Goal: Task Accomplishment & Management: Manage account settings

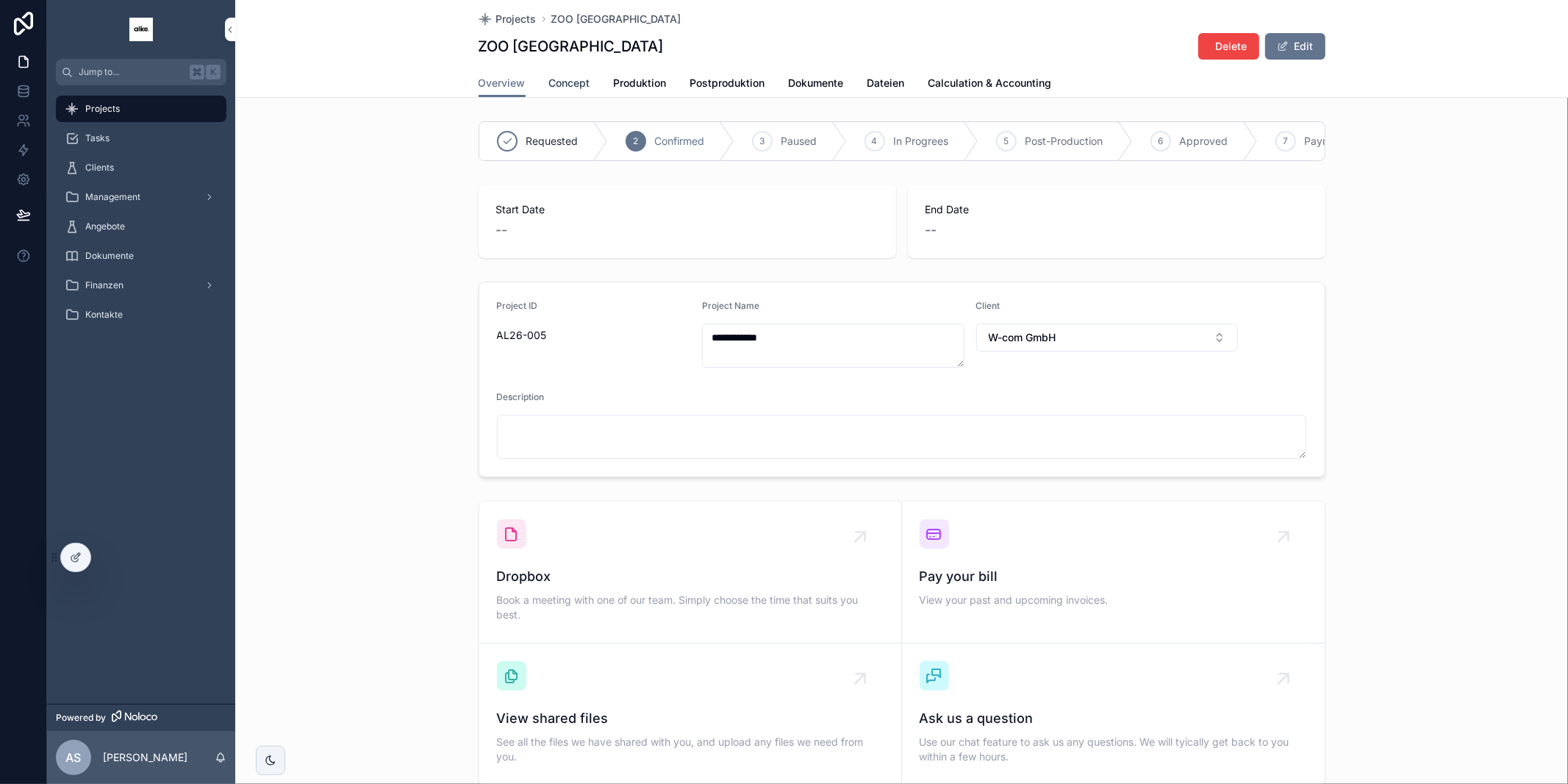
click at [573, 81] on span "Concept" at bounding box center [569, 83] width 41 height 14
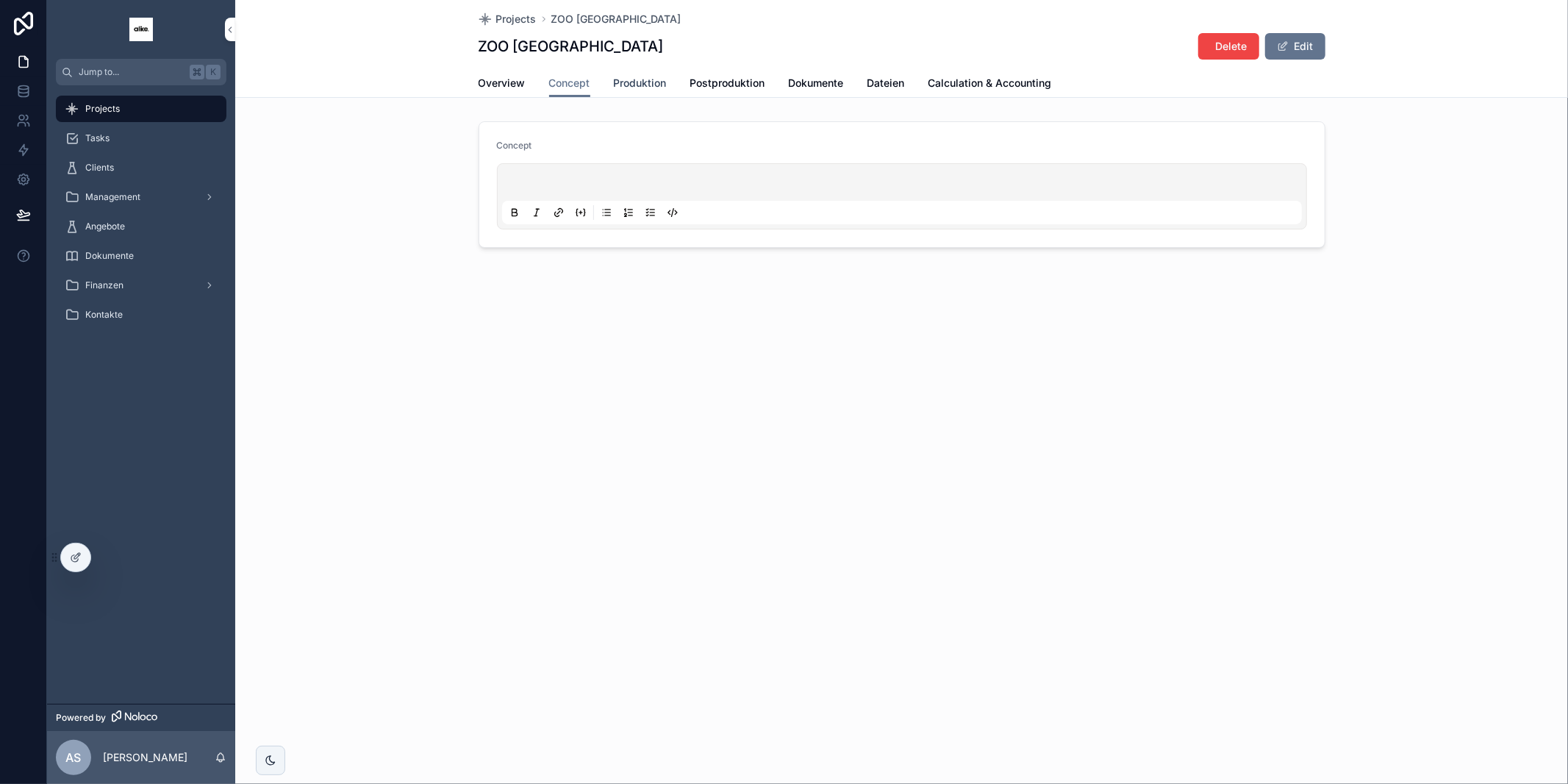
click at [653, 82] on span "Produktion" at bounding box center [640, 83] width 53 height 14
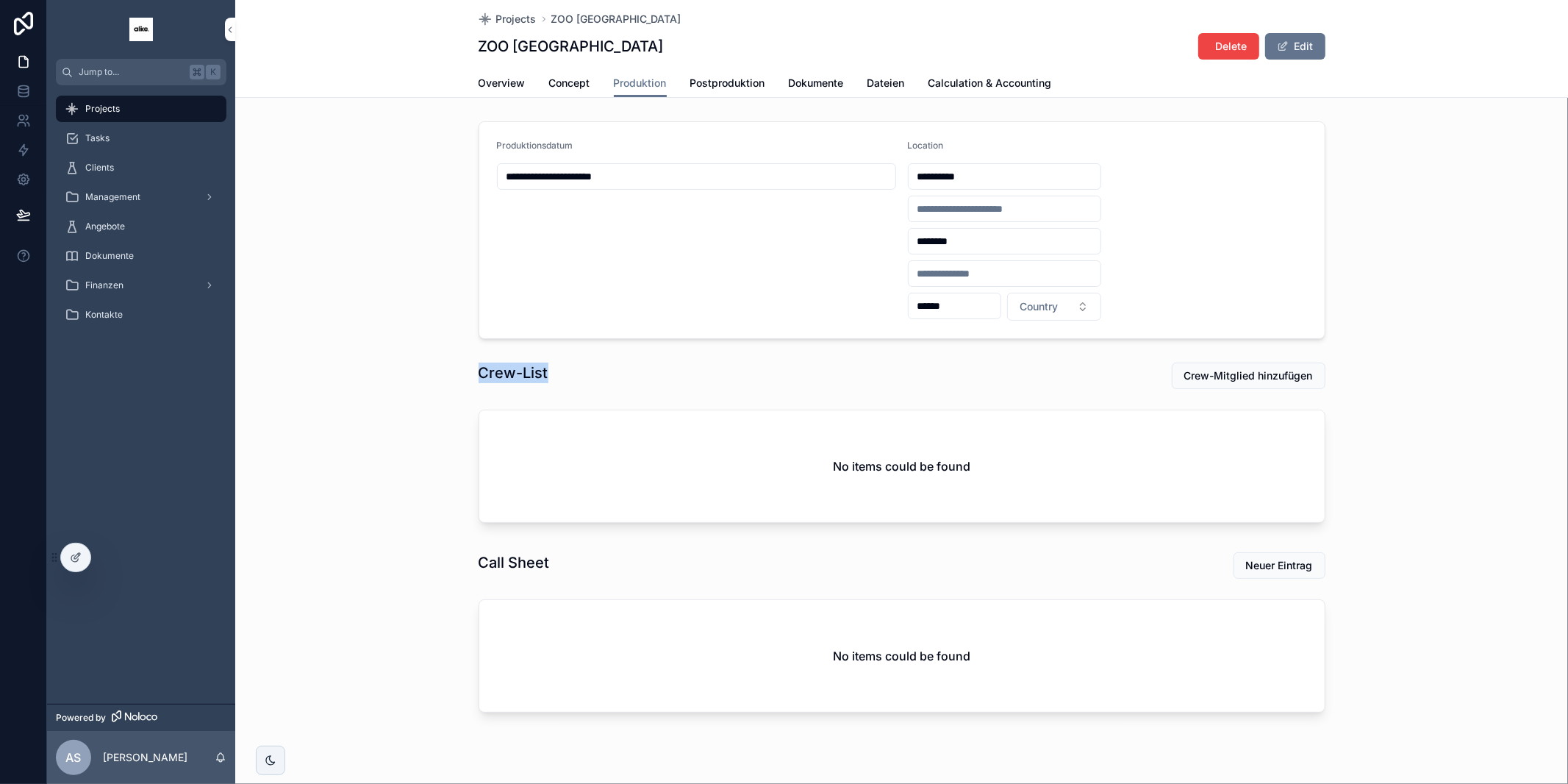
drag, startPoint x: 480, startPoint y: 365, endPoint x: 637, endPoint y: 371, distance: 157.1
click at [637, 371] on div "Crew-List Crew-Mitglied hinzufügen No items could be found" at bounding box center [901, 445] width 1333 height 178
click at [637, 371] on div "Crew-List" at bounding box center [683, 372] width 410 height 20
click at [1219, 380] on span "Crew-Mitglied hinzufügen" at bounding box center [1248, 375] width 129 height 14
drag, startPoint x: 464, startPoint y: 374, endPoint x: 578, endPoint y: 373, distance: 114.0
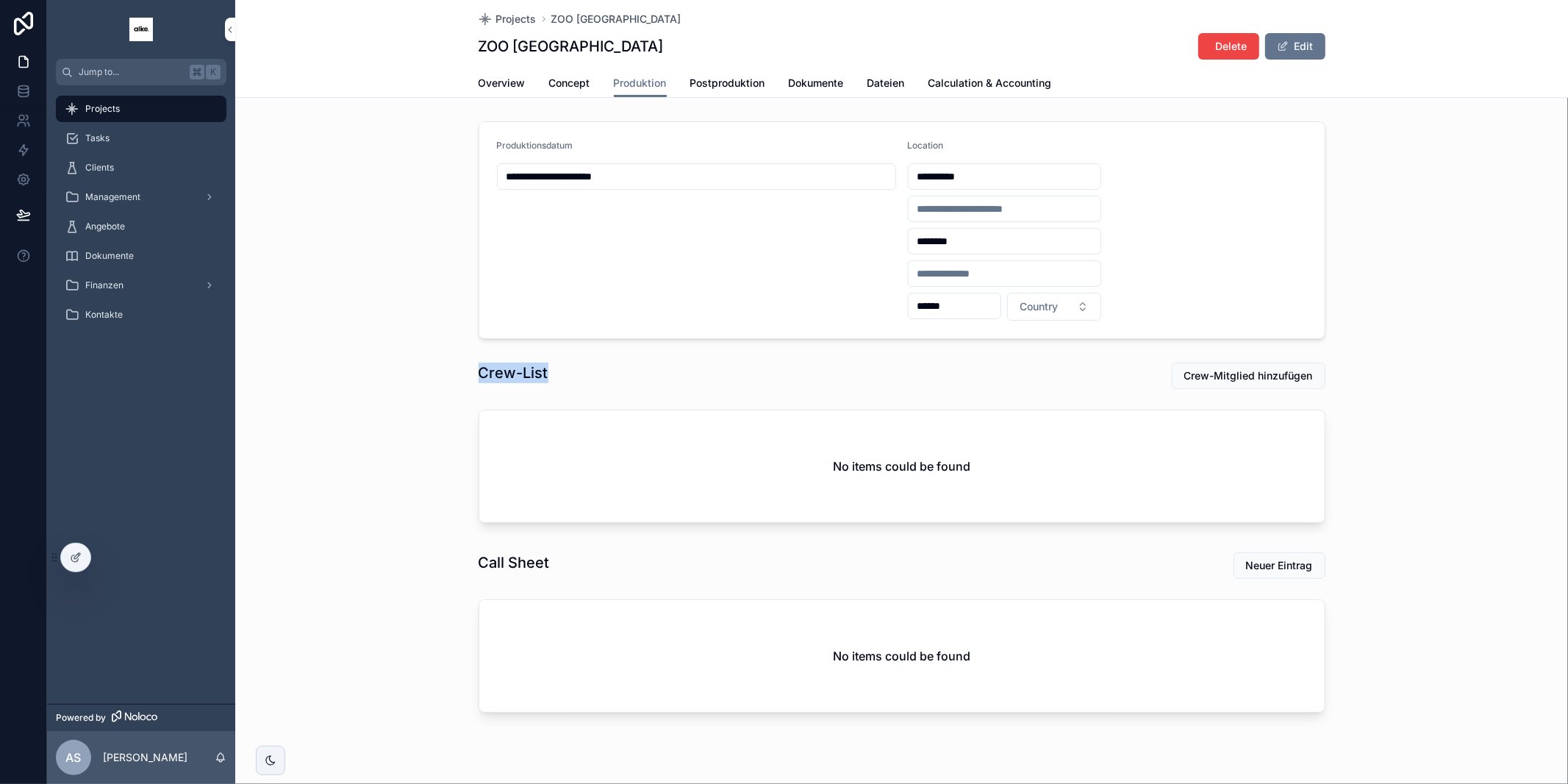
click at [578, 373] on div "Crew-List Crew-Mitglied hinzufügen No items could be found" at bounding box center [901, 445] width 1333 height 178
drag, startPoint x: 578, startPoint y: 373, endPoint x: 587, endPoint y: 372, distance: 9.1
click at [578, 373] on div "Crew-List" at bounding box center [683, 372] width 410 height 20
drag, startPoint x: 587, startPoint y: 372, endPoint x: 456, endPoint y: 374, distance: 131.0
click at [456, 374] on div "Crew-List Crew-Mitglied hinzufügen No items could be found" at bounding box center [901, 445] width 1333 height 178
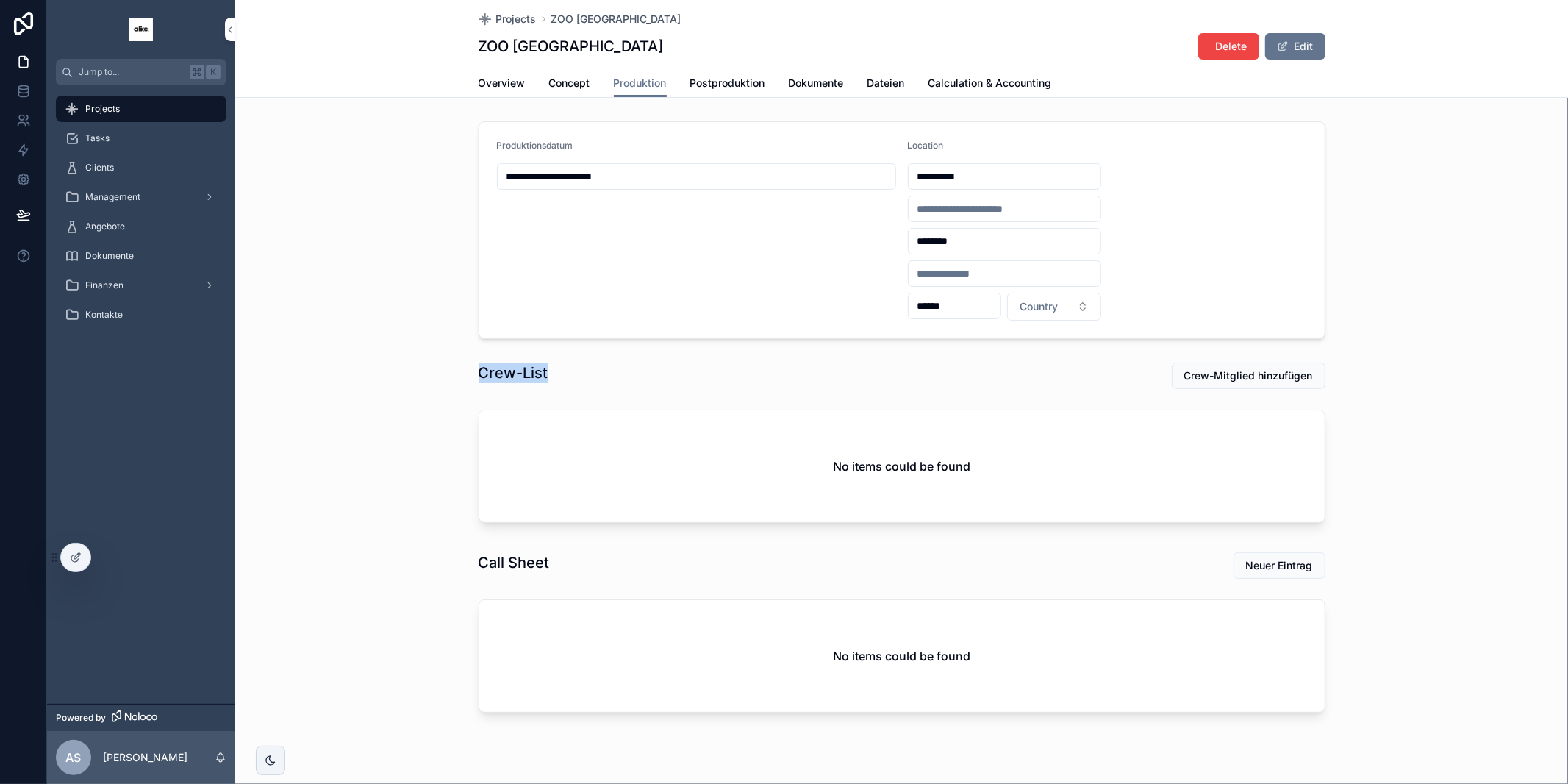
click at [456, 374] on div "Crew-List Crew-Mitglied hinzufügen No items could be found" at bounding box center [901, 445] width 1333 height 178
drag, startPoint x: 456, startPoint y: 374, endPoint x: 584, endPoint y: 375, distance: 128.0
click at [584, 375] on div "Crew-List Crew-Mitglied hinzufügen No items could be found" at bounding box center [901, 445] width 1333 height 178
click at [584, 375] on div "Crew-List" at bounding box center [683, 372] width 410 height 20
drag, startPoint x: 697, startPoint y: 434, endPoint x: 999, endPoint y: 460, distance: 303.1
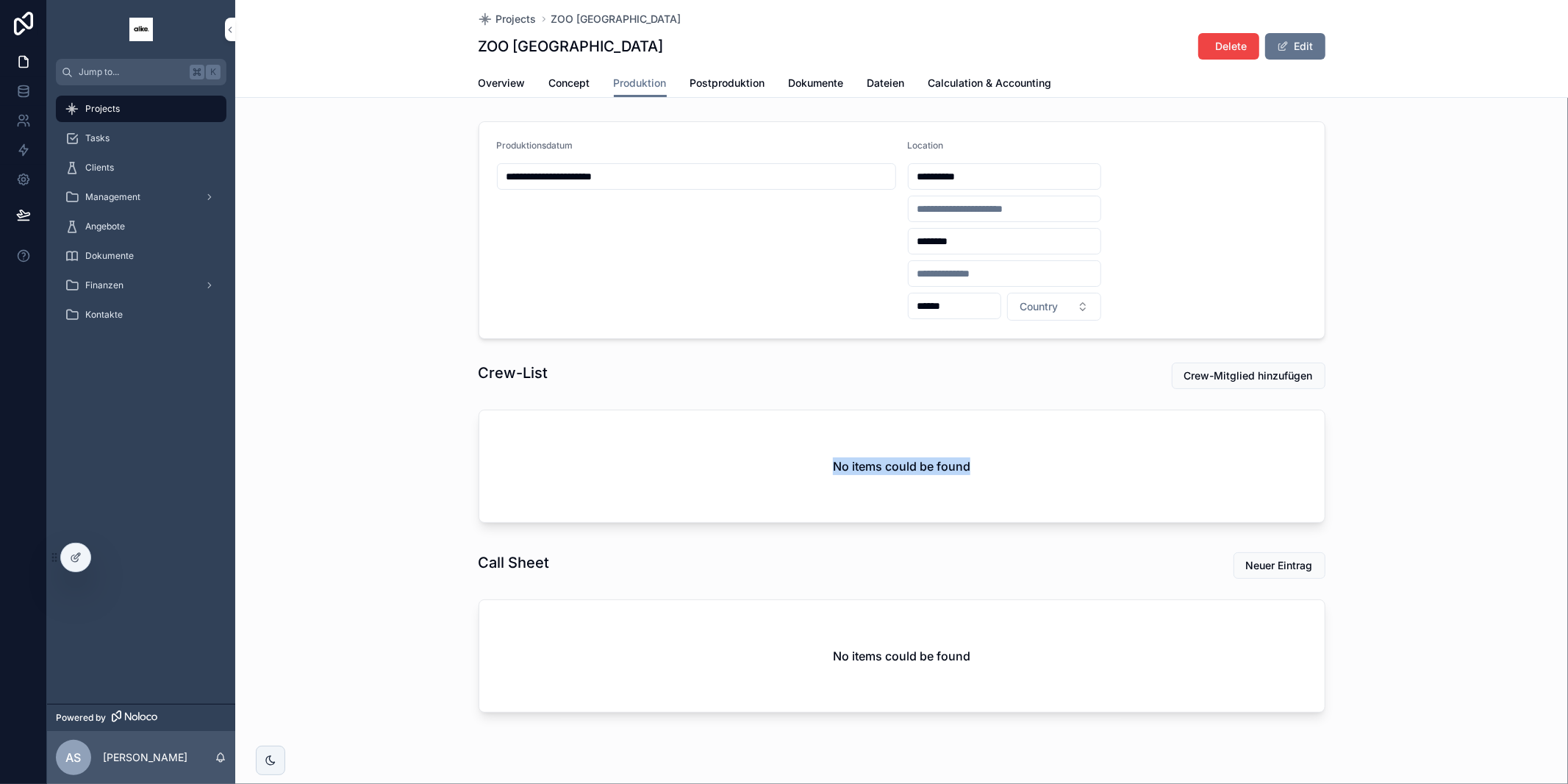
click at [999, 460] on div "No items could be found" at bounding box center [902, 466] width 845 height 112
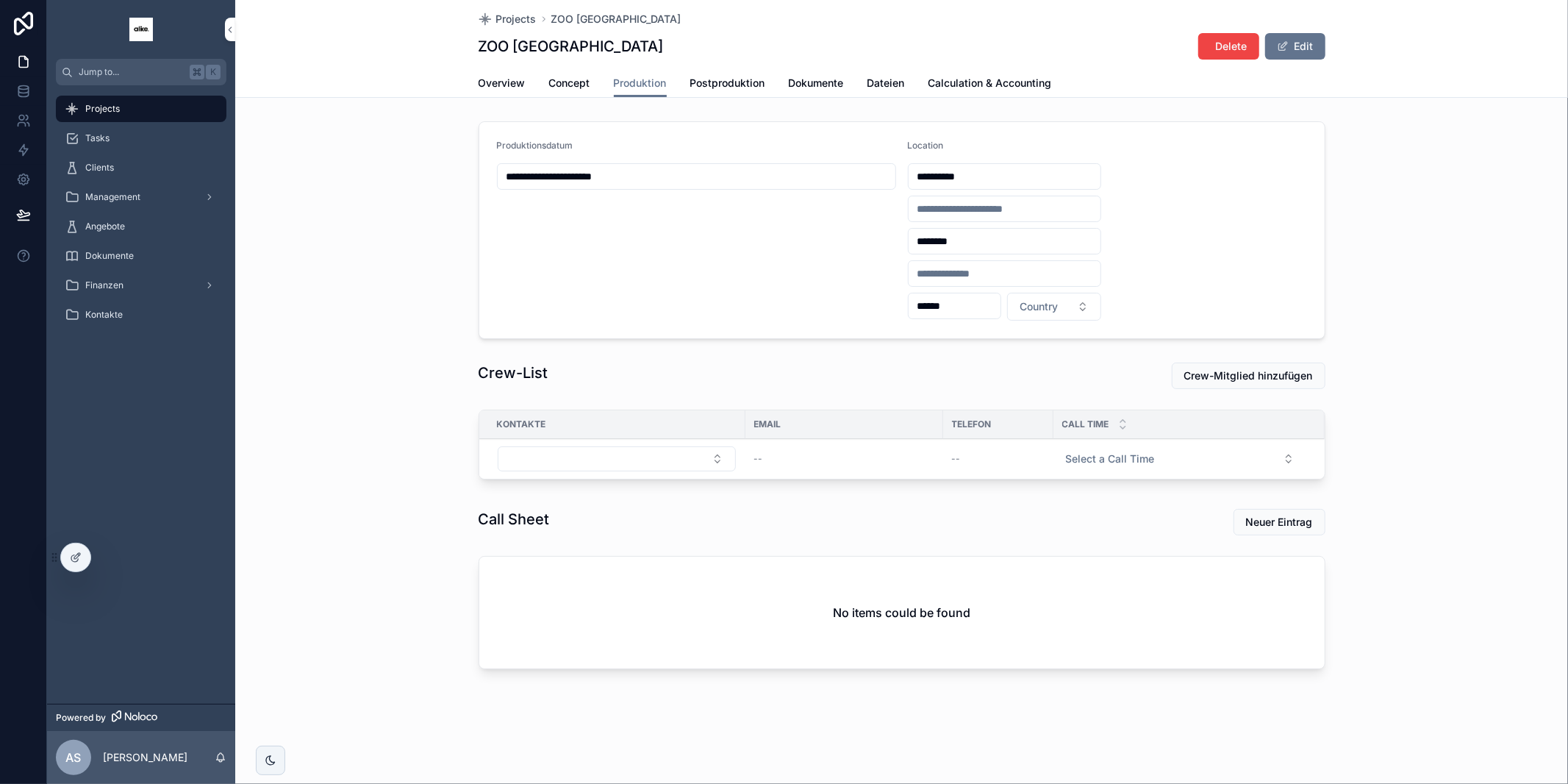
click at [0, 0] on span "Entfernen" at bounding box center [0, 0] width 0 height 0
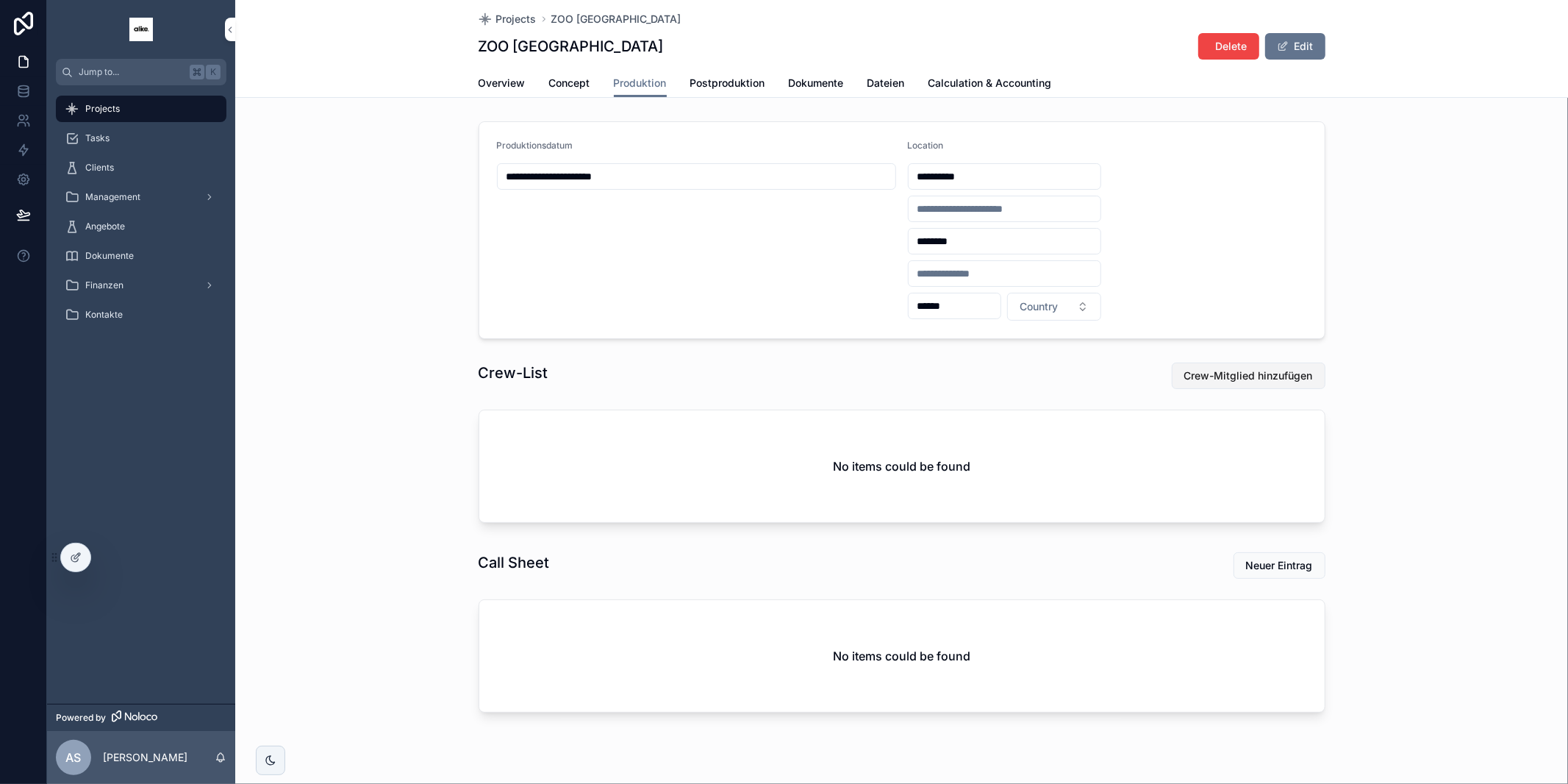
click at [1232, 369] on span "Crew-Mitglied hinzufügen" at bounding box center [1248, 375] width 129 height 14
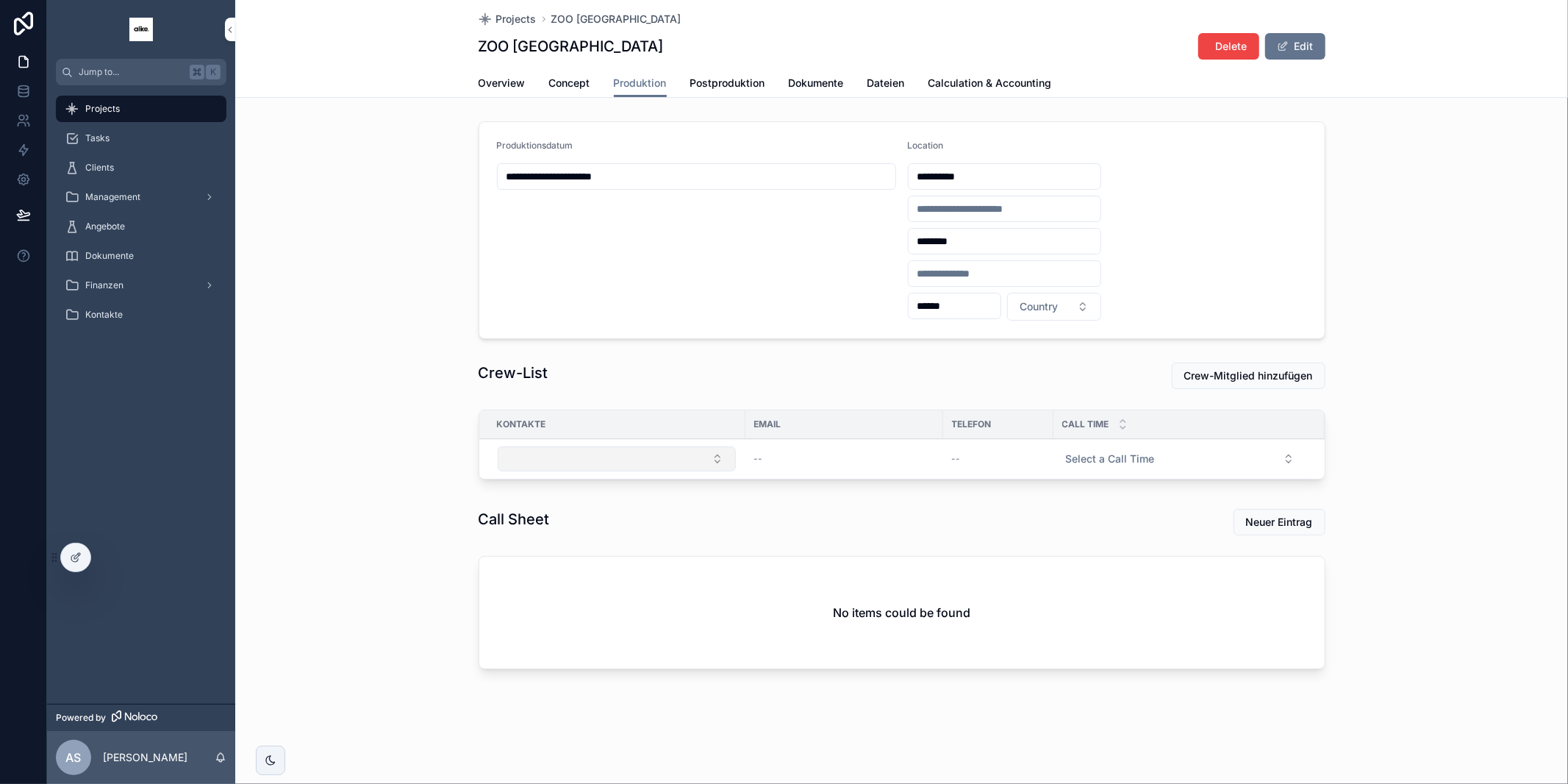
click at [682, 460] on button "Select Button" at bounding box center [616, 459] width 238 height 25
click at [648, 536] on div "Noa Frieda Löwe" at bounding box center [616, 537] width 205 height 24
click at [812, 524] on div "Call Sheet" at bounding box center [683, 522] width 410 height 20
click at [1112, 462] on span "Select a Call Time" at bounding box center [1111, 460] width 89 height 14
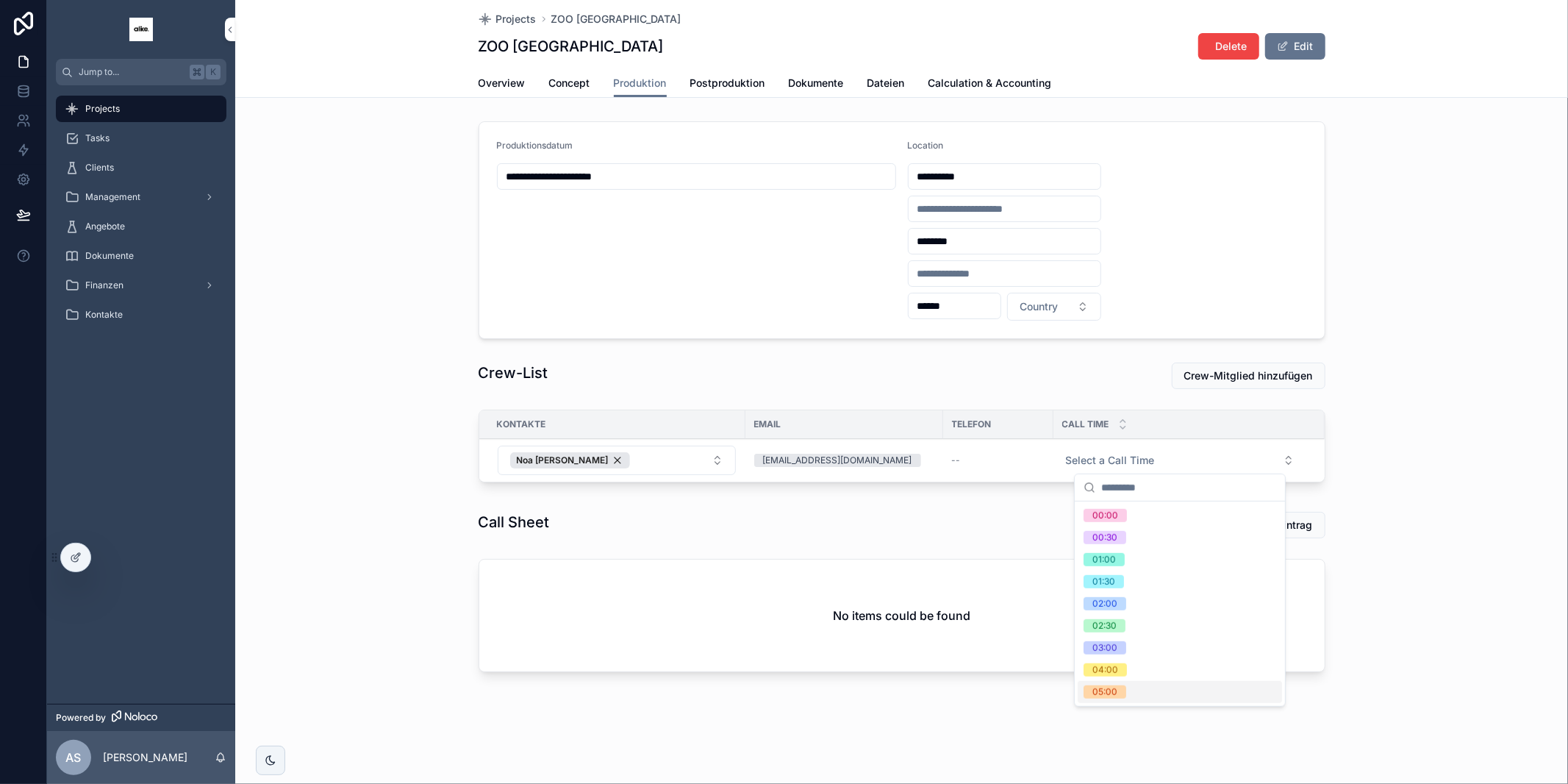
click at [1110, 690] on div "05:00" at bounding box center [1105, 692] width 25 height 13
click at [0, 0] on span "Entfernen" at bounding box center [0, 0] width 0 height 0
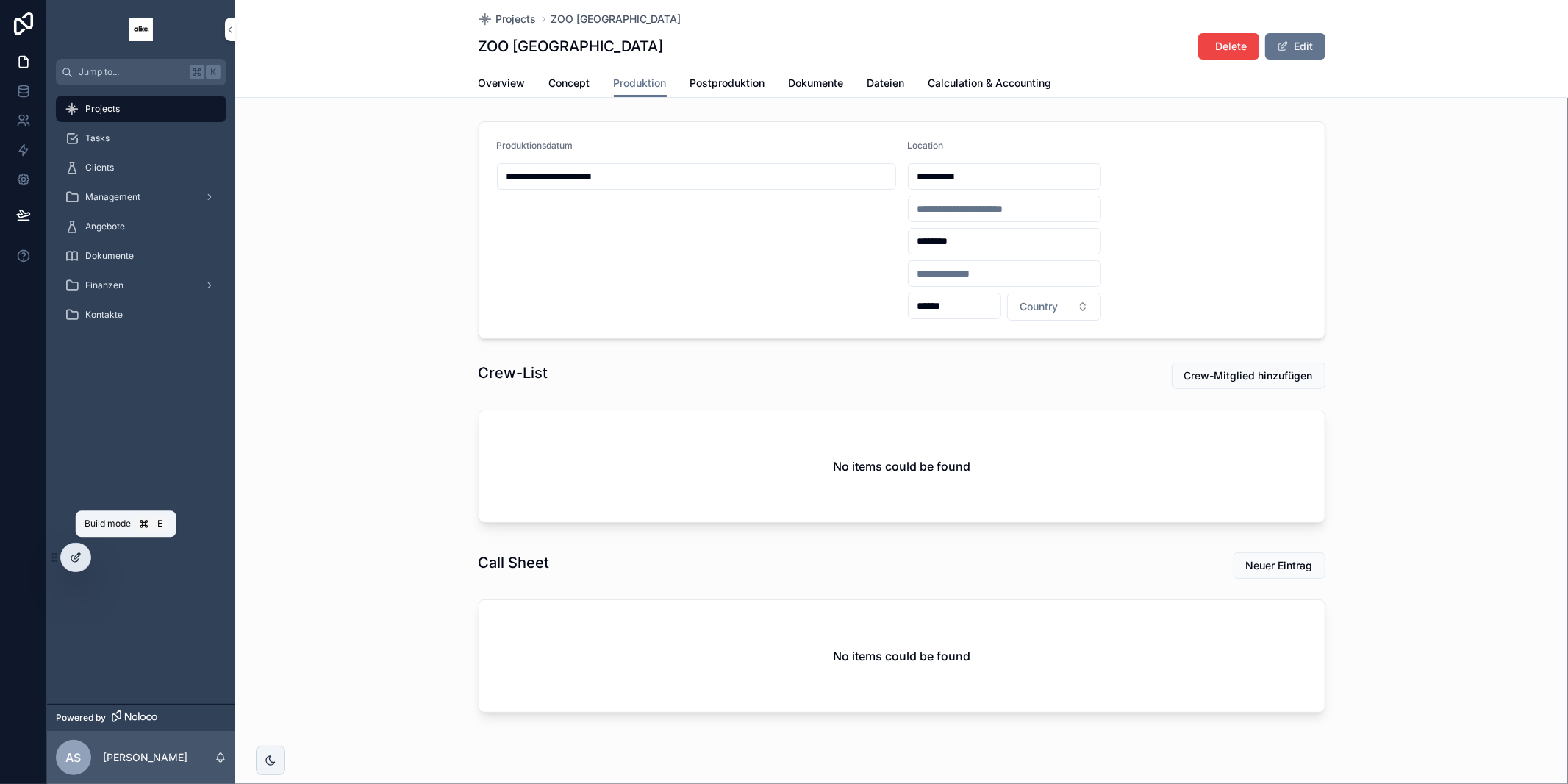
click at [78, 551] on div at bounding box center [75, 557] width 29 height 28
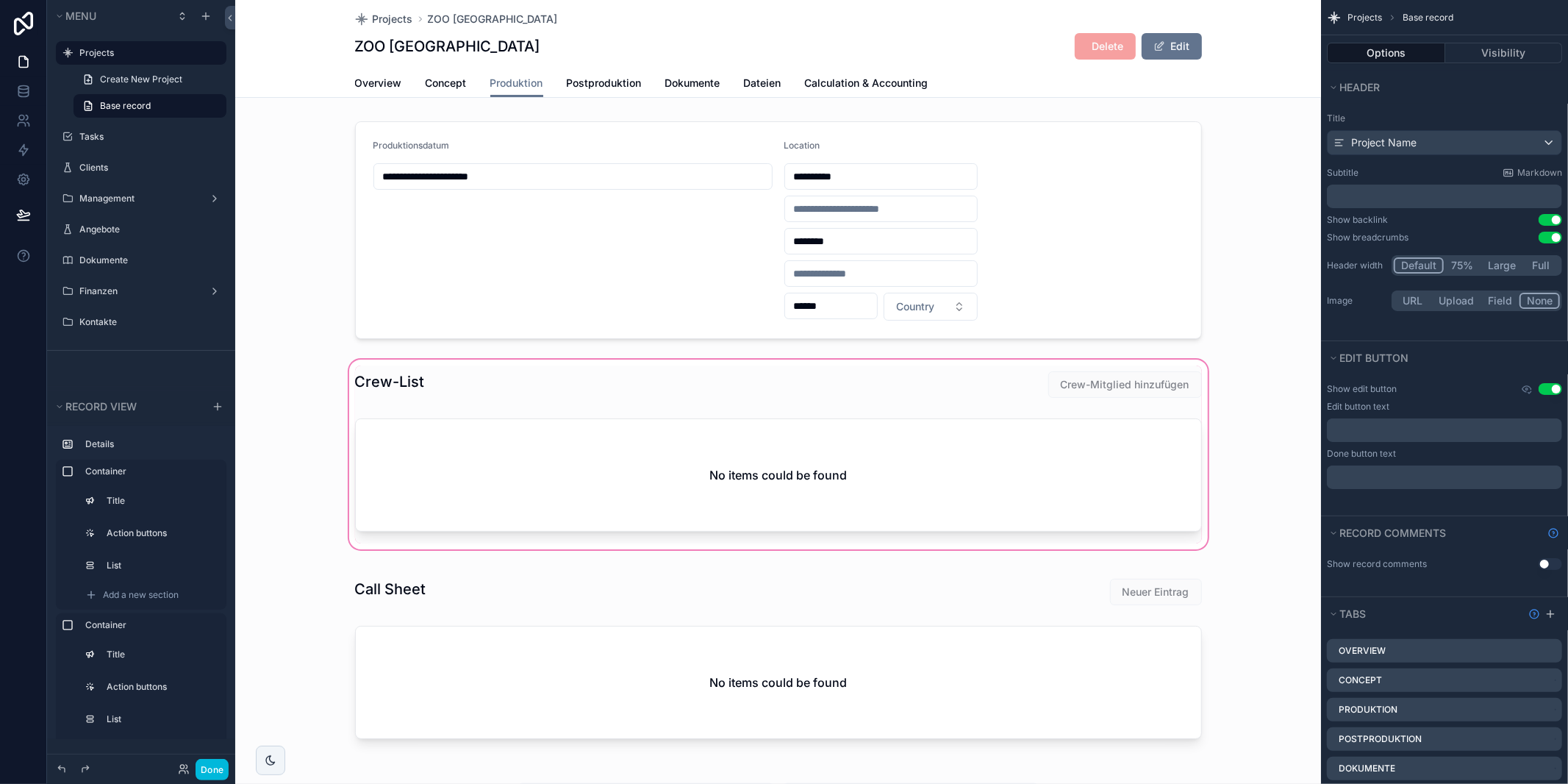
click at [691, 456] on div "scrollable content" at bounding box center [777, 454] width 1085 height 195
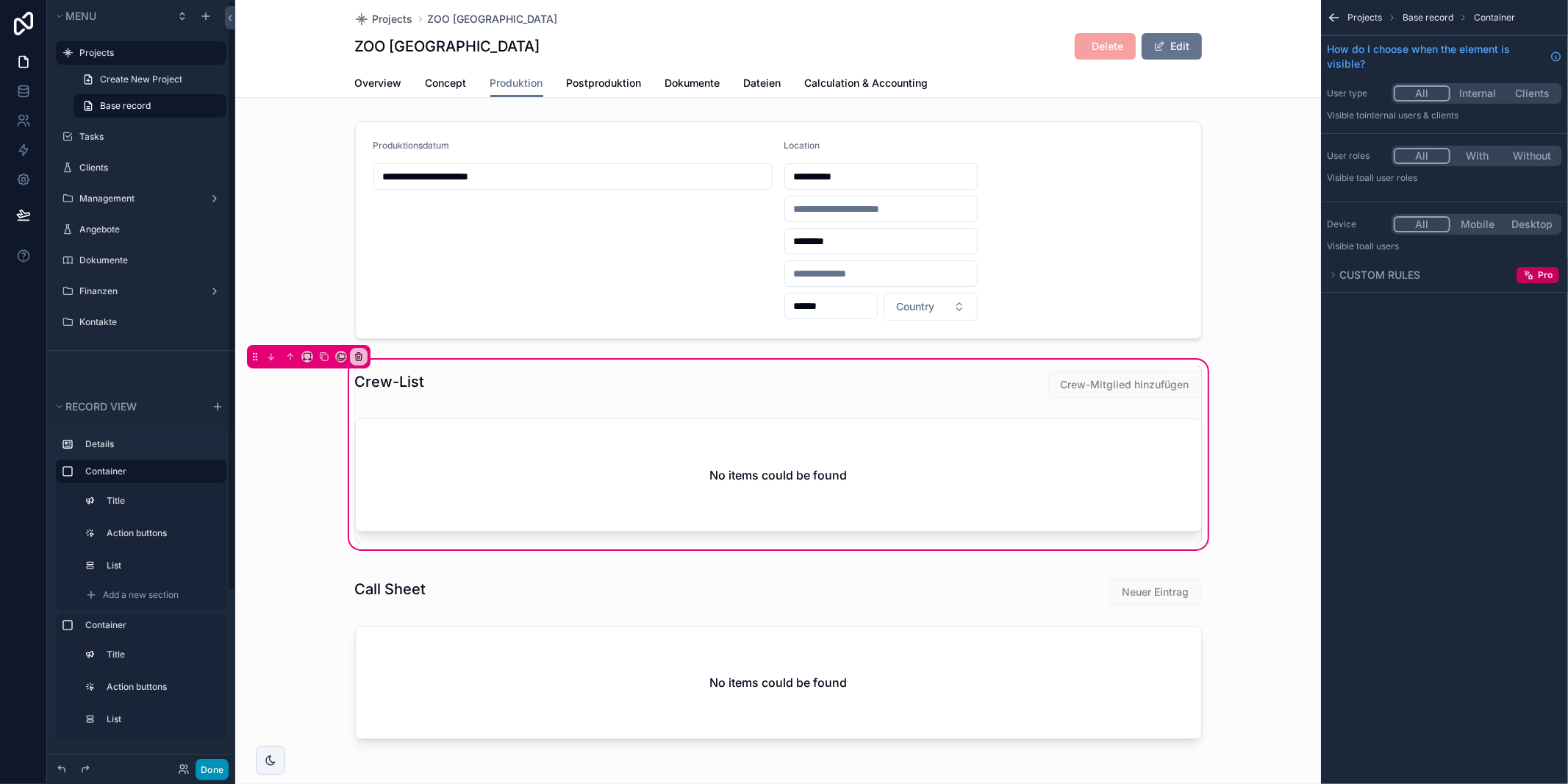
click at [208, 764] on button "Done" at bounding box center [211, 769] width 33 height 21
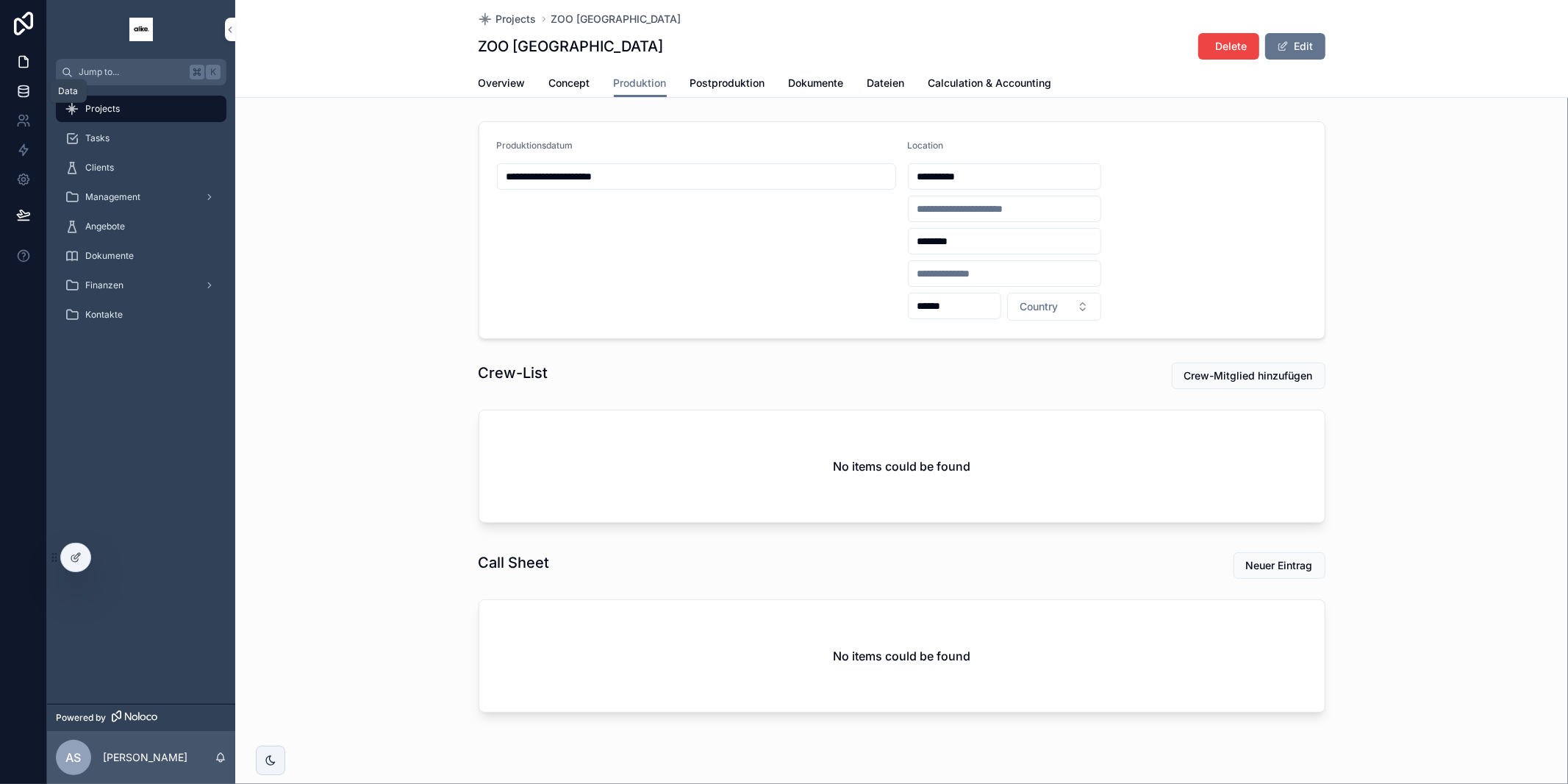
click at [16, 85] on icon at bounding box center [23, 91] width 14 height 14
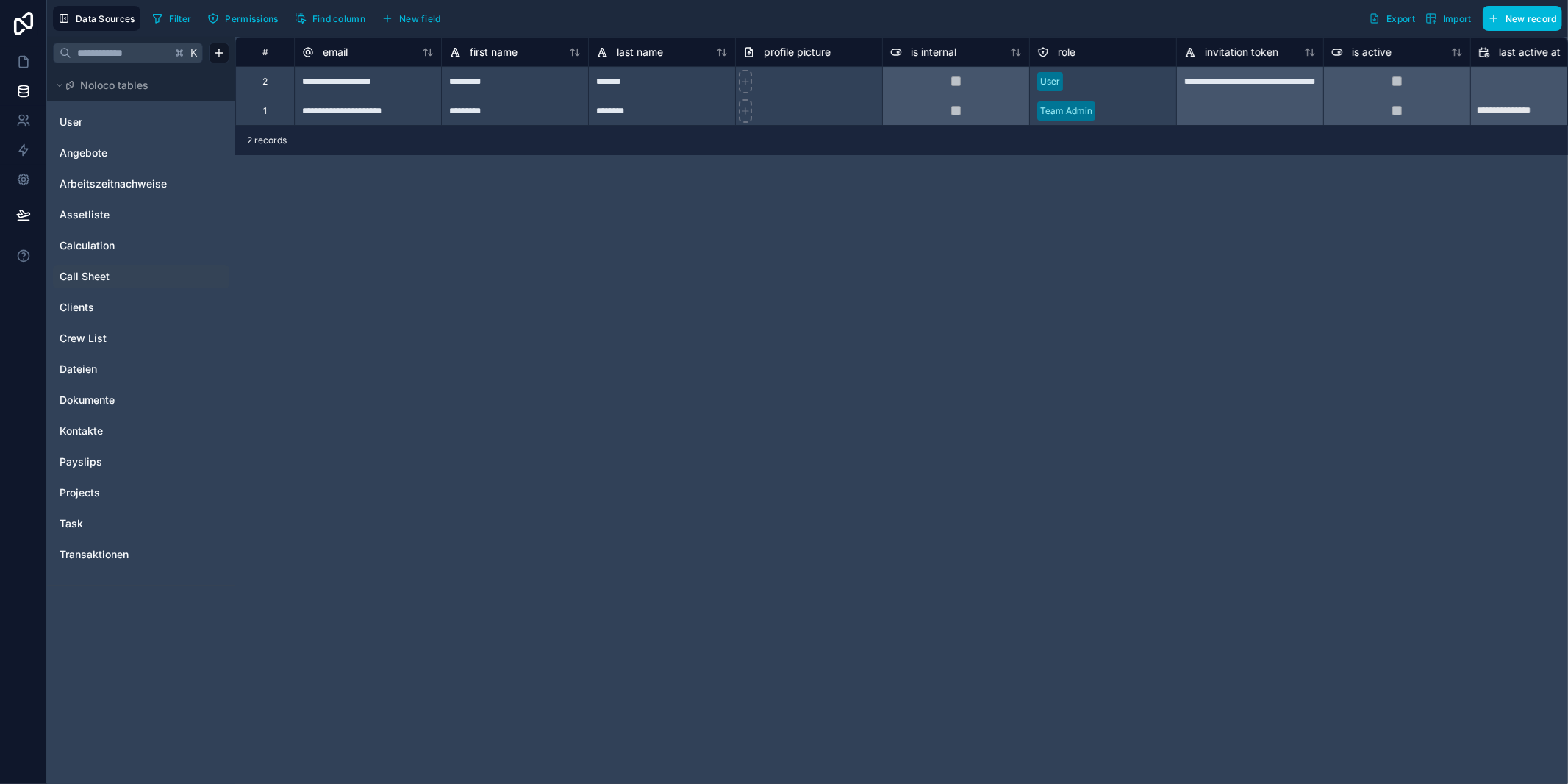
click at [99, 265] on div "Call Sheet" at bounding box center [141, 276] width 177 height 24
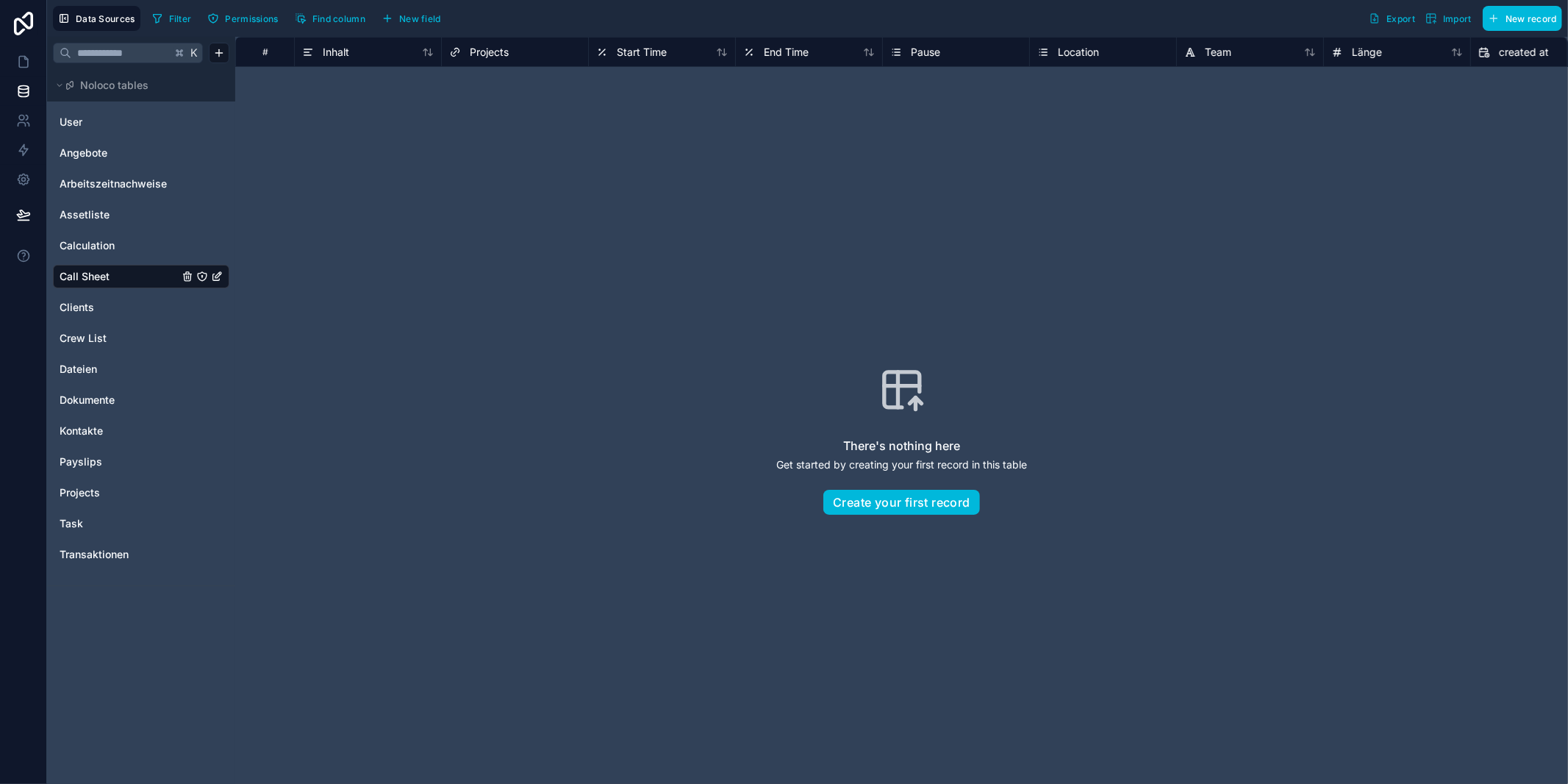
click at [411, 15] on span "New field" at bounding box center [420, 19] width 42 height 11
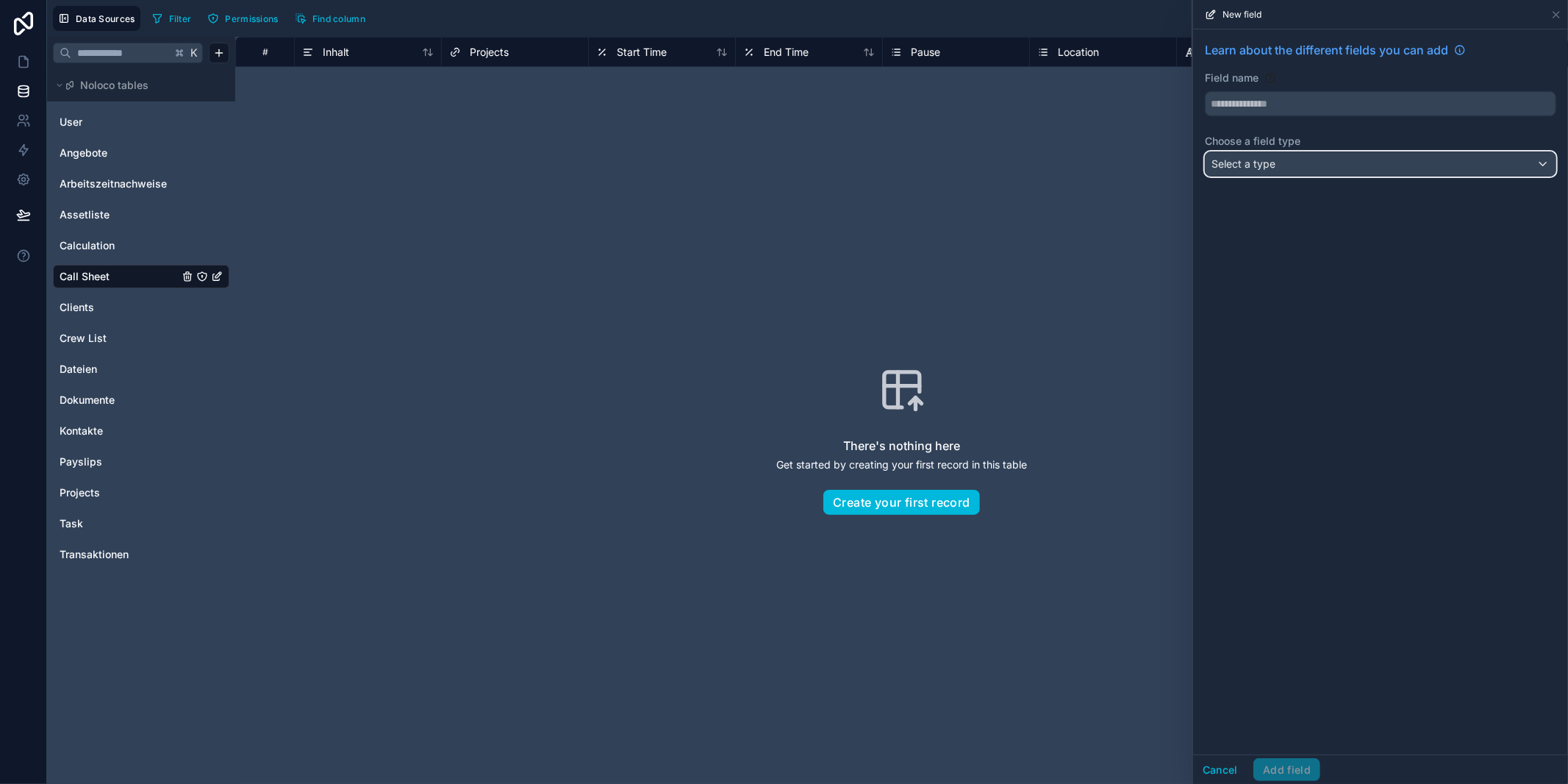
click at [1389, 170] on div "Select a type" at bounding box center [1381, 164] width 350 height 24
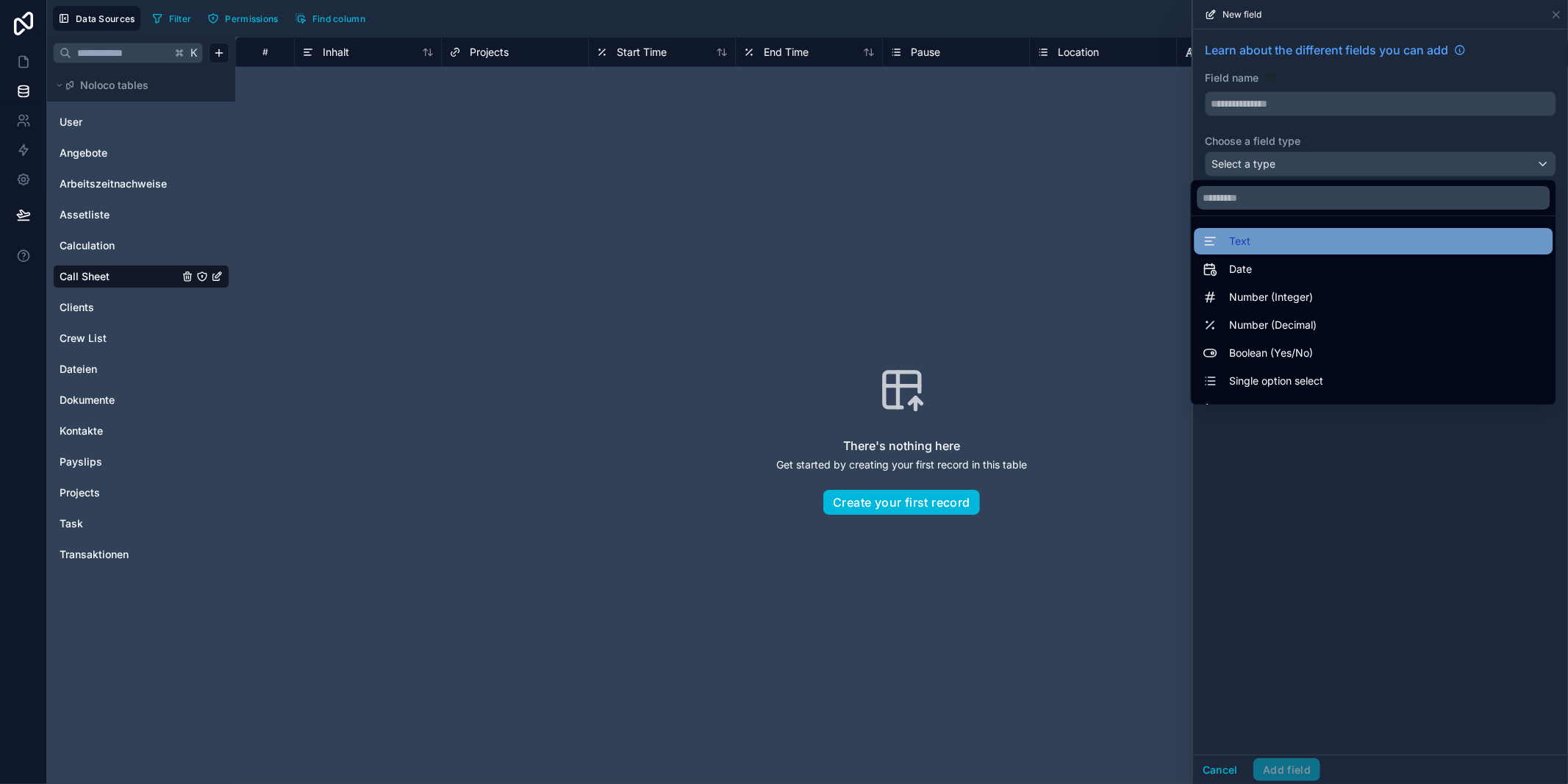
click at [1247, 244] on span "Text" at bounding box center [1240, 241] width 21 height 18
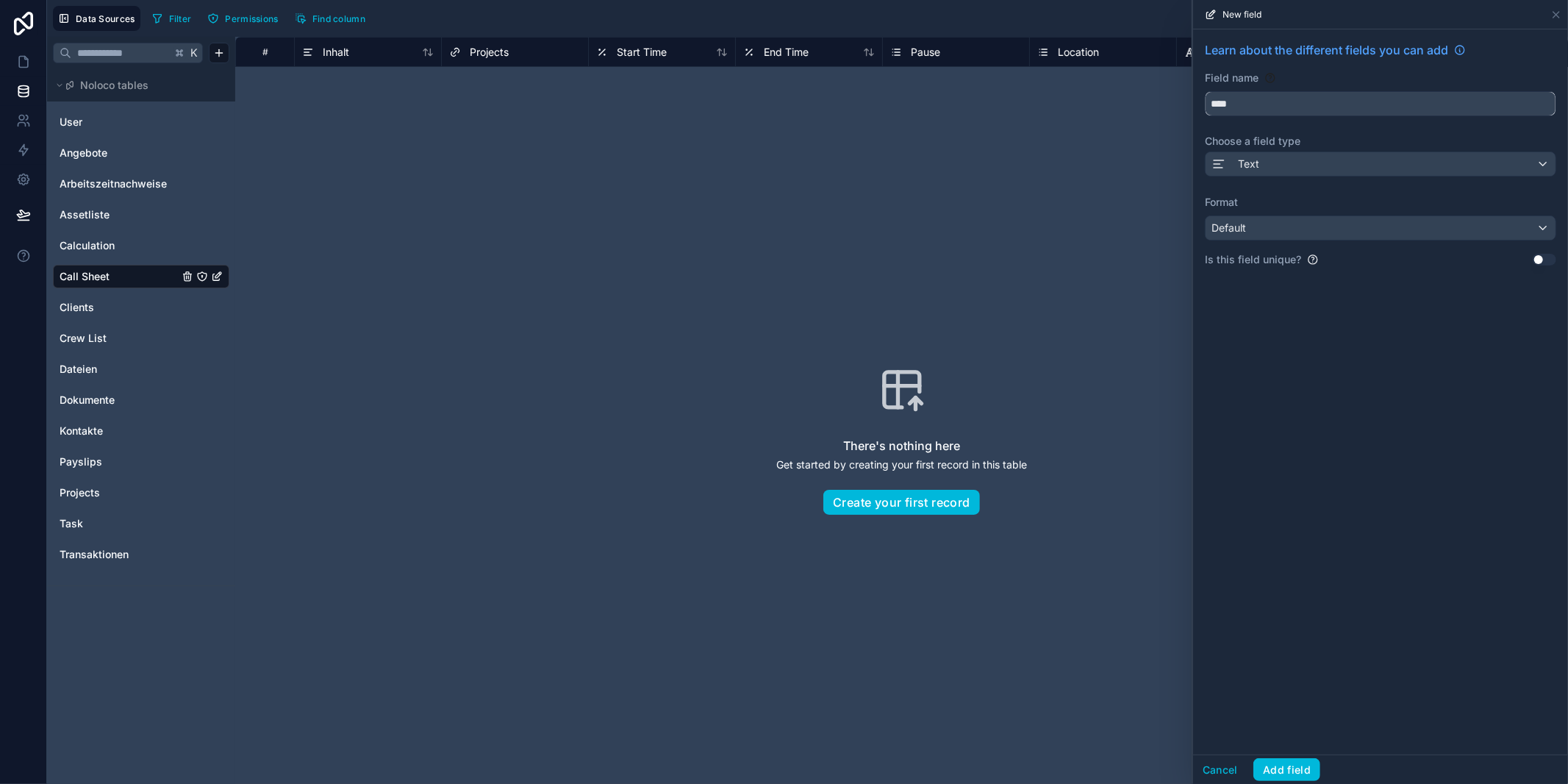
click at [1251, 104] on input "****" at bounding box center [1381, 104] width 350 height 24
type input "********"
click at [1232, 221] on span "Default" at bounding box center [1229, 227] width 35 height 13
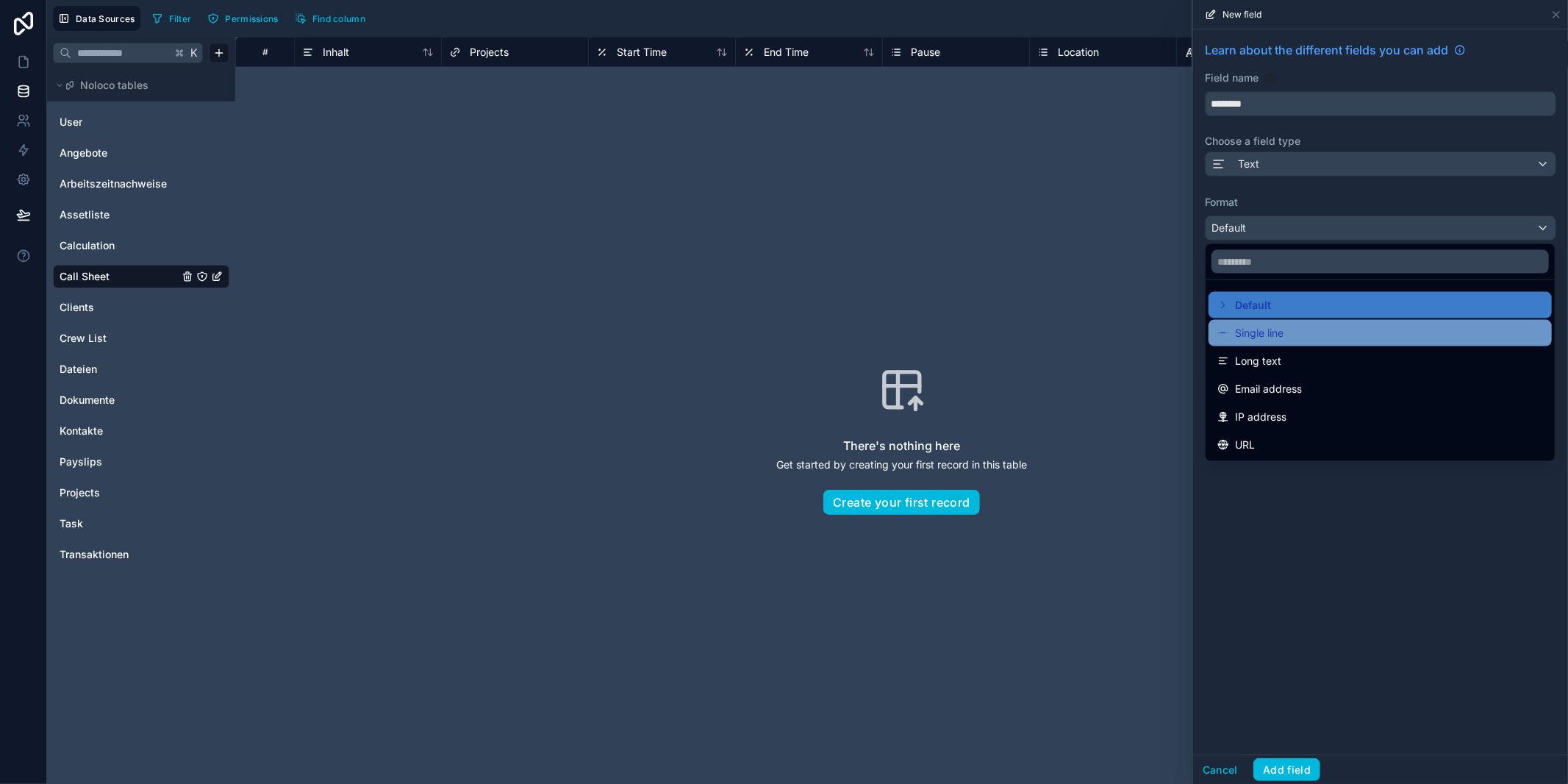
click at [1243, 331] on span "Single line" at bounding box center [1260, 333] width 49 height 18
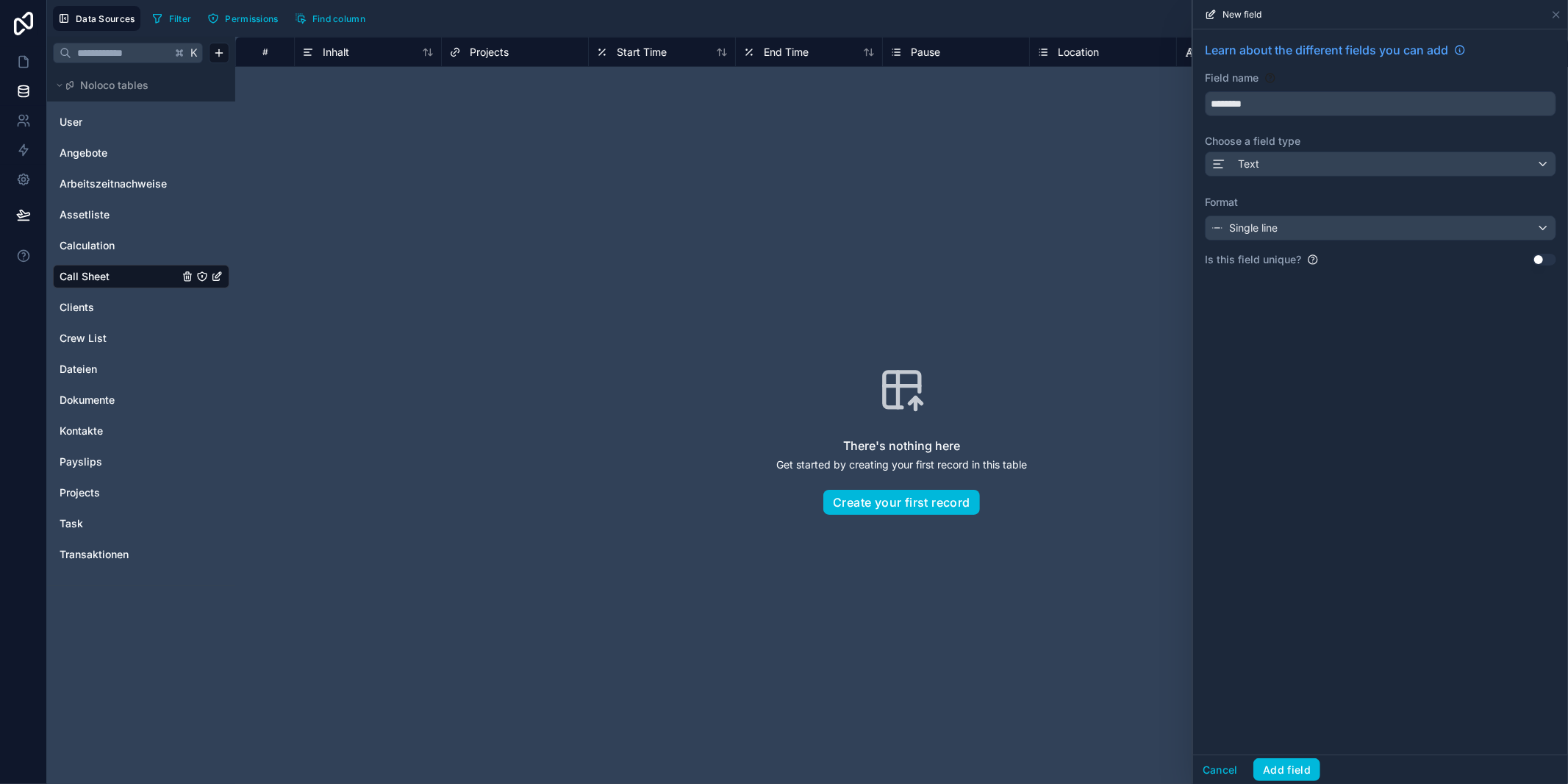
click at [1265, 772] on button "Add field" at bounding box center [1286, 770] width 67 height 24
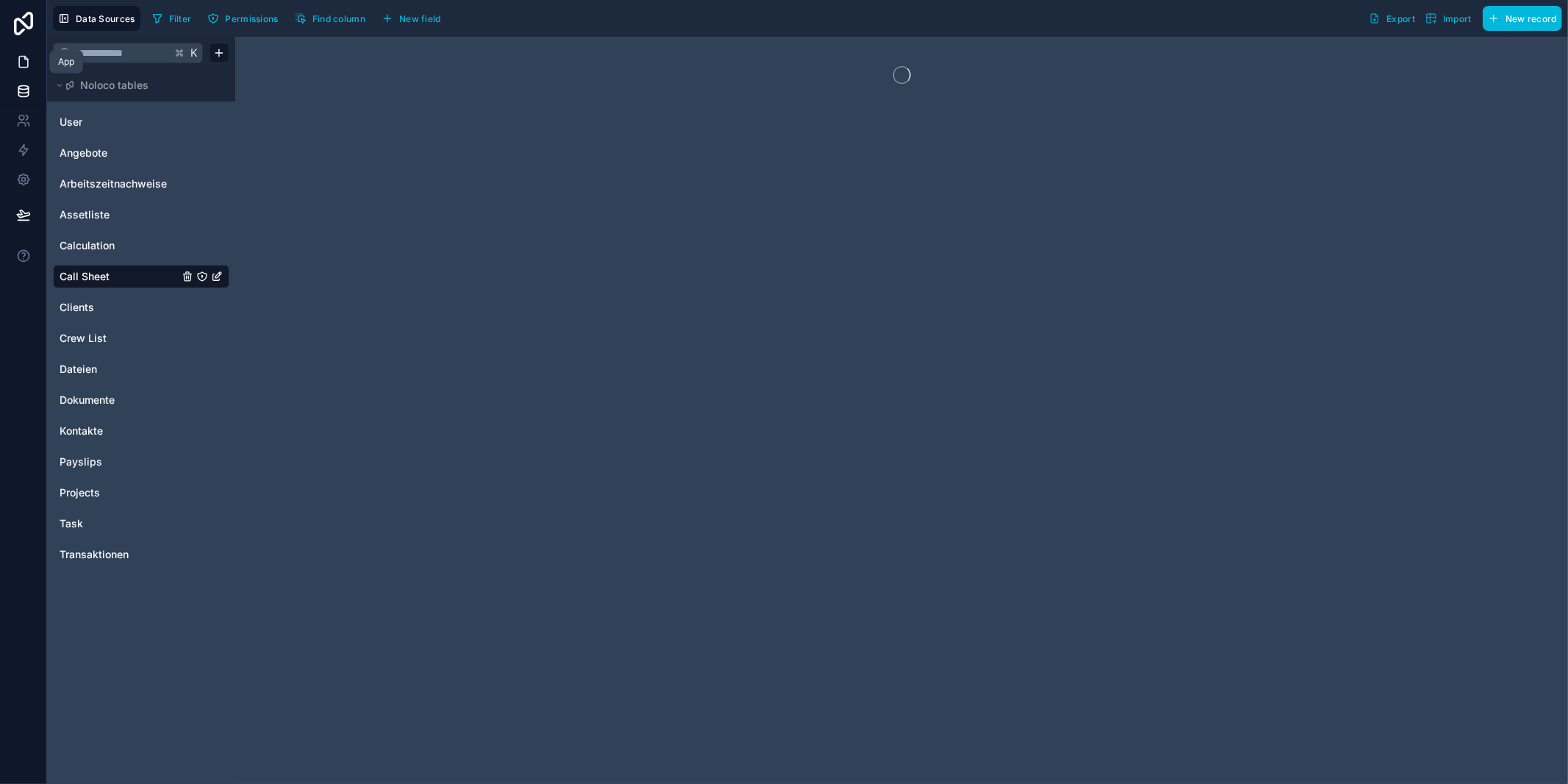
click at [19, 66] on icon at bounding box center [24, 61] width 8 height 11
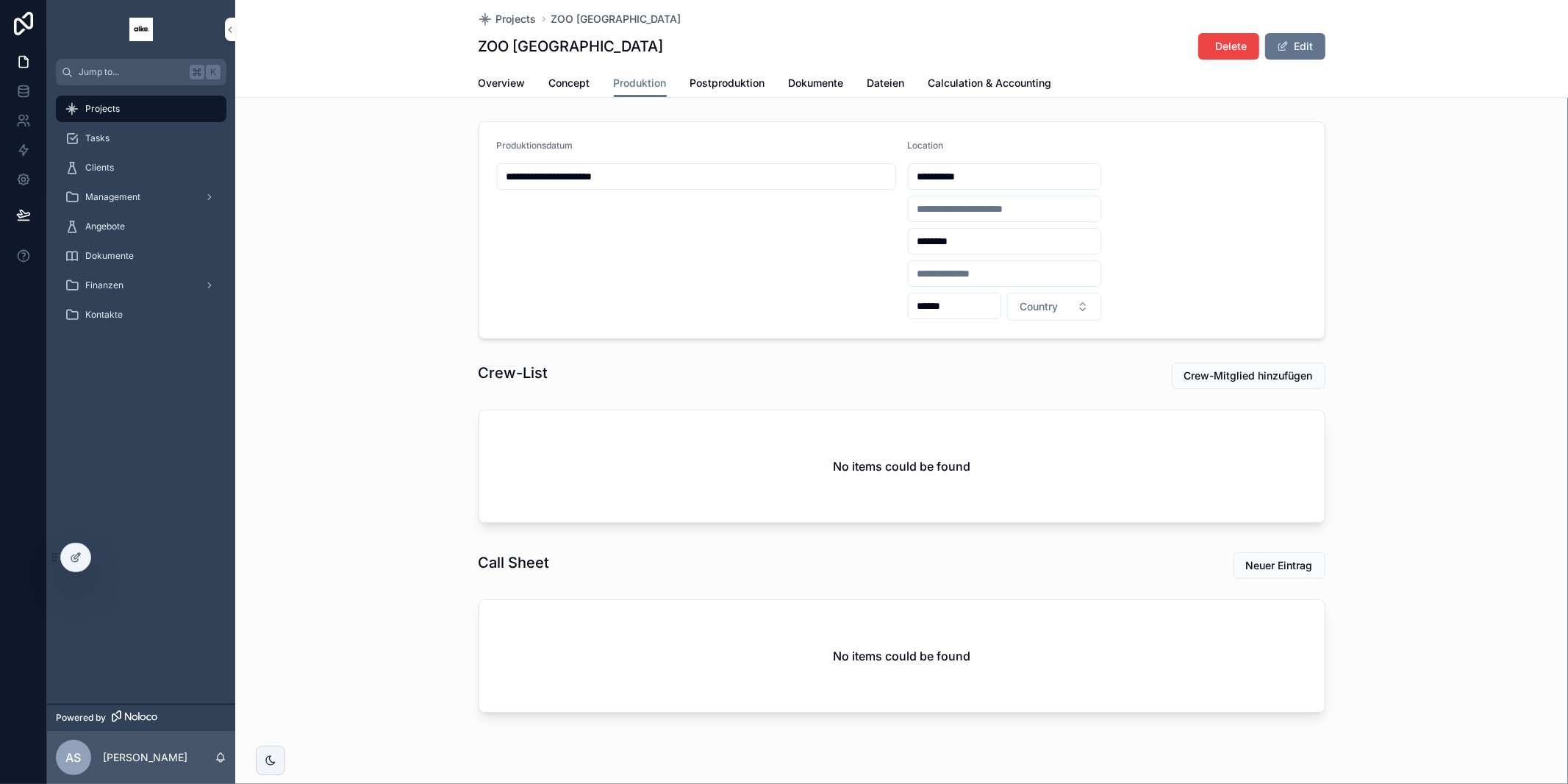
click at [680, 419] on div "No items could be found" at bounding box center [902, 466] width 845 height 112
click at [1222, 374] on span "Crew-Mitglied hinzufügen" at bounding box center [1248, 375] width 129 height 14
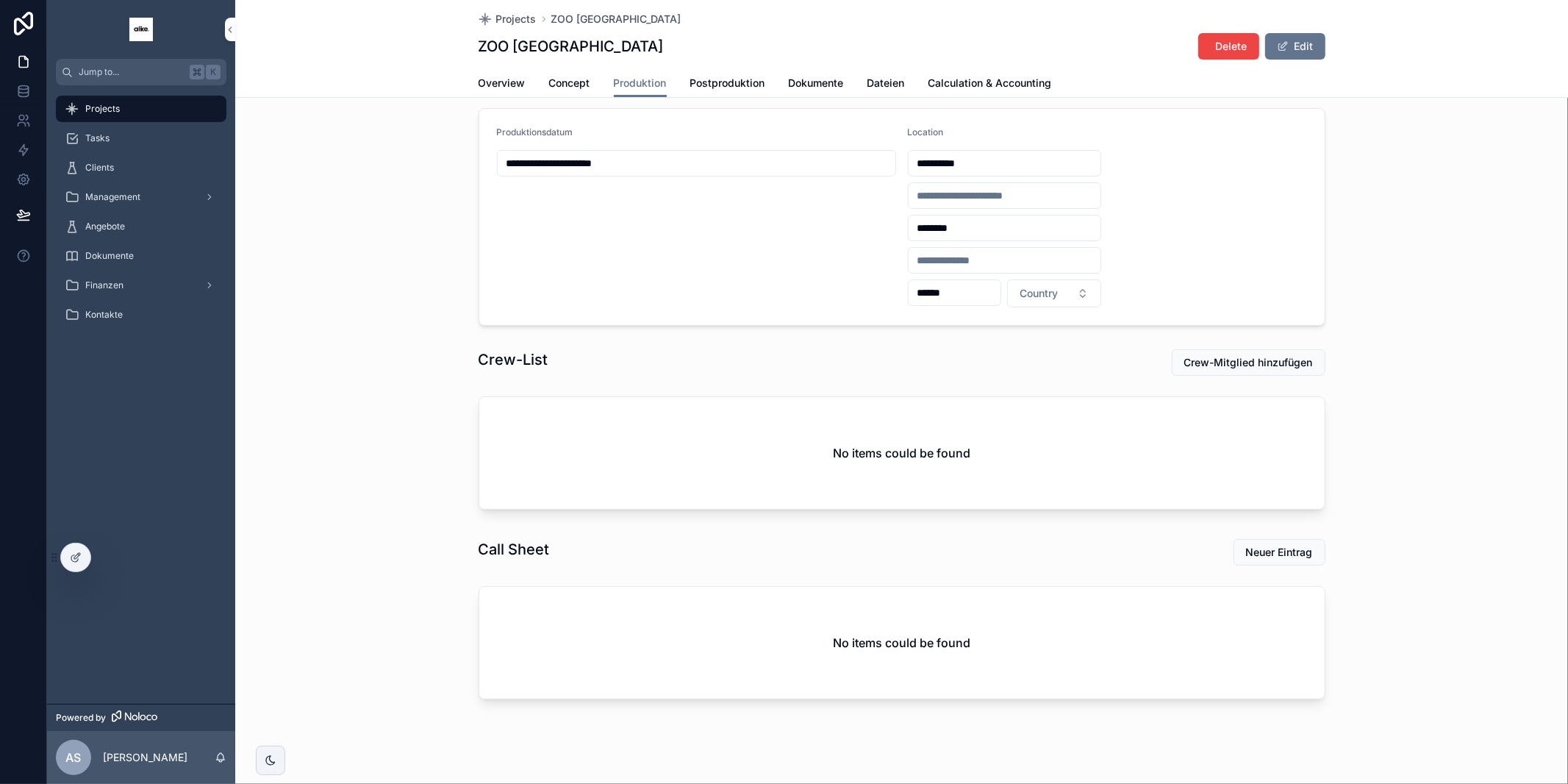
scroll to position [19, 0]
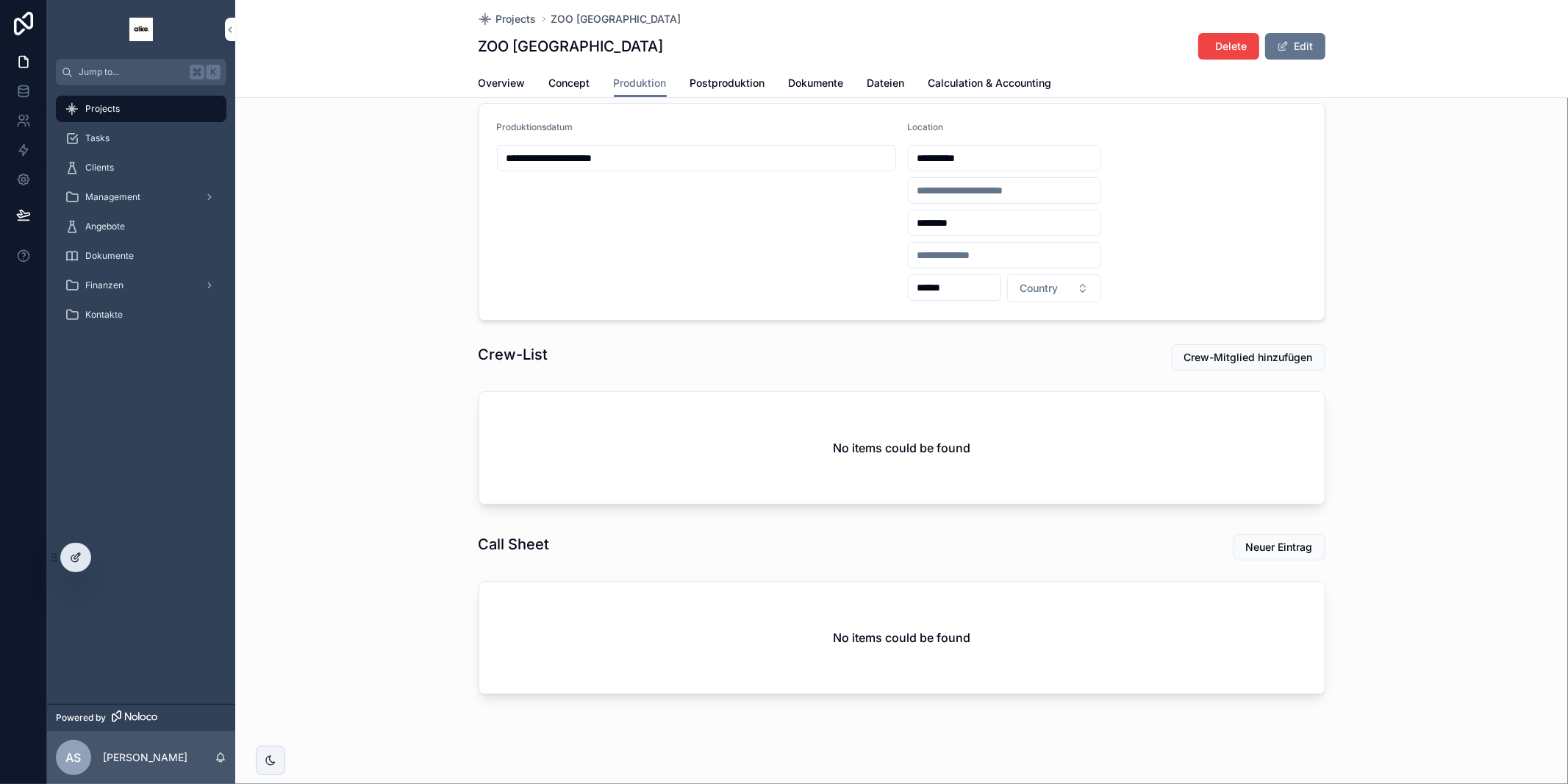
click at [74, 558] on icon at bounding box center [76, 557] width 12 height 12
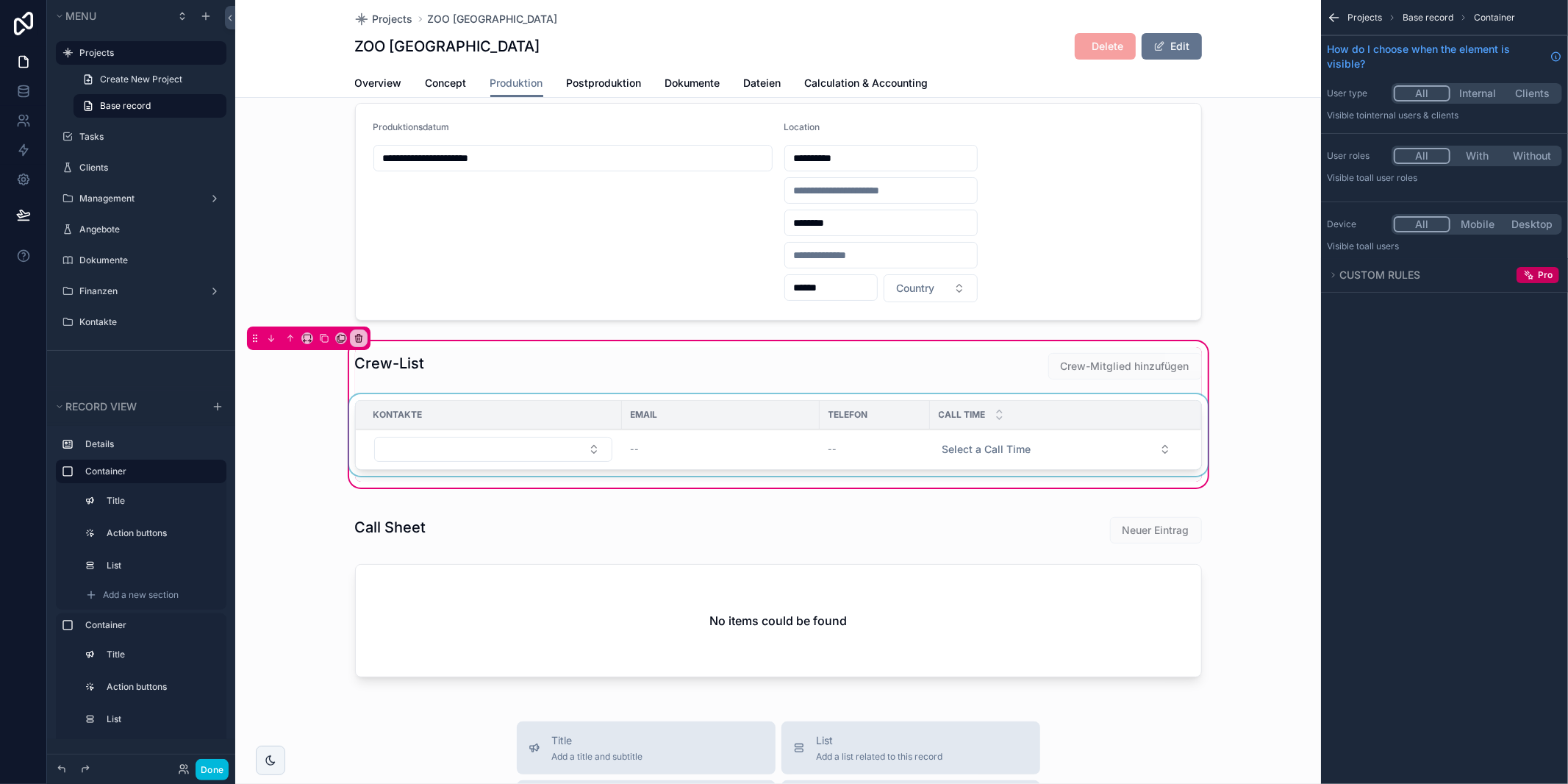
click at [652, 449] on div "scrollable content" at bounding box center [778, 438] width 865 height 88
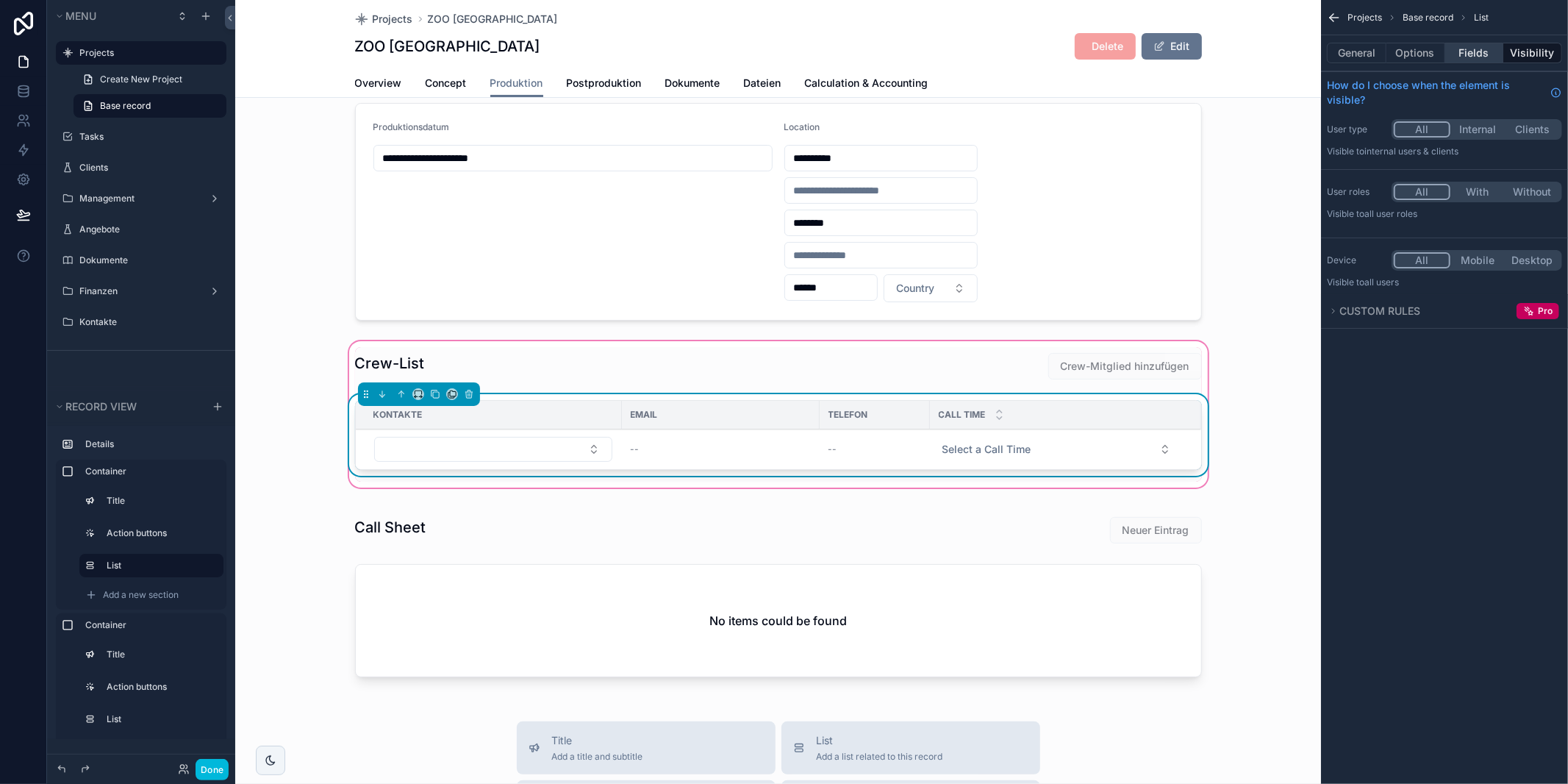
click at [1474, 58] on button "Fields" at bounding box center [1475, 53] width 59 height 20
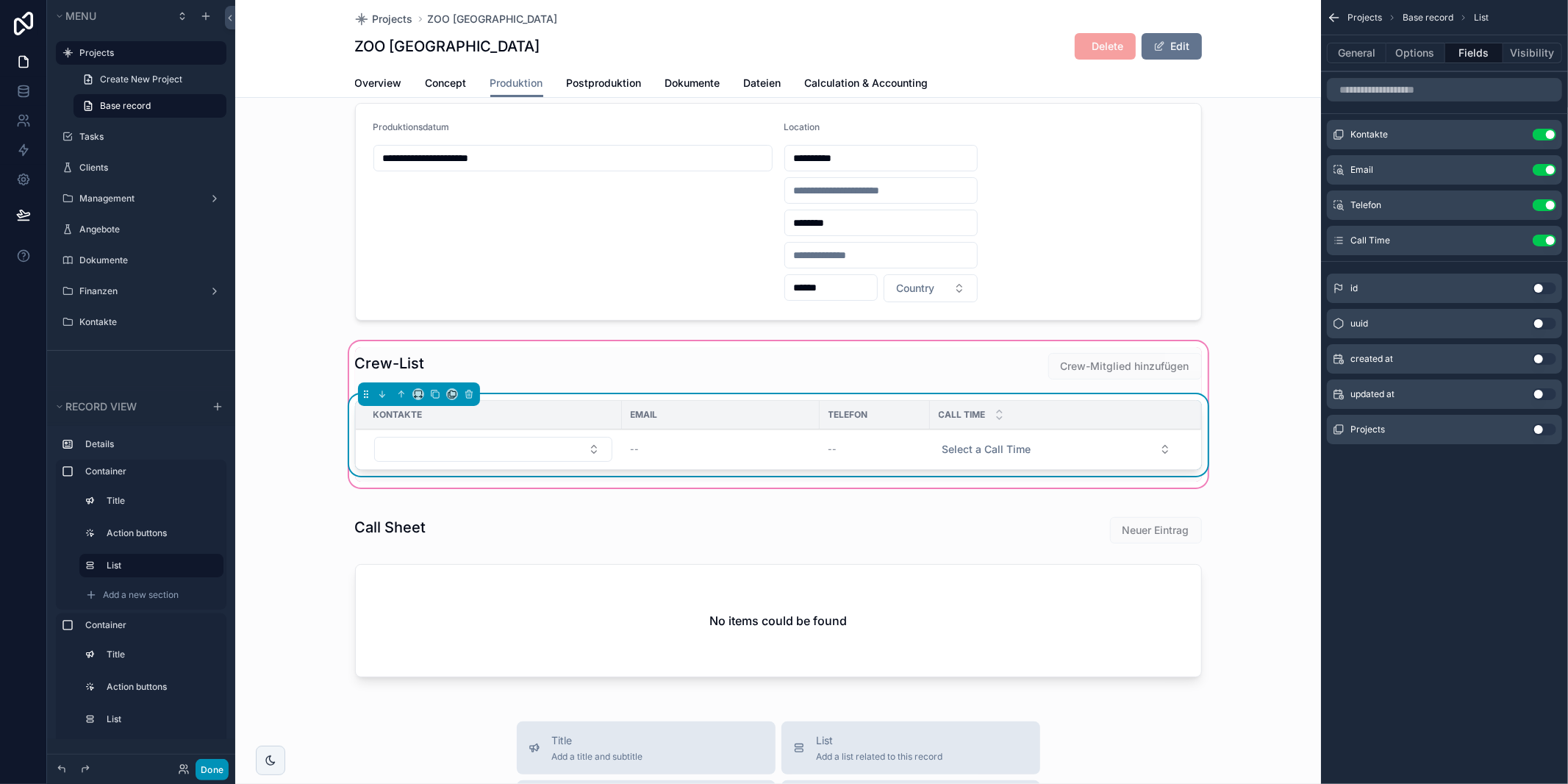
click at [221, 761] on button "Done" at bounding box center [211, 769] width 33 height 21
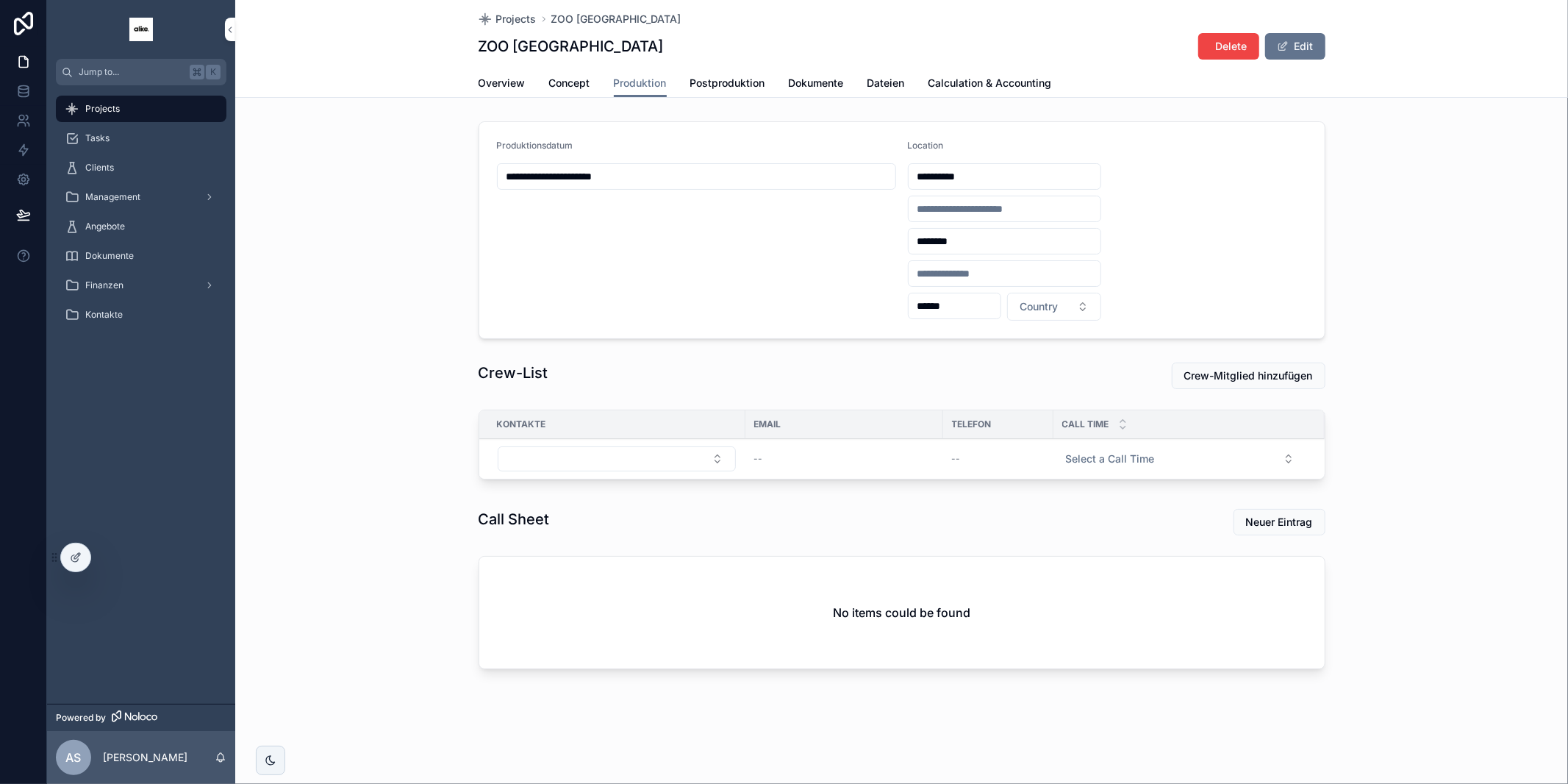
scroll to position [0, 0]
click at [19, 91] on icon at bounding box center [23, 93] width 9 height 6
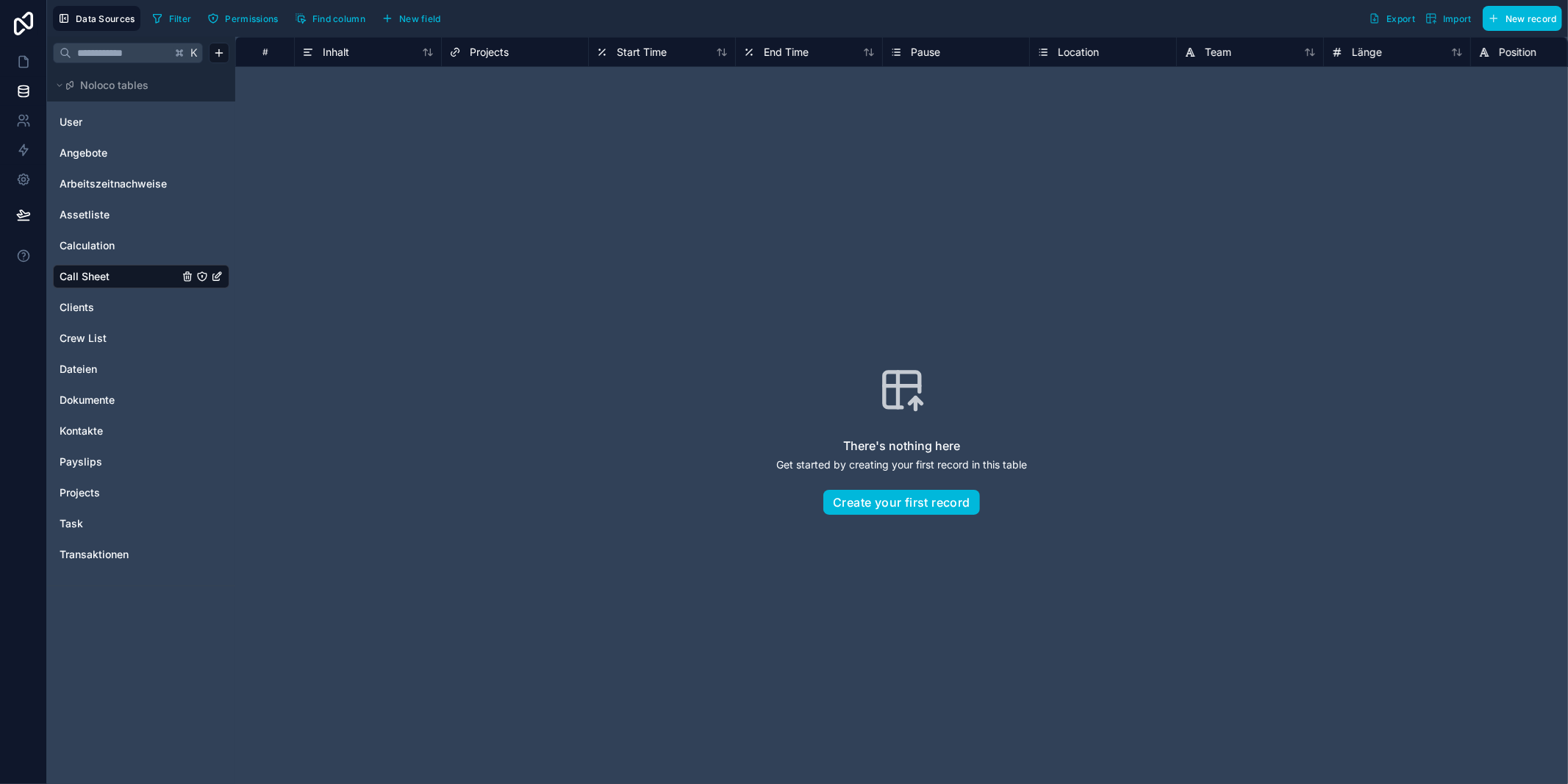
click at [1502, 49] on div "Position" at bounding box center [1544, 52] width 131 height 18
click at [1453, 45] on span "Position" at bounding box center [1468, 51] width 38 height 14
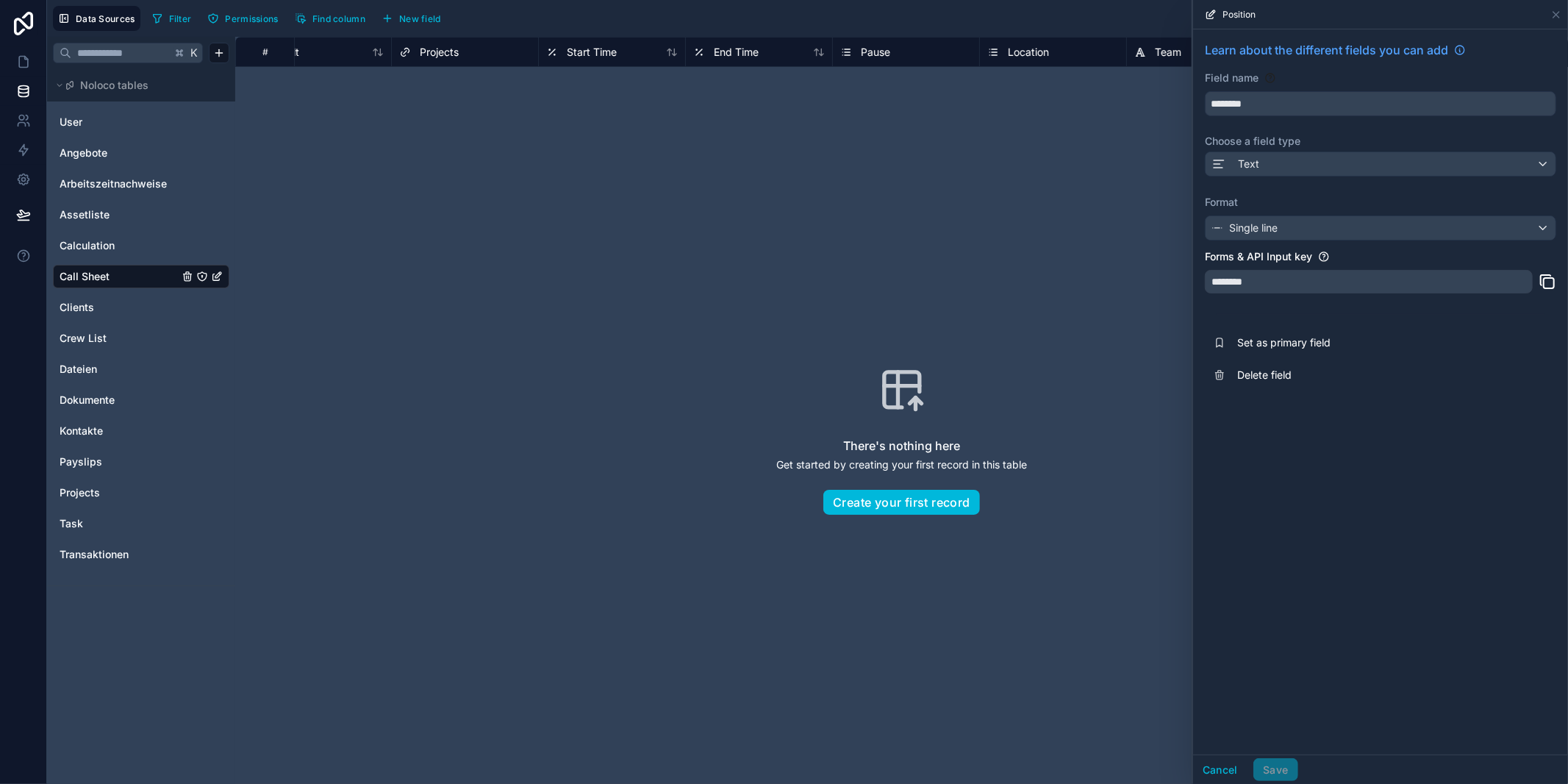
click at [1077, 230] on div "There's nothing here Get started by creating your first record in this table Cr…" at bounding box center [901, 440] width 1239 height 653
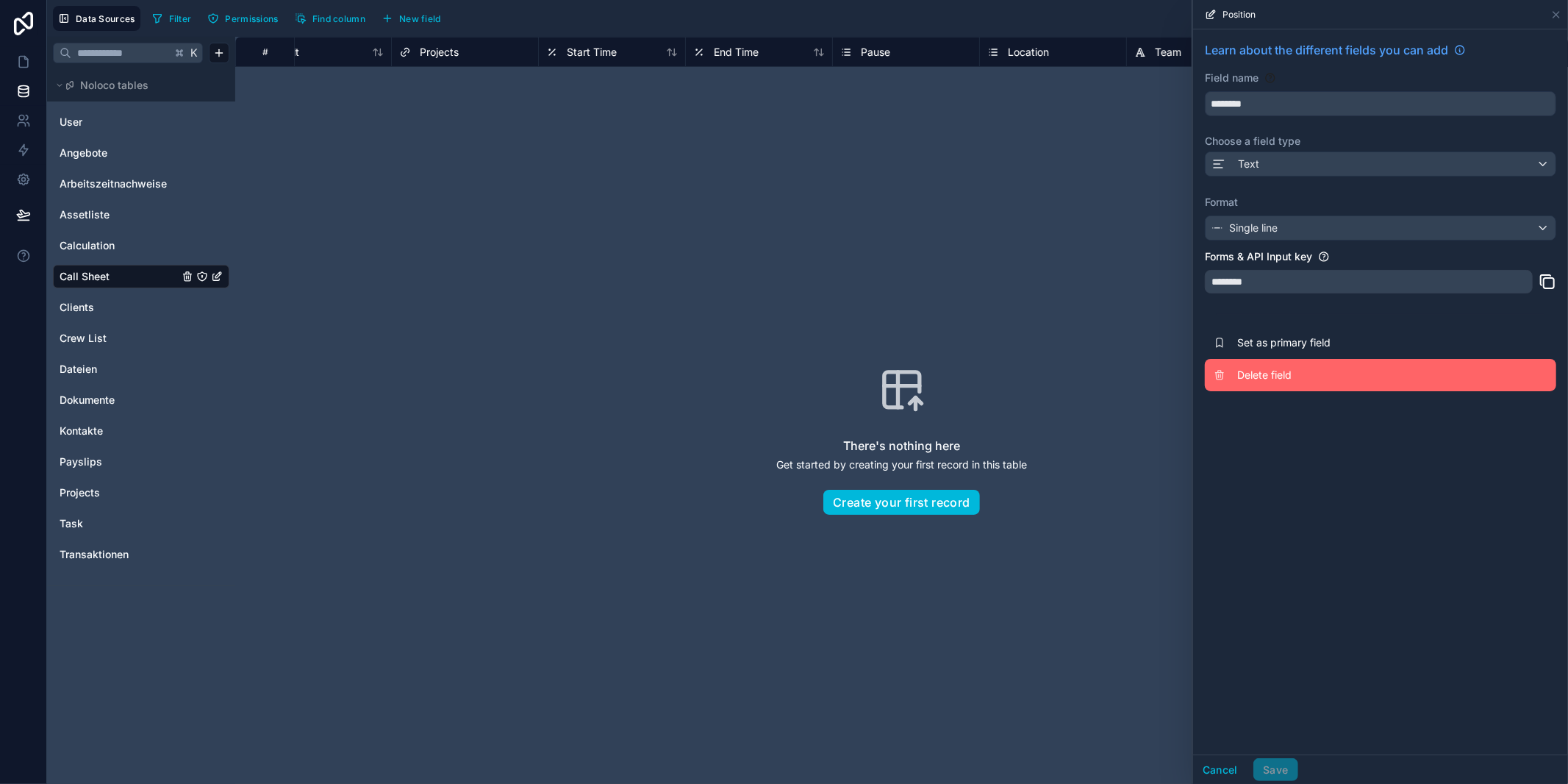
click at [1253, 377] on span "Delete field" at bounding box center [1342, 375] width 211 height 14
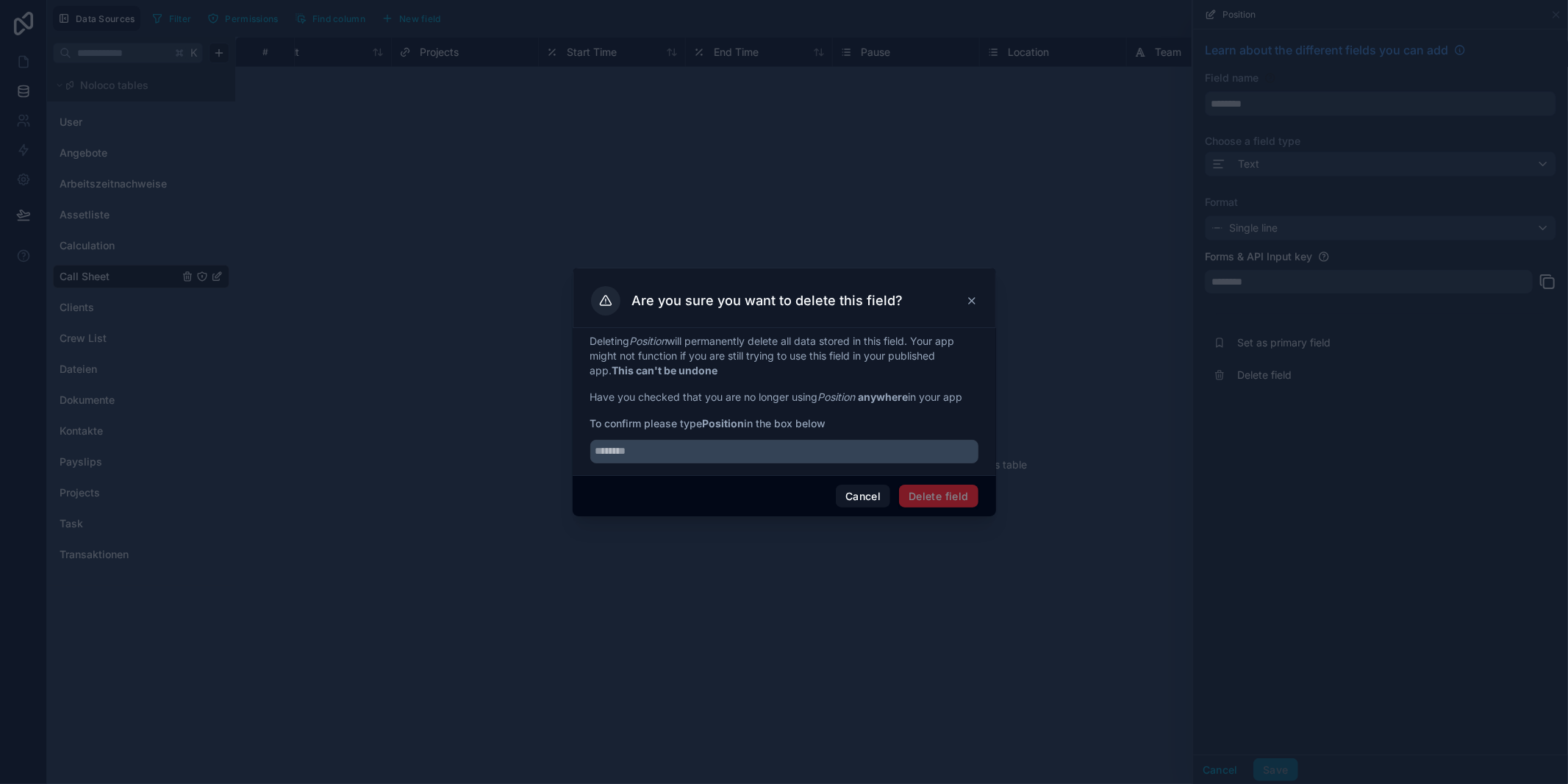
click at [728, 420] on strong "Position" at bounding box center [724, 423] width 42 height 13
copy strong "Position"
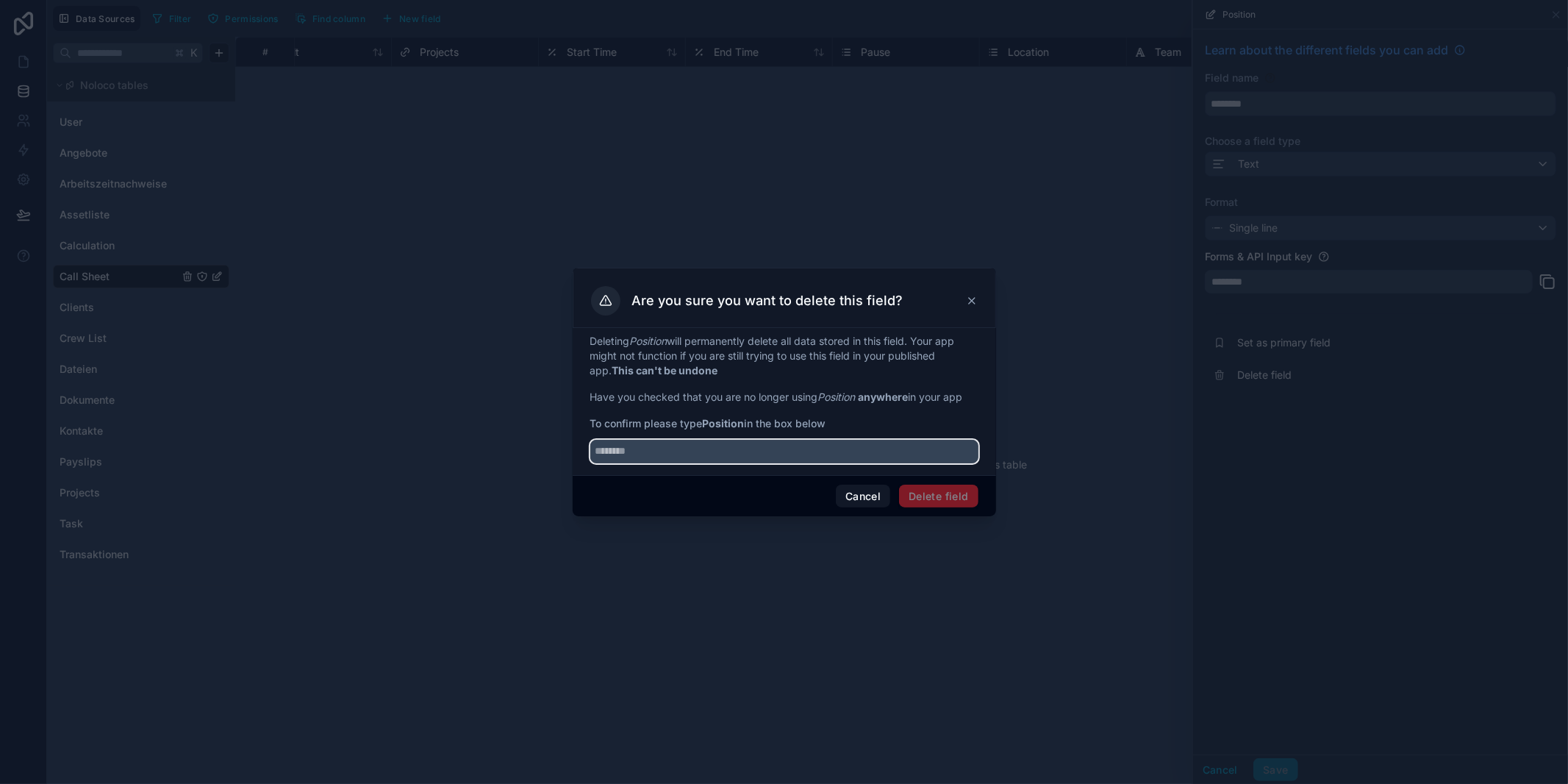
click at [690, 445] on input "text" at bounding box center [784, 451] width 388 height 24
paste input "********"
type input "********"
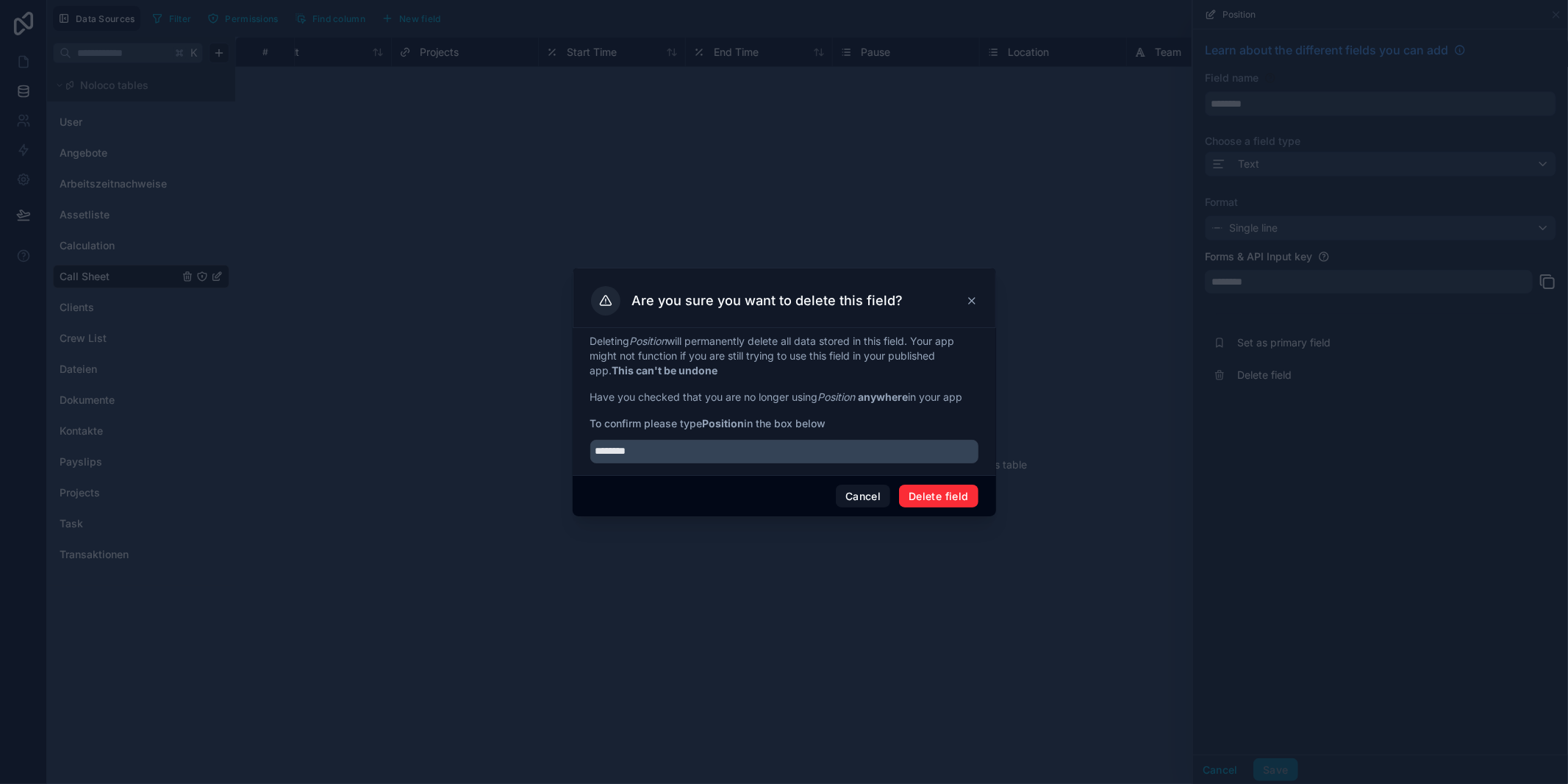
click at [942, 493] on button "Delete field" at bounding box center [938, 496] width 78 height 24
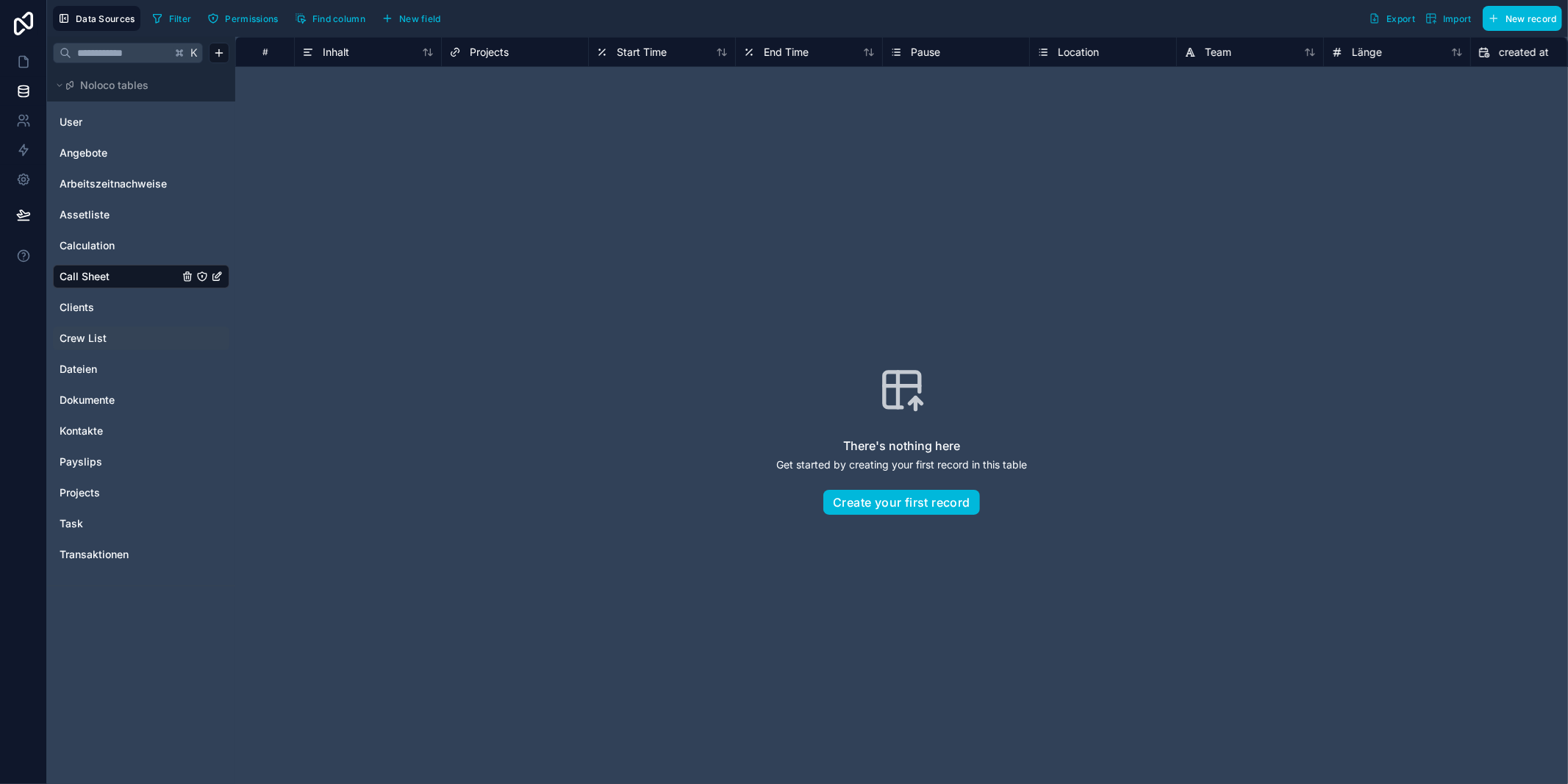
click at [94, 334] on span "Crew List" at bounding box center [83, 338] width 47 height 14
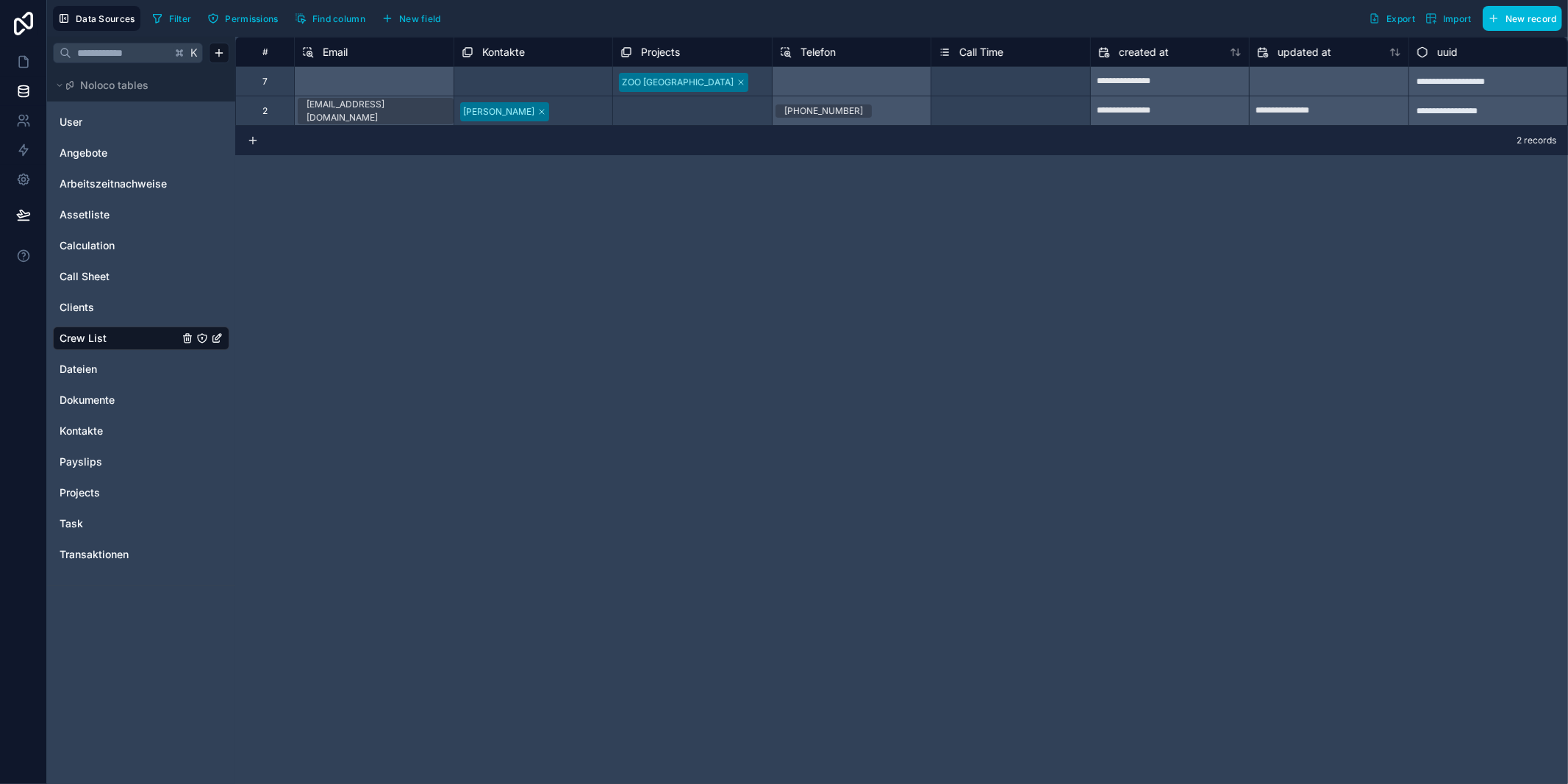
drag, startPoint x: 424, startPoint y: 15, endPoint x: 433, endPoint y: 31, distance: 18.4
click at [424, 15] on span "New field" at bounding box center [420, 19] width 42 height 11
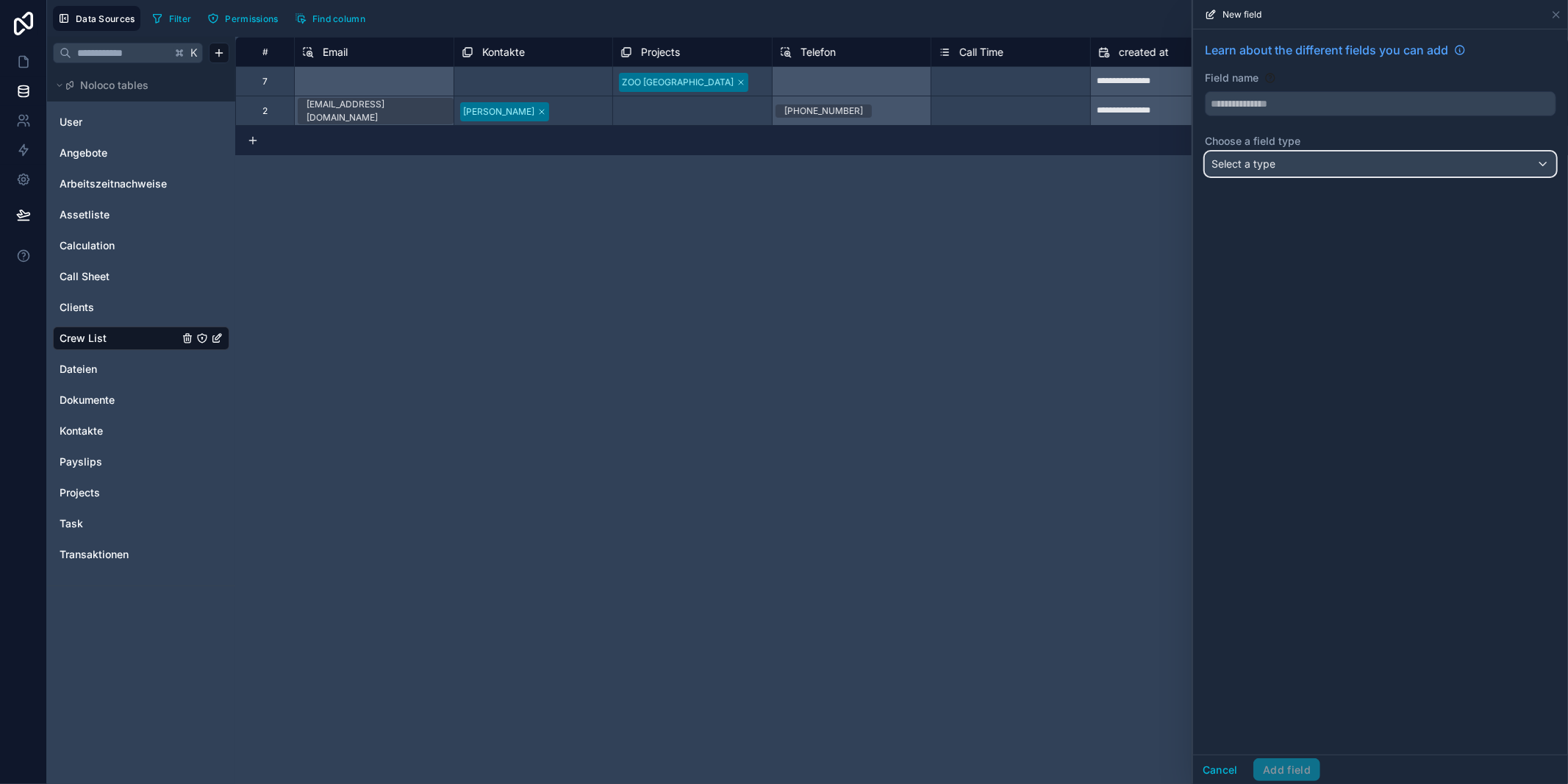
click at [1242, 159] on span "Select a type" at bounding box center [1244, 163] width 64 height 13
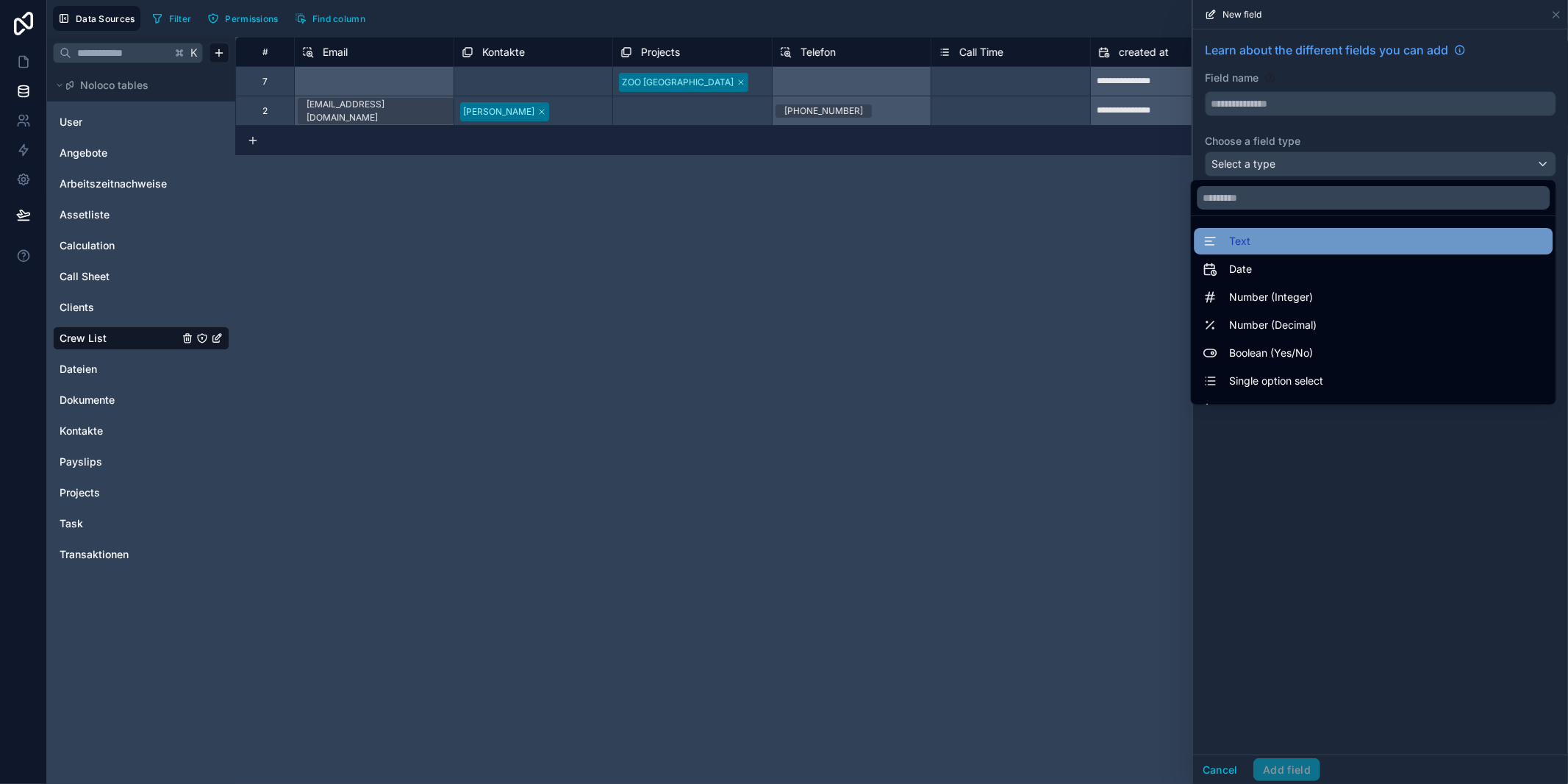
click at [1259, 240] on div "Text" at bounding box center [1373, 241] width 341 height 18
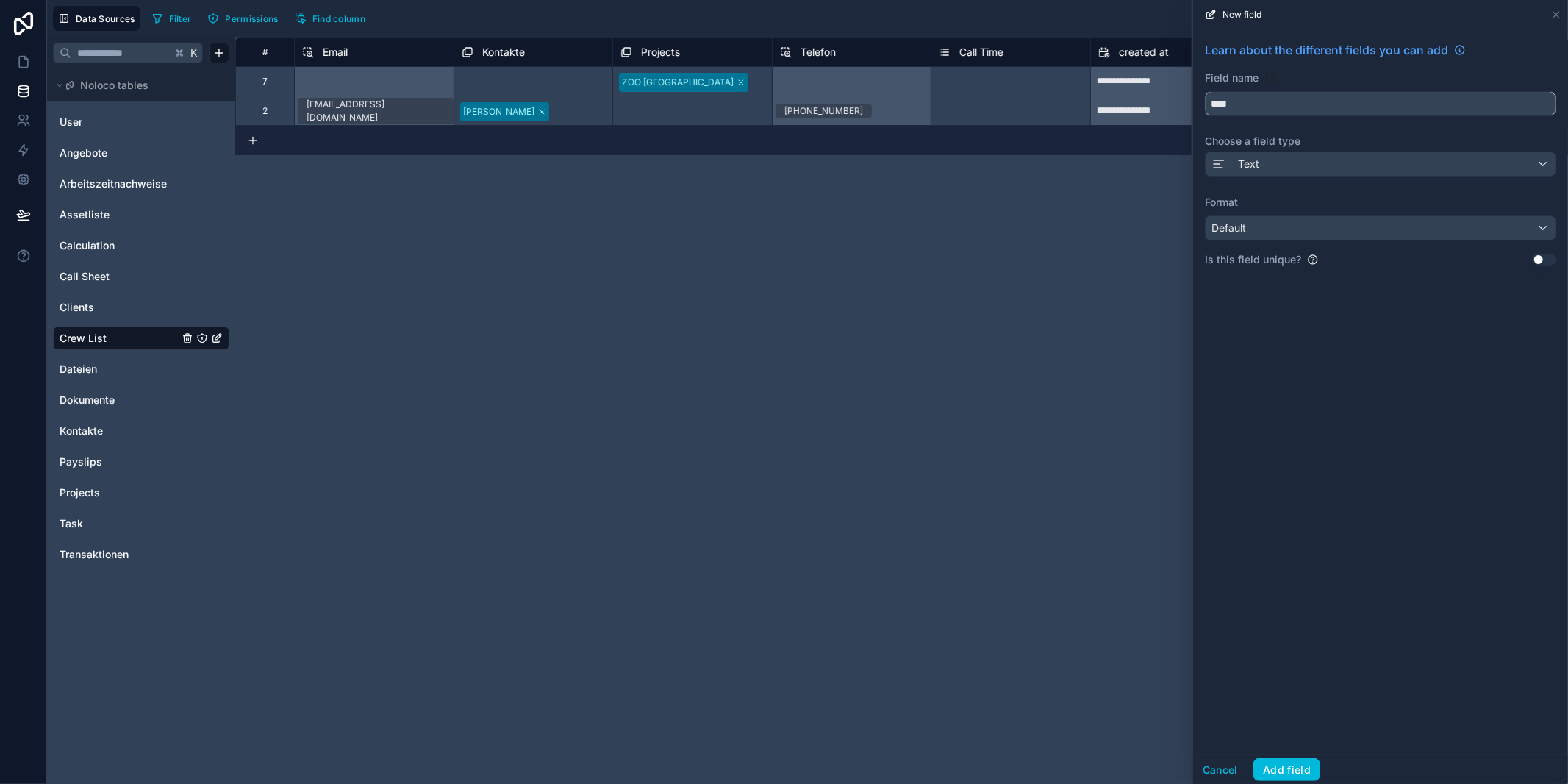
click at [1236, 96] on input "****" at bounding box center [1381, 104] width 350 height 24
type input "********"
click at [1286, 229] on div "Default" at bounding box center [1381, 228] width 350 height 24
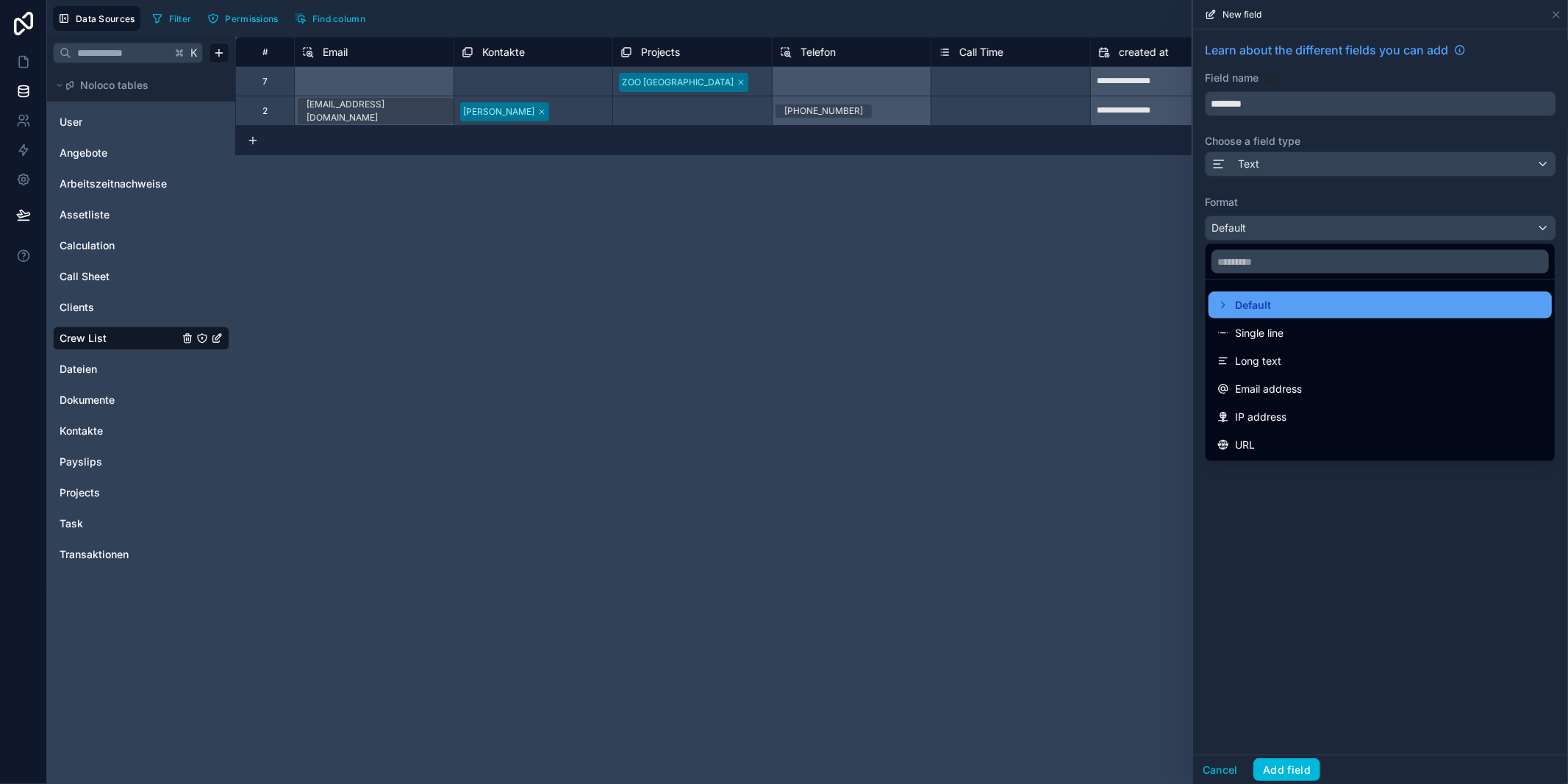
click at [1289, 312] on div "Default" at bounding box center [1380, 305] width 326 height 18
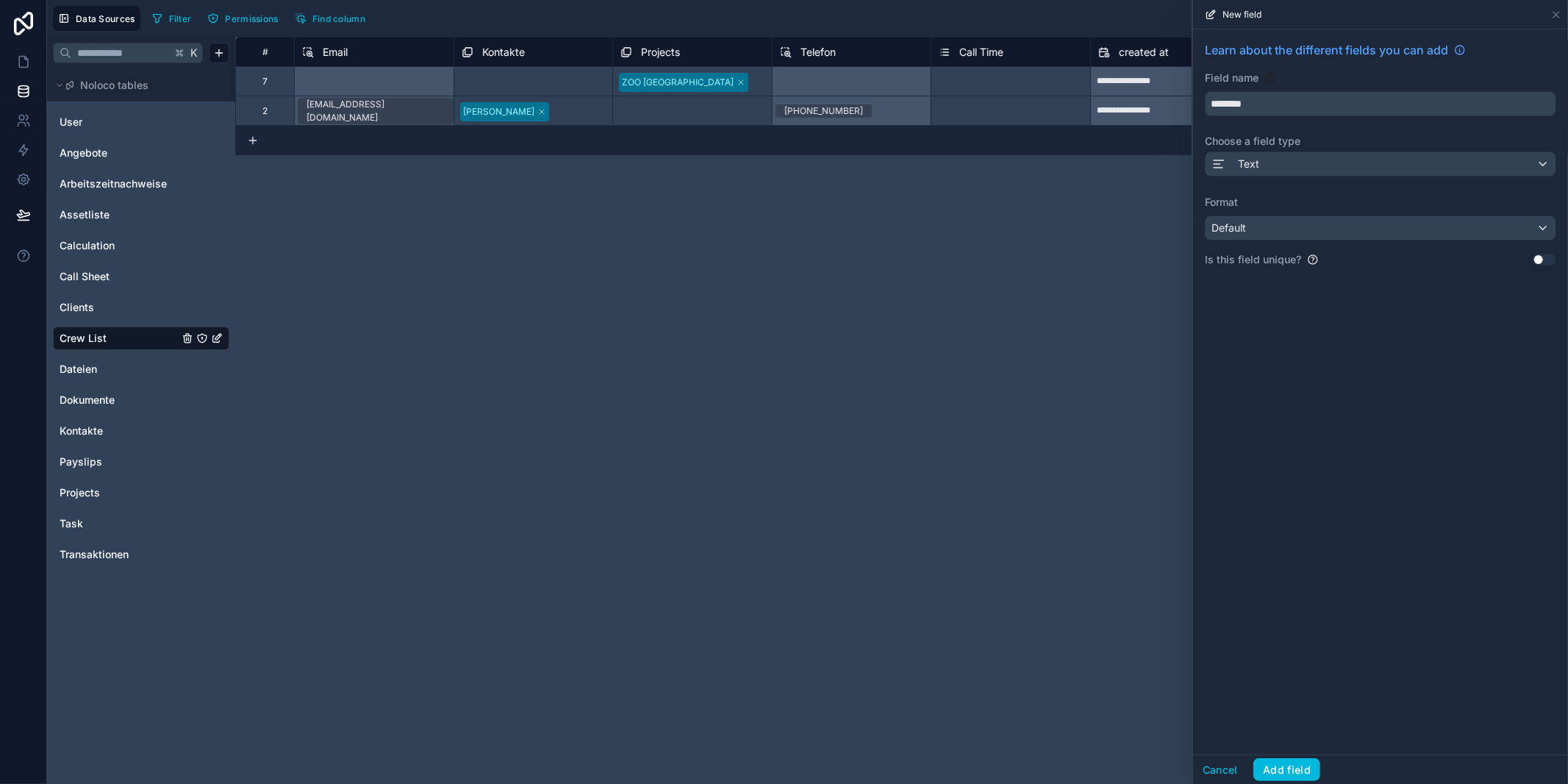
drag, startPoint x: 1279, startPoint y: 212, endPoint x: 1280, endPoint y: 221, distance: 9.1
click at [1279, 213] on div "Format Default" at bounding box center [1380, 217] width 351 height 45
click at [1282, 234] on div "Default" at bounding box center [1381, 228] width 350 height 24
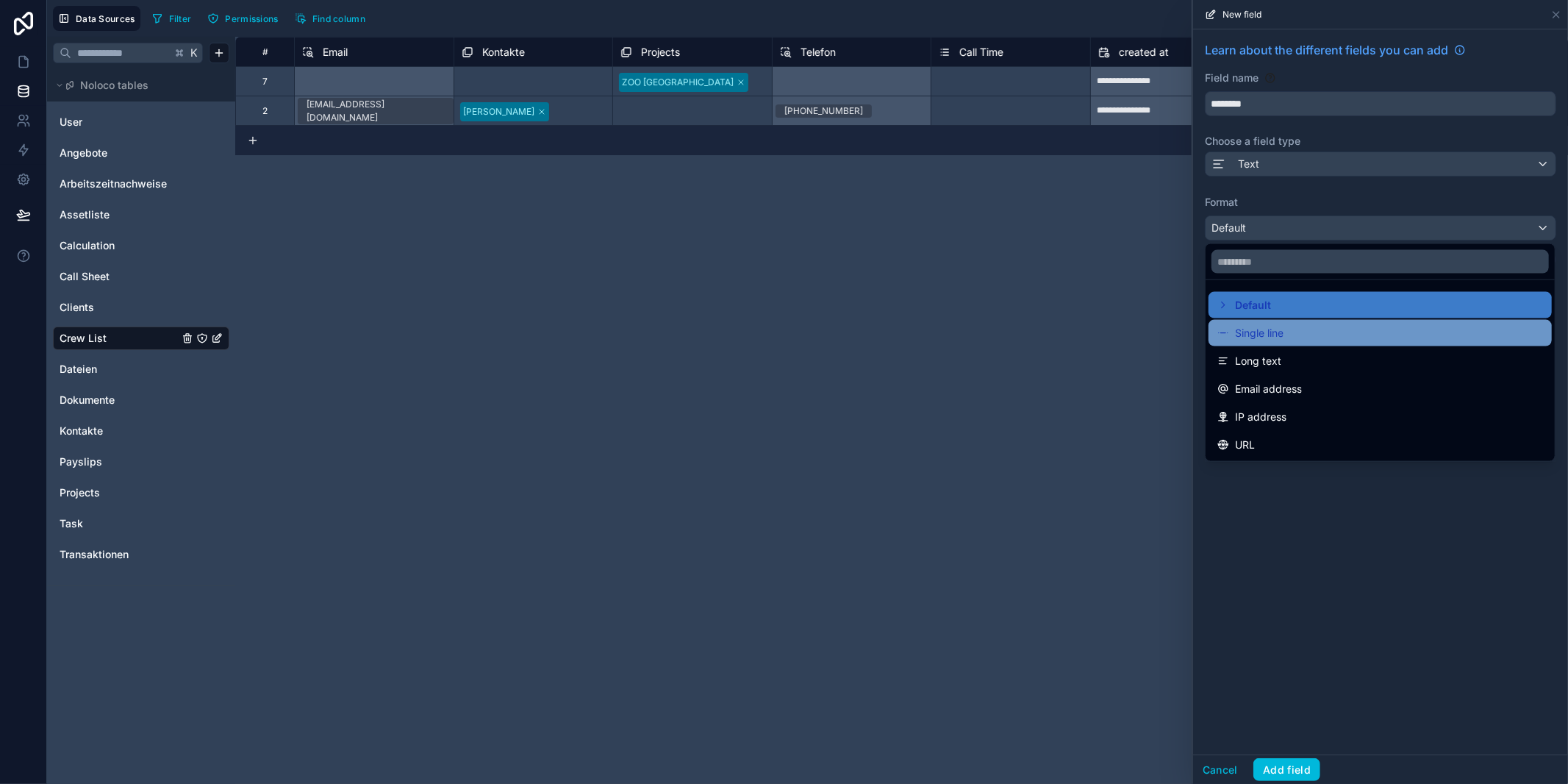
click at [1288, 338] on div "Single line" at bounding box center [1380, 333] width 326 height 18
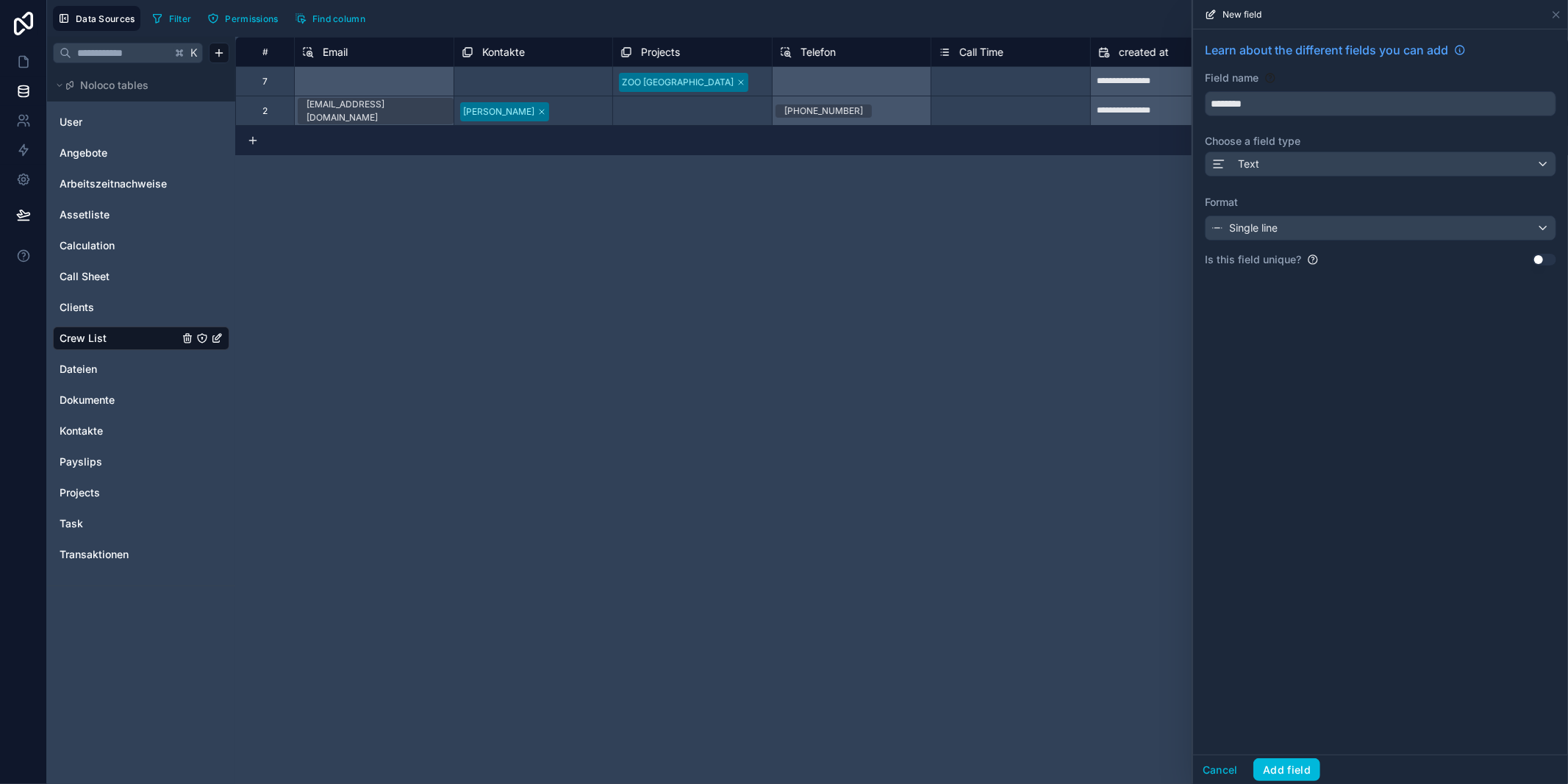
click at [1283, 763] on button "Add field" at bounding box center [1286, 770] width 67 height 24
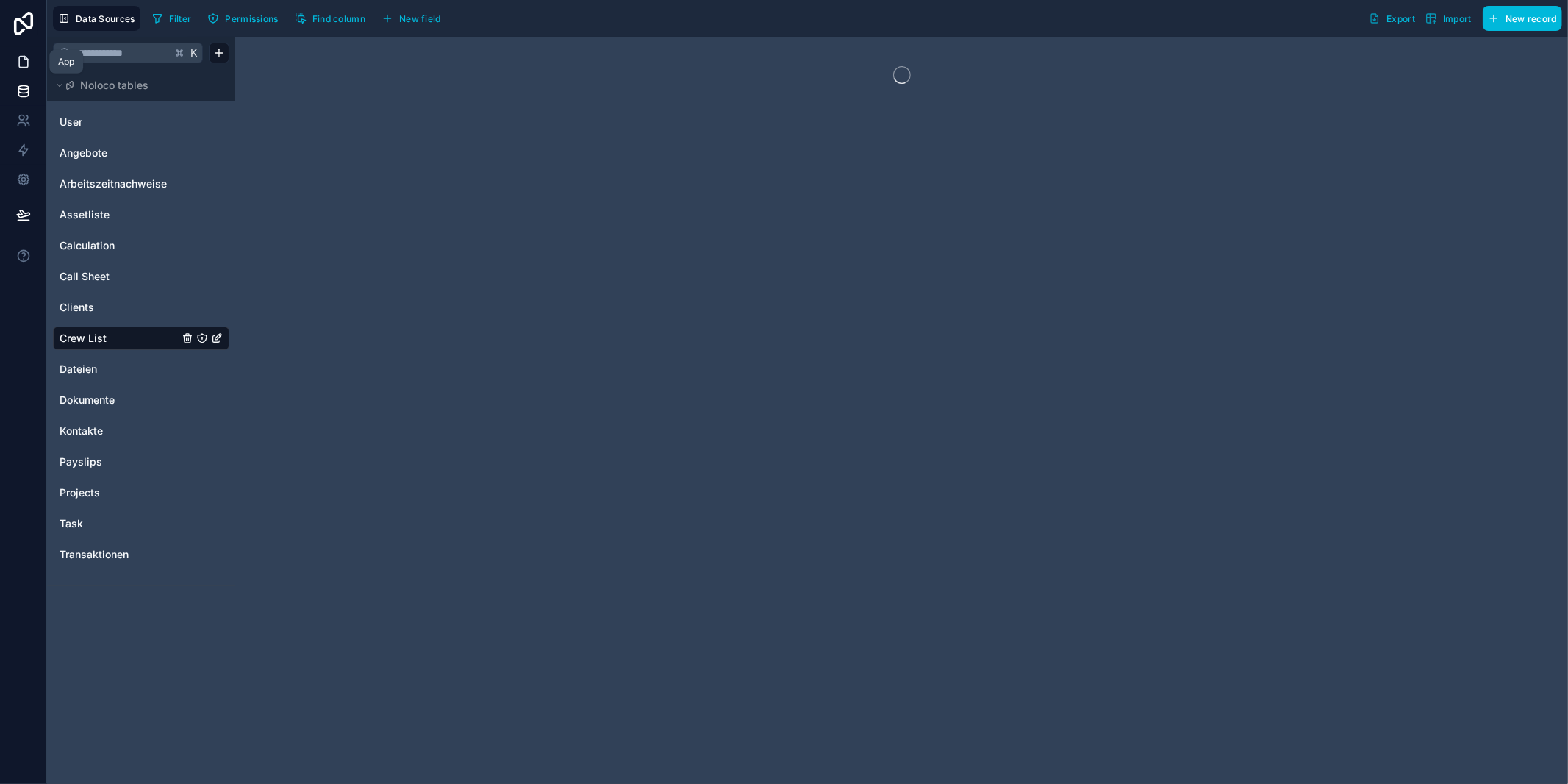
click at [17, 58] on icon at bounding box center [23, 61] width 14 height 14
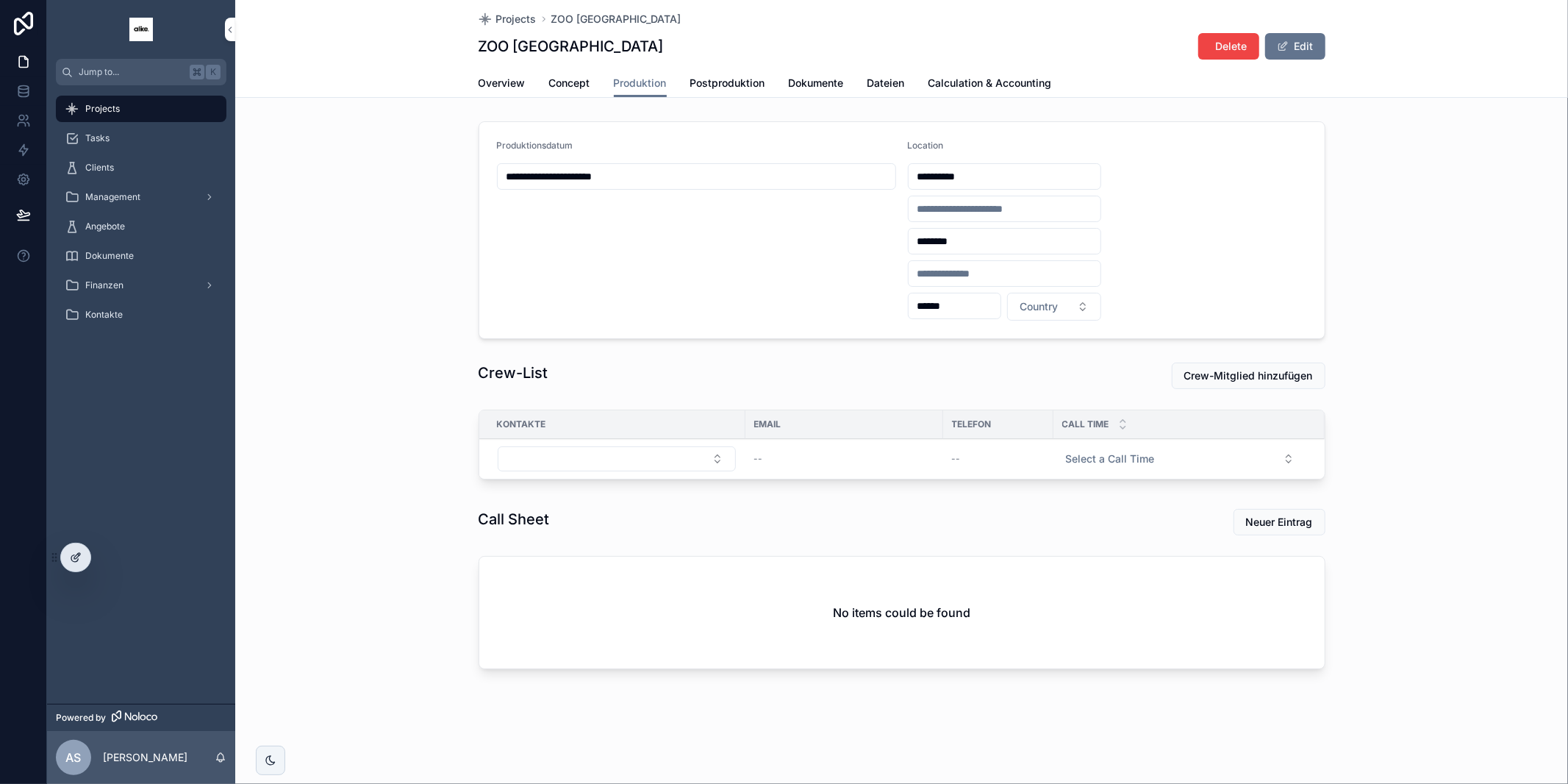
click at [70, 558] on icon at bounding box center [76, 557] width 12 height 12
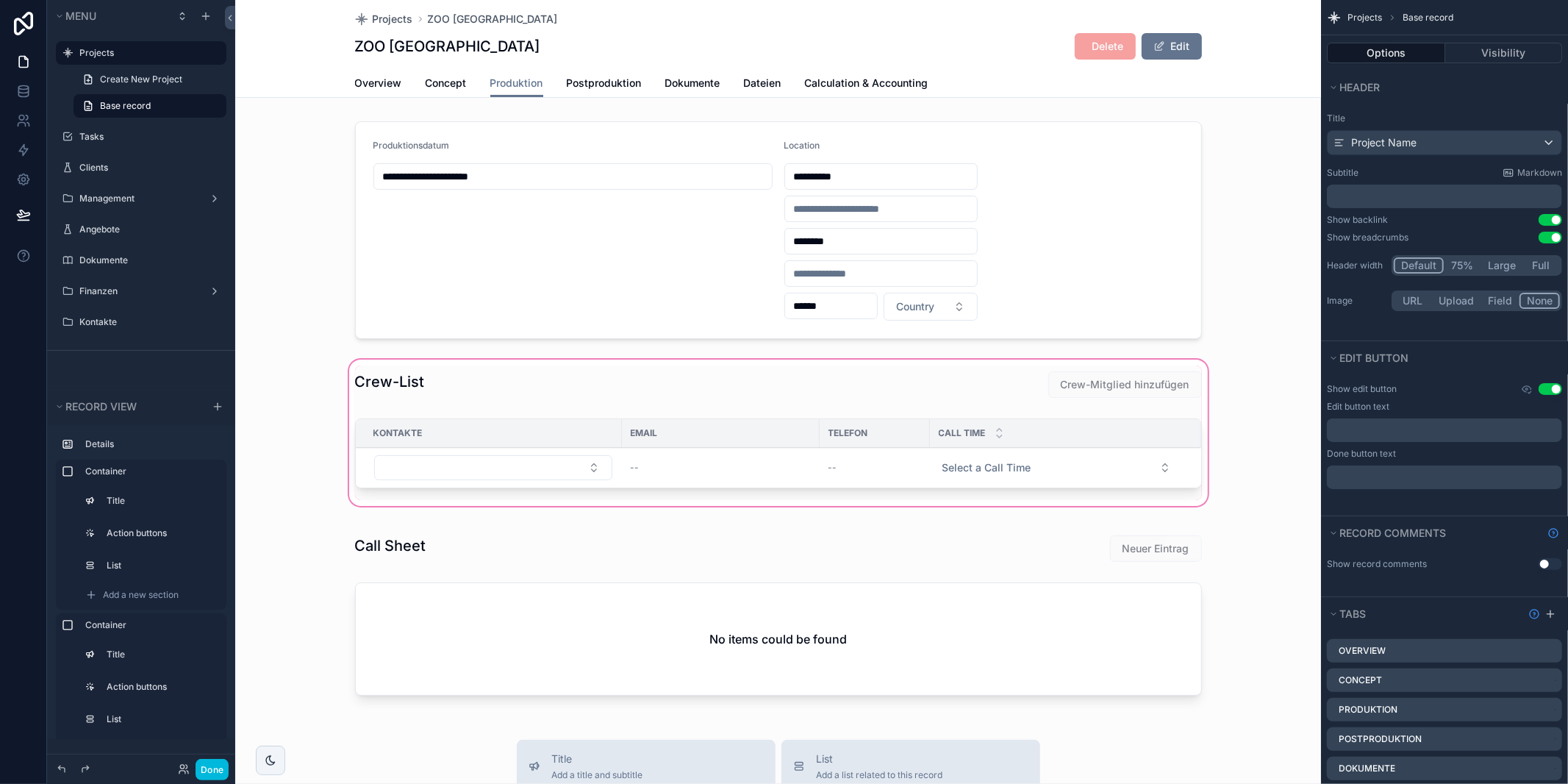
click at [717, 451] on div "scrollable content" at bounding box center [777, 432] width 1085 height 152
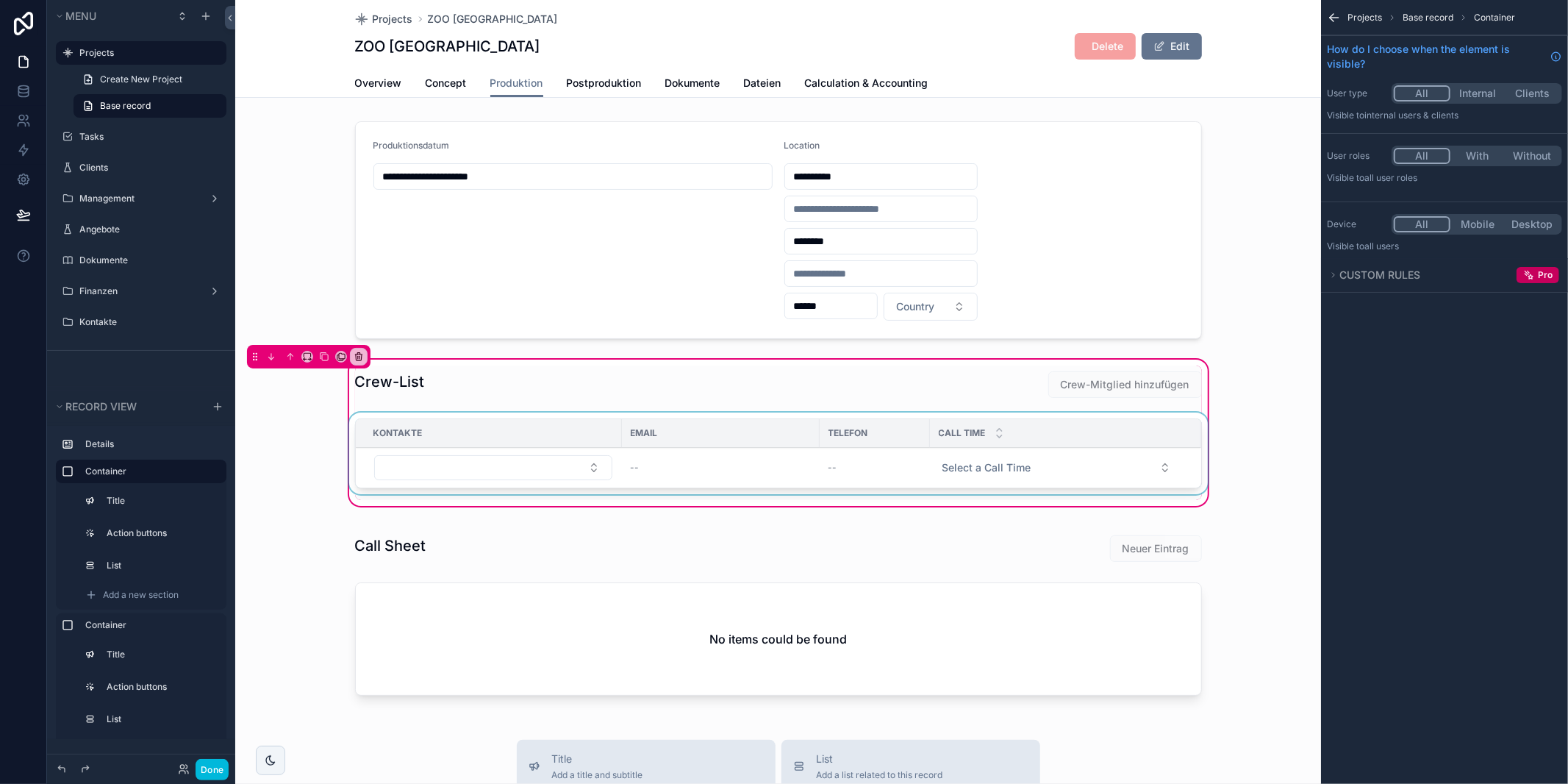
click at [707, 459] on div "scrollable content" at bounding box center [778, 456] width 865 height 88
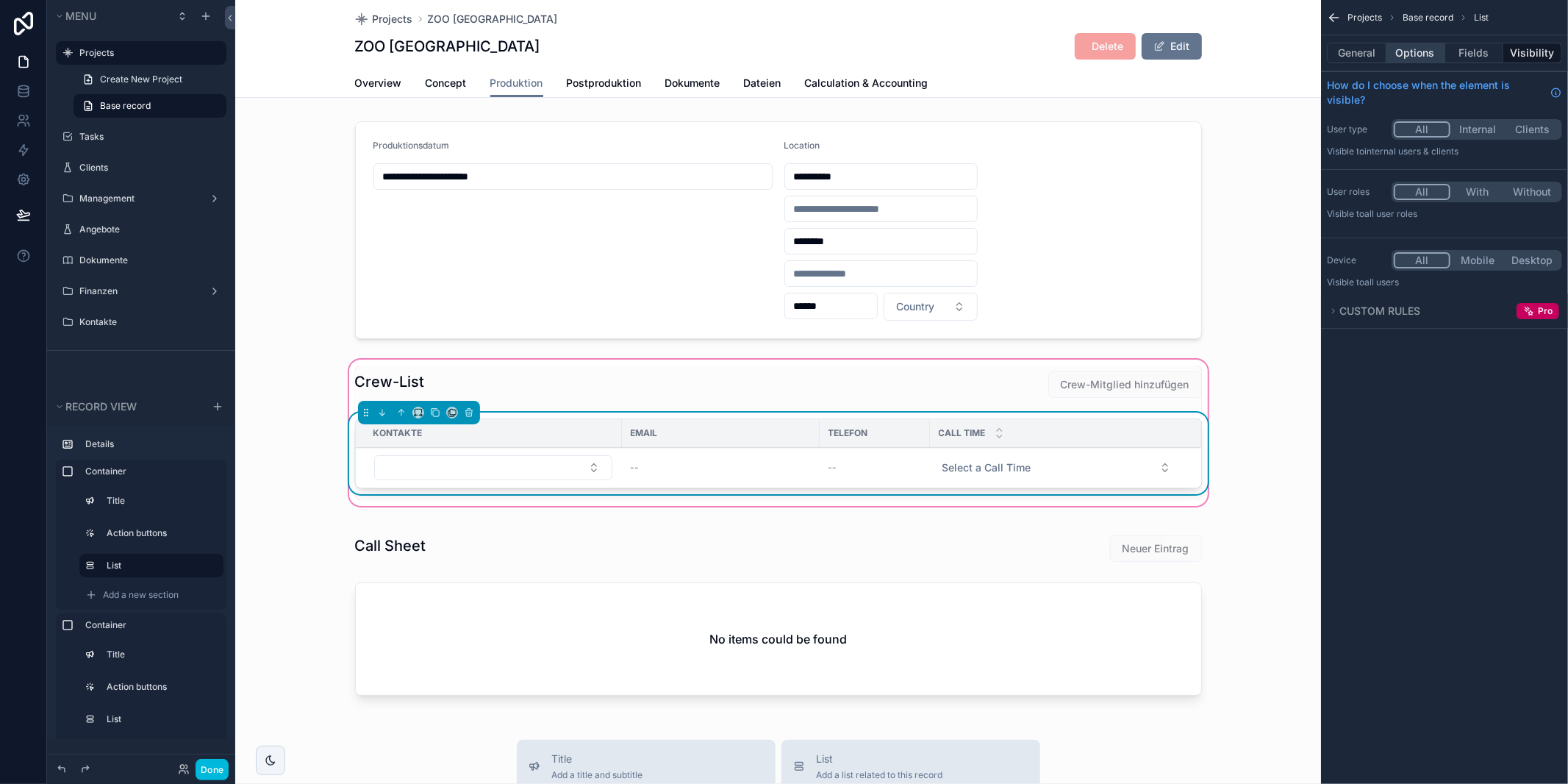
click at [1428, 51] on button "Options" at bounding box center [1416, 53] width 59 height 20
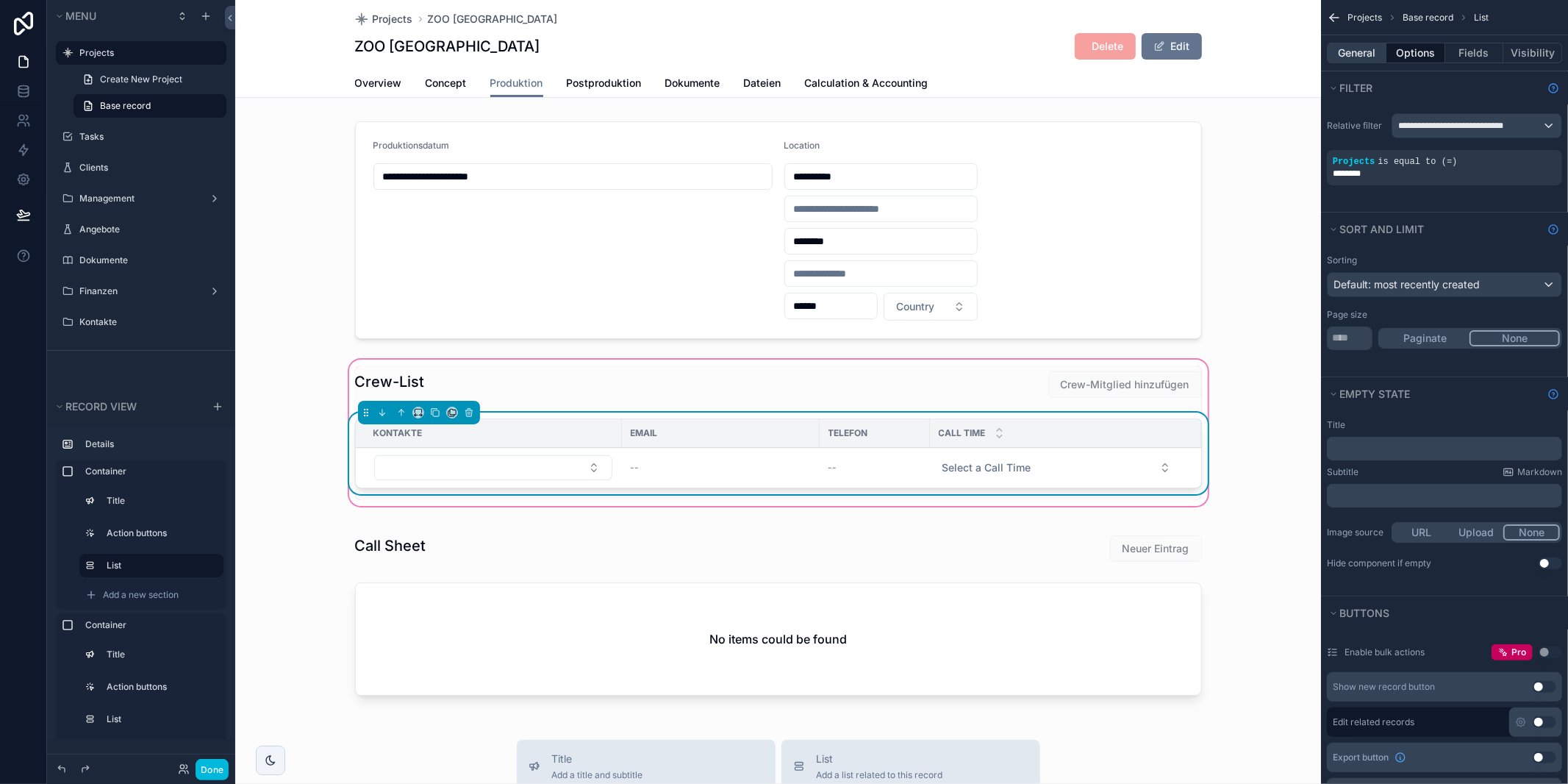
click at [1346, 50] on button "General" at bounding box center [1357, 53] width 60 height 20
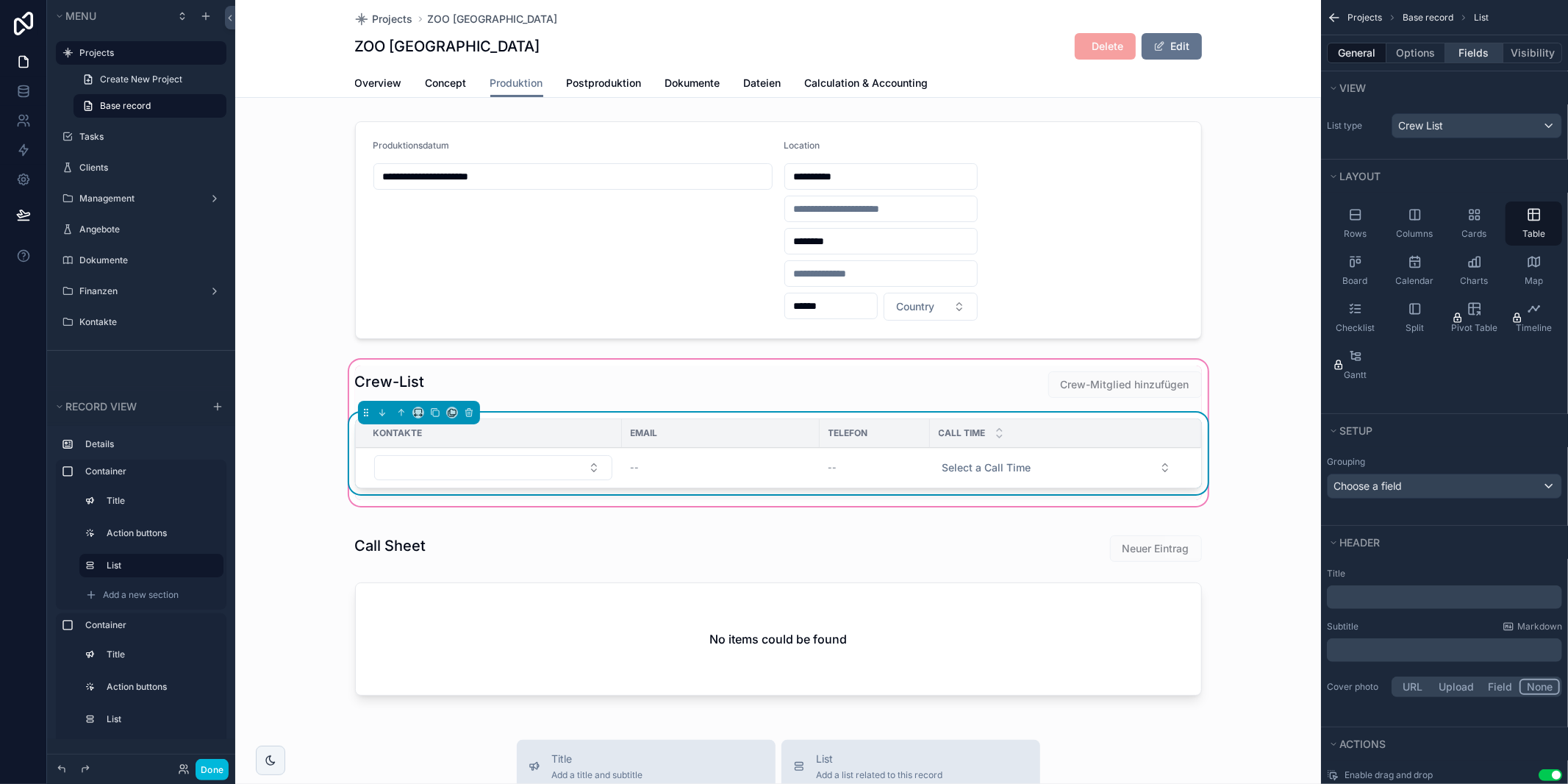
click at [1474, 57] on button "Fields" at bounding box center [1475, 53] width 59 height 20
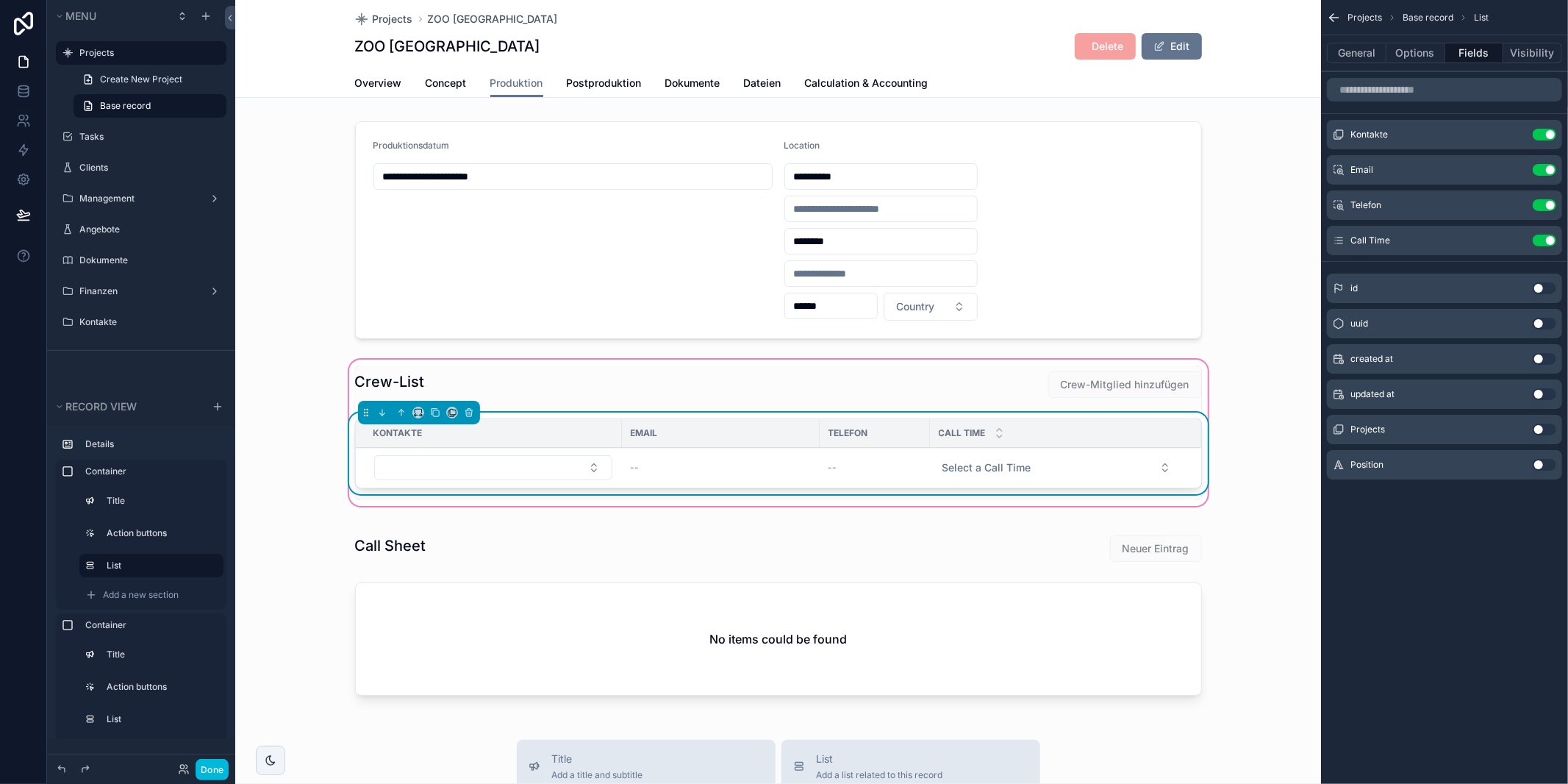
click at [0, 0] on icon "scrollable content" at bounding box center [0, 0] width 0 height 0
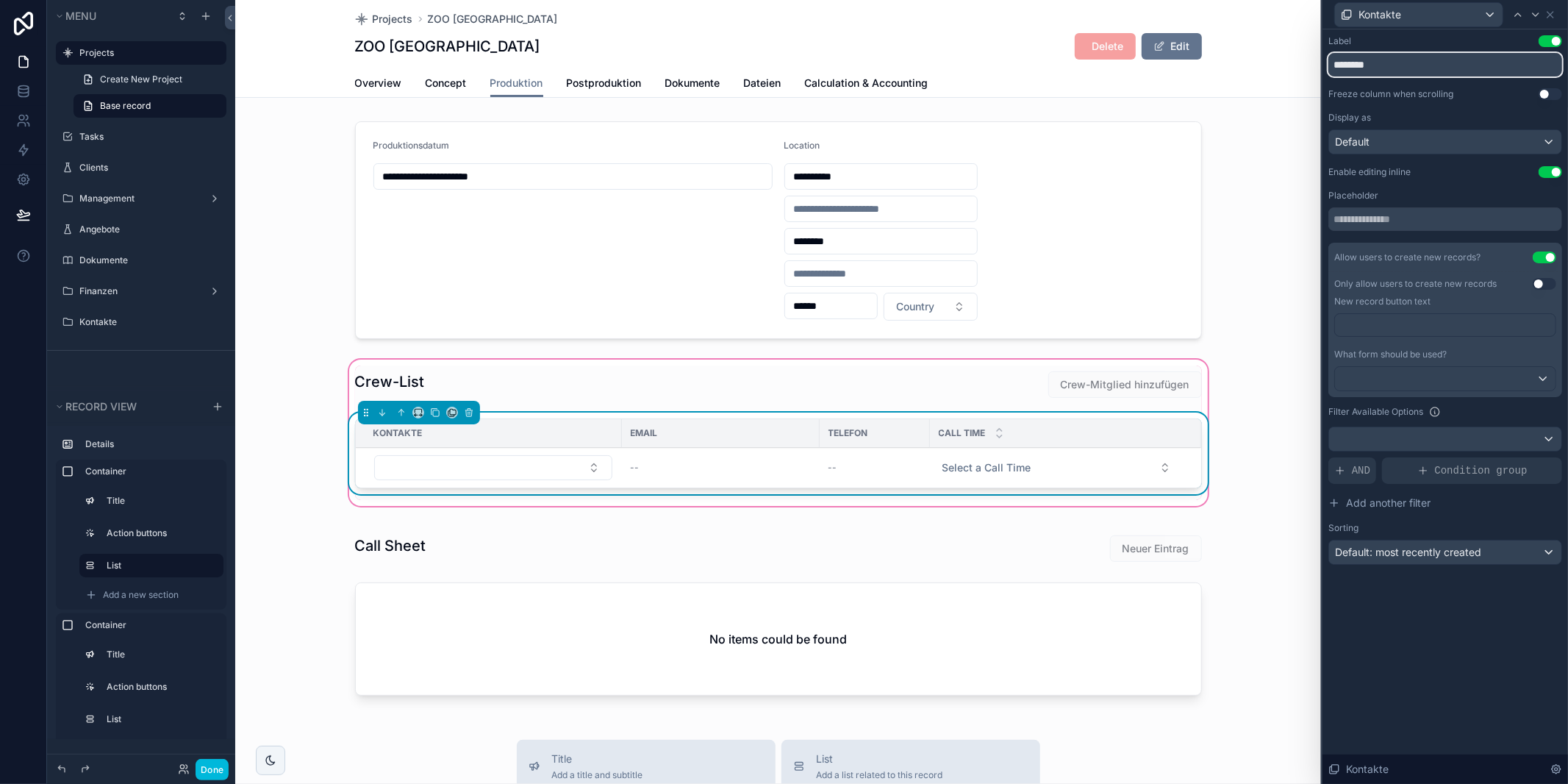
click at [1357, 63] on input "********" at bounding box center [1446, 65] width 234 height 24
type input "****"
click at [1400, 139] on div "Default" at bounding box center [1445, 142] width 232 height 24
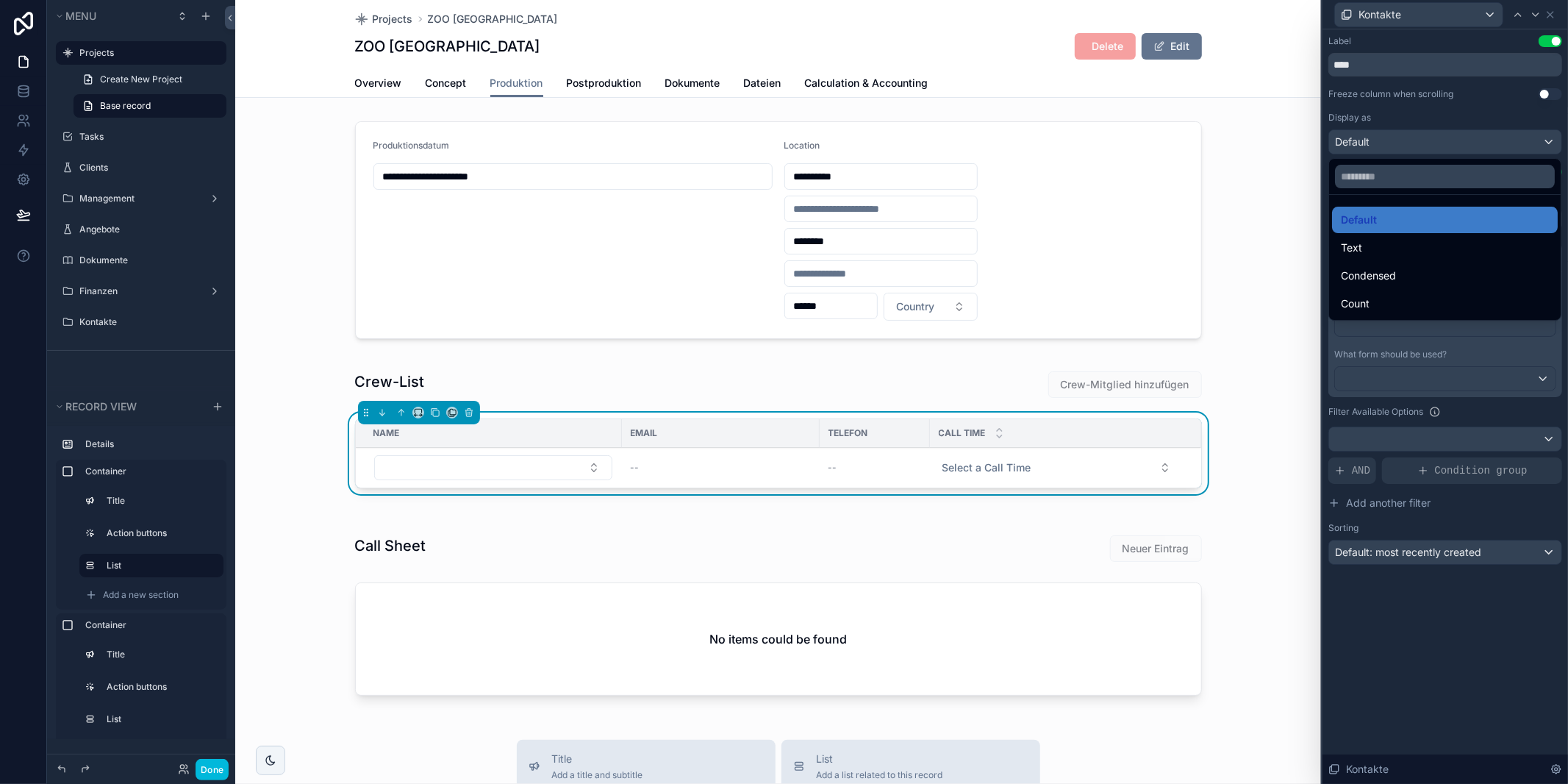
click at [1392, 141] on div at bounding box center [1446, 392] width 246 height 784
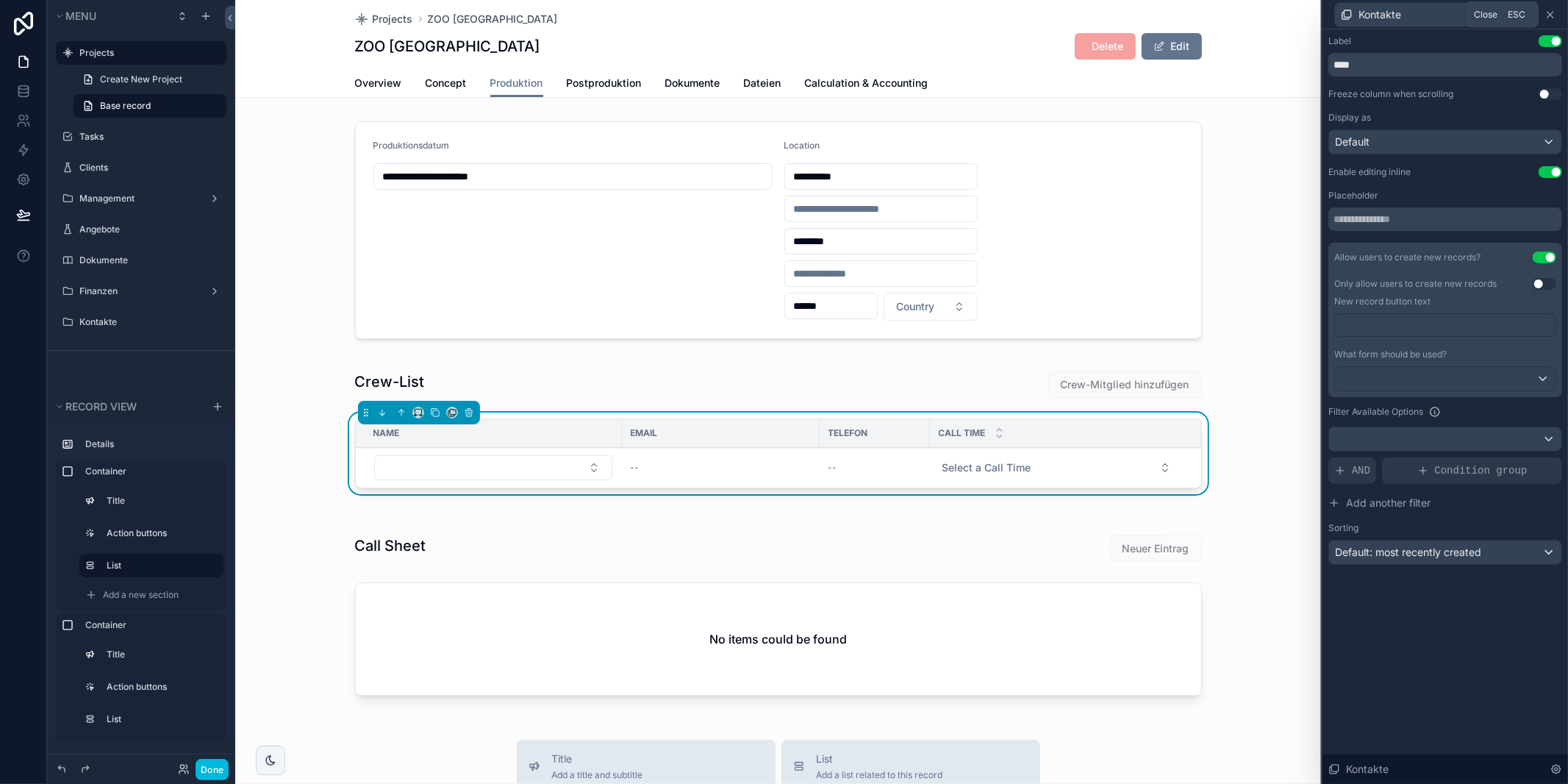
click at [1552, 16] on icon at bounding box center [1550, 14] width 6 height 6
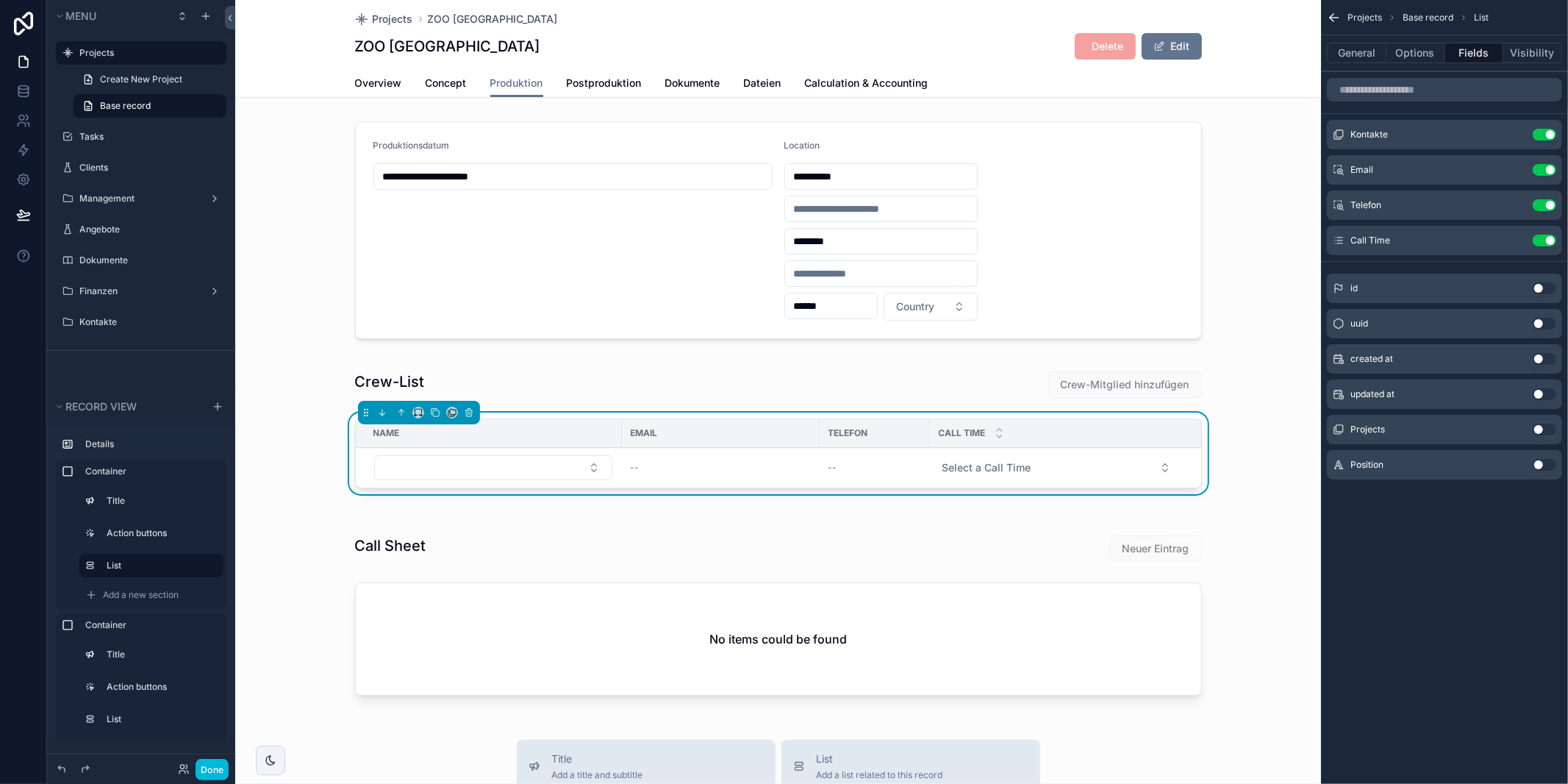
click at [1544, 466] on button "Use setting" at bounding box center [1544, 465] width 24 height 12
drag, startPoint x: 620, startPoint y: 432, endPoint x: 676, endPoint y: 423, distance: 56.7
click at [501, 437] on div "scrollable content" at bounding box center [504, 433] width 6 height 28
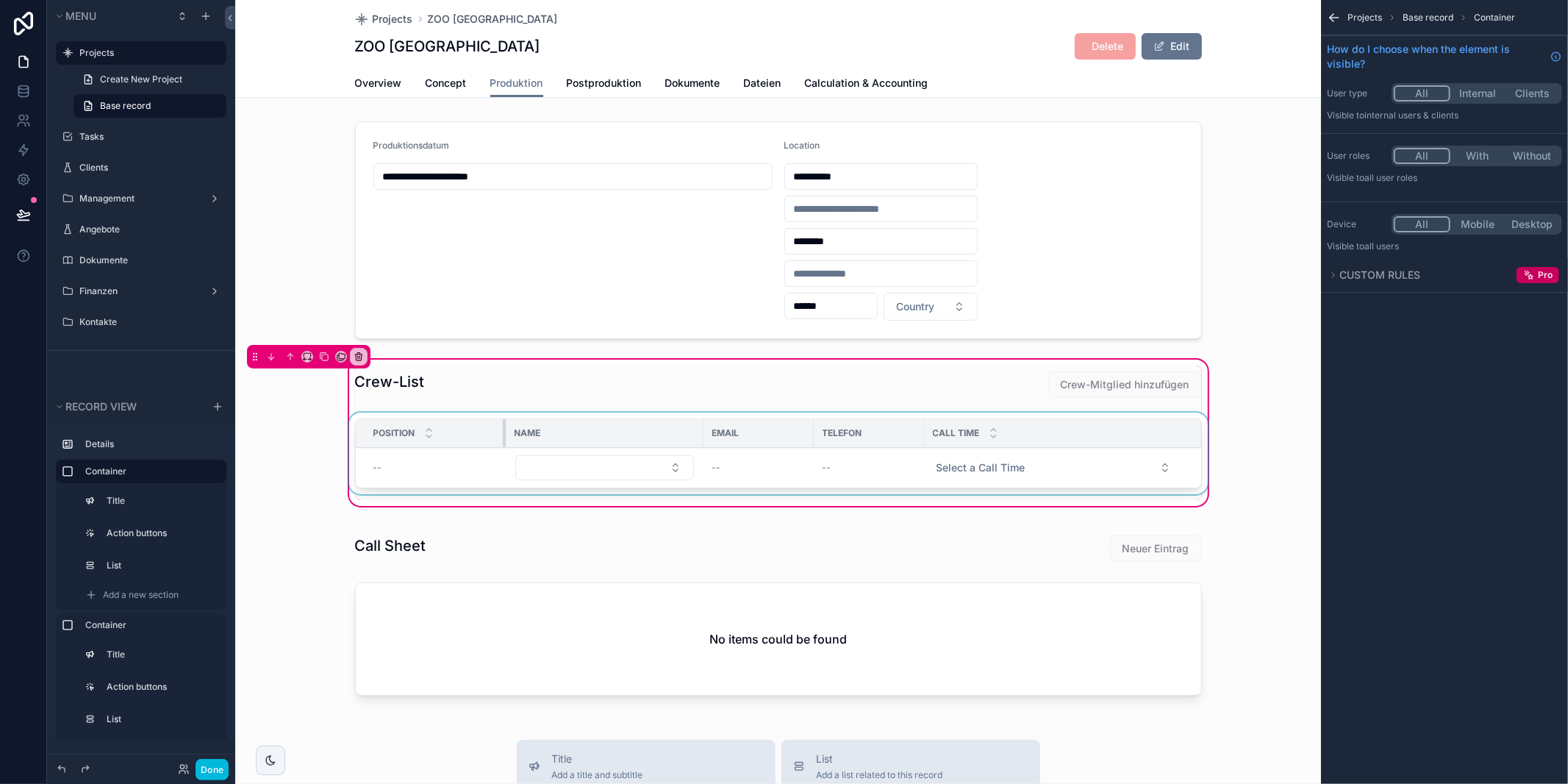
drag, startPoint x: 501, startPoint y: 432, endPoint x: 510, endPoint y: 431, distance: 9.1
click at [509, 431] on div "scrollable content" at bounding box center [505, 433] width 6 height 28
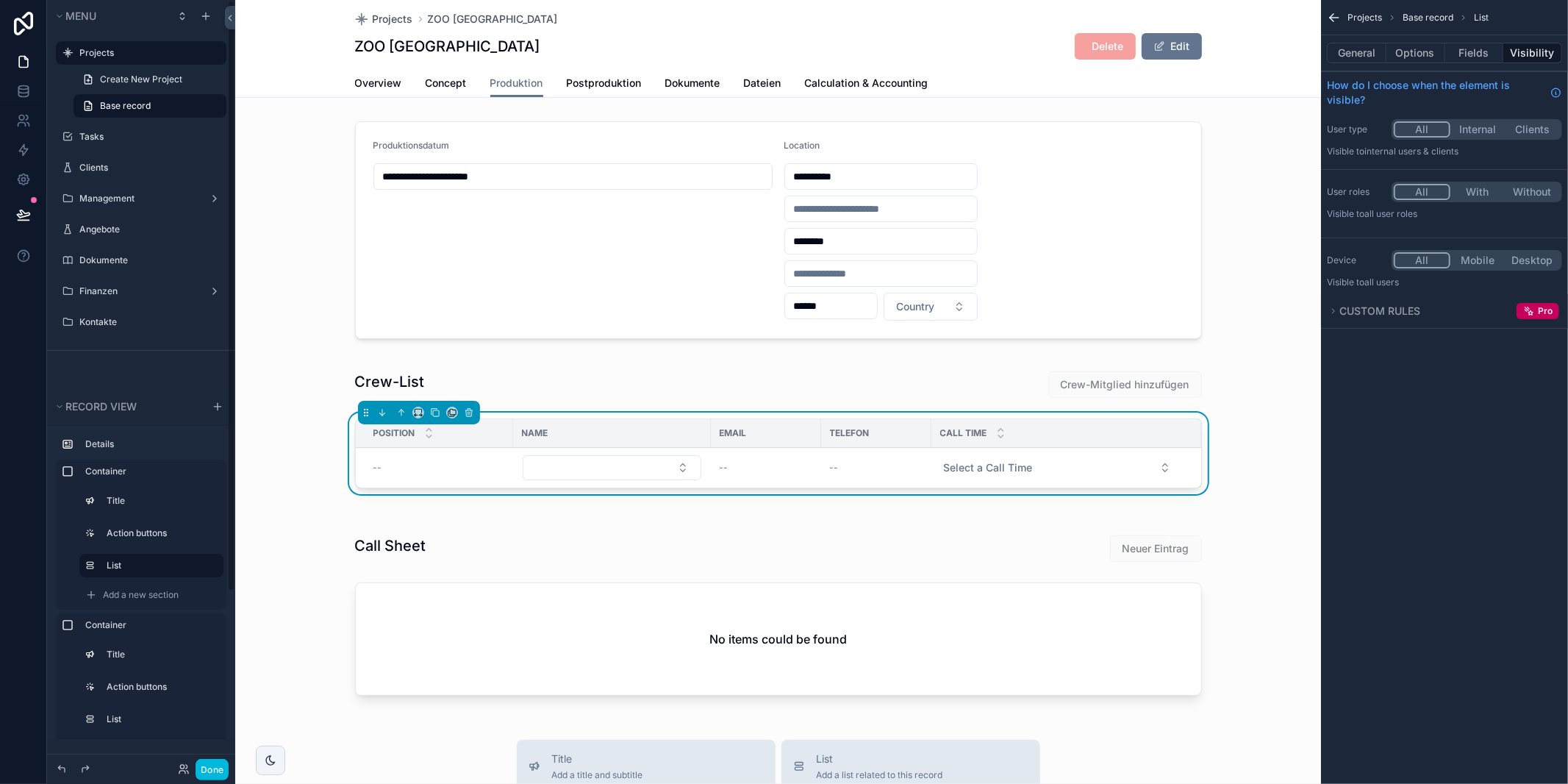
click at [205, 766] on button "Done" at bounding box center [211, 769] width 33 height 21
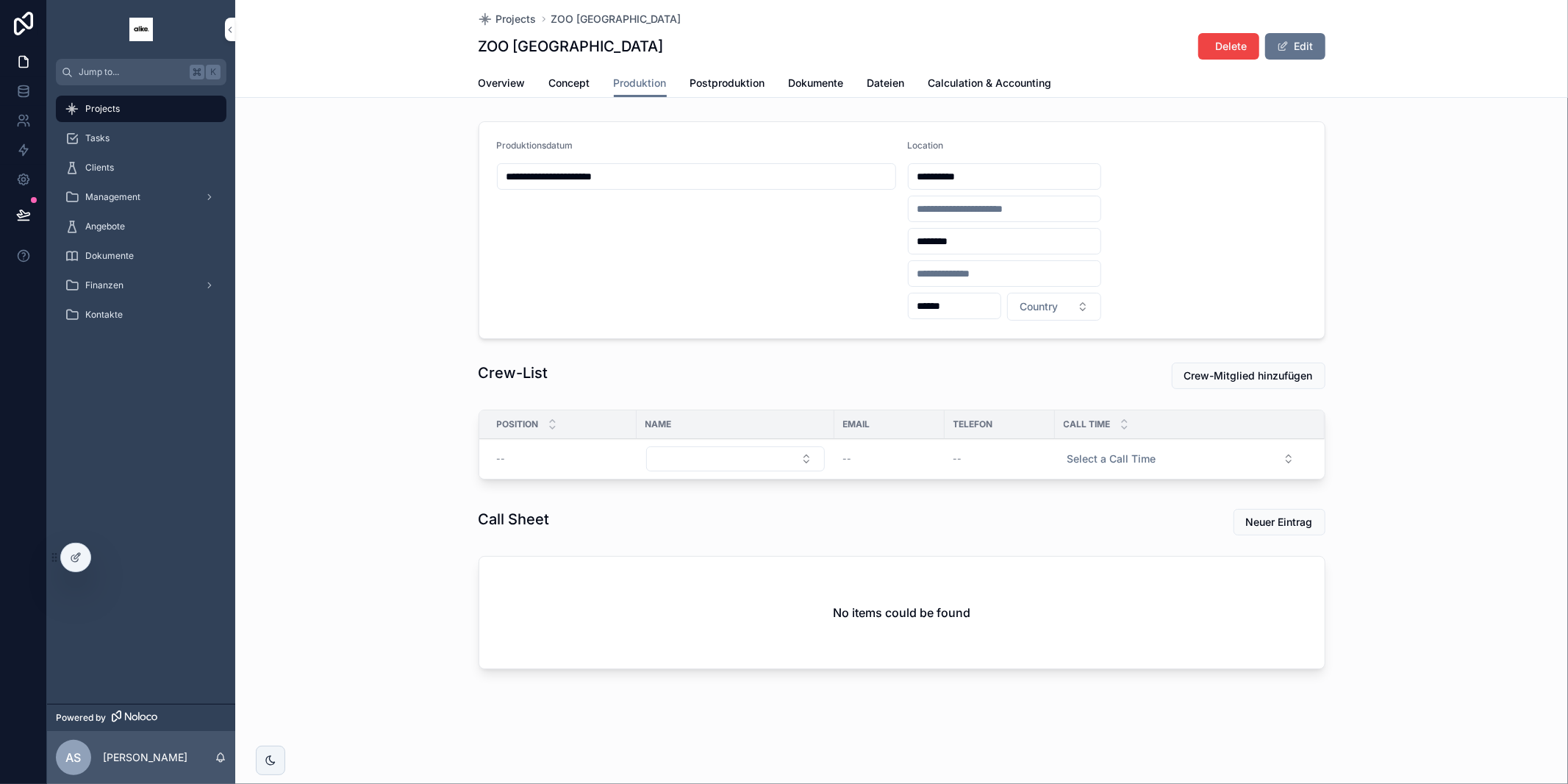
click at [0, 0] on span "Entfernen" at bounding box center [0, 0] width 0 height 0
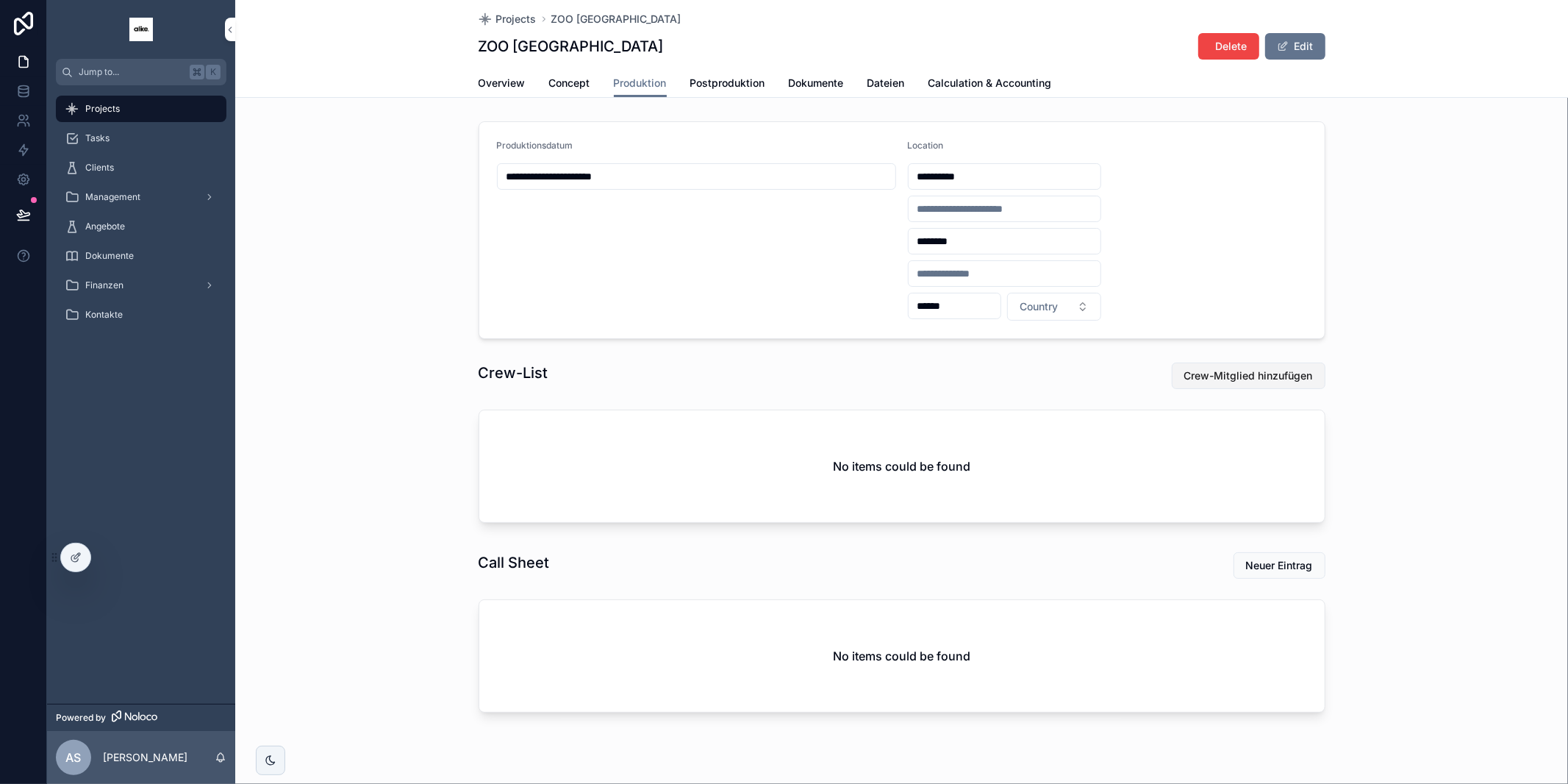
click at [1270, 371] on span "Crew-Mitglied hinzufügen" at bounding box center [1248, 375] width 129 height 14
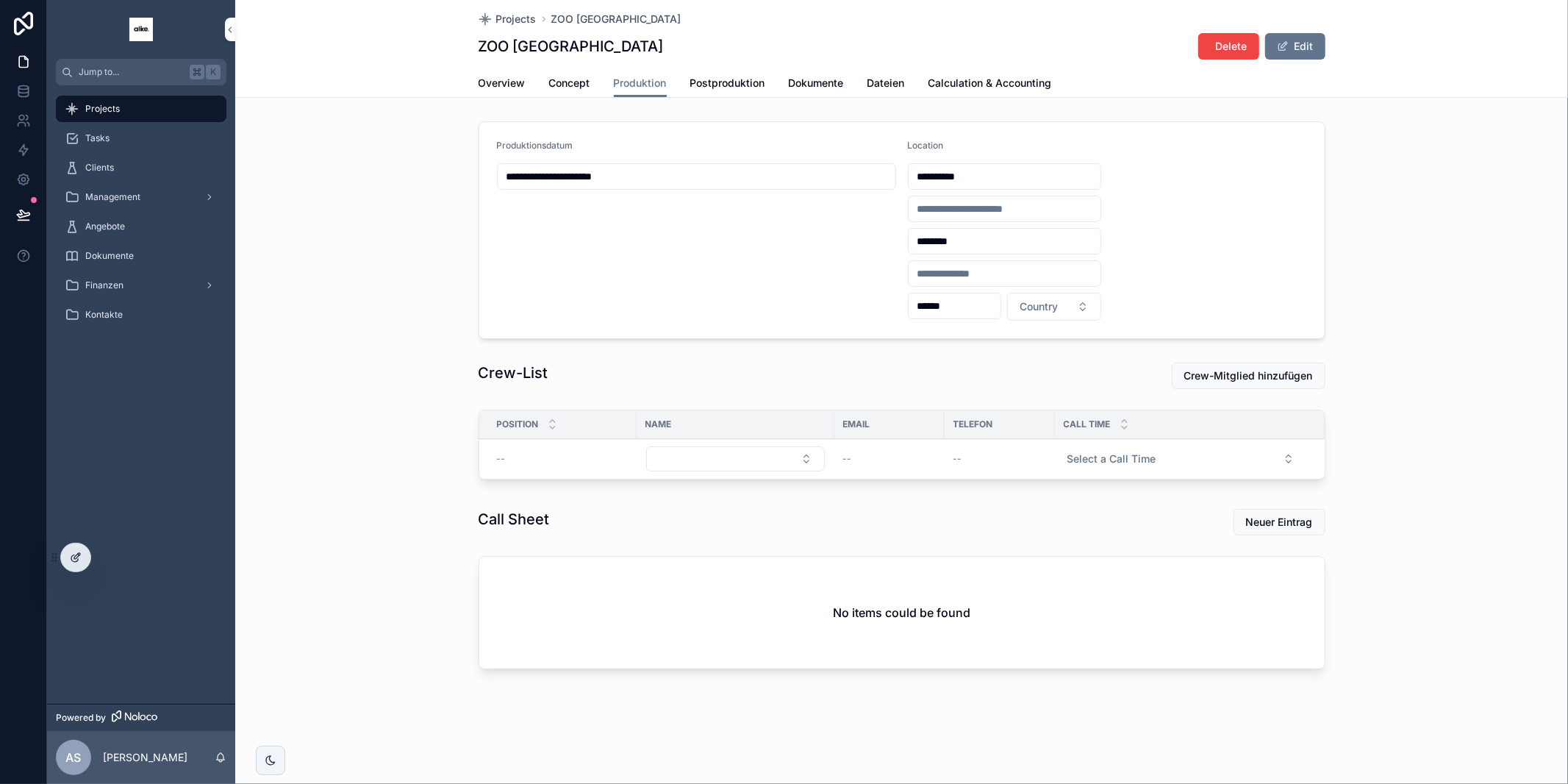
click at [82, 561] on div at bounding box center [75, 557] width 29 height 28
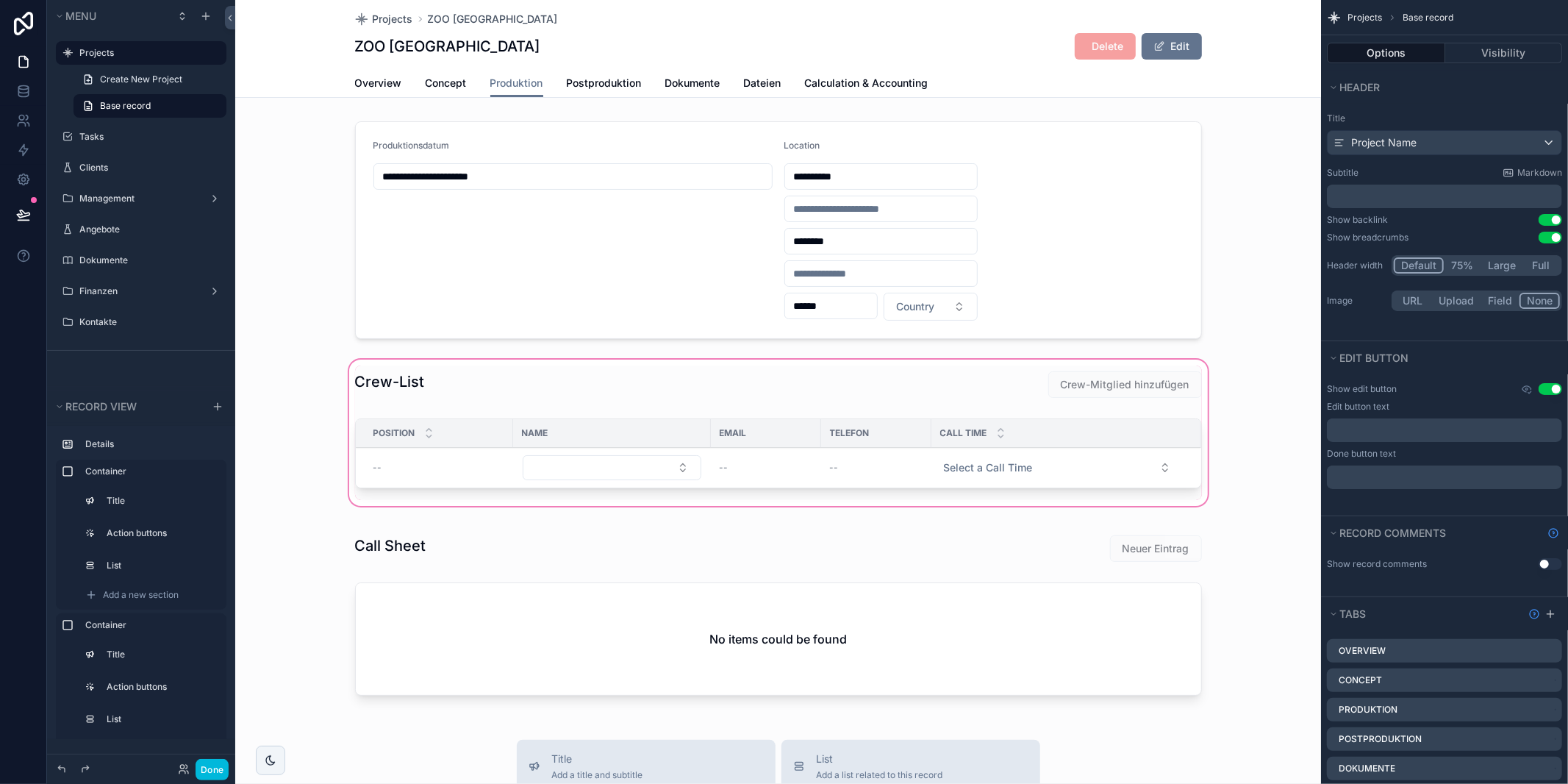
click at [440, 454] on div "scrollable content" at bounding box center [777, 432] width 1085 height 152
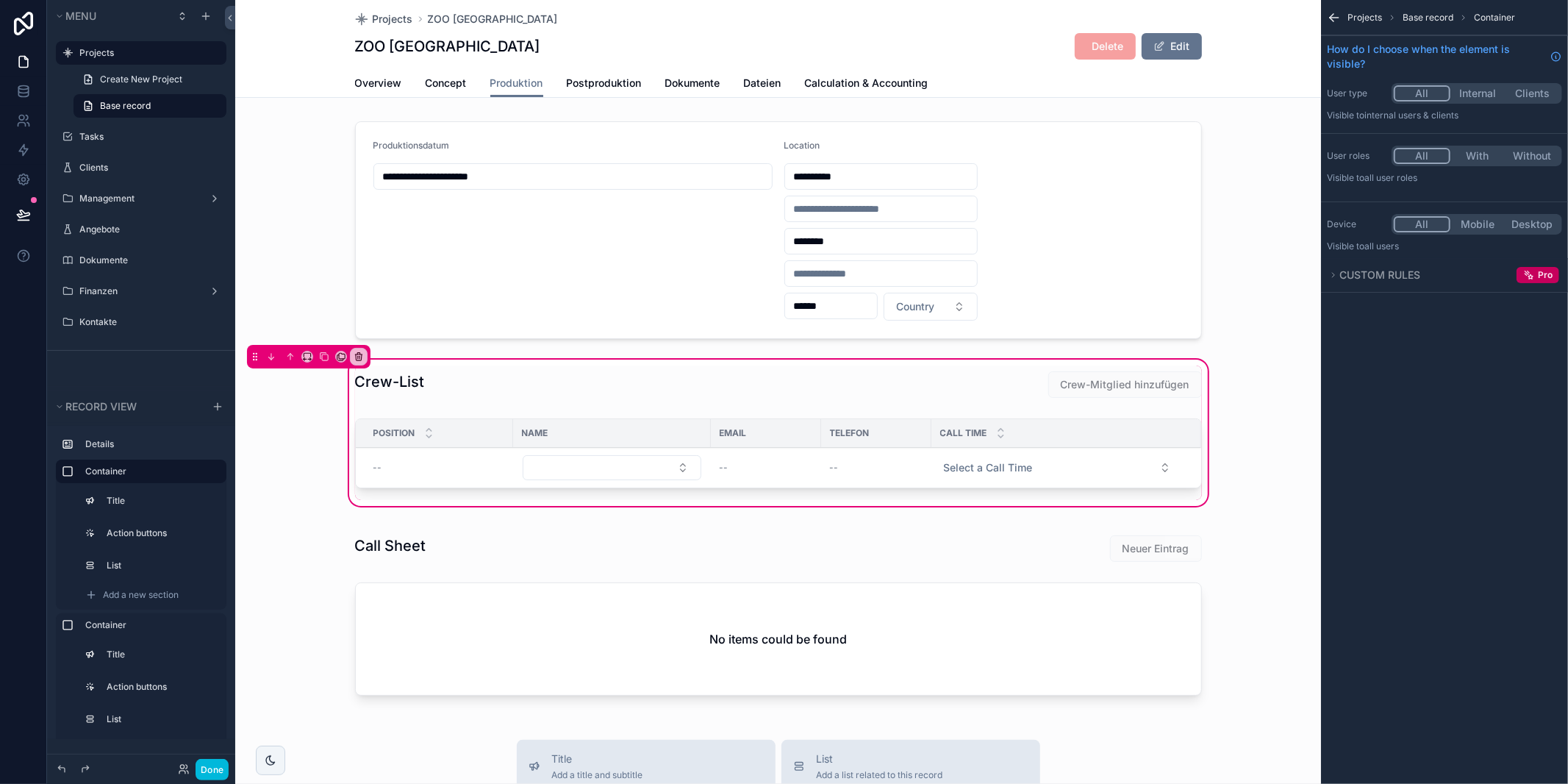
click at [431, 463] on div "scrollable content" at bounding box center [778, 456] width 865 height 88
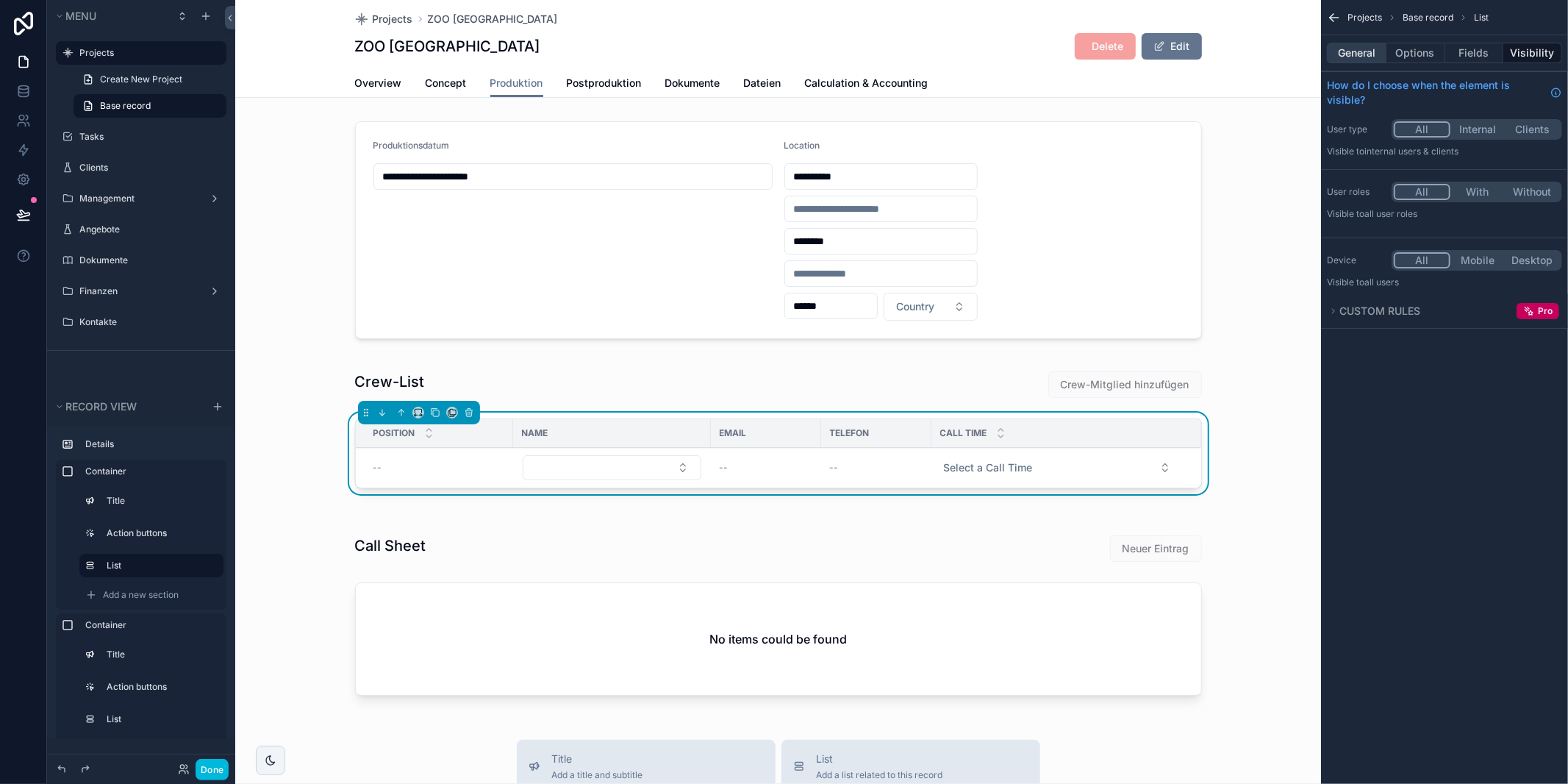
click at [1375, 51] on button "General" at bounding box center [1357, 53] width 60 height 20
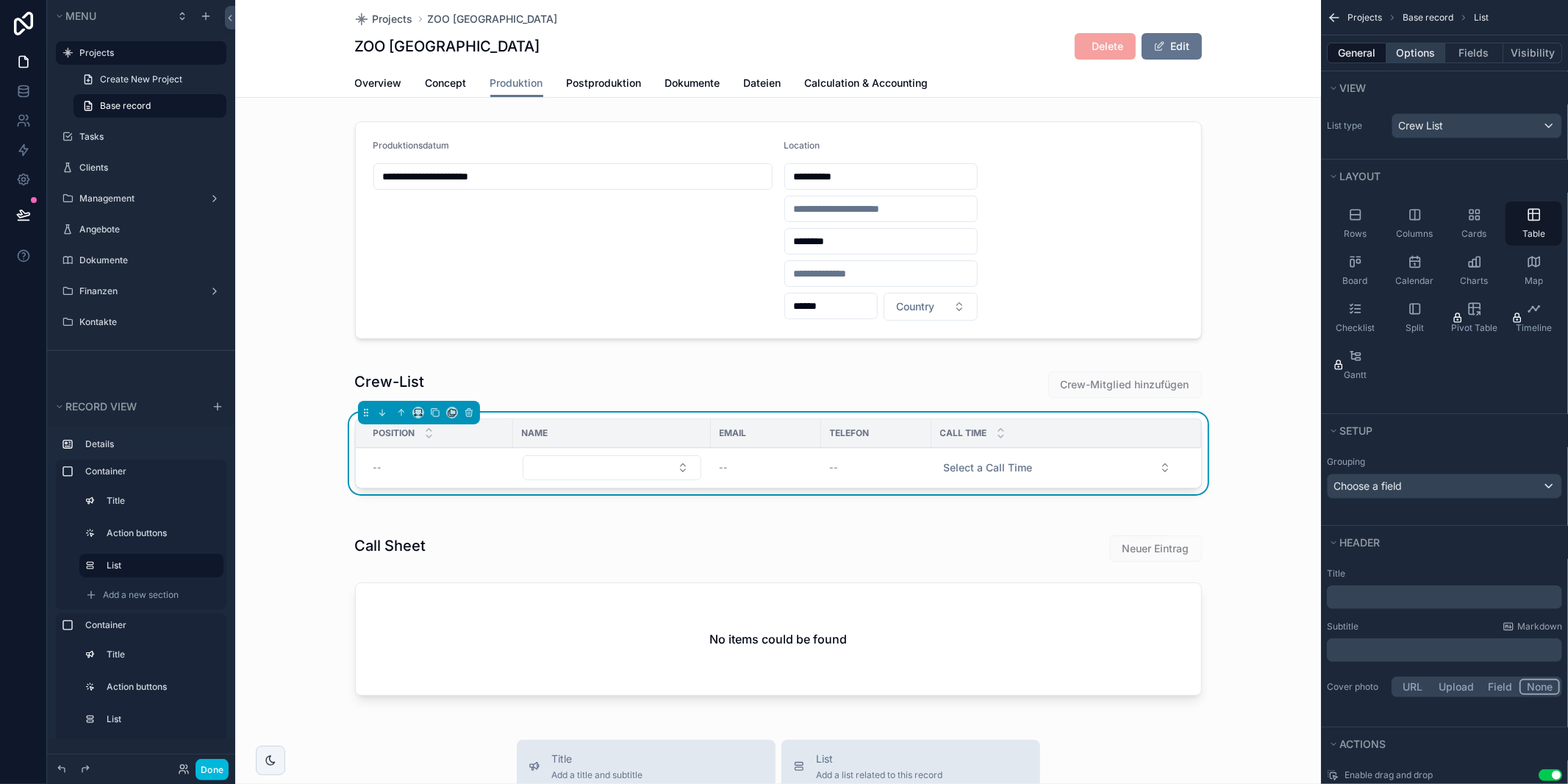
click at [1428, 56] on button "Options" at bounding box center [1416, 53] width 59 height 20
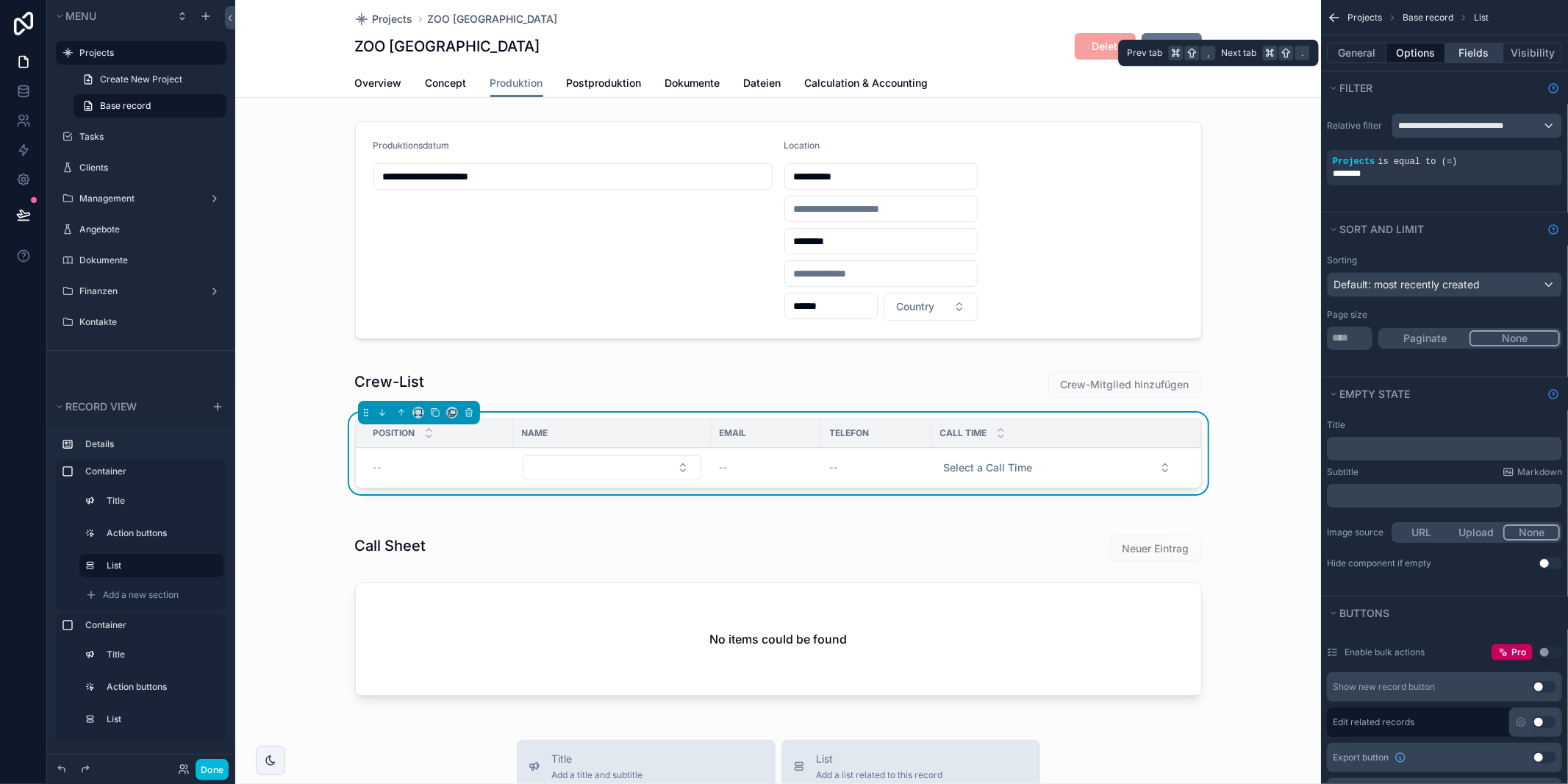
click at [1471, 52] on button "Fields" at bounding box center [1475, 53] width 59 height 20
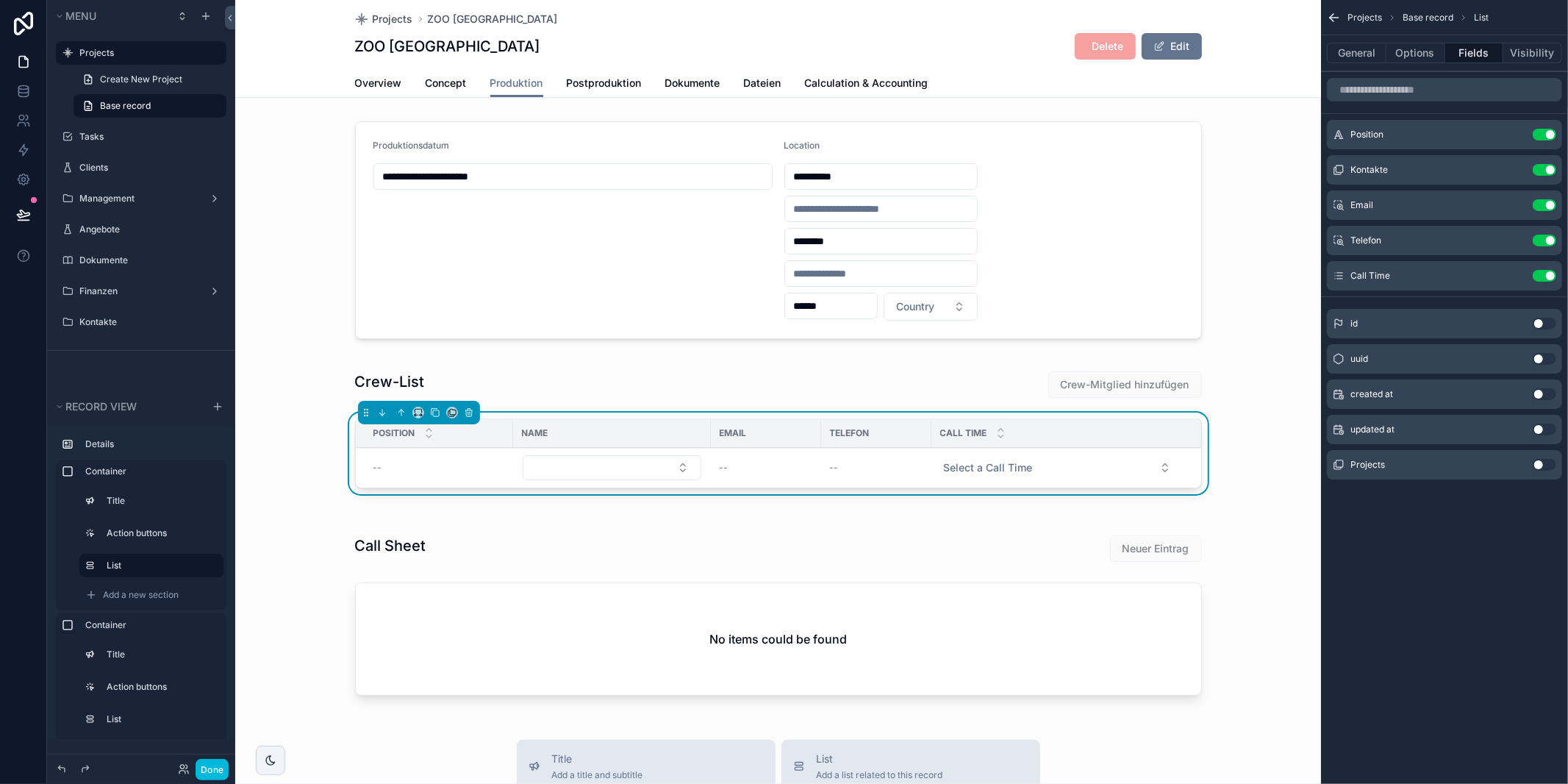
click at [0, 0] on icon "scrollable content" at bounding box center [0, 0] width 0 height 0
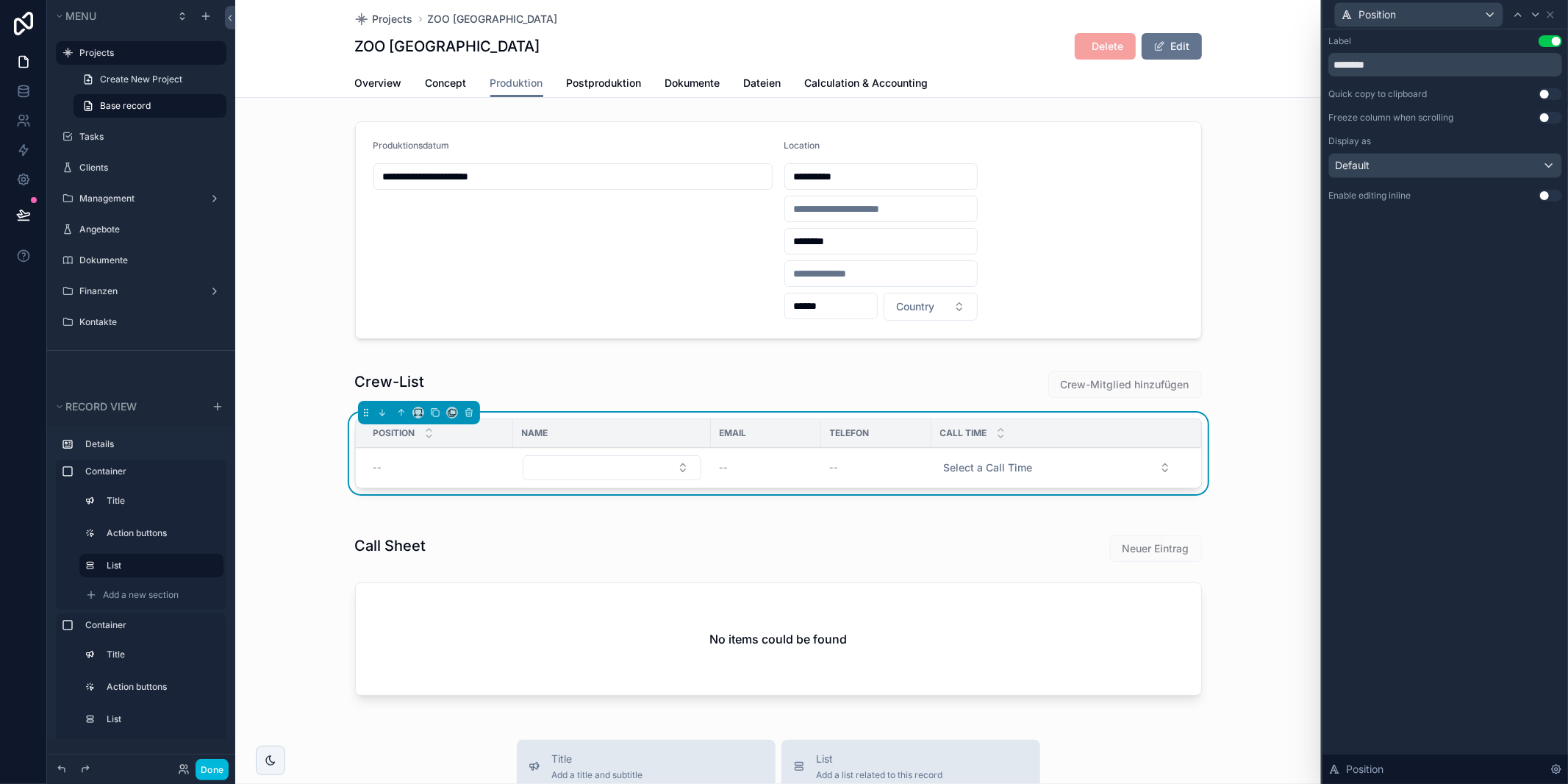
click at [1549, 195] on button "Use setting" at bounding box center [1550, 195] width 24 height 12
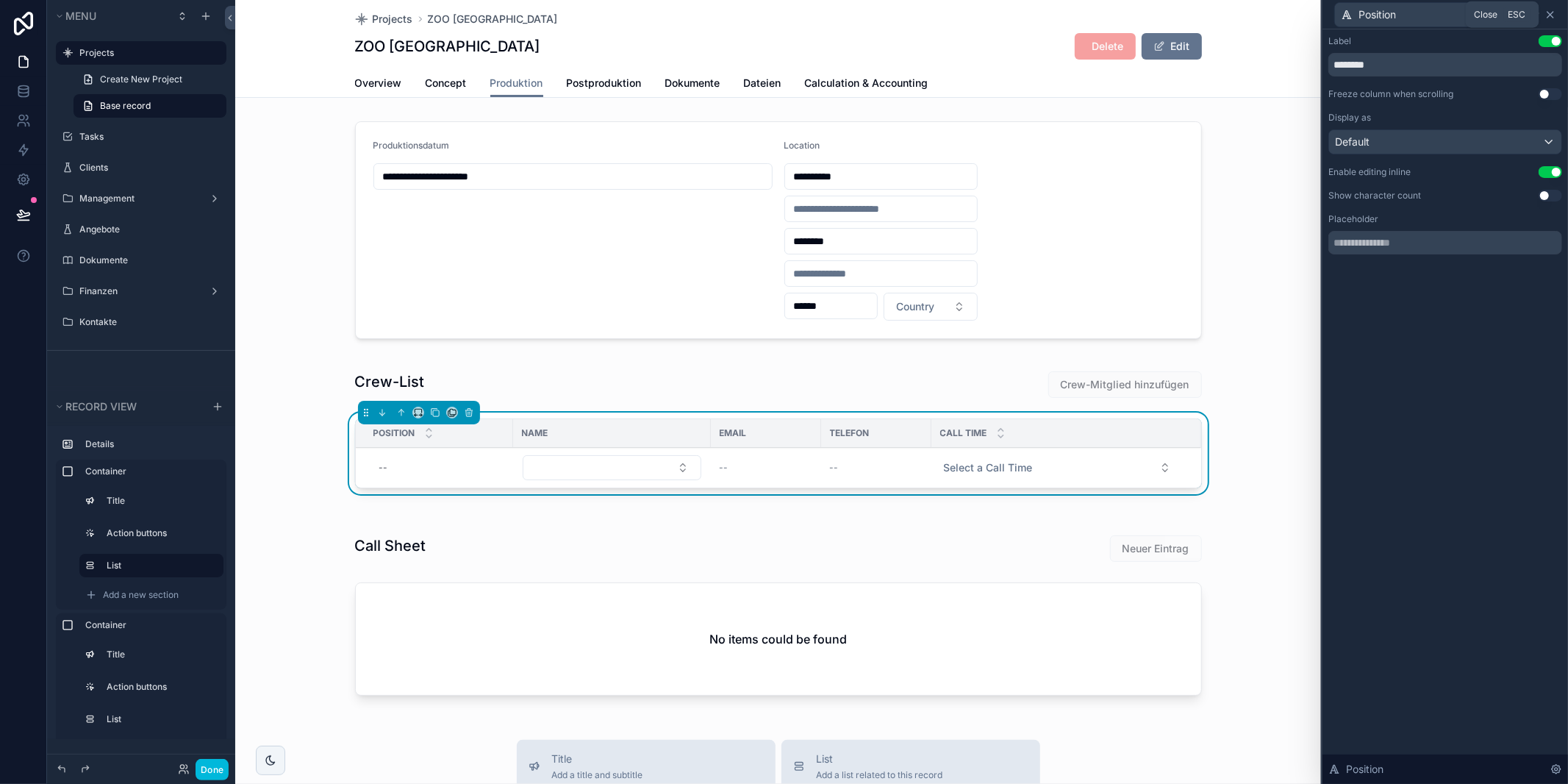
click at [1551, 13] on icon at bounding box center [1550, 14] width 6 height 6
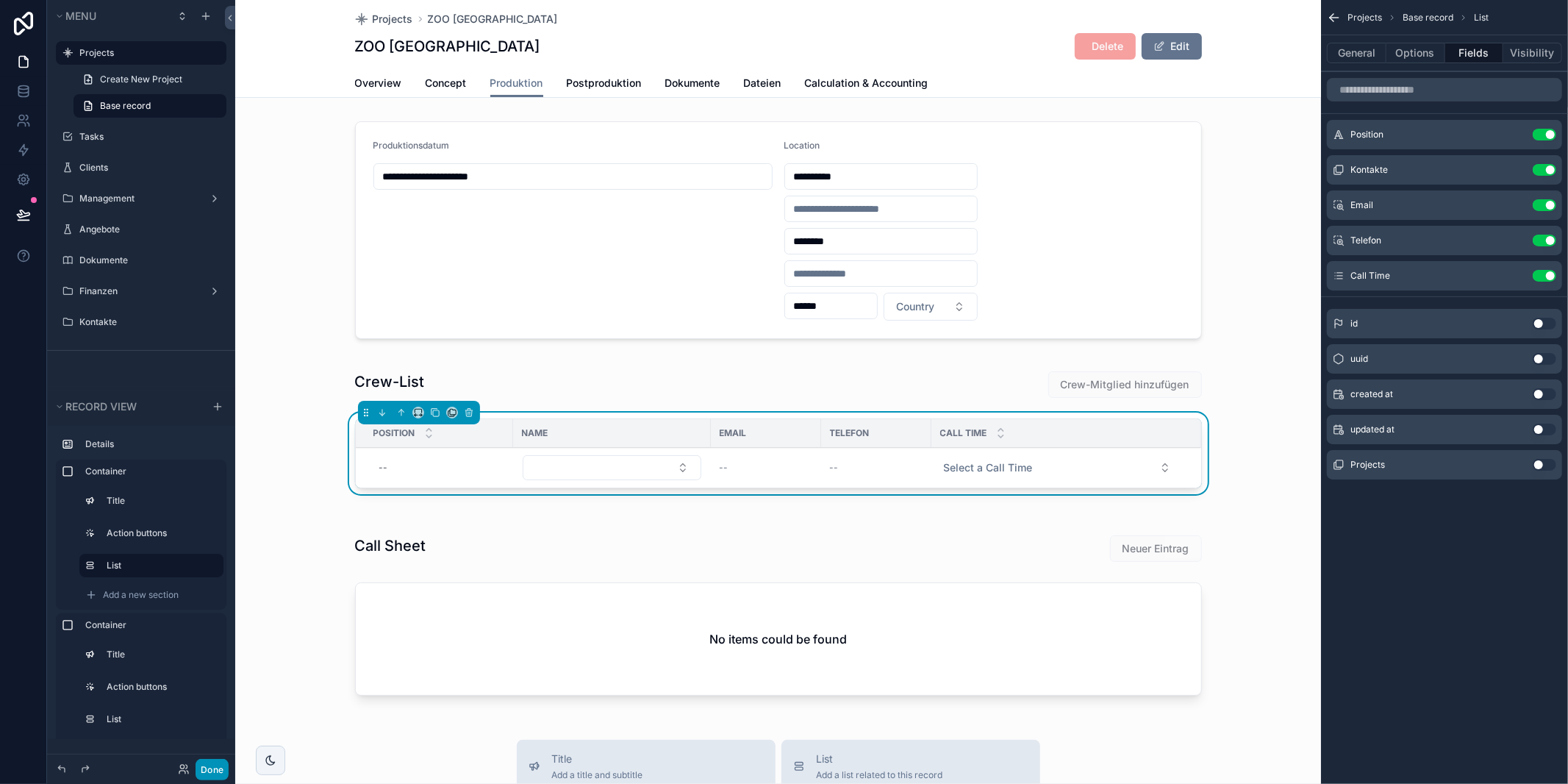
click at [209, 772] on button "Done" at bounding box center [211, 769] width 33 height 21
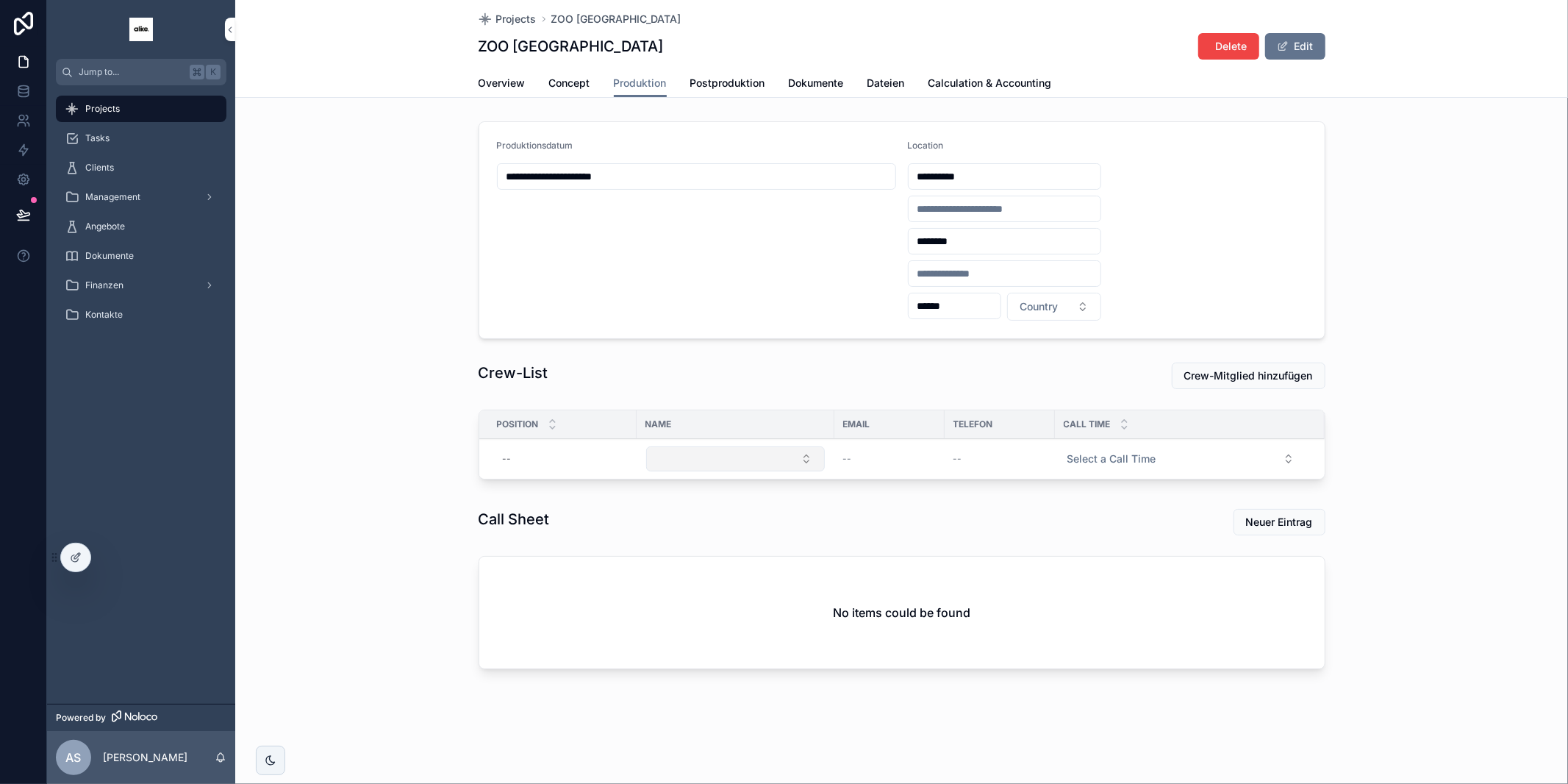
click at [694, 461] on button "Select Button" at bounding box center [735, 459] width 179 height 25
drag, startPoint x: 531, startPoint y: 520, endPoint x: 659, endPoint y: 507, distance: 128.7
click at [531, 520] on h1 "Call Sheet" at bounding box center [514, 519] width 72 height 20
click at [666, 458] on button "Select Button" at bounding box center [735, 459] width 179 height 25
click at [690, 531] on span "Noa Frieda Löwe" at bounding box center [692, 536] width 107 height 14
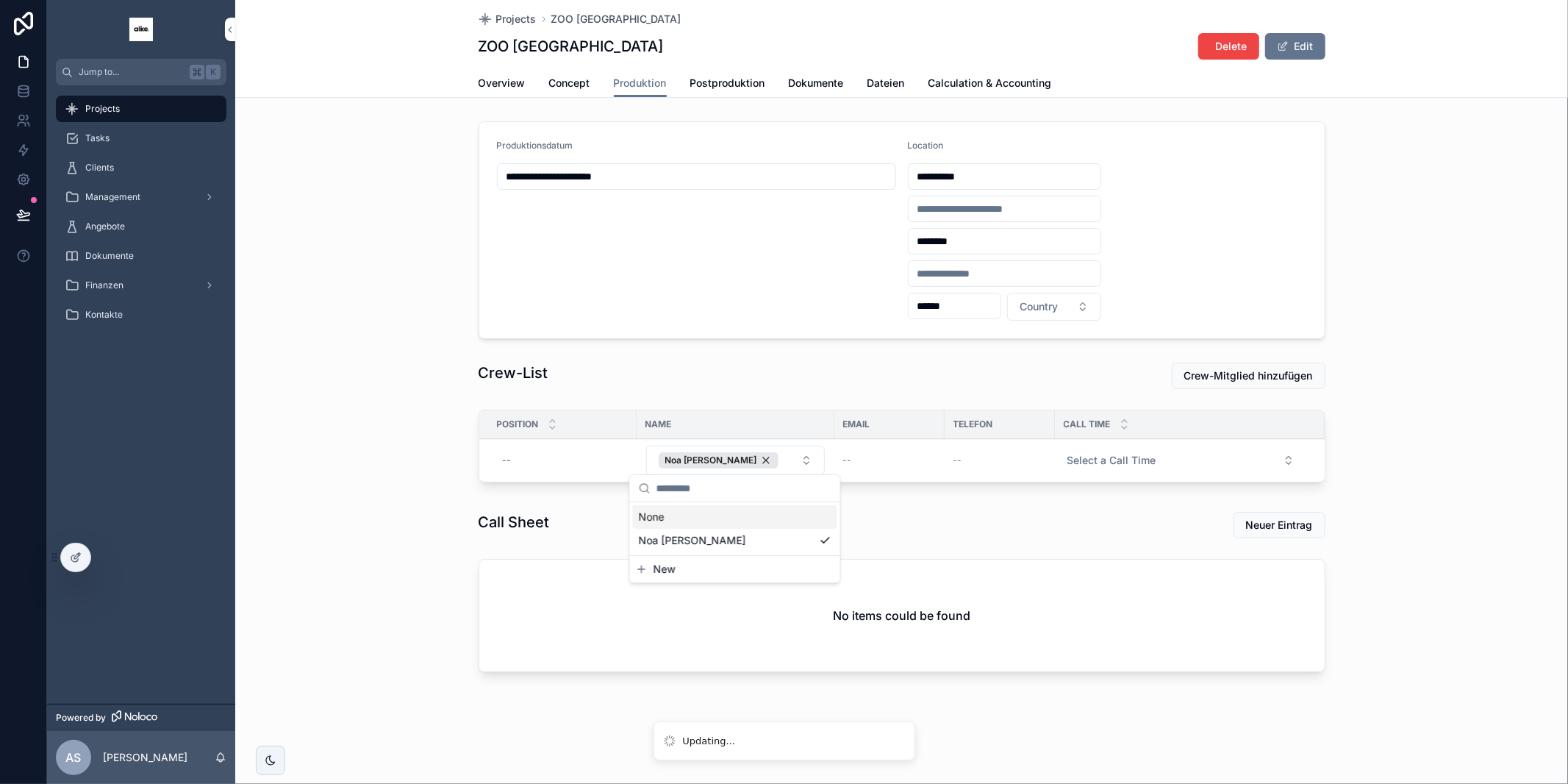
click at [919, 524] on div "Neuer Eintrag" at bounding box center [1120, 525] width 410 height 26
click at [741, 459] on div "Noa Frieda Löwe" at bounding box center [718, 460] width 120 height 16
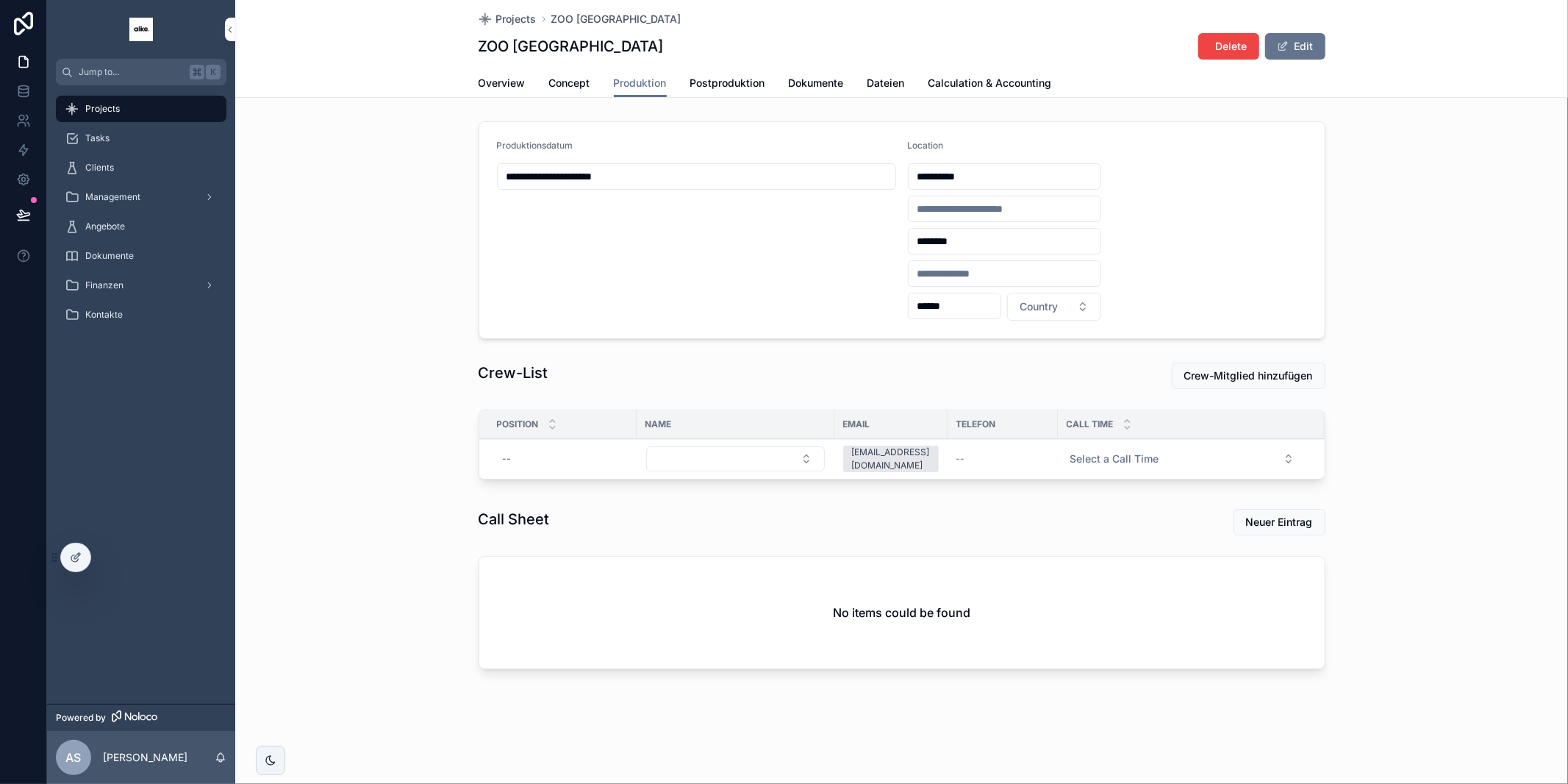
click at [1288, 436] on th "Call Time" at bounding box center [1191, 424] width 267 height 29
click at [0, 0] on span "Entfernen" at bounding box center [0, 0] width 0 height 0
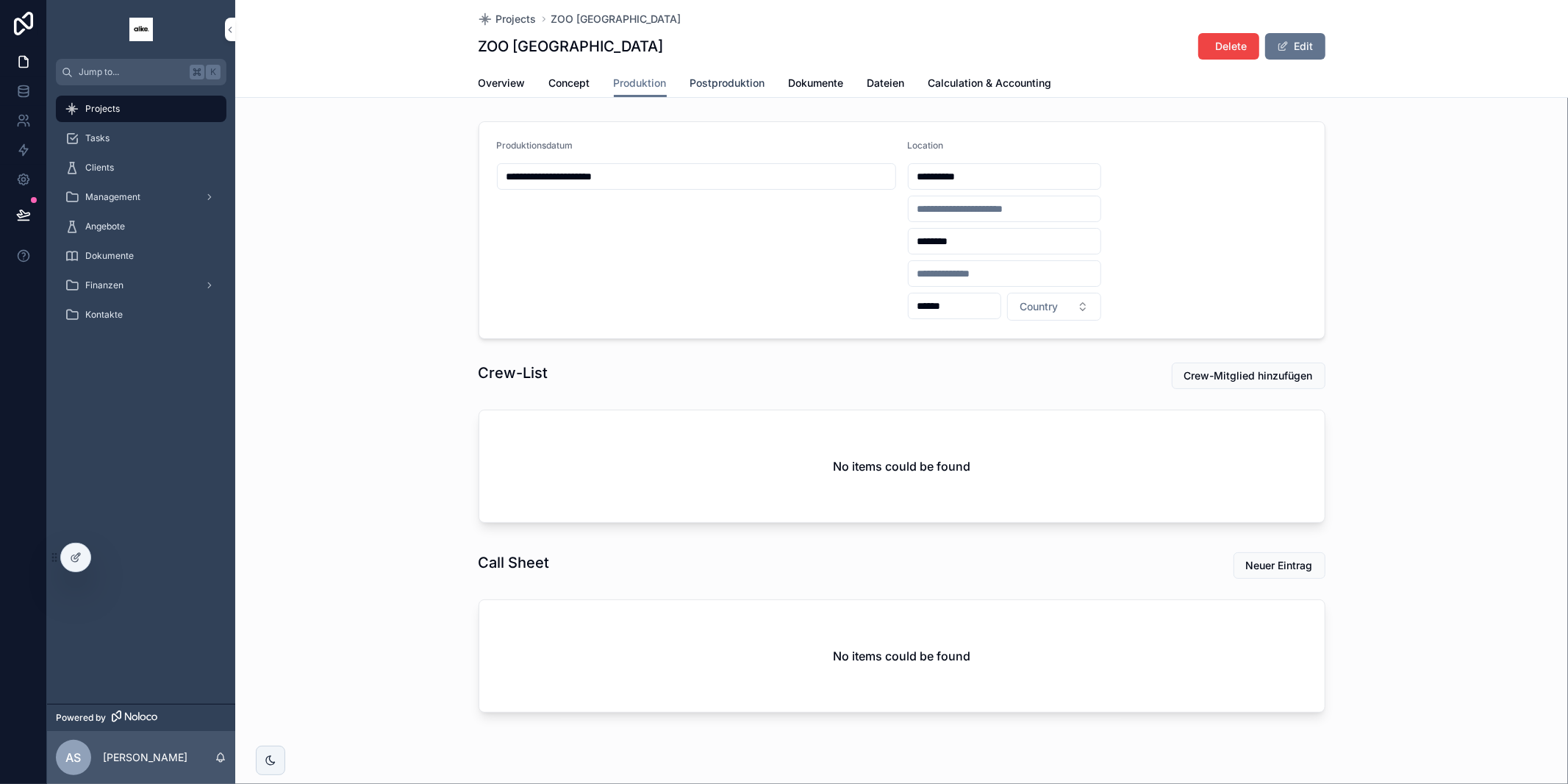
click at [721, 80] on span "Postproduktion" at bounding box center [728, 83] width 75 height 14
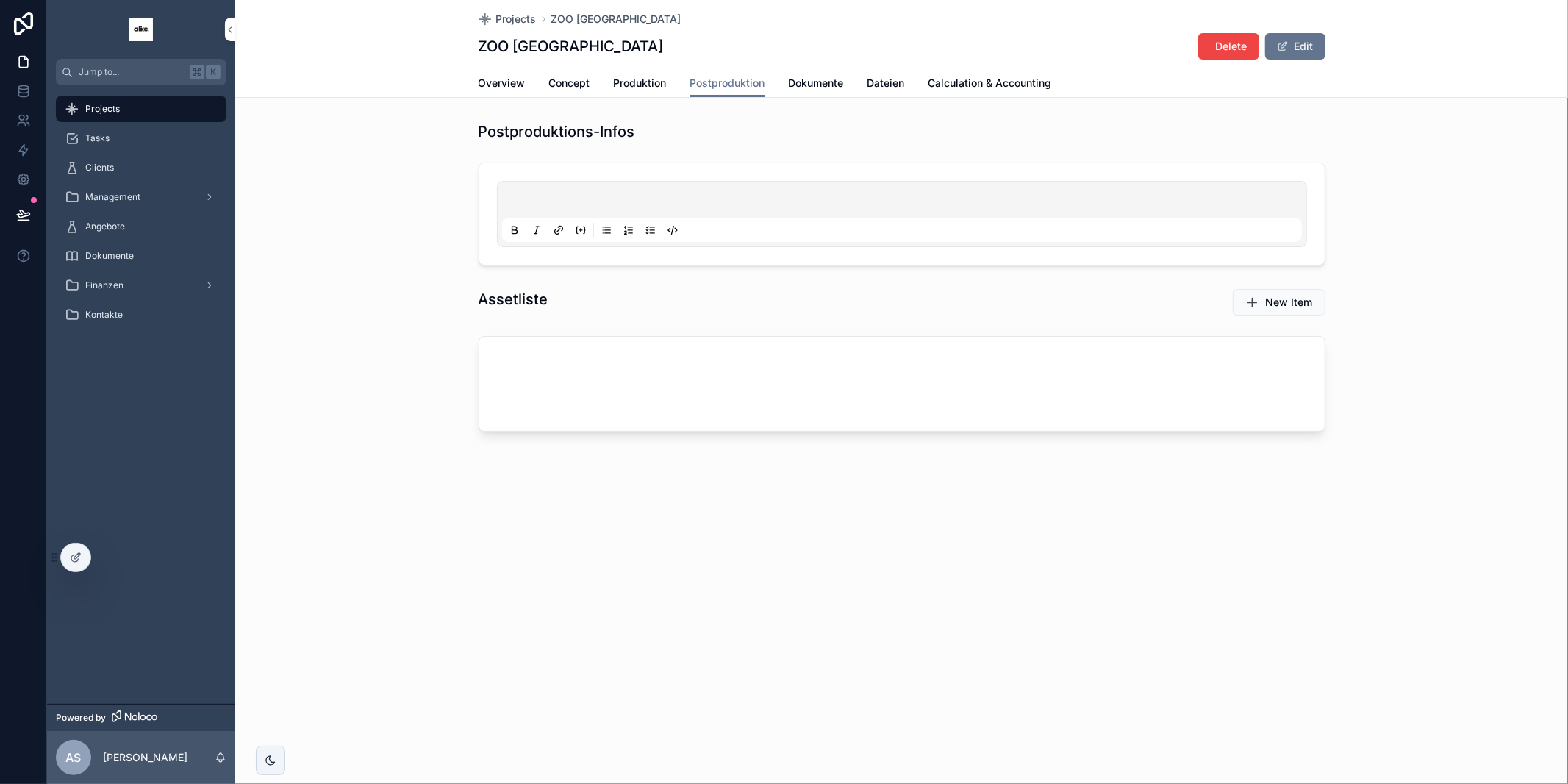
click at [592, 189] on div "scrollable content" at bounding box center [902, 214] width 800 height 56
click at [538, 201] on p "scrollable content" at bounding box center [905, 201] width 800 height 14
click at [1272, 299] on span "New Item" at bounding box center [1289, 301] width 47 height 14
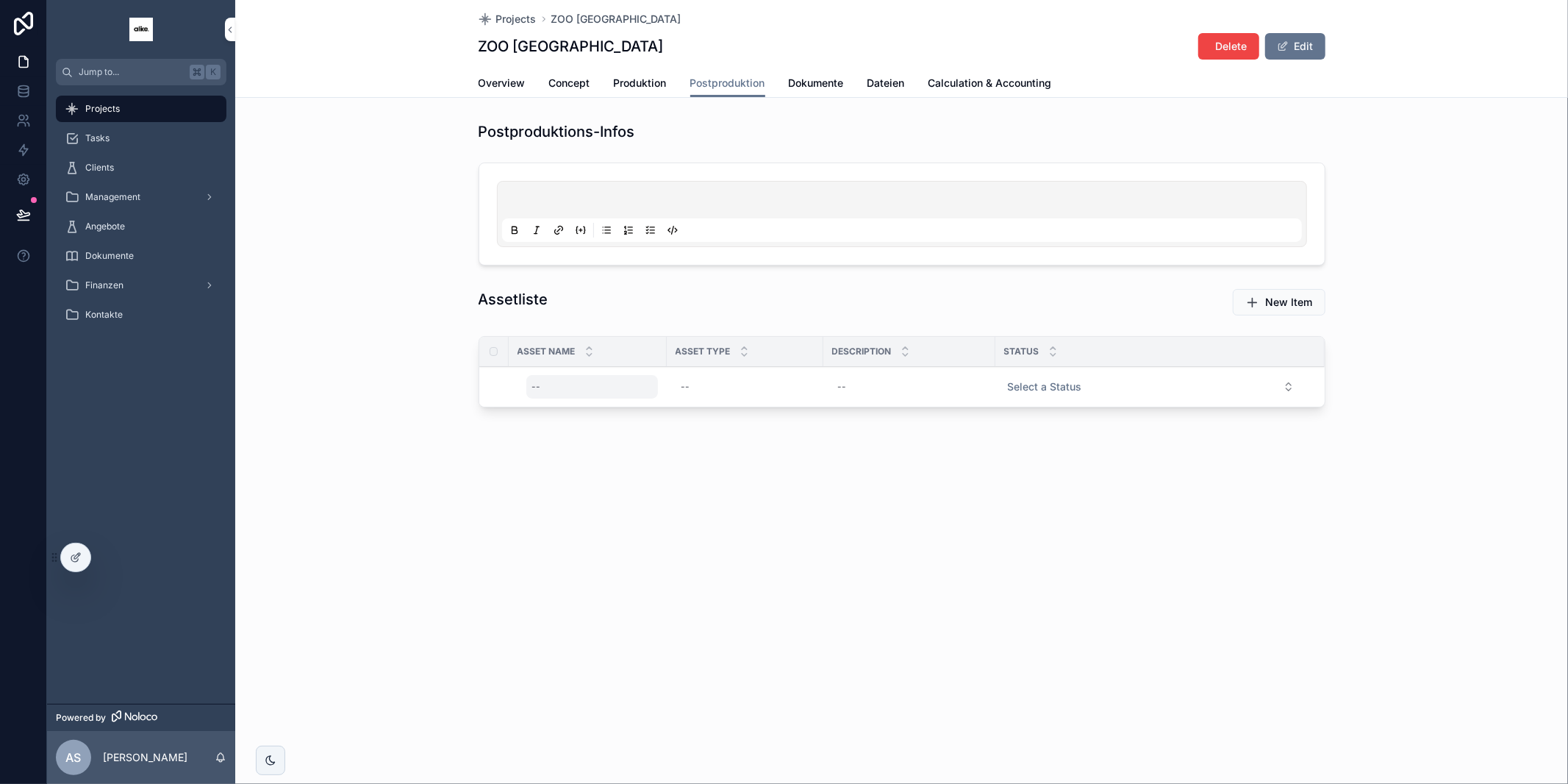
click at [550, 384] on div "--" at bounding box center [592, 387] width 131 height 24
drag, startPoint x: 649, startPoint y: 475, endPoint x: 625, endPoint y: 472, distance: 24.2
click at [649, 475] on div "Projects ZOO AUGSBURG ZOO AUGSBURG Delete Edit Postproduktion Overview Concept …" at bounding box center [901, 256] width 1333 height 513
click at [744, 380] on div "--" at bounding box center [744, 387] width 139 height 24
drag, startPoint x: 815, startPoint y: 489, endPoint x: 871, endPoint y: 413, distance: 94.4
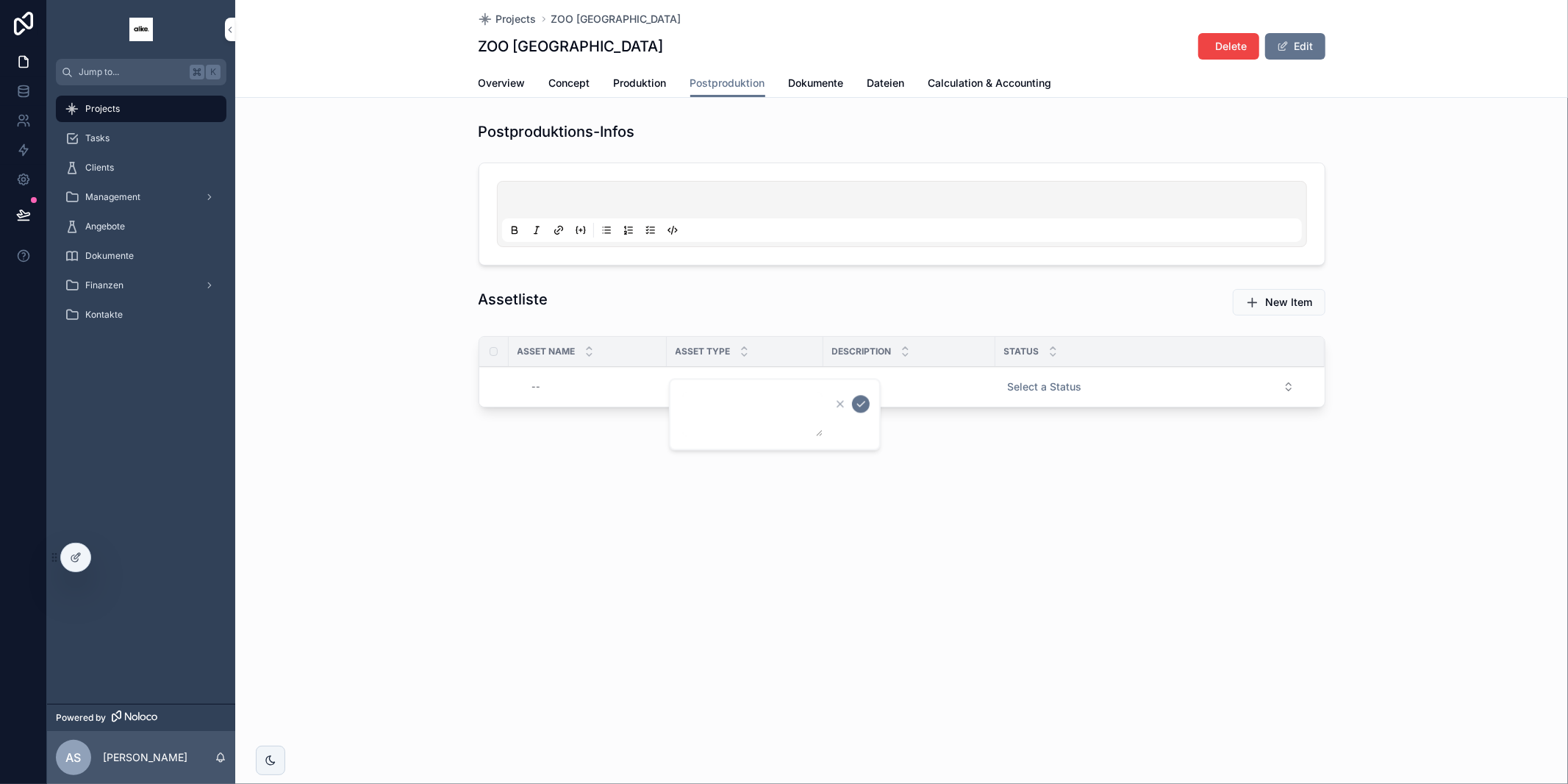
click at [819, 486] on div "Projects ZOO AUGSBURG ZOO AUGSBURG Delete Edit Postproduktion Overview Concept …" at bounding box center [901, 256] width 1333 height 513
click at [871, 385] on div "--" at bounding box center [909, 387] width 154 height 24
drag, startPoint x: 770, startPoint y: 472, endPoint x: 1168, endPoint y: 372, distance: 410.4
click at [795, 468] on div "Projects ZOO AUGSBURG ZOO AUGSBURG Delete Edit Postproduktion Overview Concept …" at bounding box center [901, 256] width 1333 height 513
click at [1091, 386] on button "Select a Status" at bounding box center [1151, 386] width 310 height 26
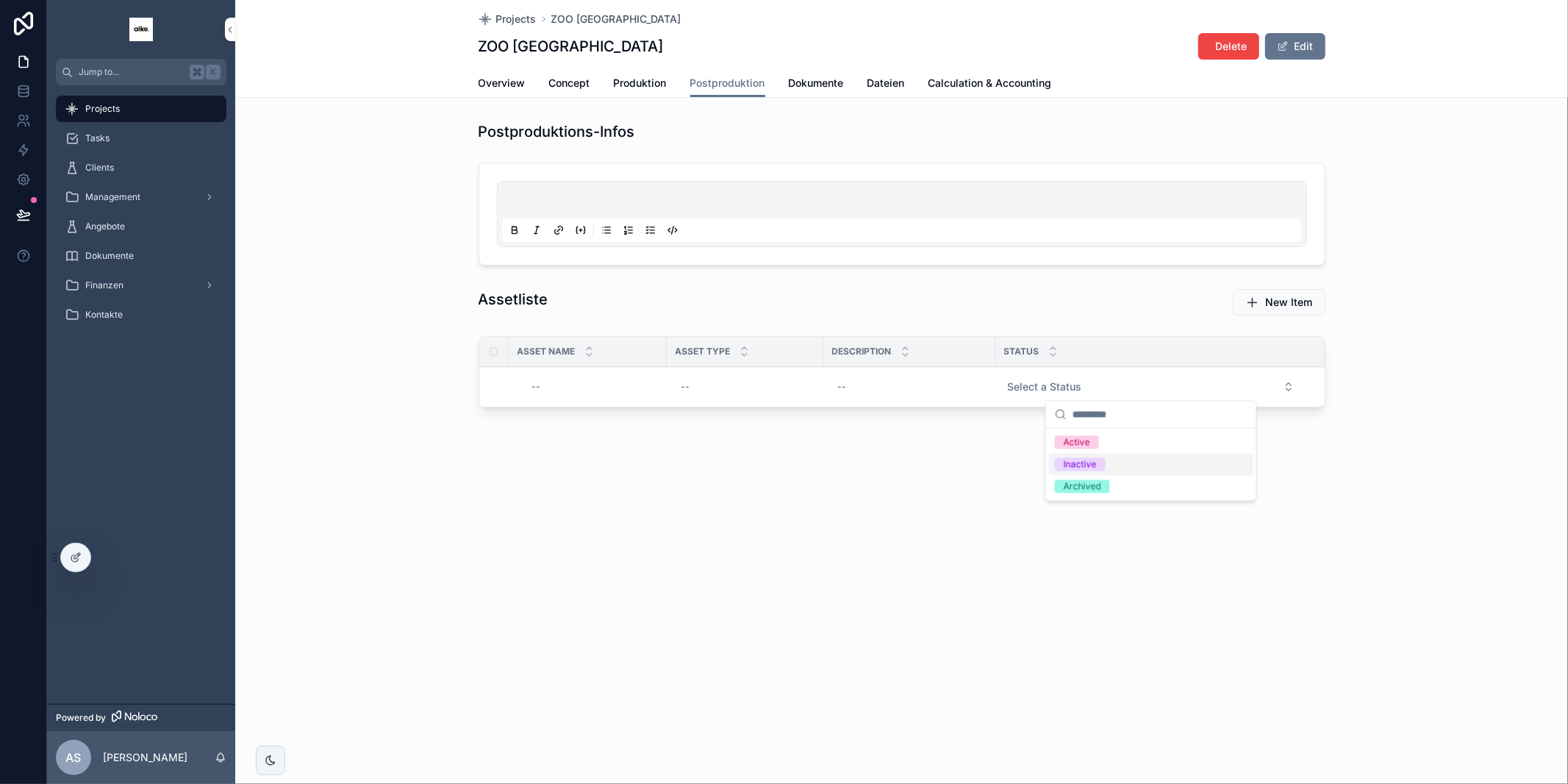
drag, startPoint x: 972, startPoint y: 442, endPoint x: 962, endPoint y: 473, distance: 32.6
click at [974, 443] on div "Projects ZOO AUGSBURG ZOO AUGSBURG Delete Edit Postproduktion Overview Concept …" at bounding box center [901, 256] width 1333 height 513
click at [0, 0] on span "Delete" at bounding box center [0, 0] width 0 height 0
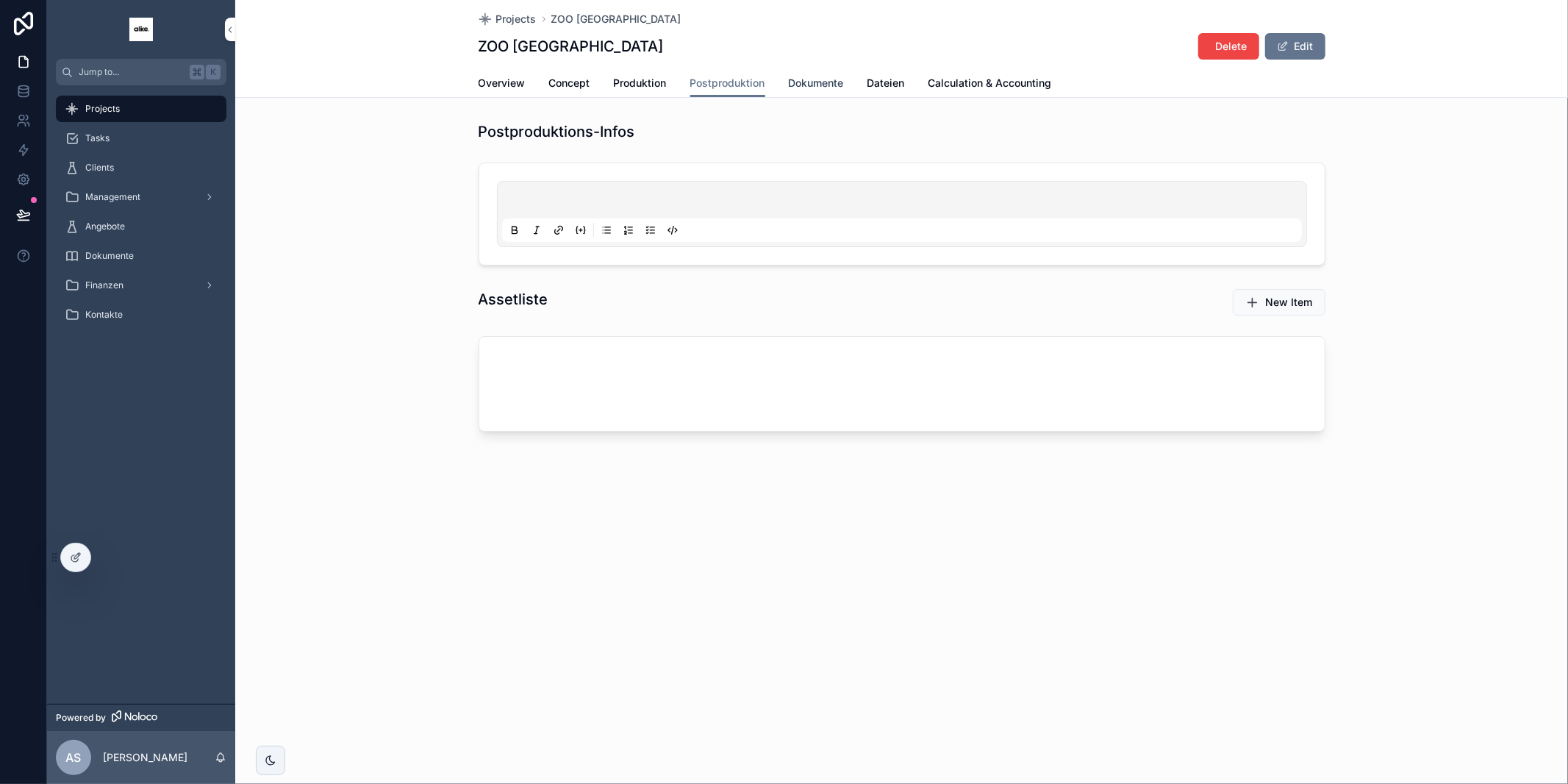
click at [819, 84] on span "Dokumente" at bounding box center [816, 83] width 55 height 14
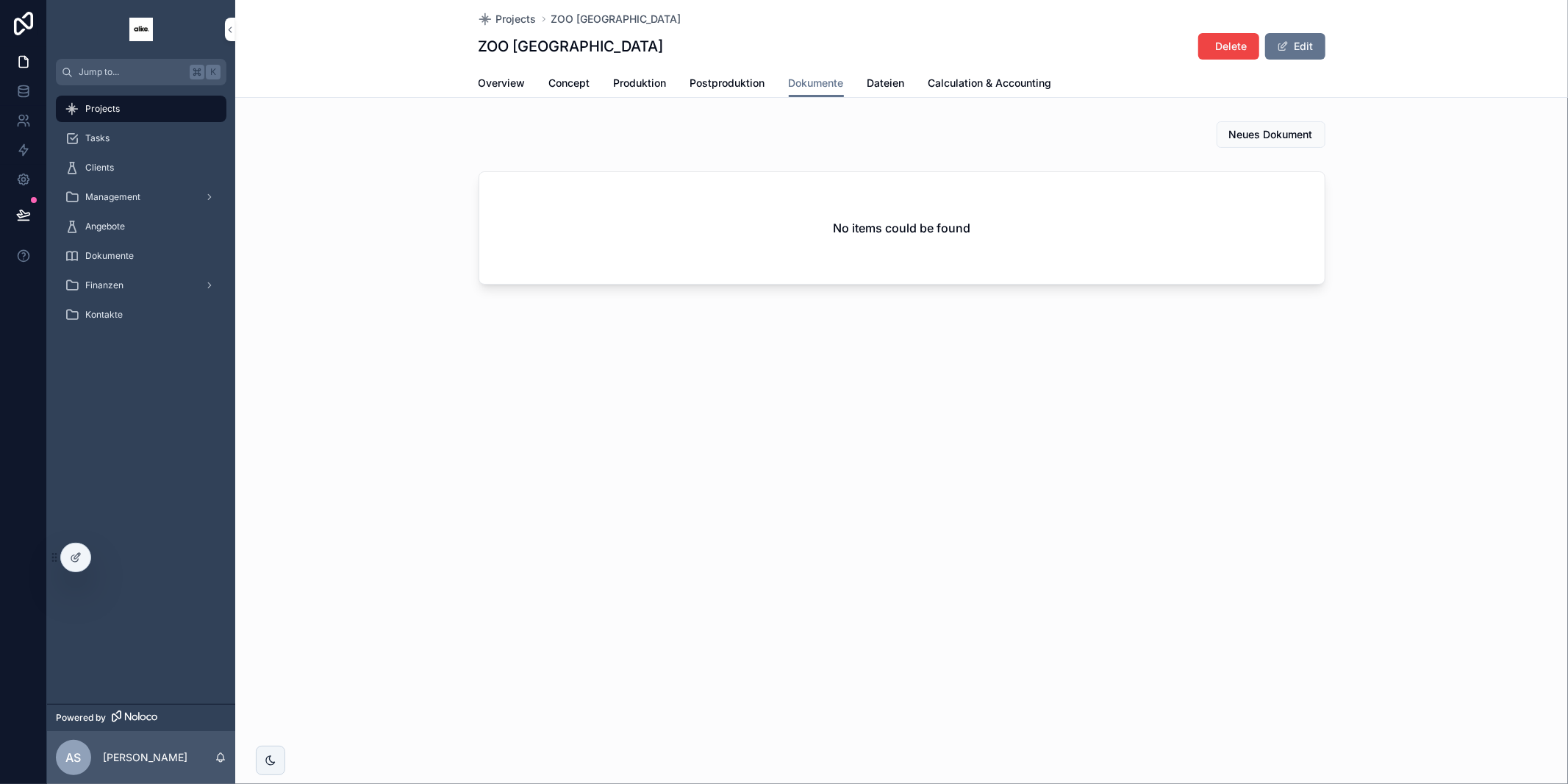
drag, startPoint x: 973, startPoint y: 223, endPoint x: 1015, endPoint y: 227, distance: 42.2
click at [990, 229] on div "No items could be found" at bounding box center [902, 227] width 845 height 112
drag, startPoint x: 863, startPoint y: 226, endPoint x: 821, endPoint y: 227, distance: 42.0
click at [821, 227] on div "No items could be found" at bounding box center [902, 227] width 845 height 112
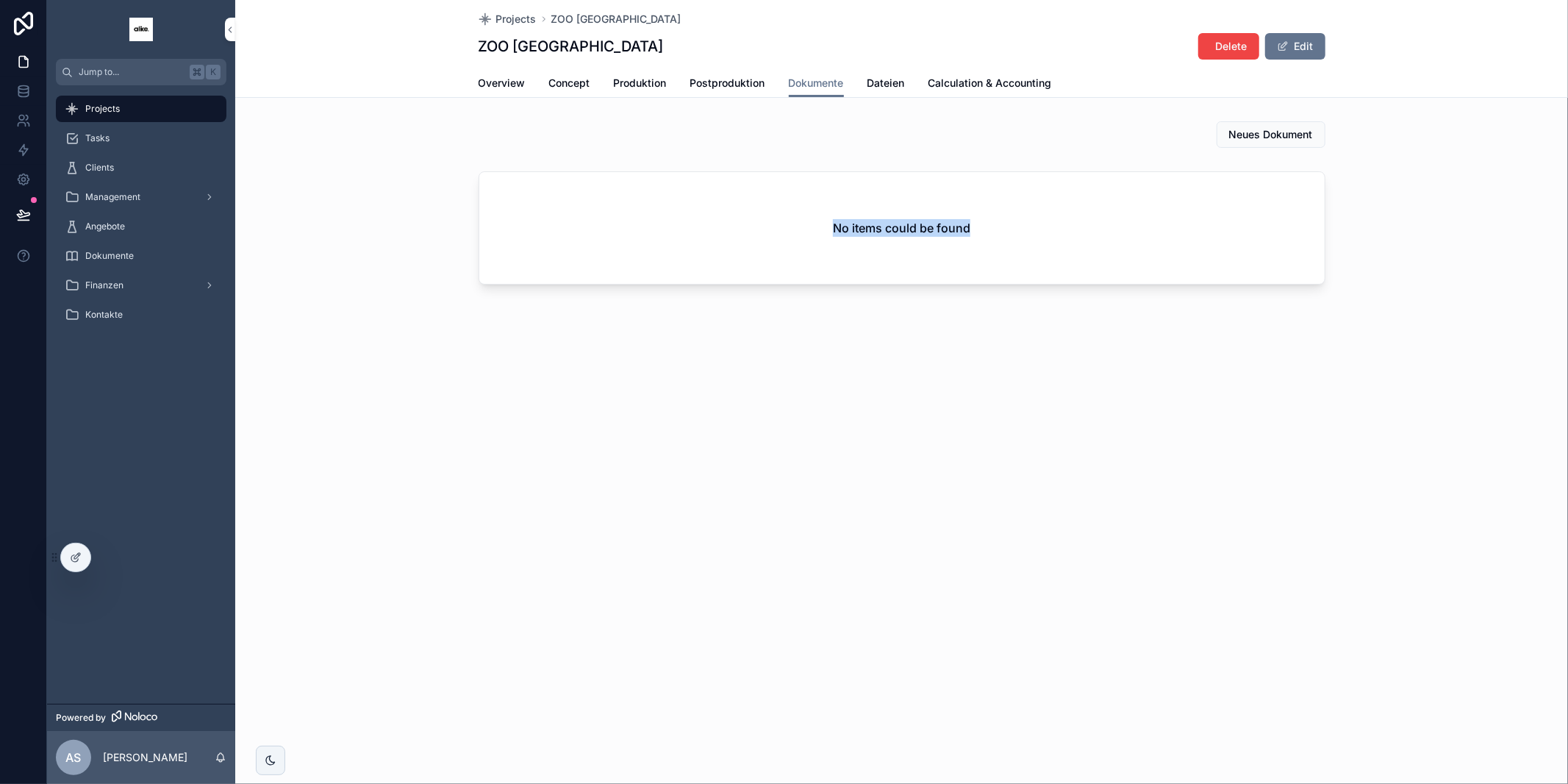
drag, startPoint x: 821, startPoint y: 227, endPoint x: 1009, endPoint y: 231, distance: 188.0
click at [1009, 231] on div "No items could be found" at bounding box center [902, 227] width 845 height 112
click at [1265, 138] on span "Neues Dokument" at bounding box center [1272, 134] width 84 height 14
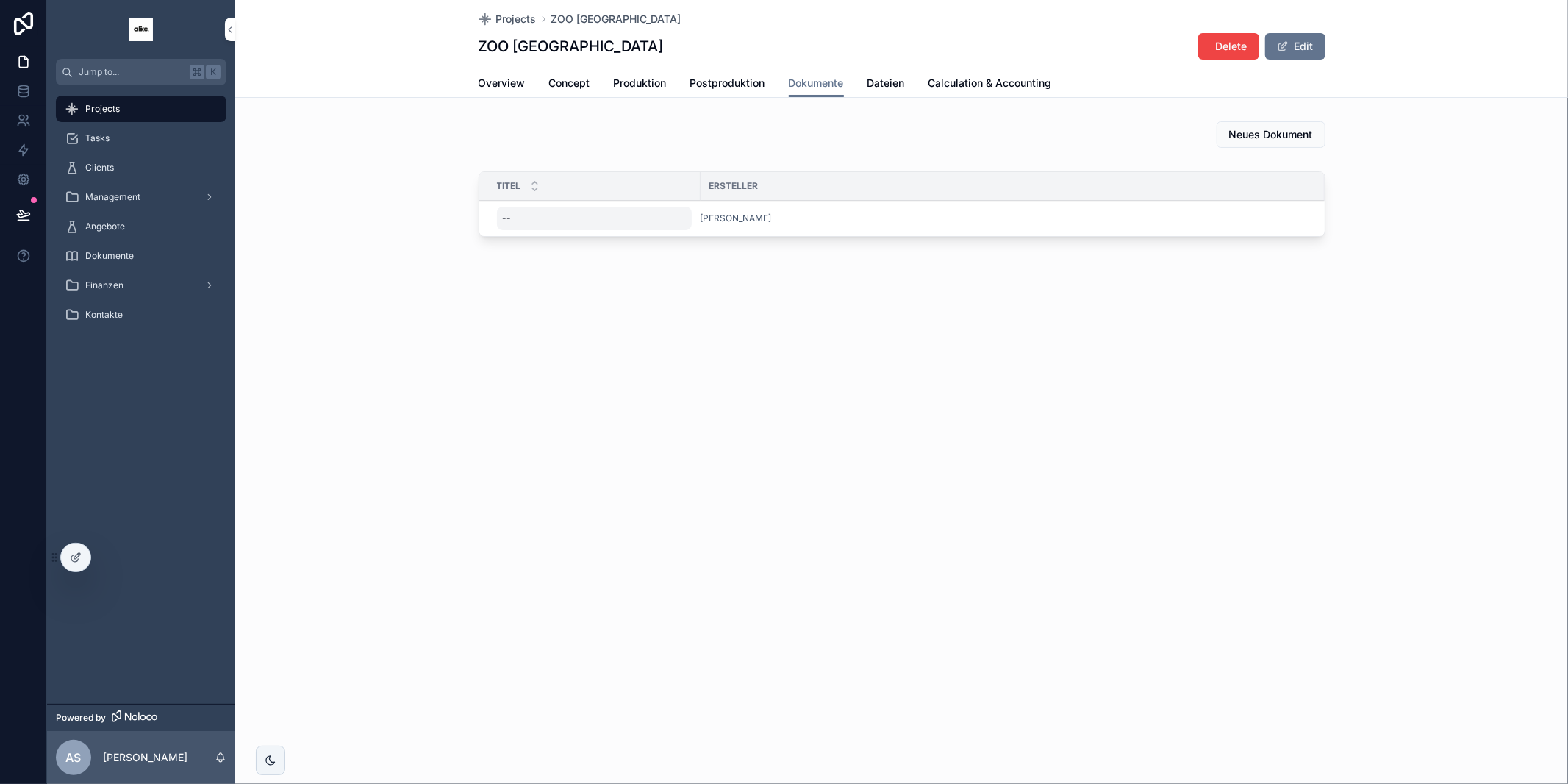
click at [554, 209] on div "--" at bounding box center [594, 218] width 195 height 24
type input "**********"
click button "scrollable content" at bounding box center [682, 237] width 18 height 18
click at [942, 216] on div "[PERSON_NAME]" at bounding box center [1004, 218] width 606 height 12
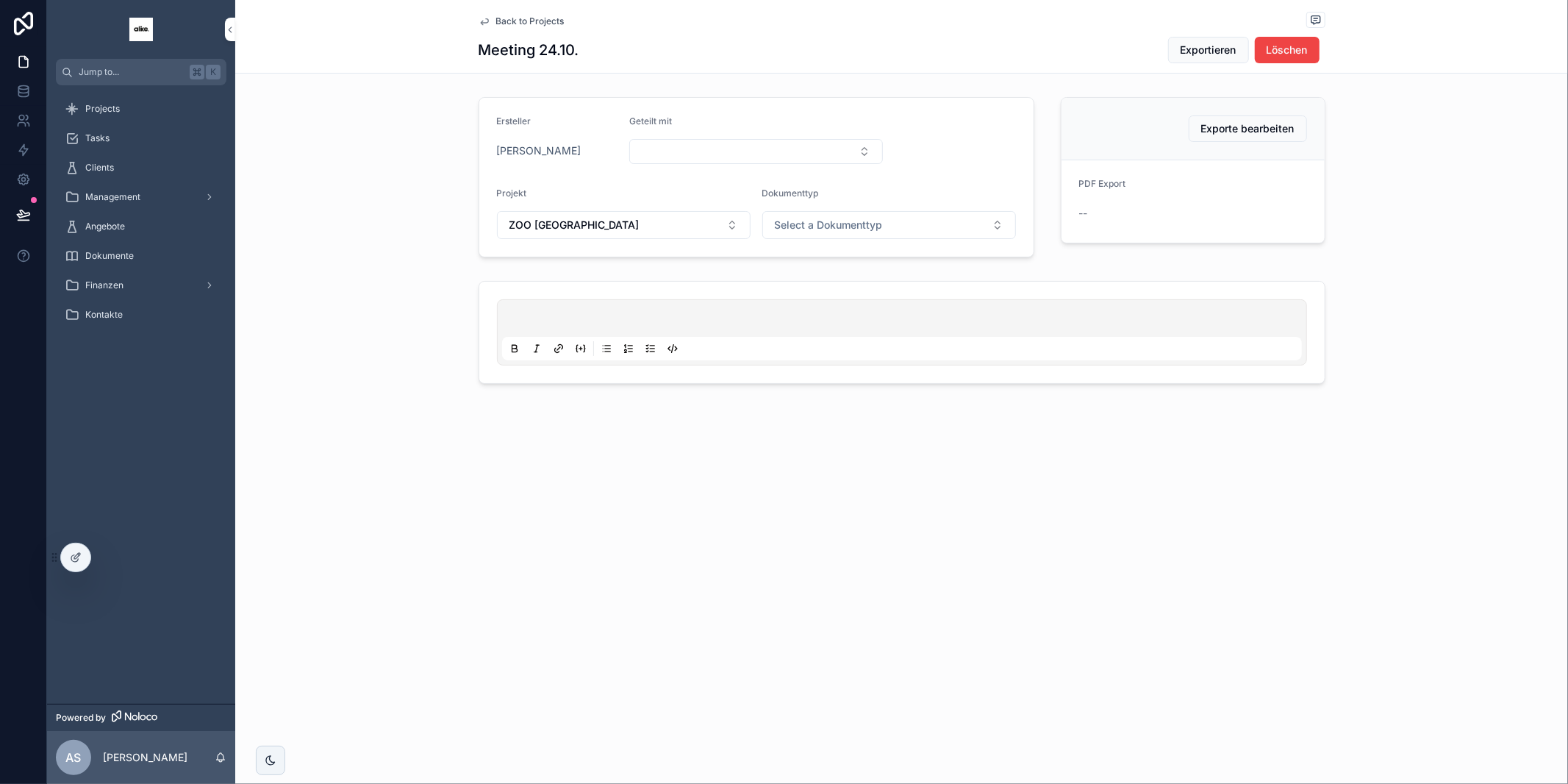
click at [613, 317] on p "scrollable content" at bounding box center [905, 320] width 800 height 14
click at [723, 153] on button "Select Button" at bounding box center [755, 152] width 253 height 25
click at [627, 184] on form "Ersteller Alexander Stößlein Geteilt mit Projekt ZOO AUGSBURG Dokumenttyp Selec…" at bounding box center [756, 177] width 554 height 159
click at [714, 157] on button "Select Button" at bounding box center [755, 152] width 253 height 25
click at [720, 235] on span "[PERSON_NAME]" at bounding box center [747, 231] width 175 height 14
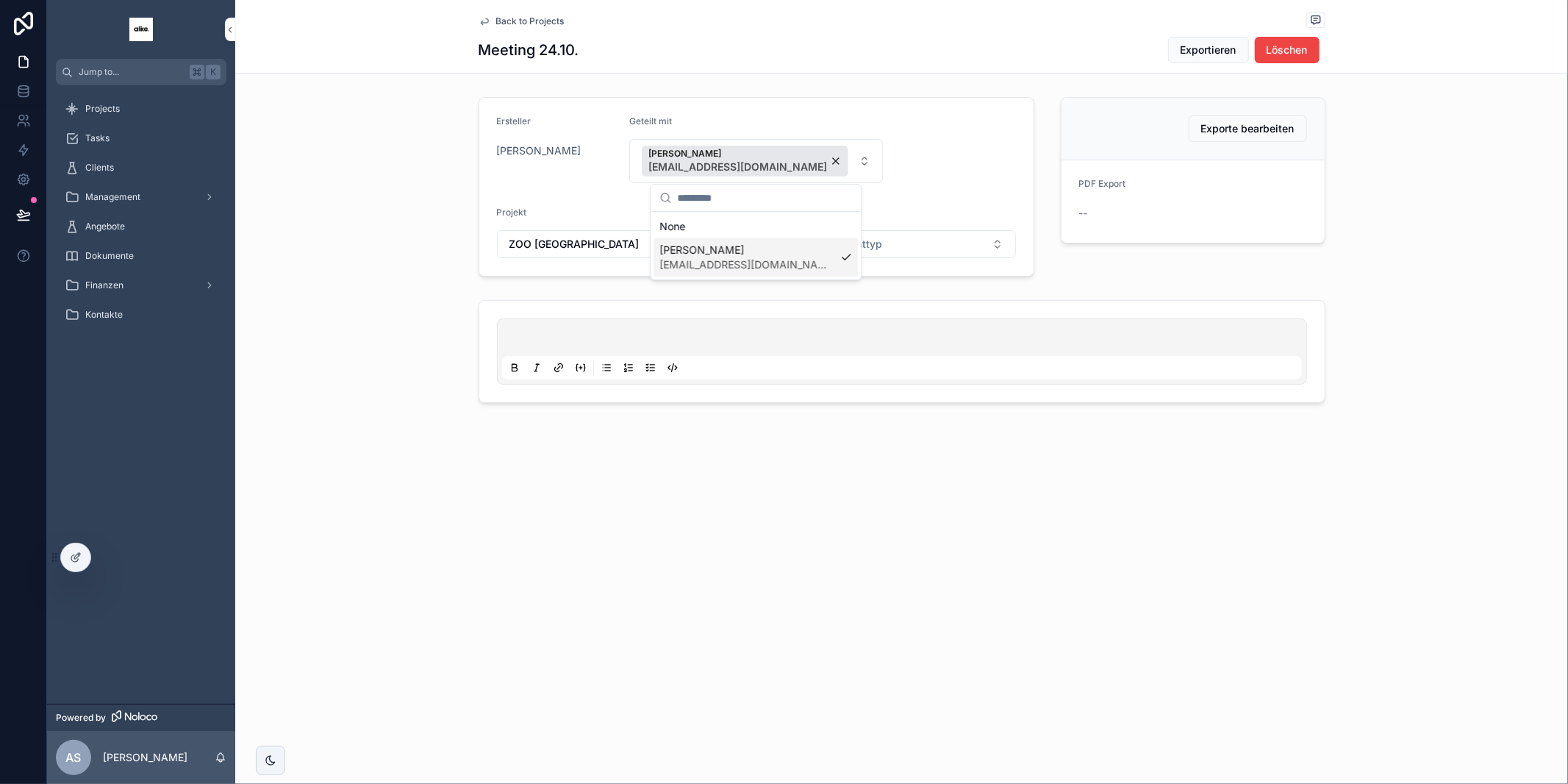
click at [1098, 280] on div "Ersteller Alexander Stößlein Geteilt mit Alexander Charlet charlet@alike.media …" at bounding box center [901, 249] width 1333 height 317
click at [669, 333] on p "scrollable content" at bounding box center [905, 339] width 800 height 14
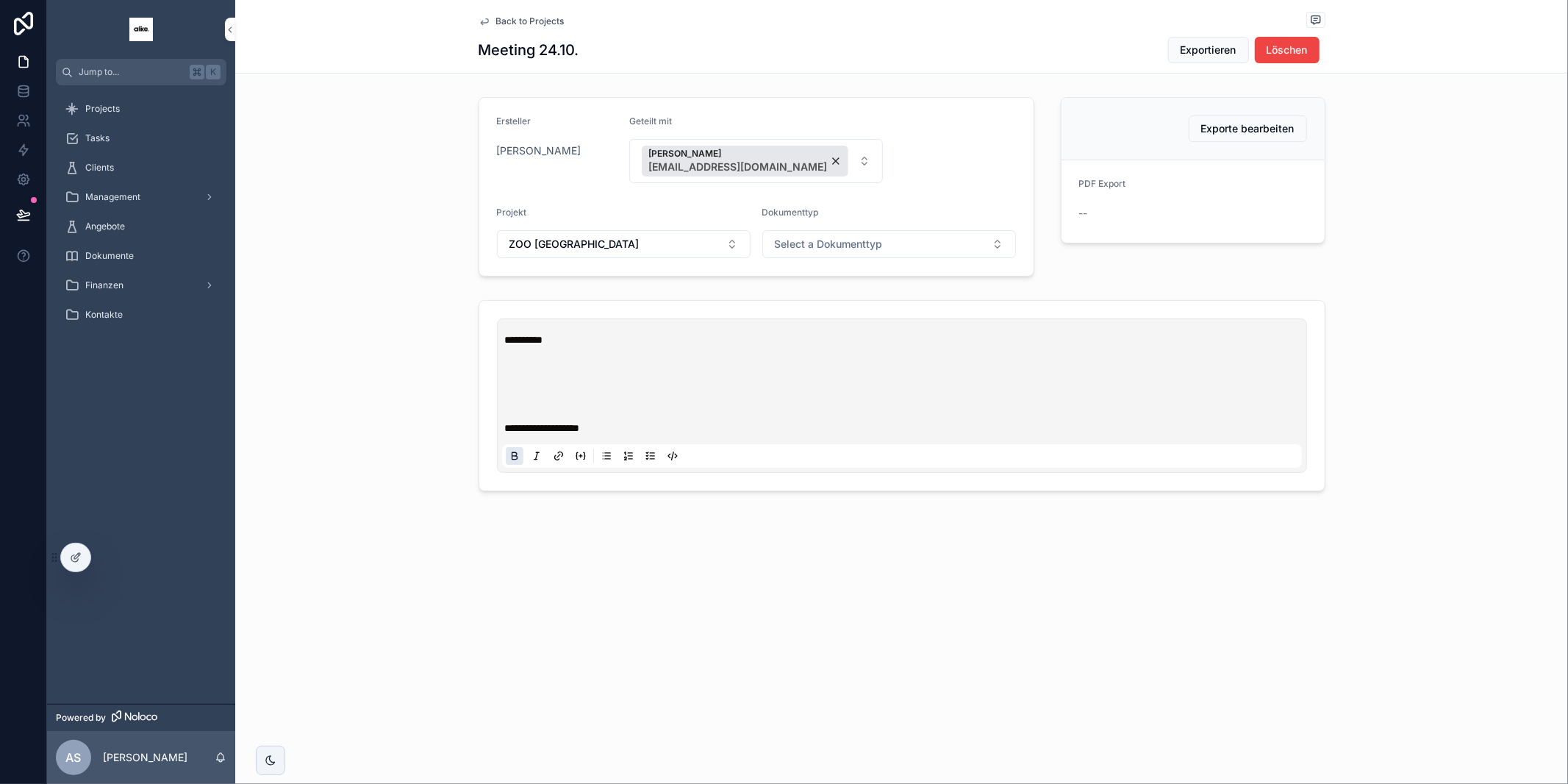
click at [654, 431] on p "**********" at bounding box center [905, 427] width 800 height 14
click at [747, 520] on div "Back to Projects Meeting 24.10. Exportieren Löschen Ersteller Alexander Stößlei…" at bounding box center [901, 392] width 1333 height 784
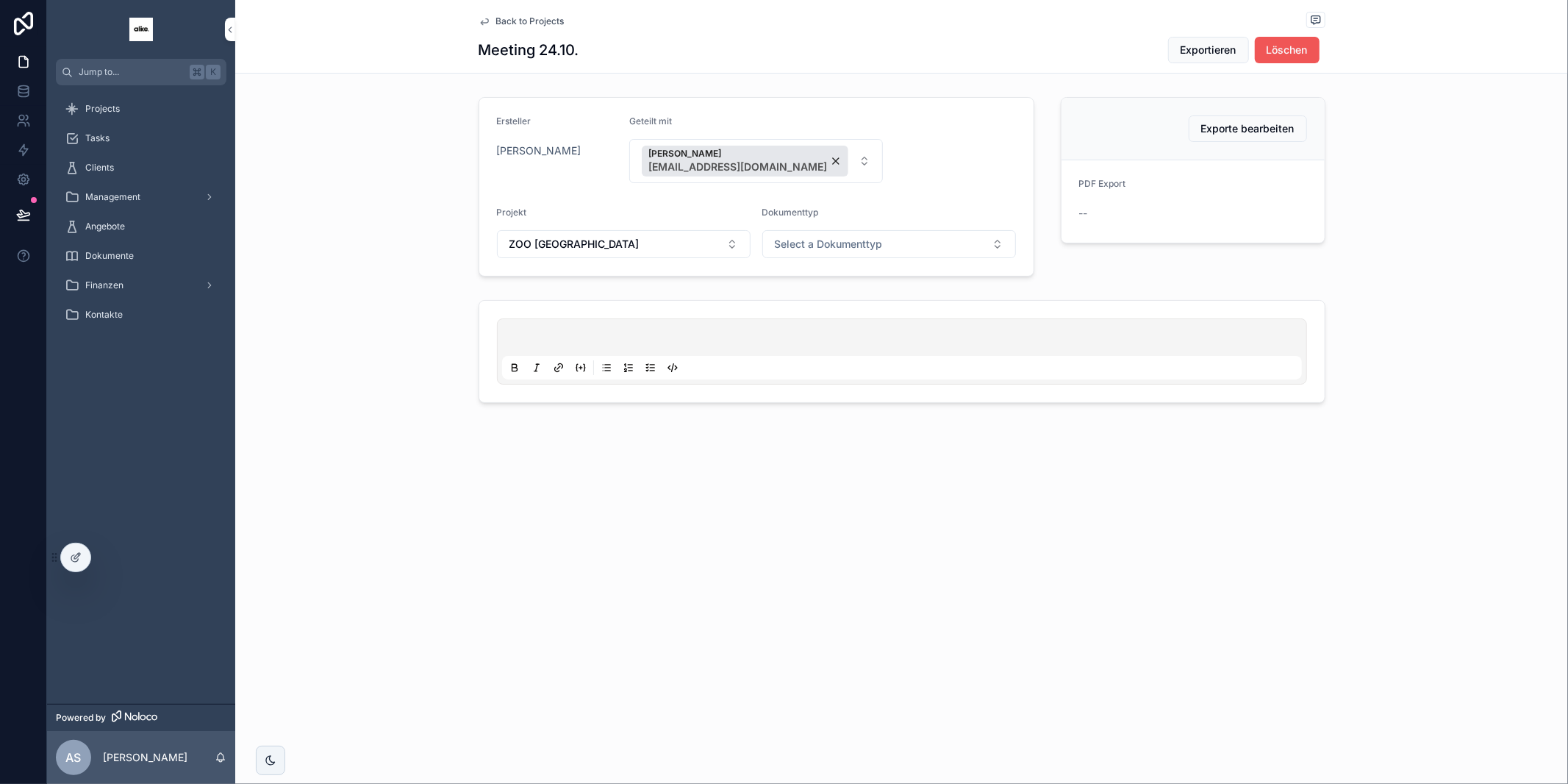
click at [1293, 48] on span "Löschen" at bounding box center [1287, 50] width 41 height 14
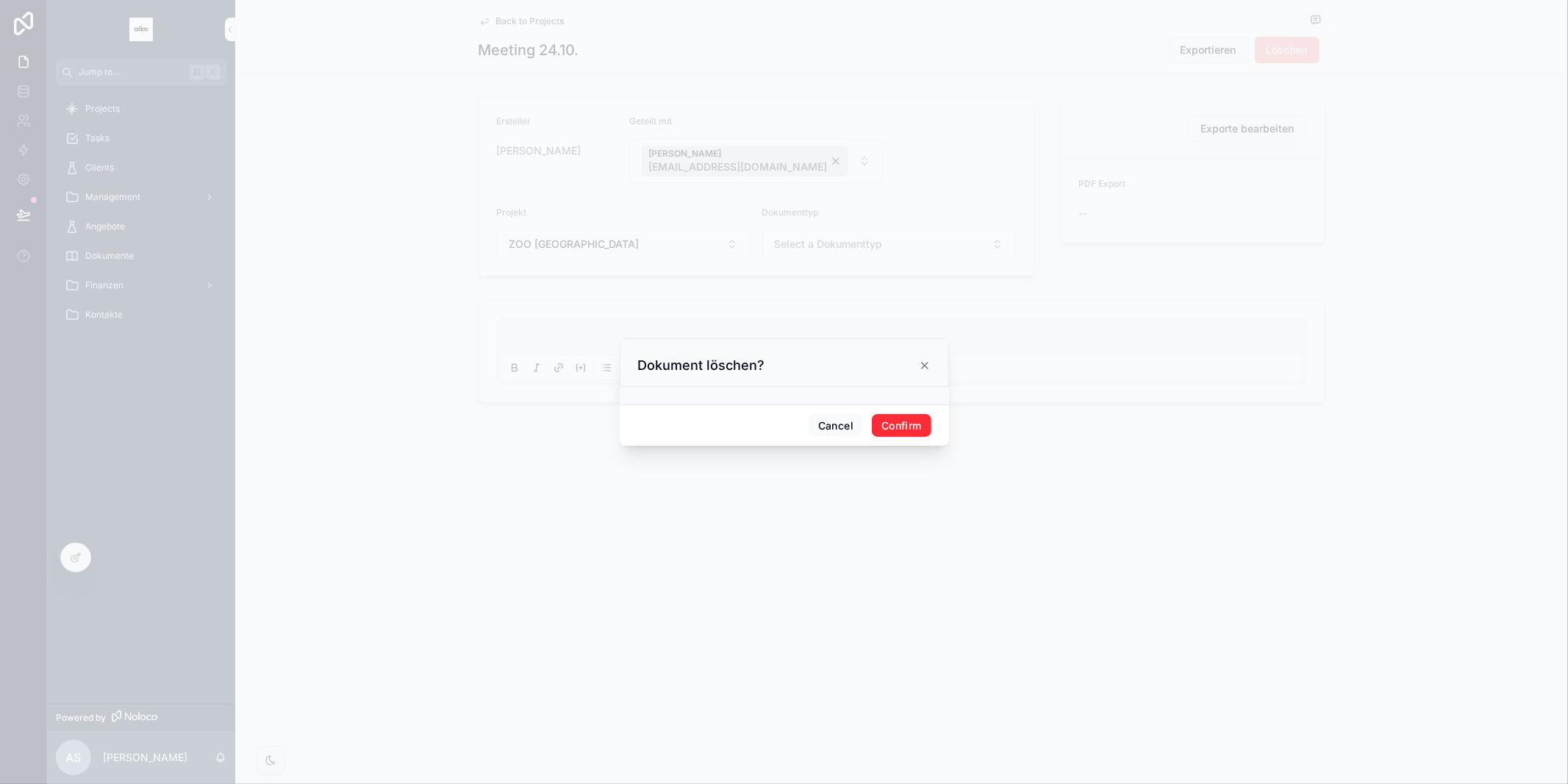
click at [896, 422] on button "Confirm" at bounding box center [901, 425] width 59 height 24
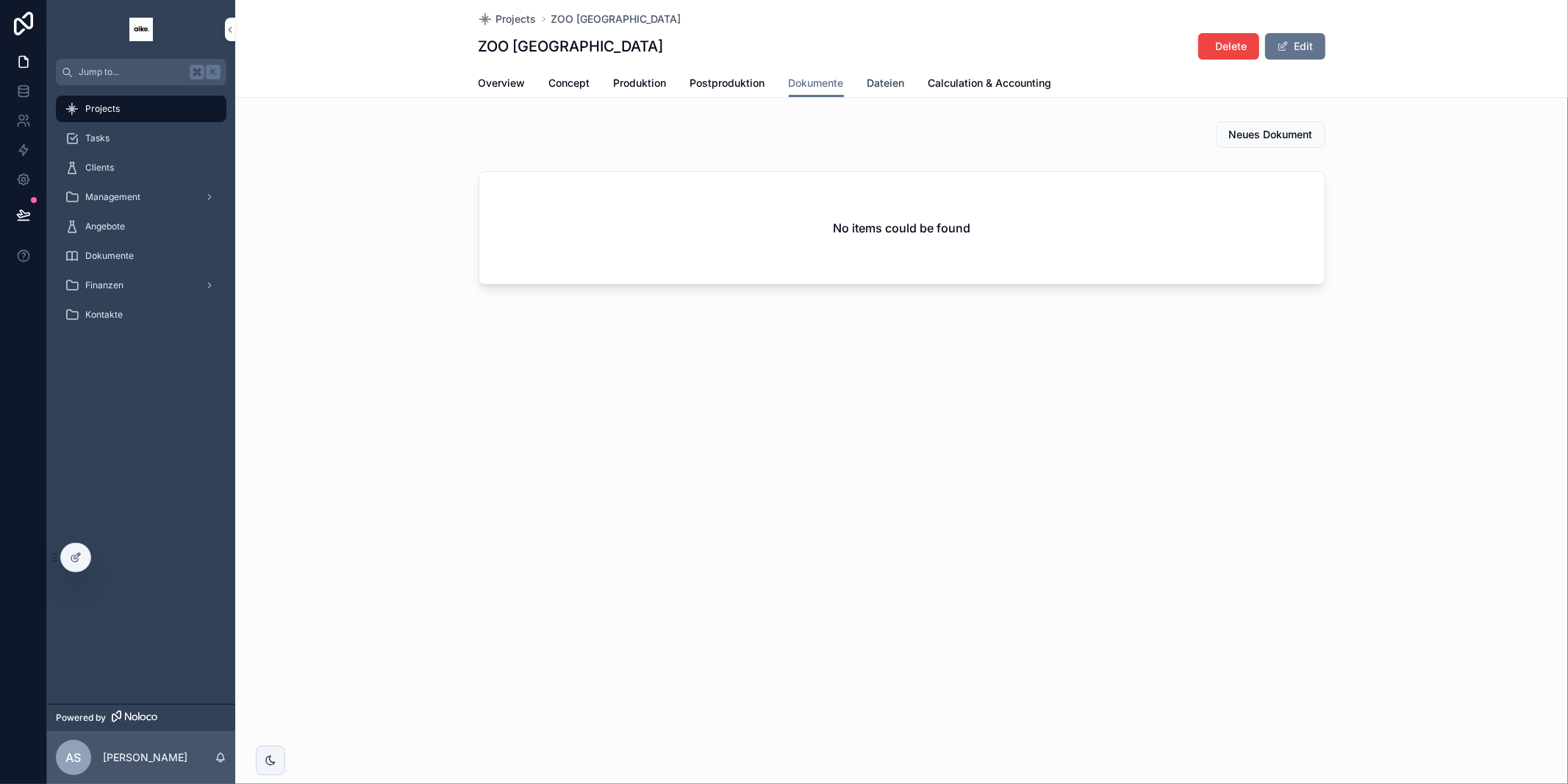
click at [888, 86] on span "Dateien" at bounding box center [886, 83] width 38 height 14
click at [589, 199] on span "DB_Ticket_451091486132" at bounding box center [558, 205] width 124 height 14
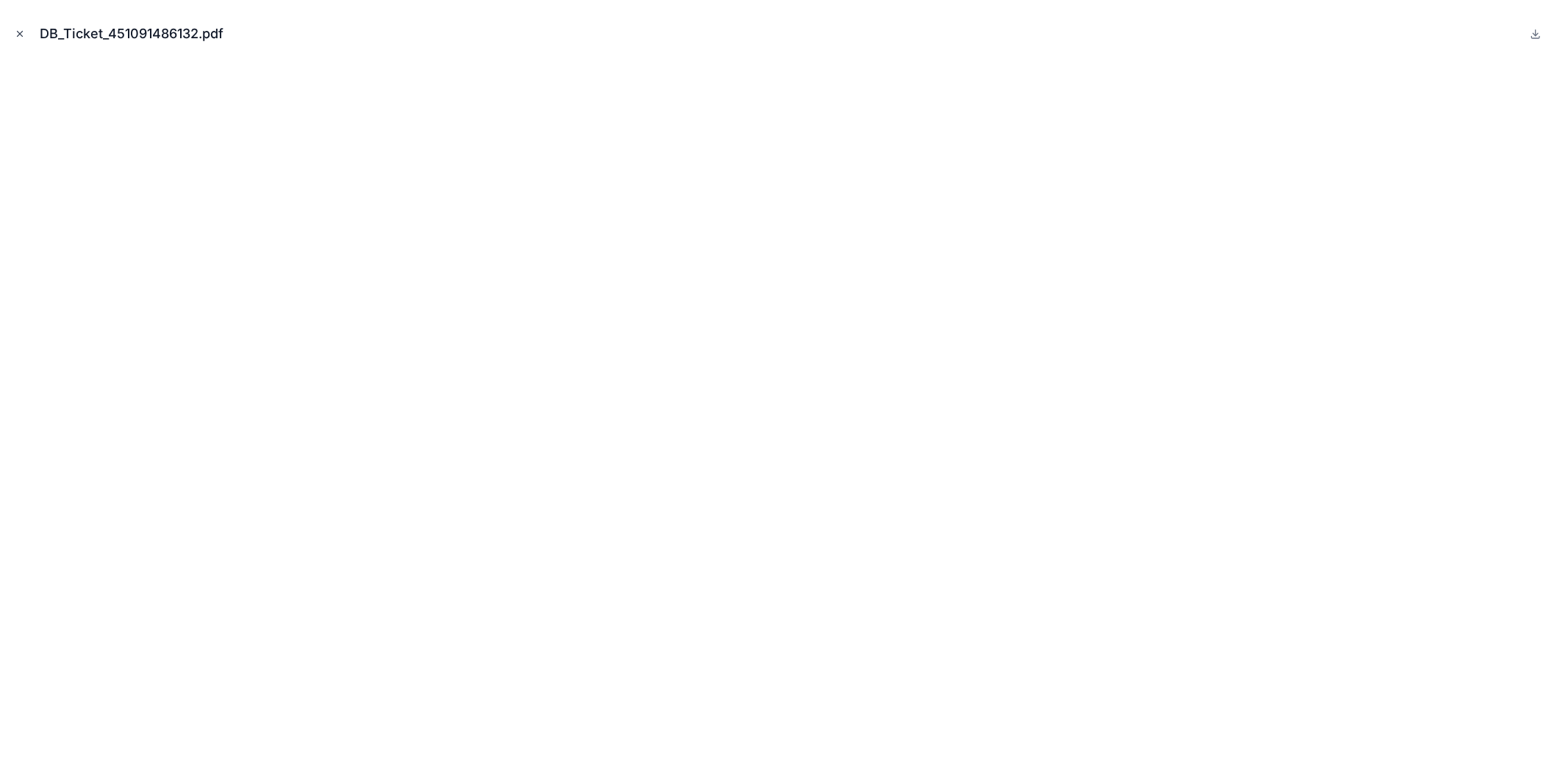
click at [15, 37] on icon "Close modal" at bounding box center [19, 34] width 10 height 10
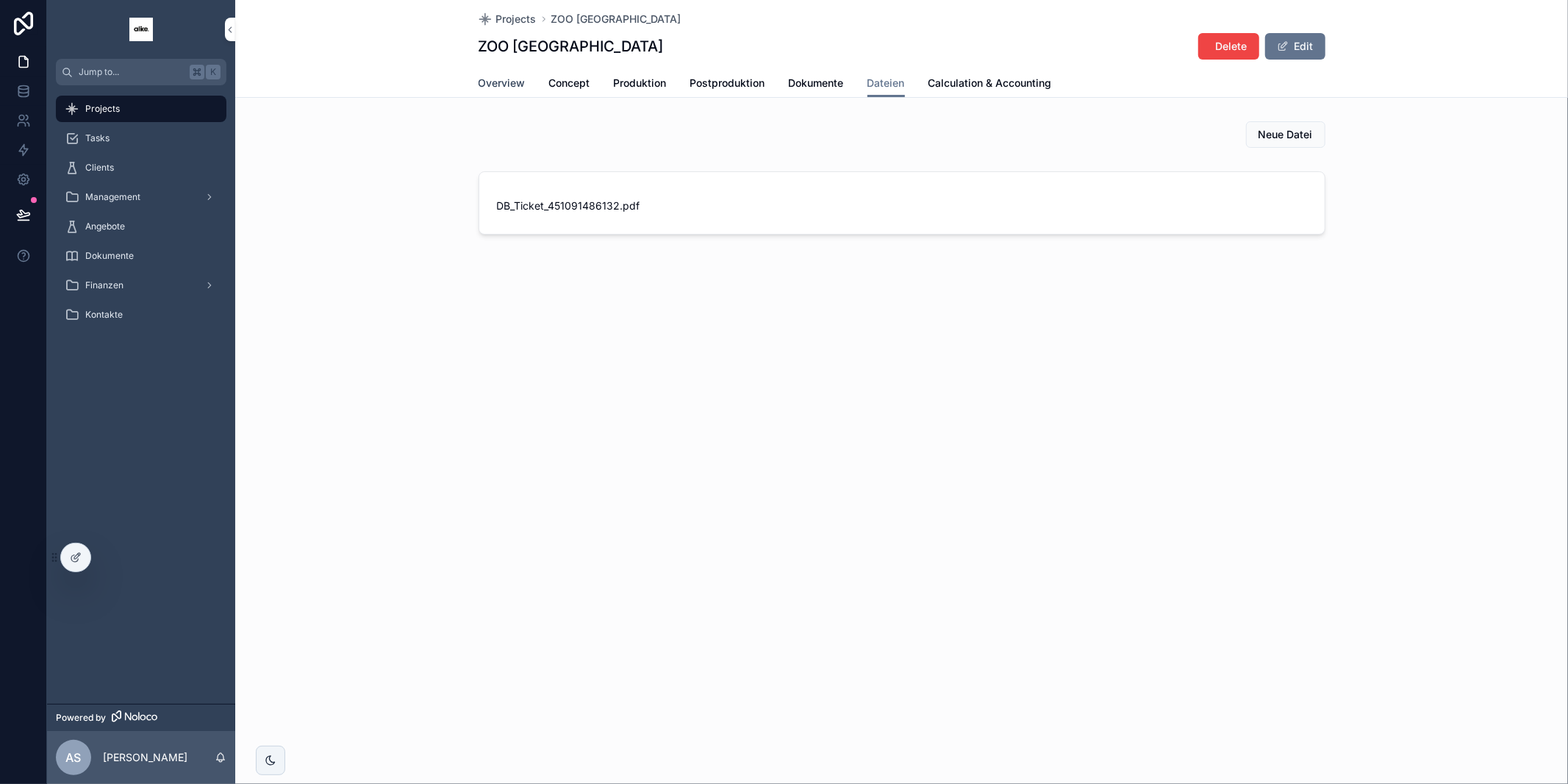
click at [509, 84] on span "Overview" at bounding box center [502, 83] width 47 height 14
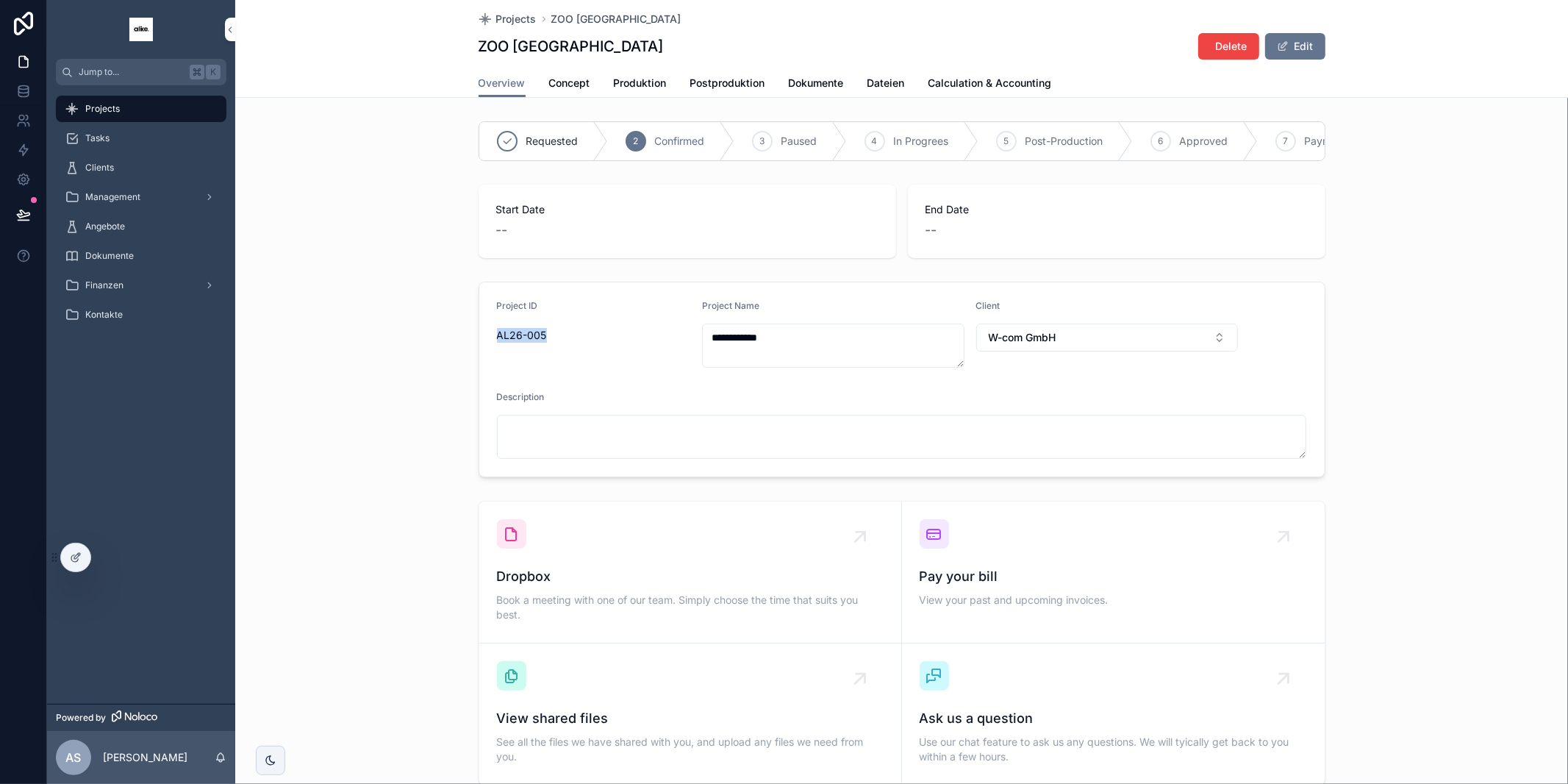
drag, startPoint x: 551, startPoint y: 333, endPoint x: 431, endPoint y: 333, distance: 120.0
click at [429, 333] on div "**********" at bounding box center [901, 379] width 1333 height 207
click at [432, 333] on div "**********" at bounding box center [901, 379] width 1333 height 207
click at [515, 20] on span "Projects" at bounding box center [516, 19] width 40 height 14
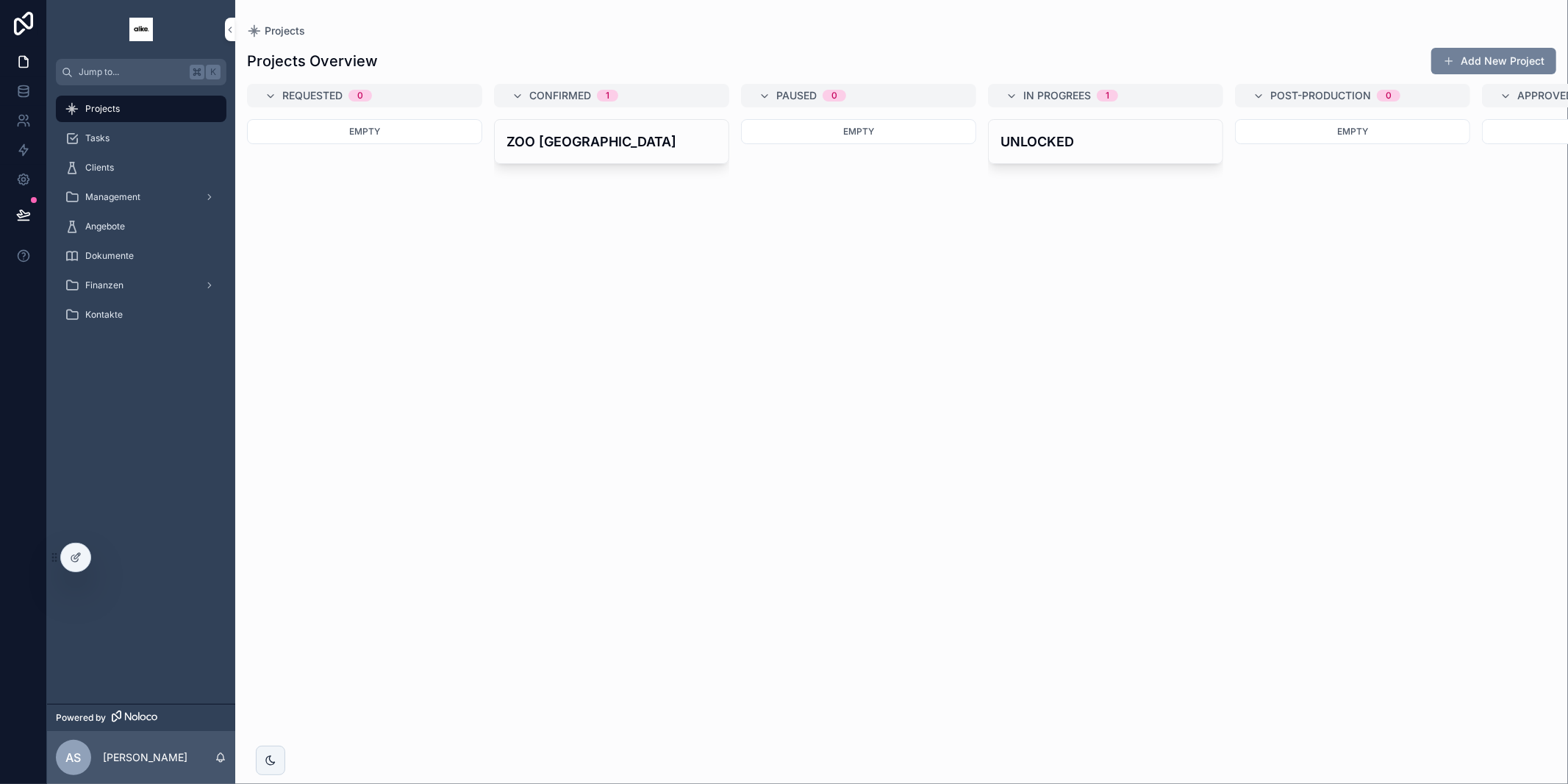
click at [1484, 65] on button "Add New Project" at bounding box center [1494, 61] width 125 height 26
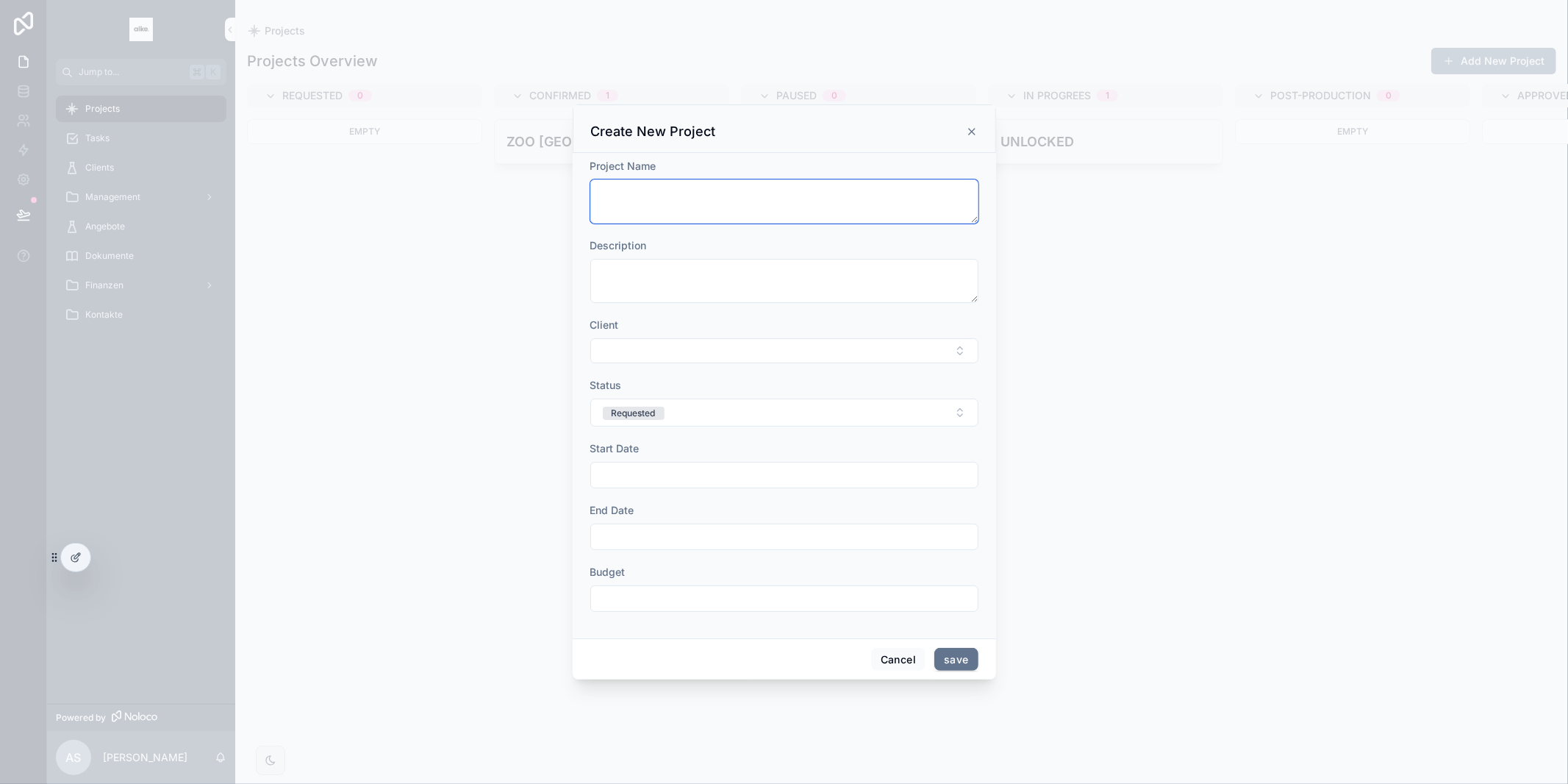
click at [647, 195] on textarea "scrollable content" at bounding box center [784, 201] width 388 height 44
click at [659, 285] on textarea "scrollable content" at bounding box center [784, 280] width 388 height 44
click at [795, 325] on div "Client" at bounding box center [784, 324] width 388 height 14
click at [707, 350] on button "Select Button" at bounding box center [784, 351] width 388 height 25
click at [724, 469] on span "New" at bounding box center [714, 467] width 22 height 14
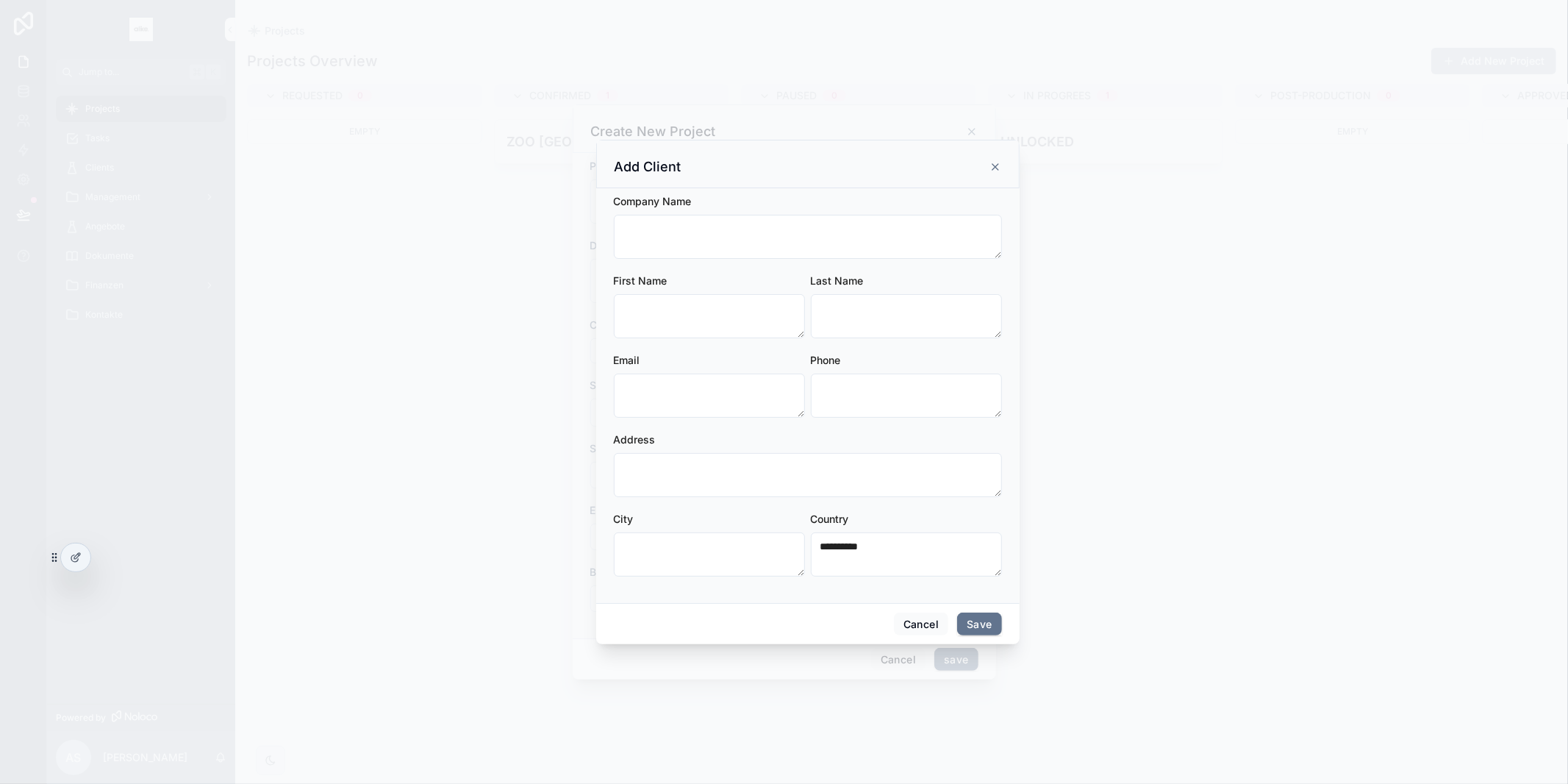
click at [997, 167] on icon "scrollable content" at bounding box center [995, 167] width 12 height 12
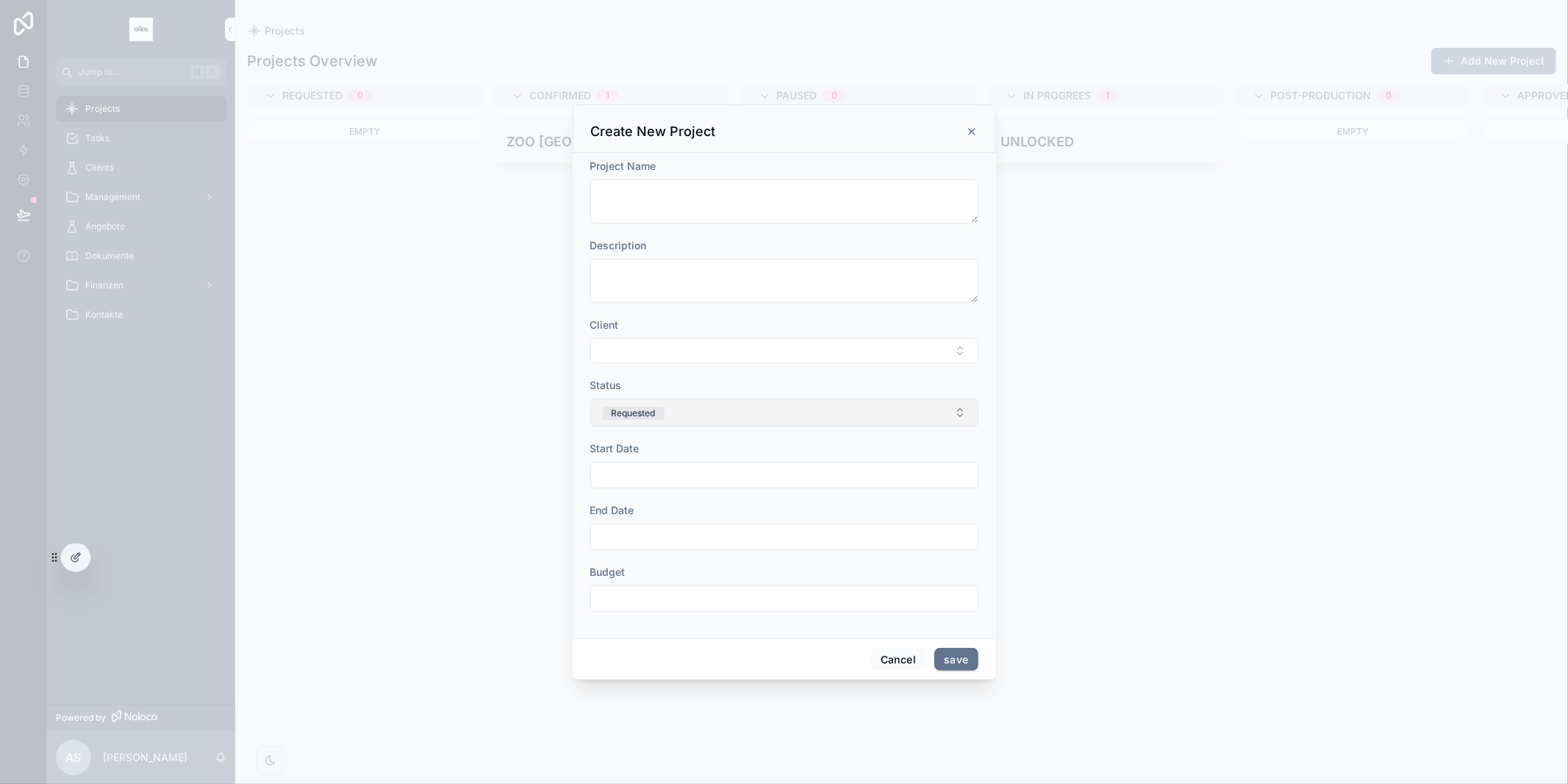
click at [707, 403] on button "Requested" at bounding box center [784, 412] width 388 height 28
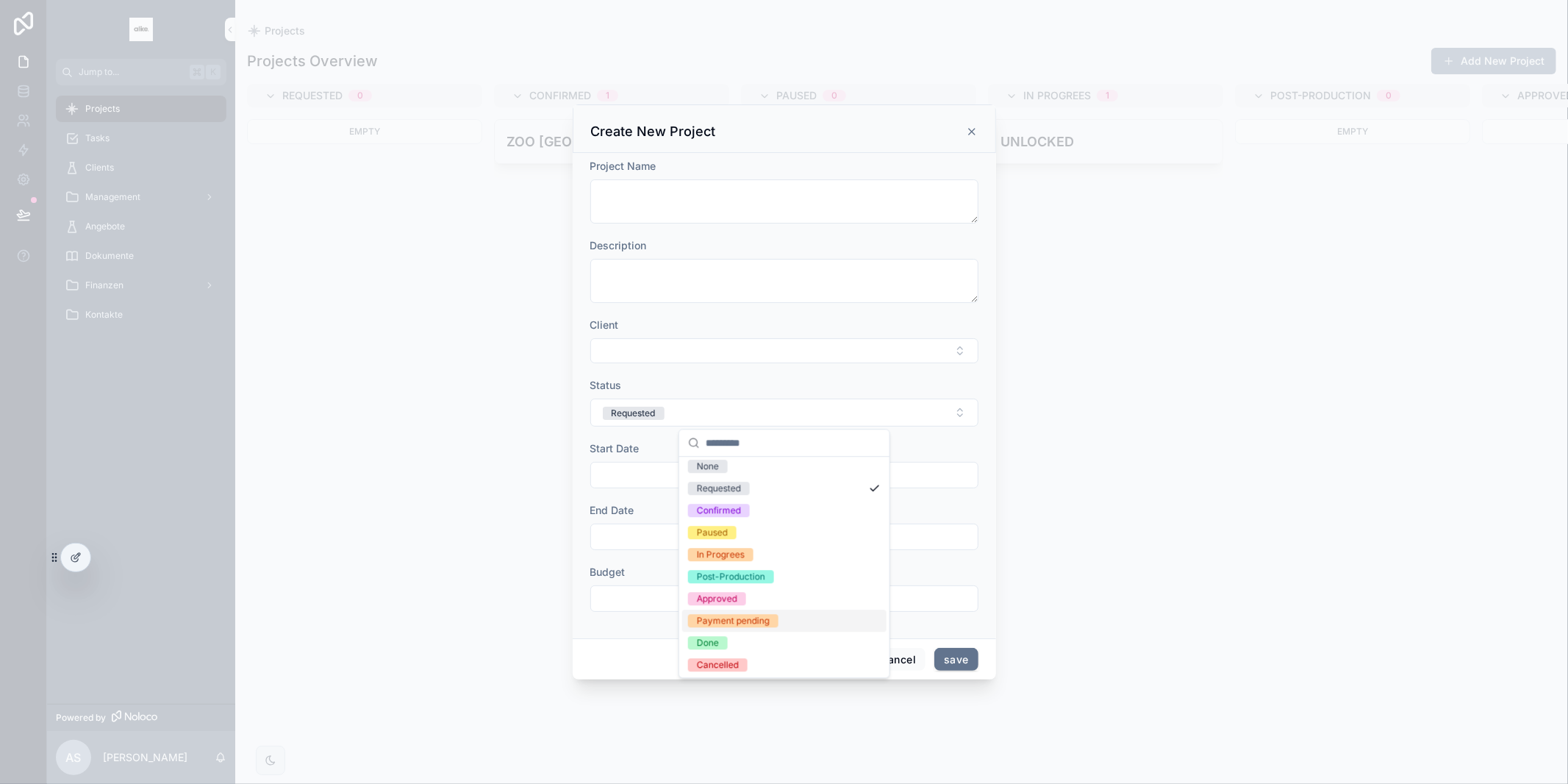
scroll to position [5, 0]
click at [650, 506] on div "End Date" at bounding box center [784, 509] width 388 height 14
click at [76, 560] on icon at bounding box center [76, 557] width 12 height 12
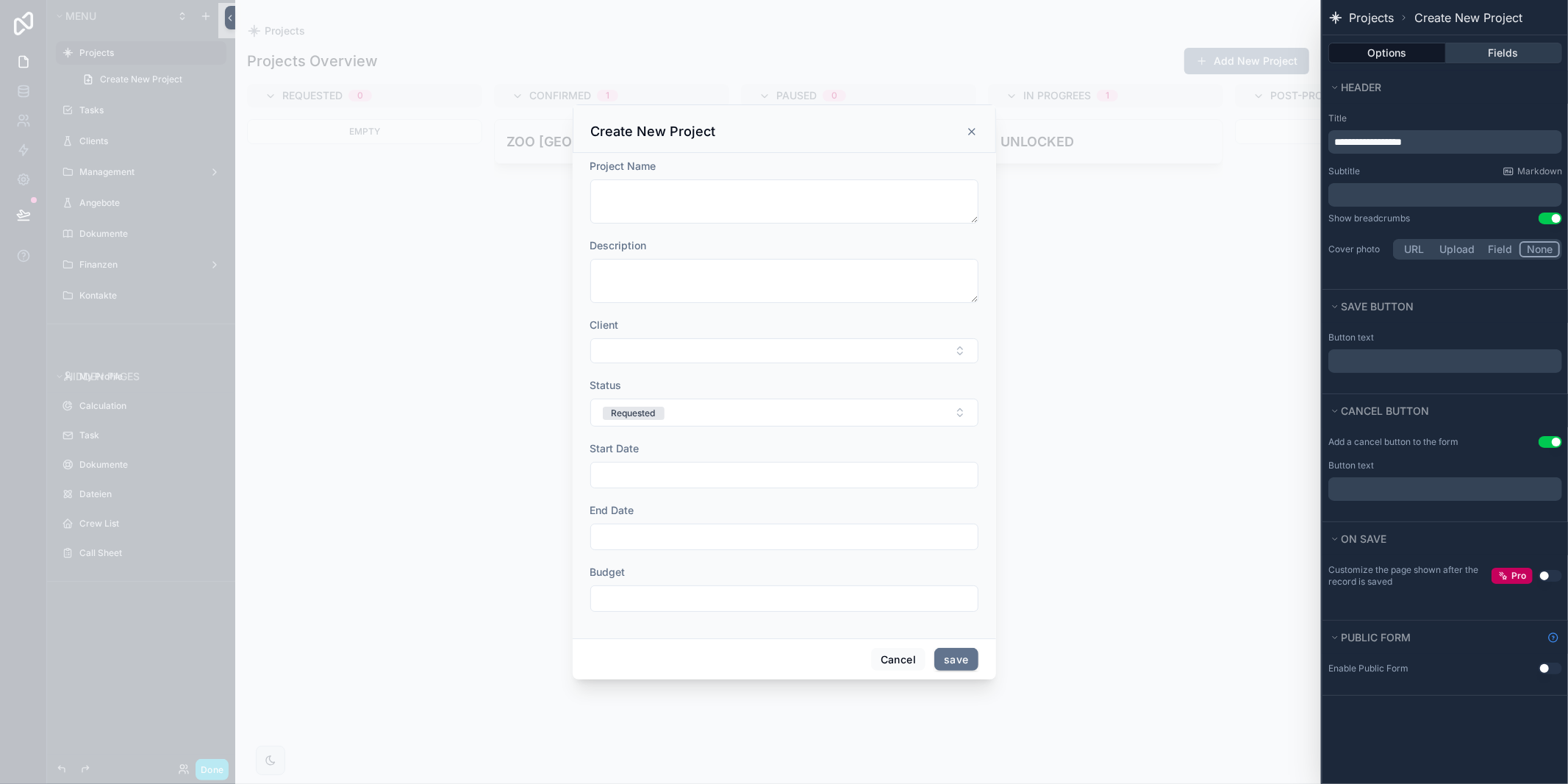
click at [1536, 51] on button "Fields" at bounding box center [1504, 53] width 117 height 20
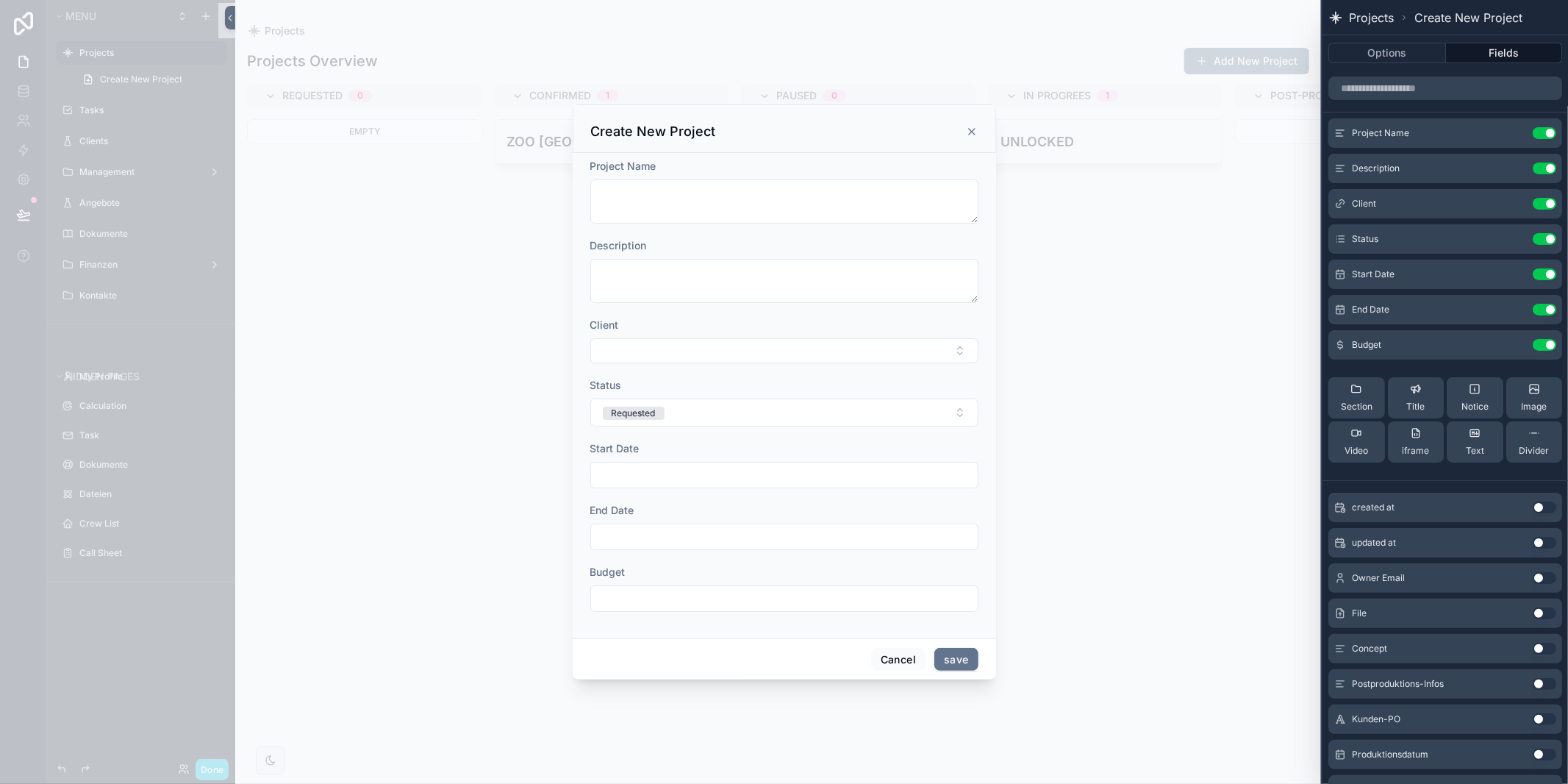
scroll to position [1, 0]
click at [1543, 273] on button "Use setting" at bounding box center [1544, 274] width 24 height 12
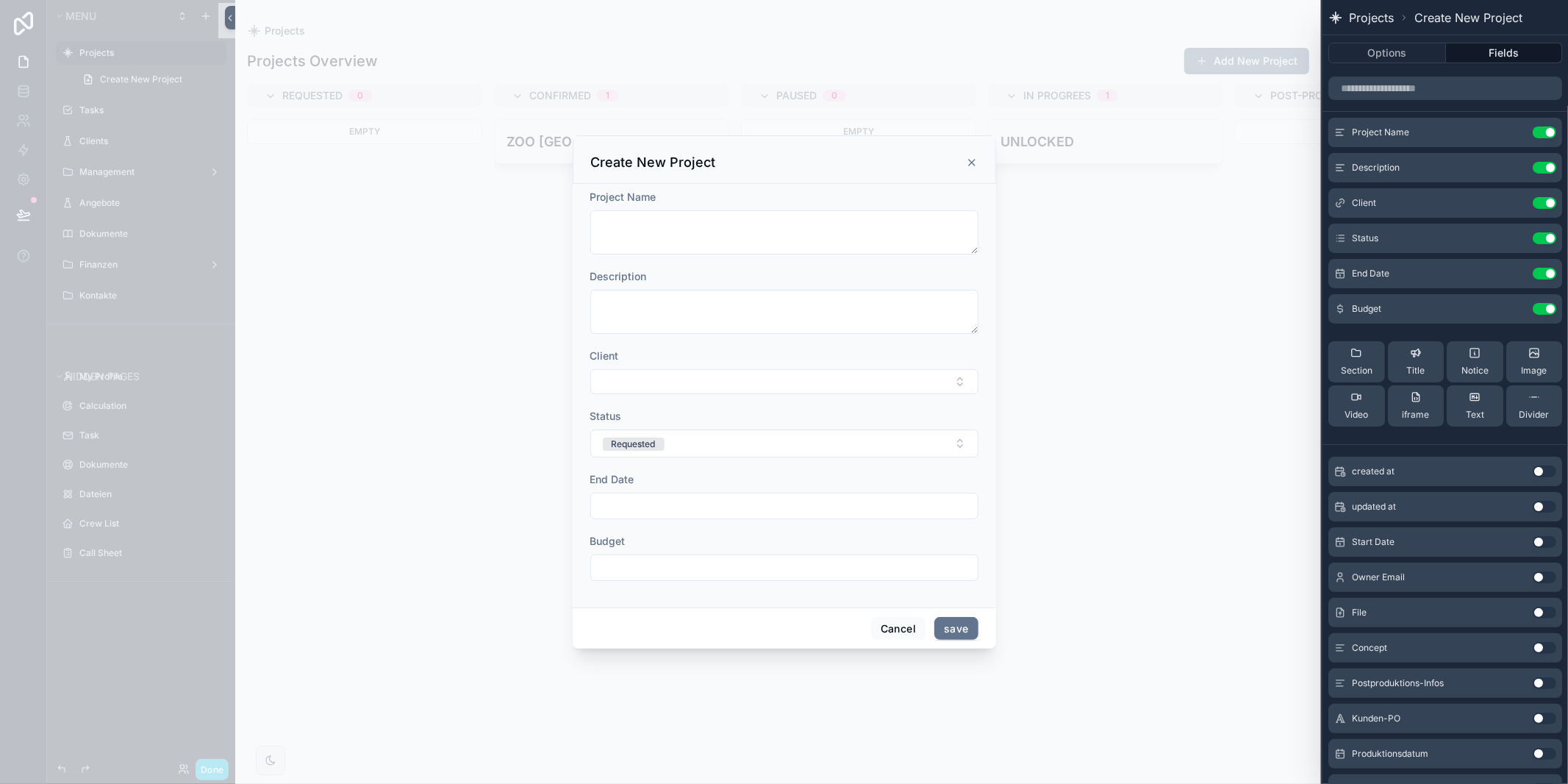
click at [1543, 272] on button "Use setting" at bounding box center [1544, 274] width 24 height 12
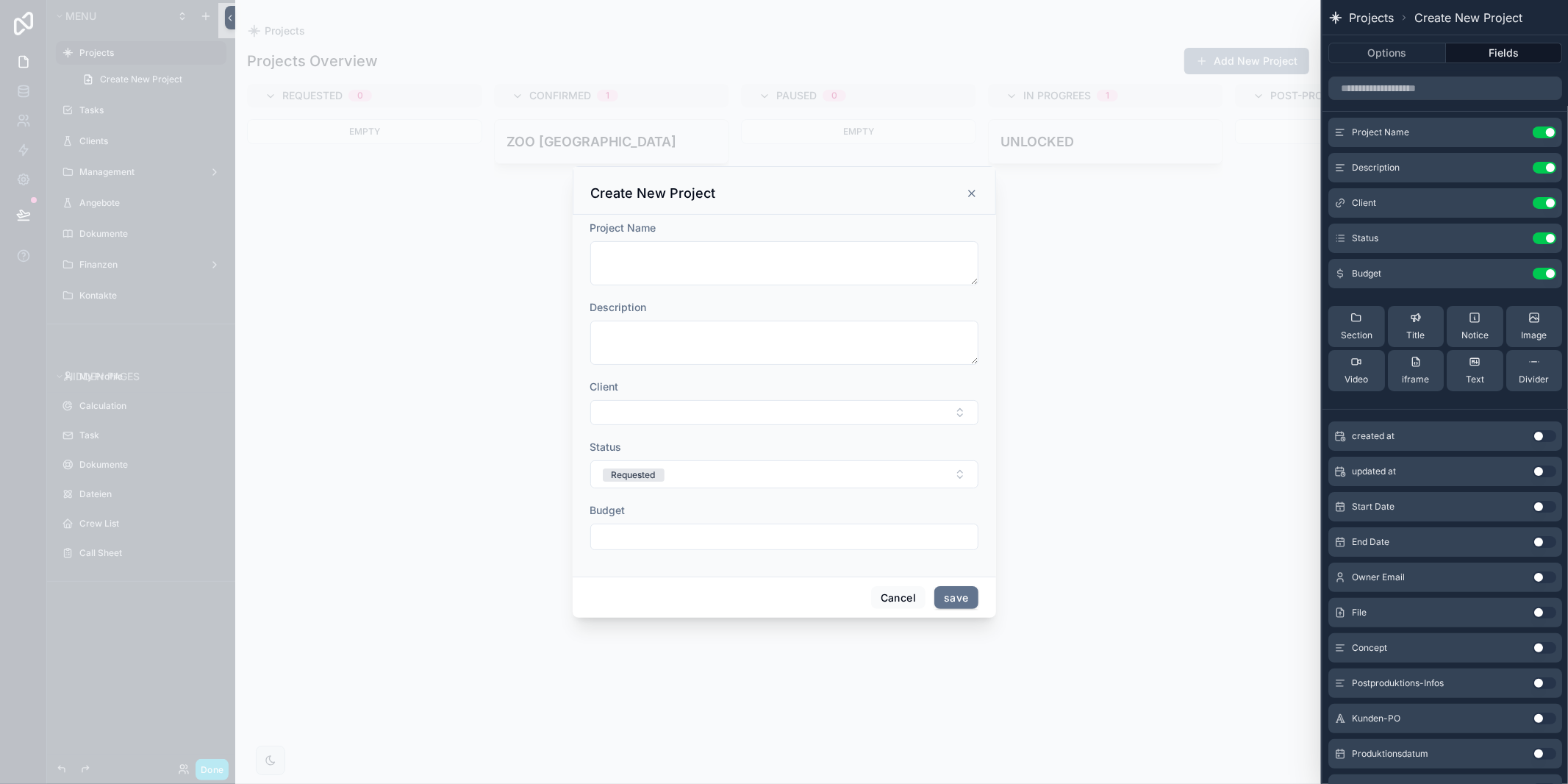
click at [0, 0] on icon at bounding box center [0, 0] width 0 height 0
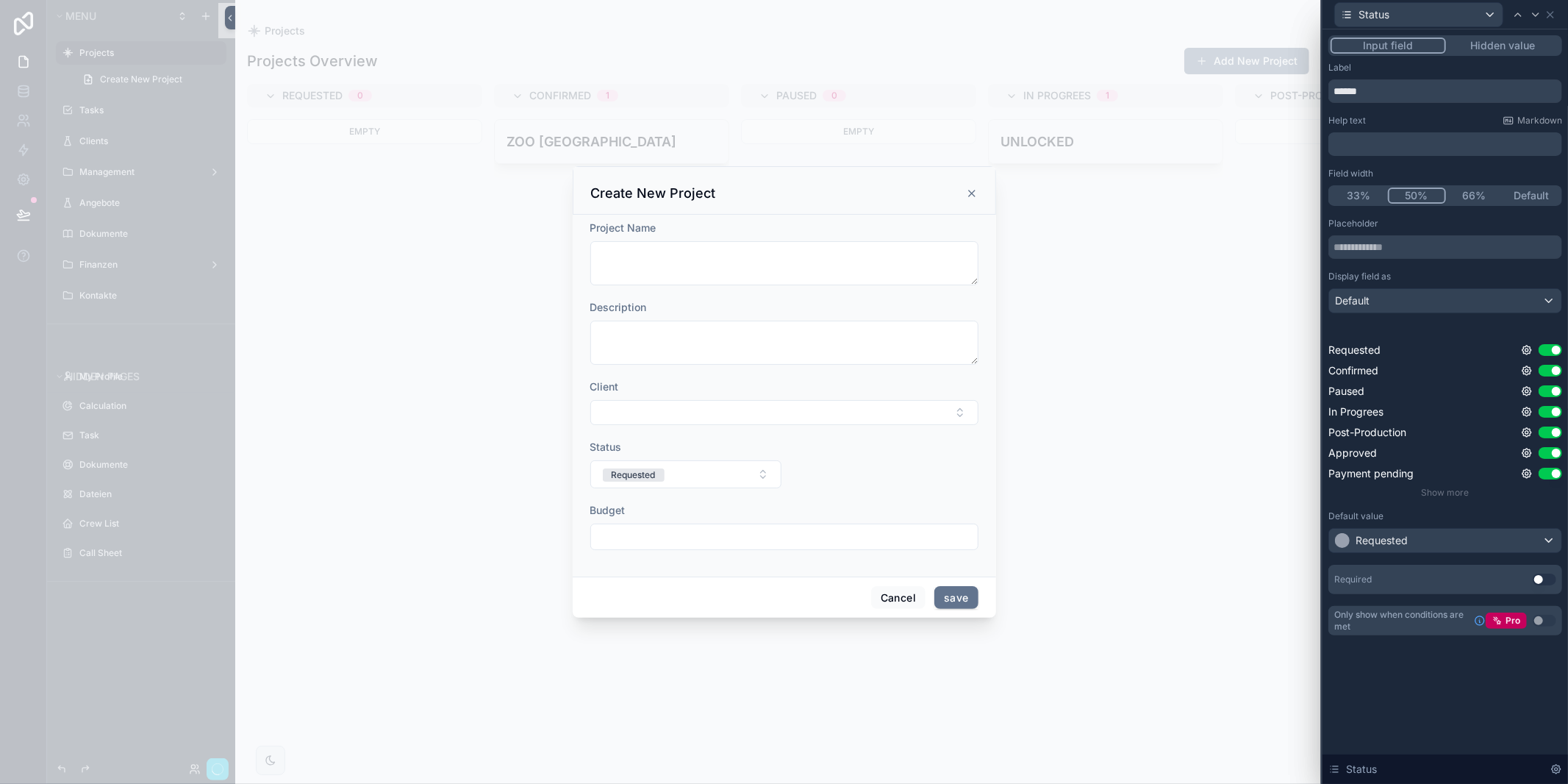
click at [1421, 200] on button "50%" at bounding box center [1417, 195] width 59 height 16
click at [1554, 16] on icon at bounding box center [1550, 14] width 12 height 12
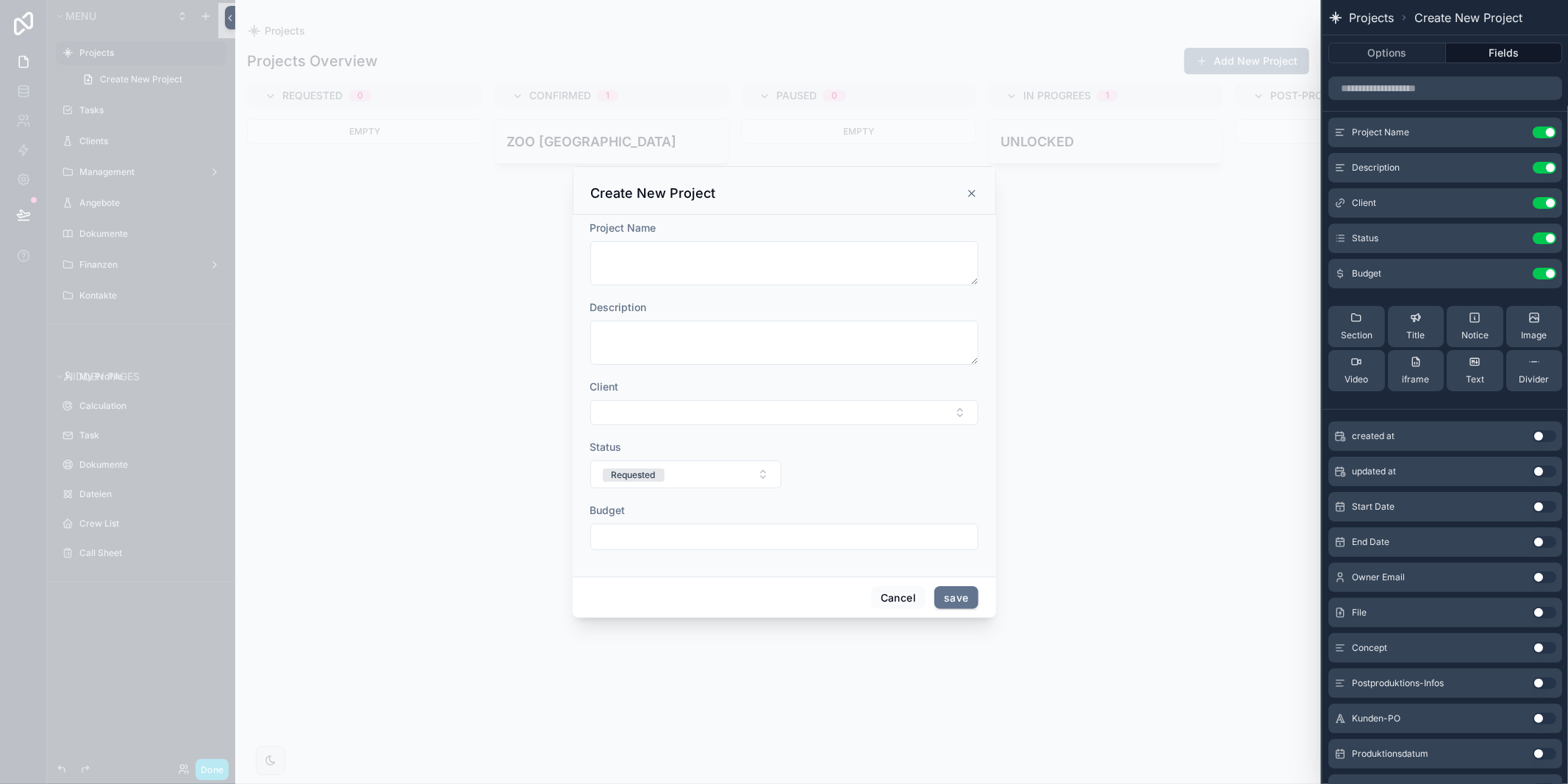
drag, startPoint x: 1512, startPoint y: 270, endPoint x: 1381, endPoint y: 286, distance: 132.0
click at [0, 0] on icon at bounding box center [0, 0] width 0 height 0
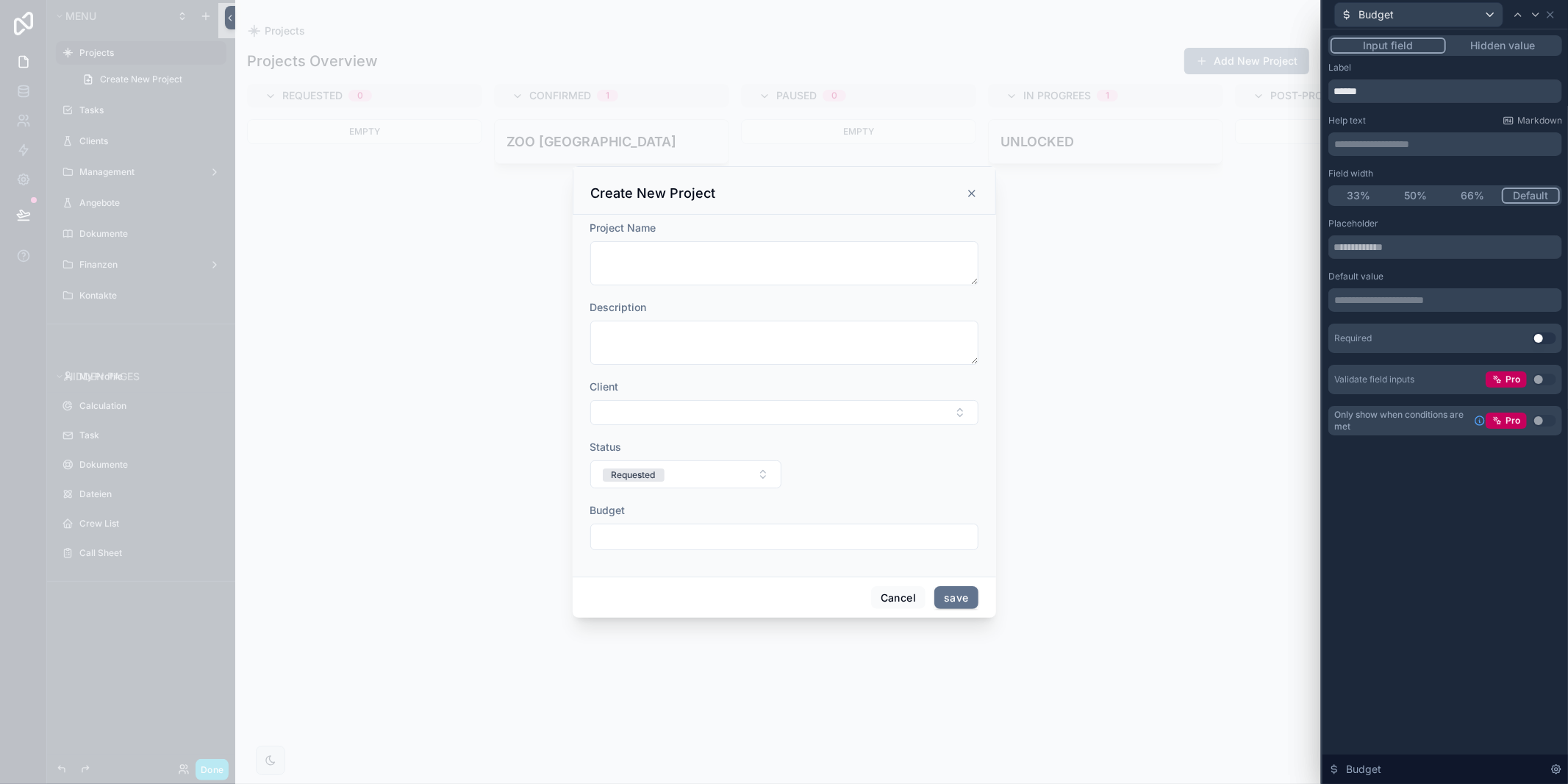
click at [1415, 191] on button "50%" at bounding box center [1416, 195] width 57 height 16
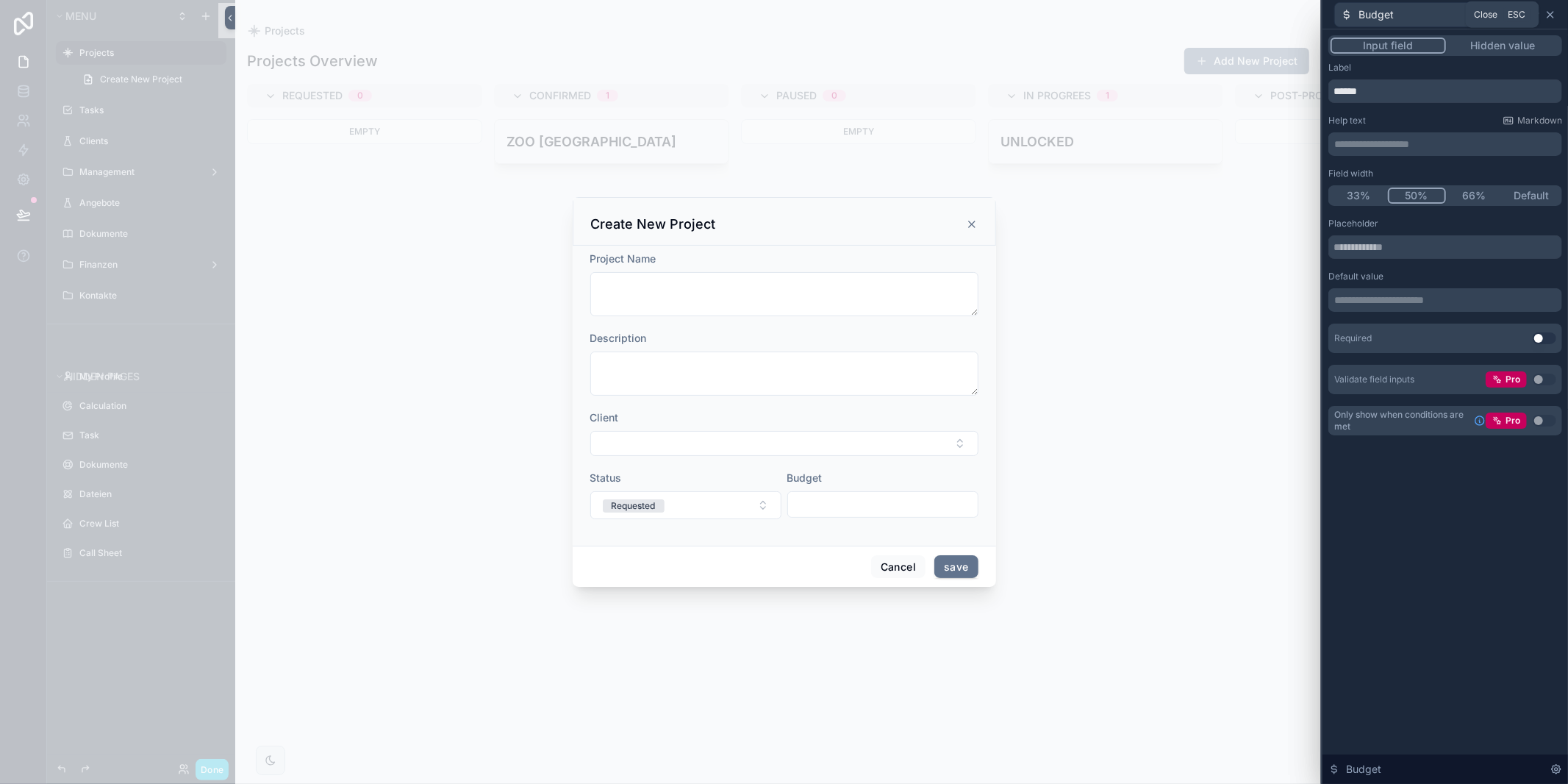
click at [1555, 14] on icon at bounding box center [1550, 14] width 12 height 12
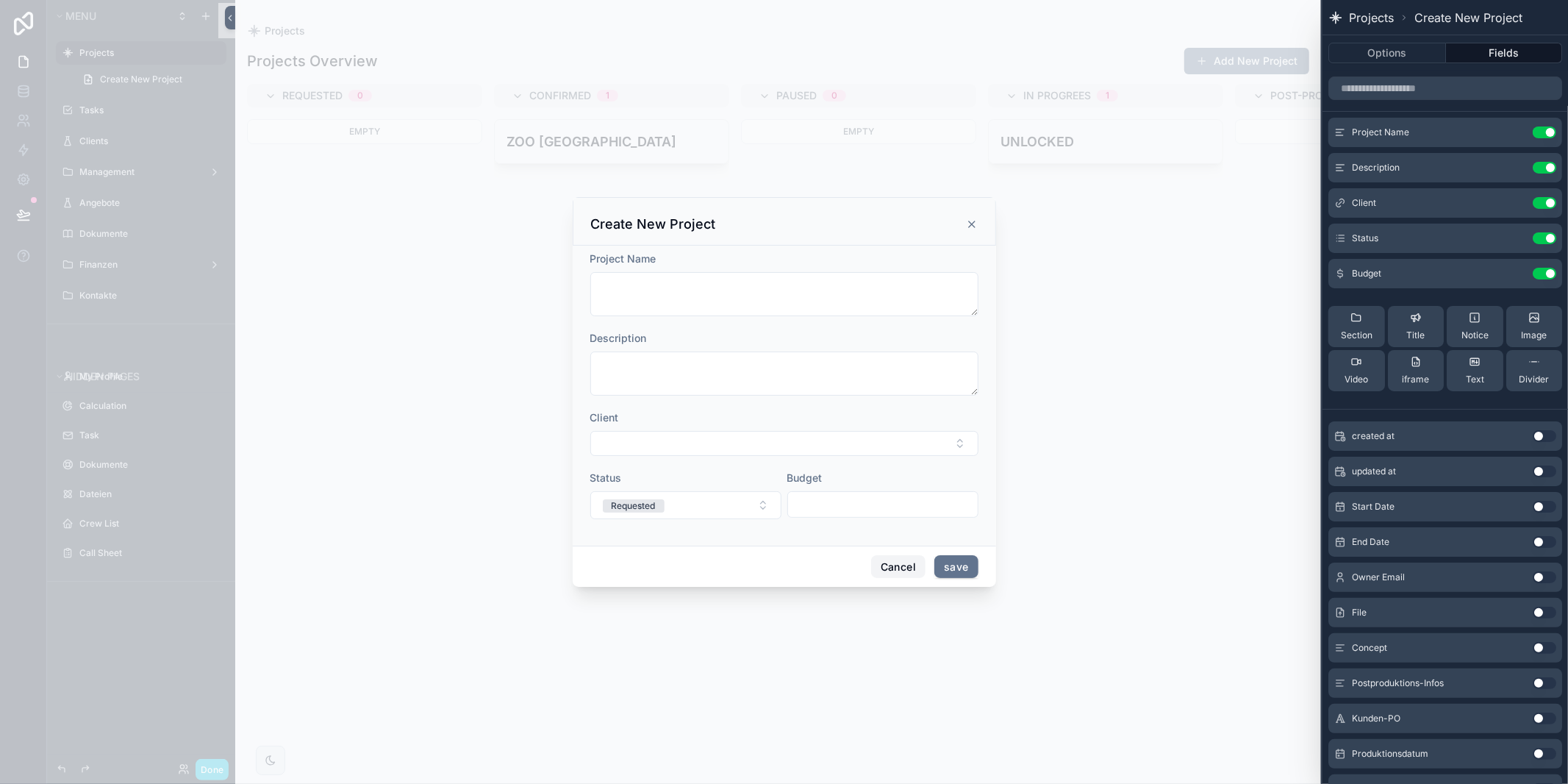
click at [900, 564] on button "Cancel" at bounding box center [899, 567] width 55 height 24
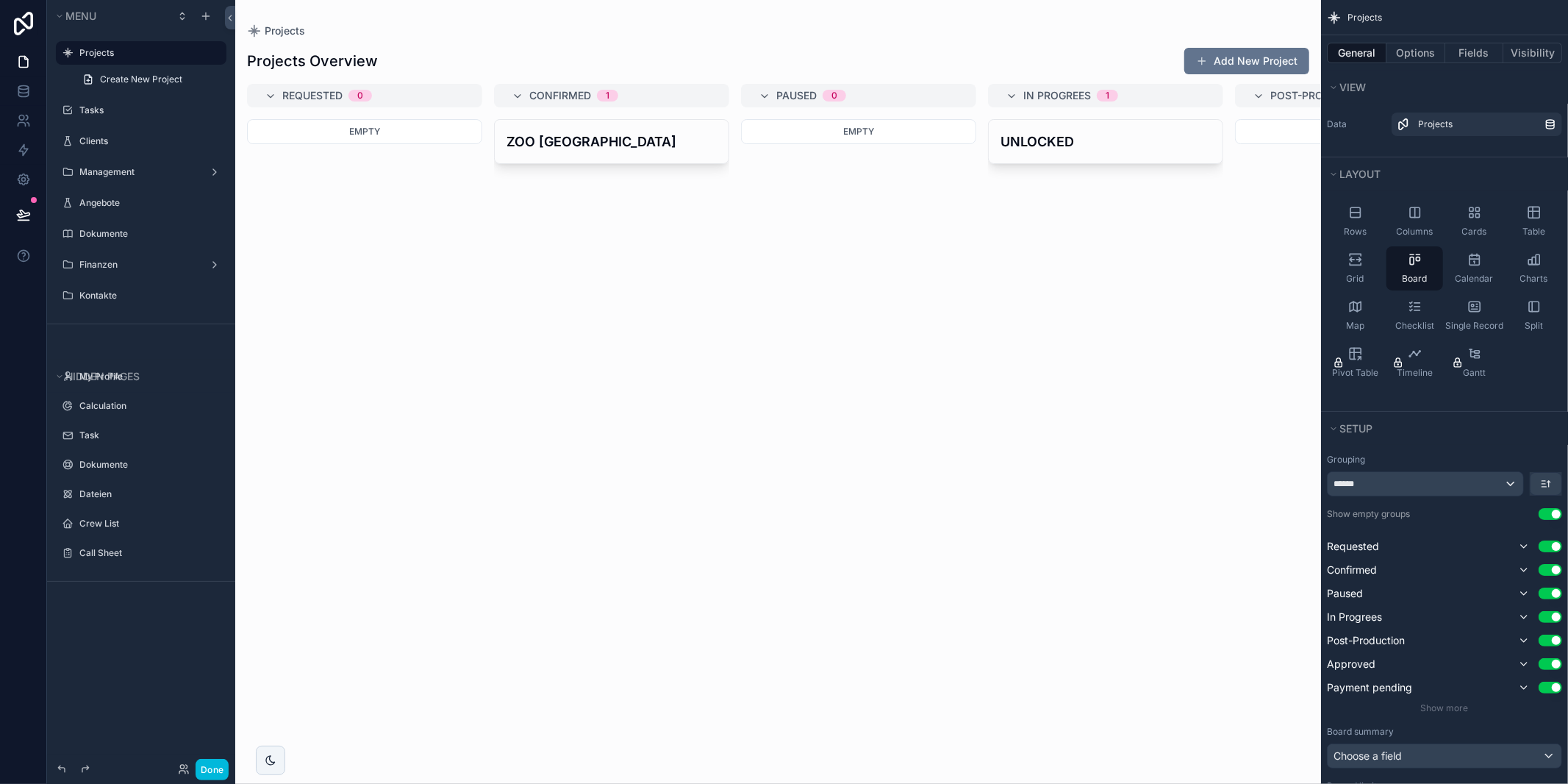
click at [1225, 60] on div "scrollable content" at bounding box center [777, 392] width 1085 height 784
click at [1261, 61] on button "Add New Project" at bounding box center [1246, 61] width 125 height 26
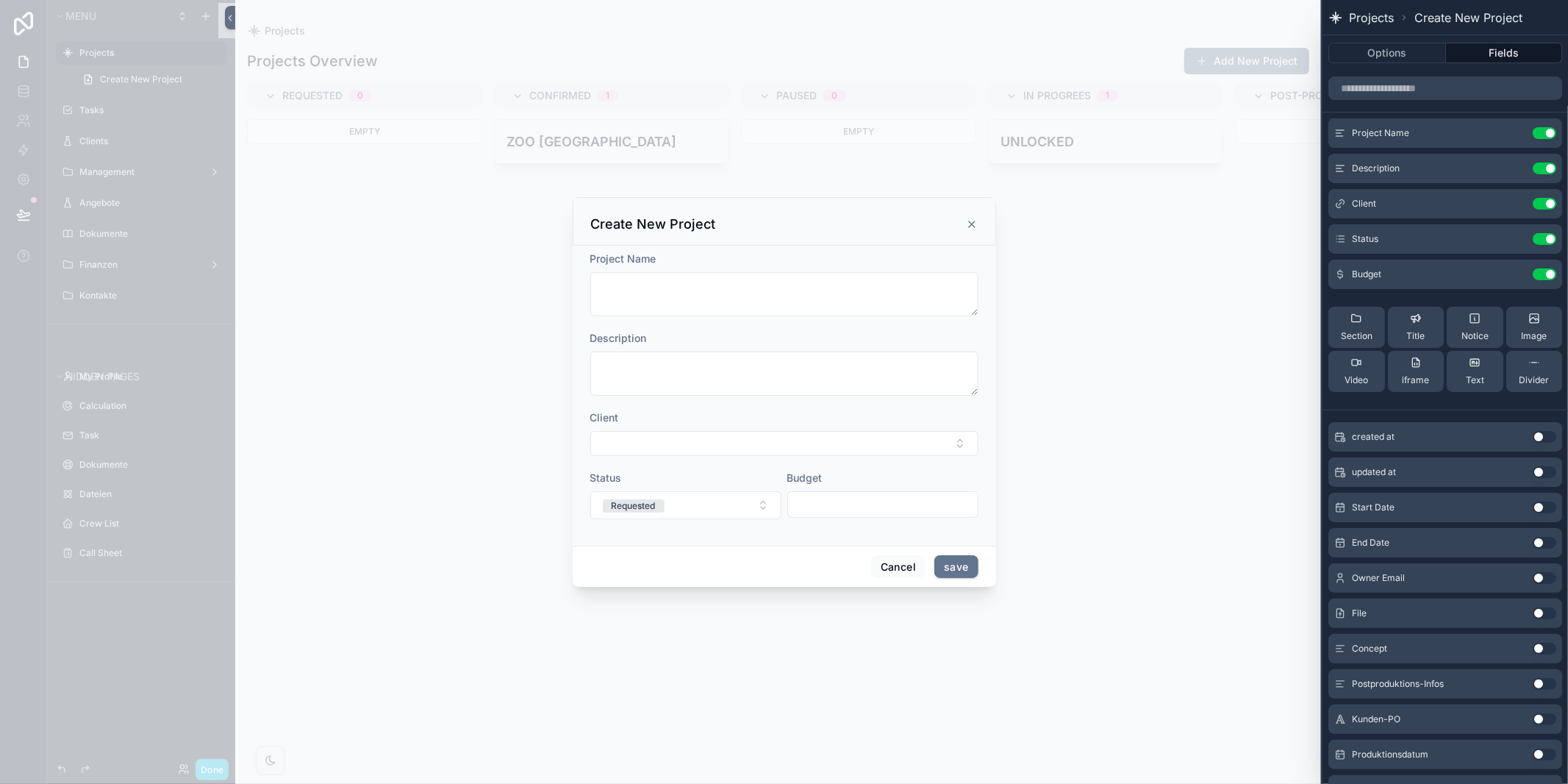
drag, startPoint x: 970, startPoint y: 223, endPoint x: 810, endPoint y: 213, distance: 160.3
click at [970, 223] on icon "scrollable content" at bounding box center [972, 224] width 12 height 12
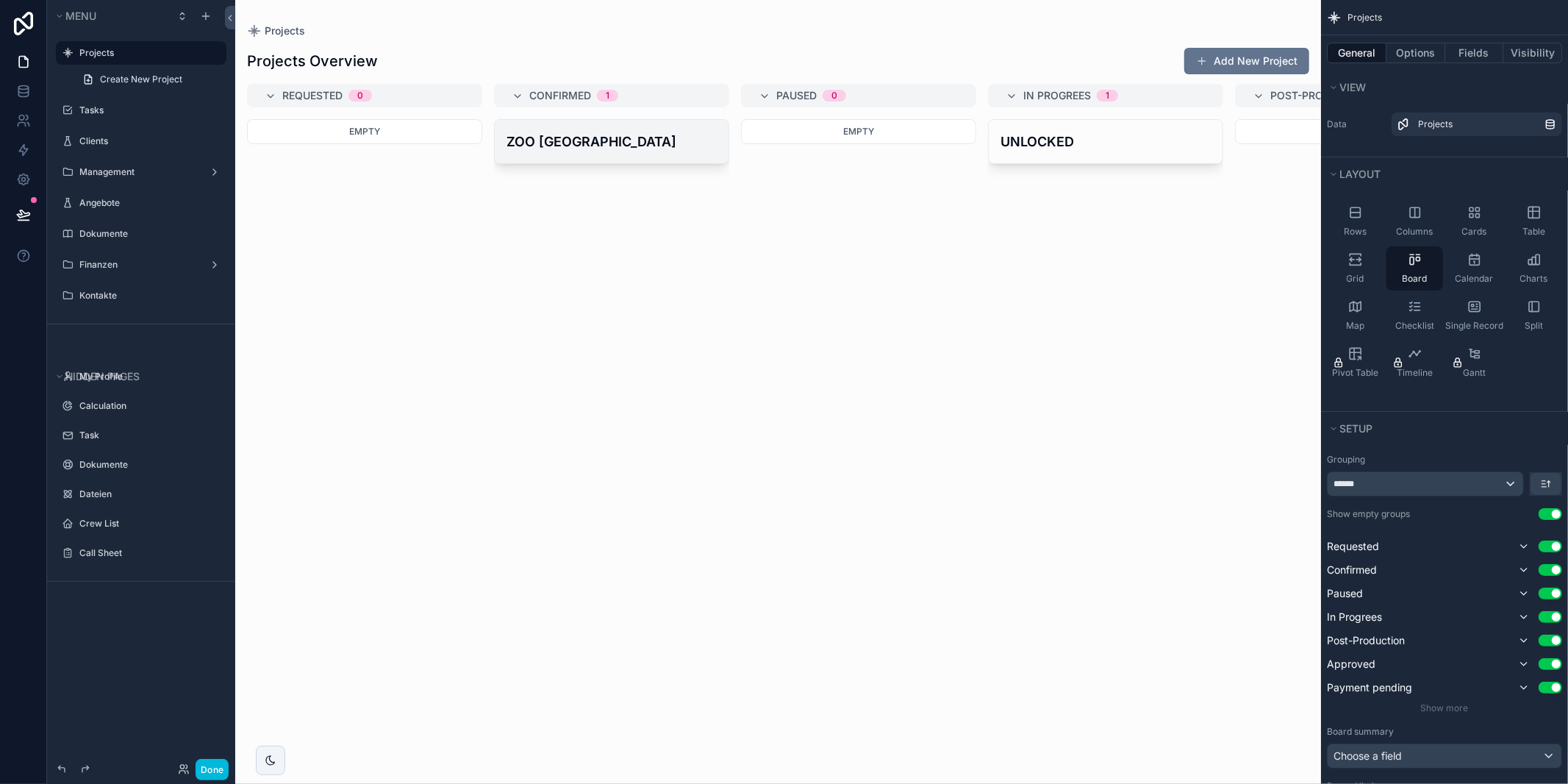
click at [579, 147] on h4 "ZOO [GEOGRAPHIC_DATA]" at bounding box center [611, 141] width 211 height 20
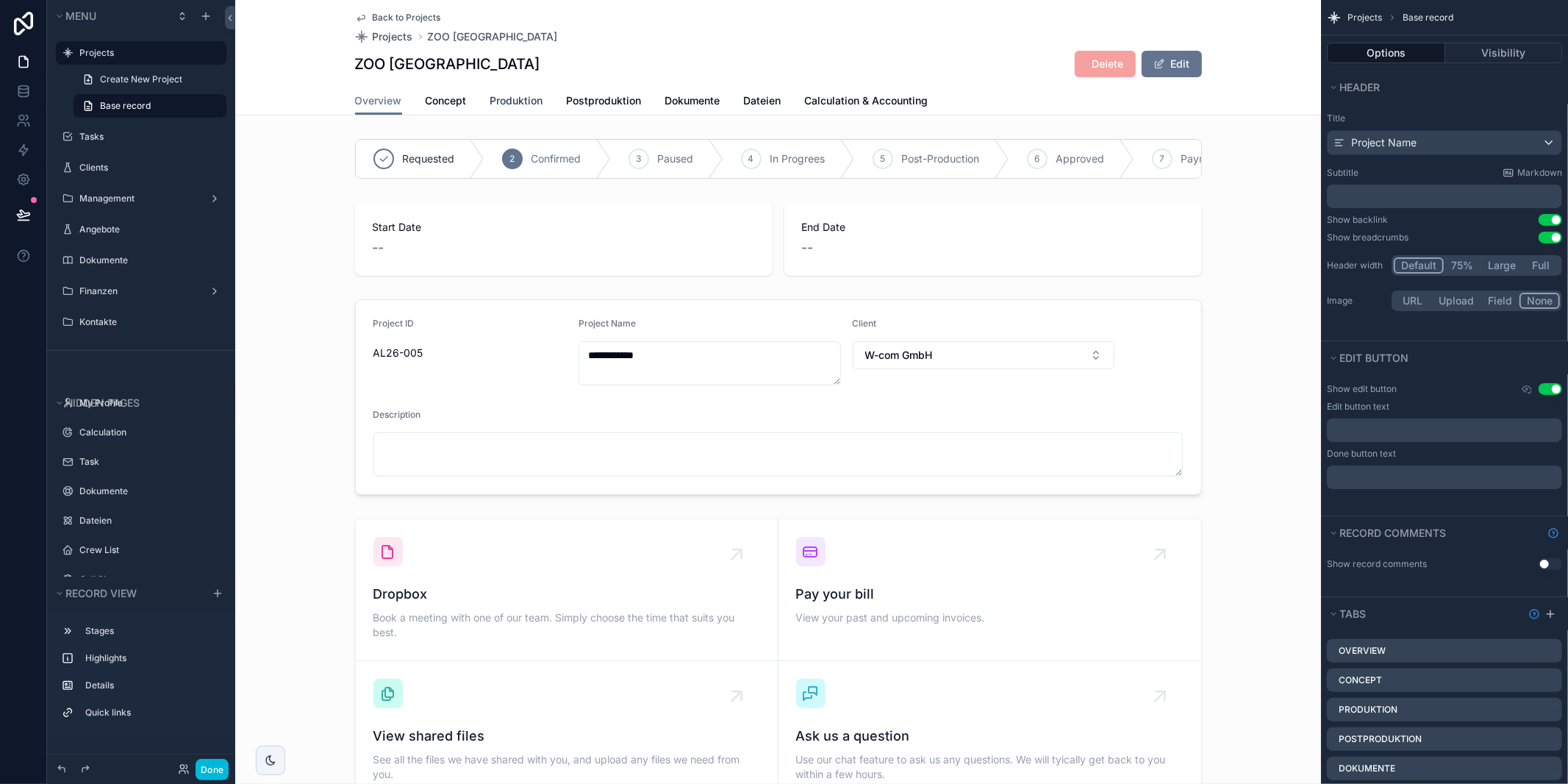
click at [492, 95] on span "Produktion" at bounding box center [516, 100] width 53 height 14
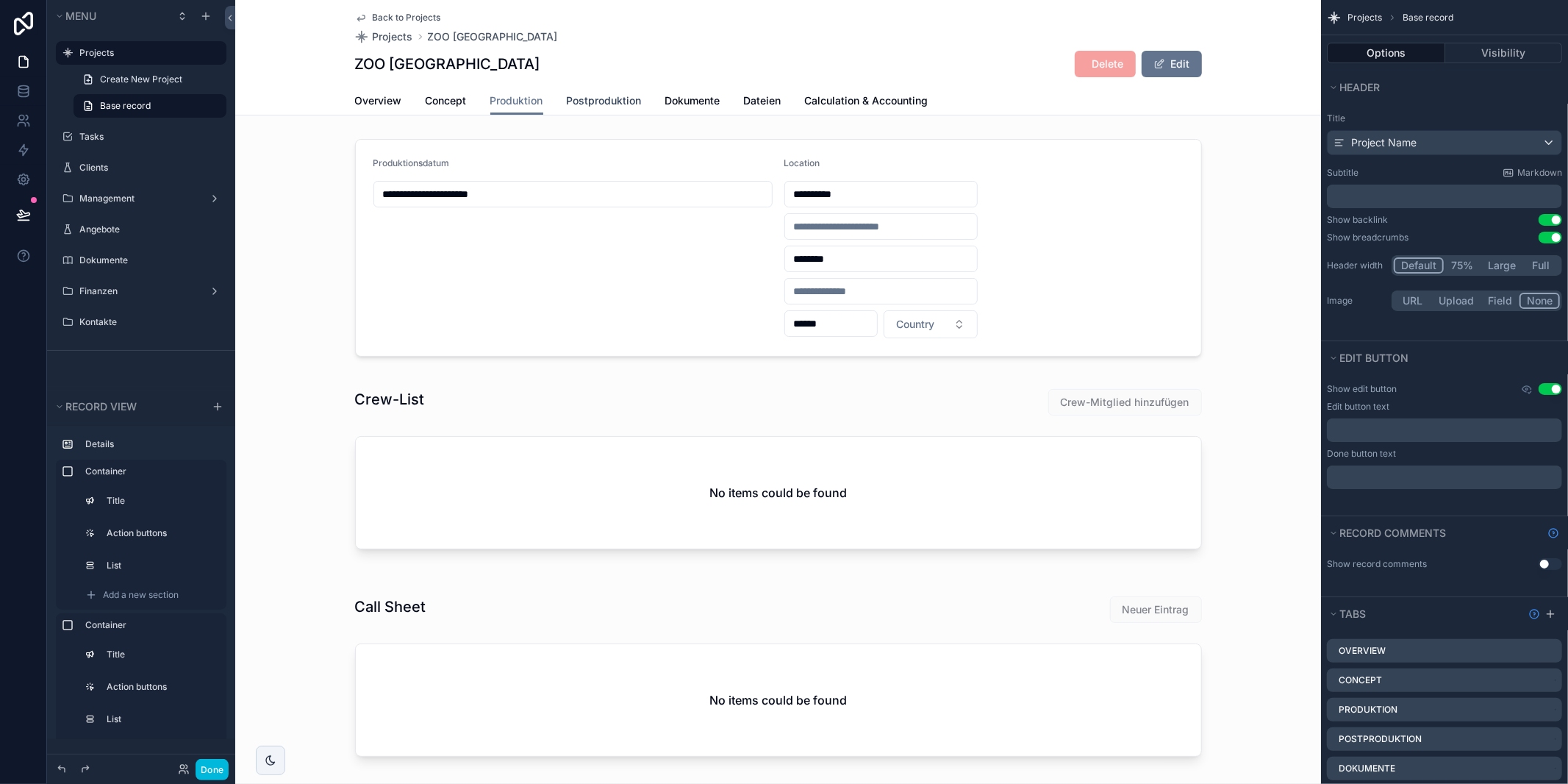
drag, startPoint x: 607, startPoint y: 101, endPoint x: 616, endPoint y: 104, distance: 9.5
click at [607, 101] on span "Postproduktion" at bounding box center [604, 100] width 75 height 14
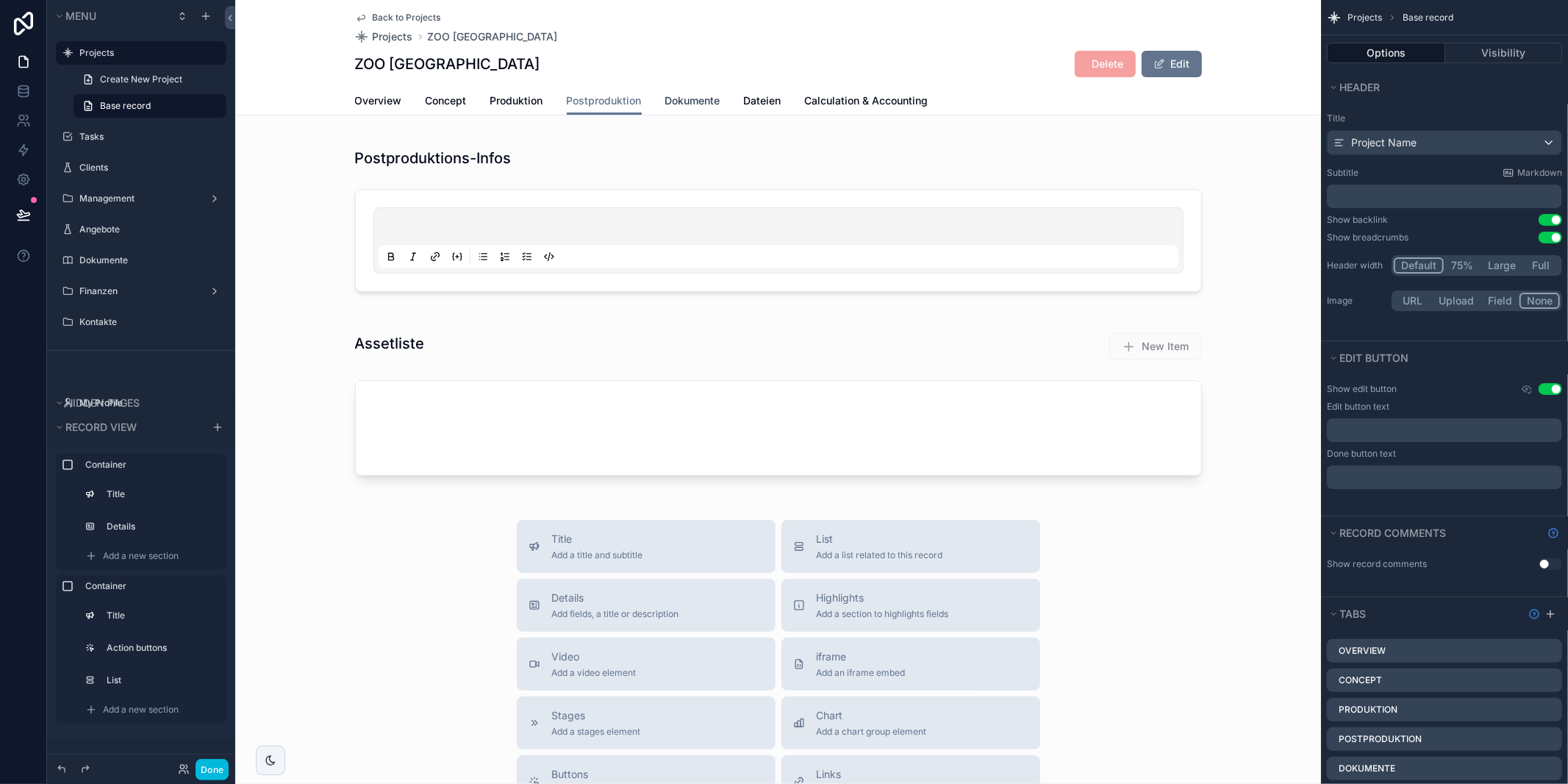
click at [685, 109] on link "Dokumente" at bounding box center [692, 102] width 55 height 29
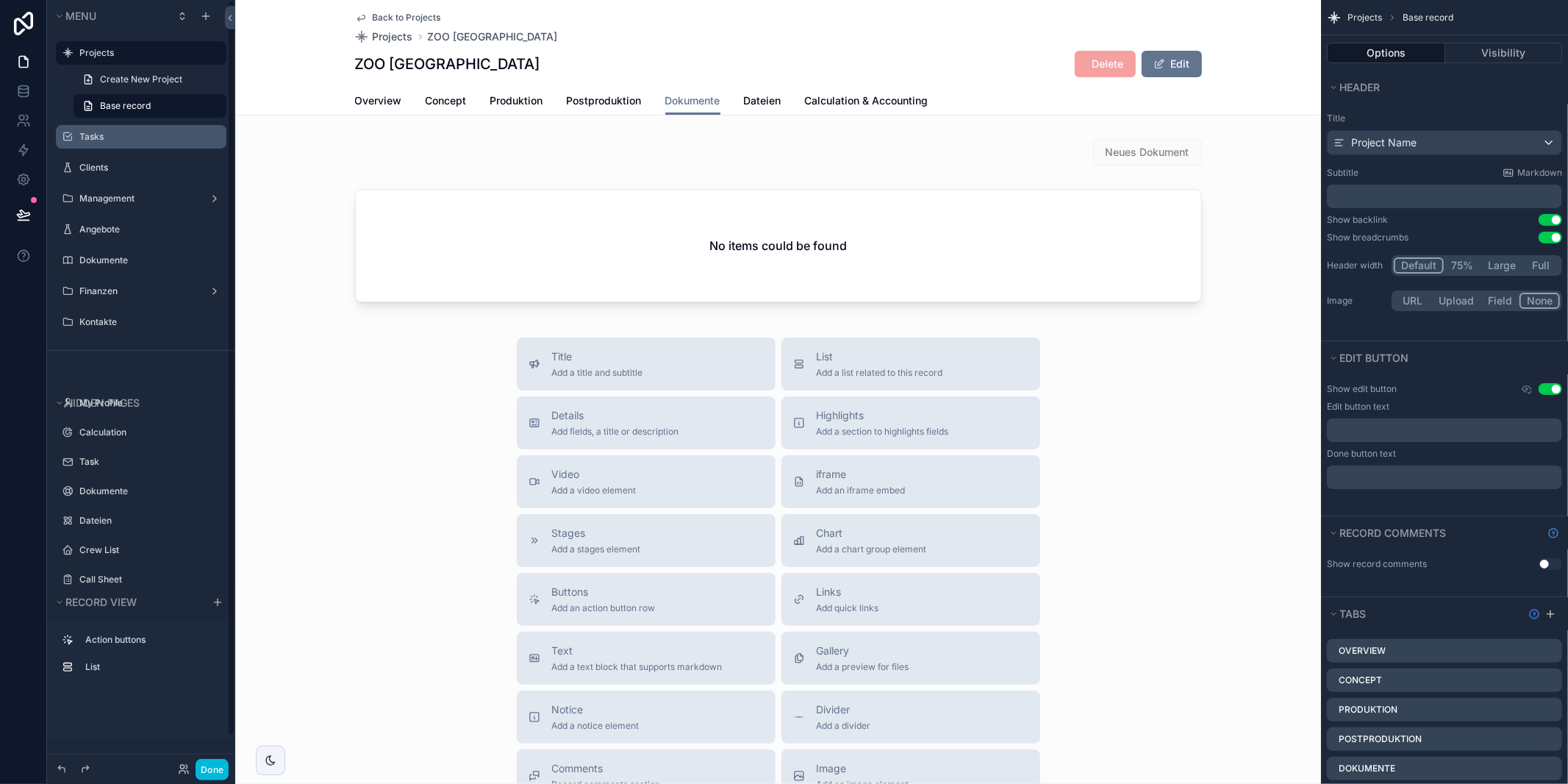
click at [109, 136] on label "Tasks" at bounding box center [148, 136] width 138 height 12
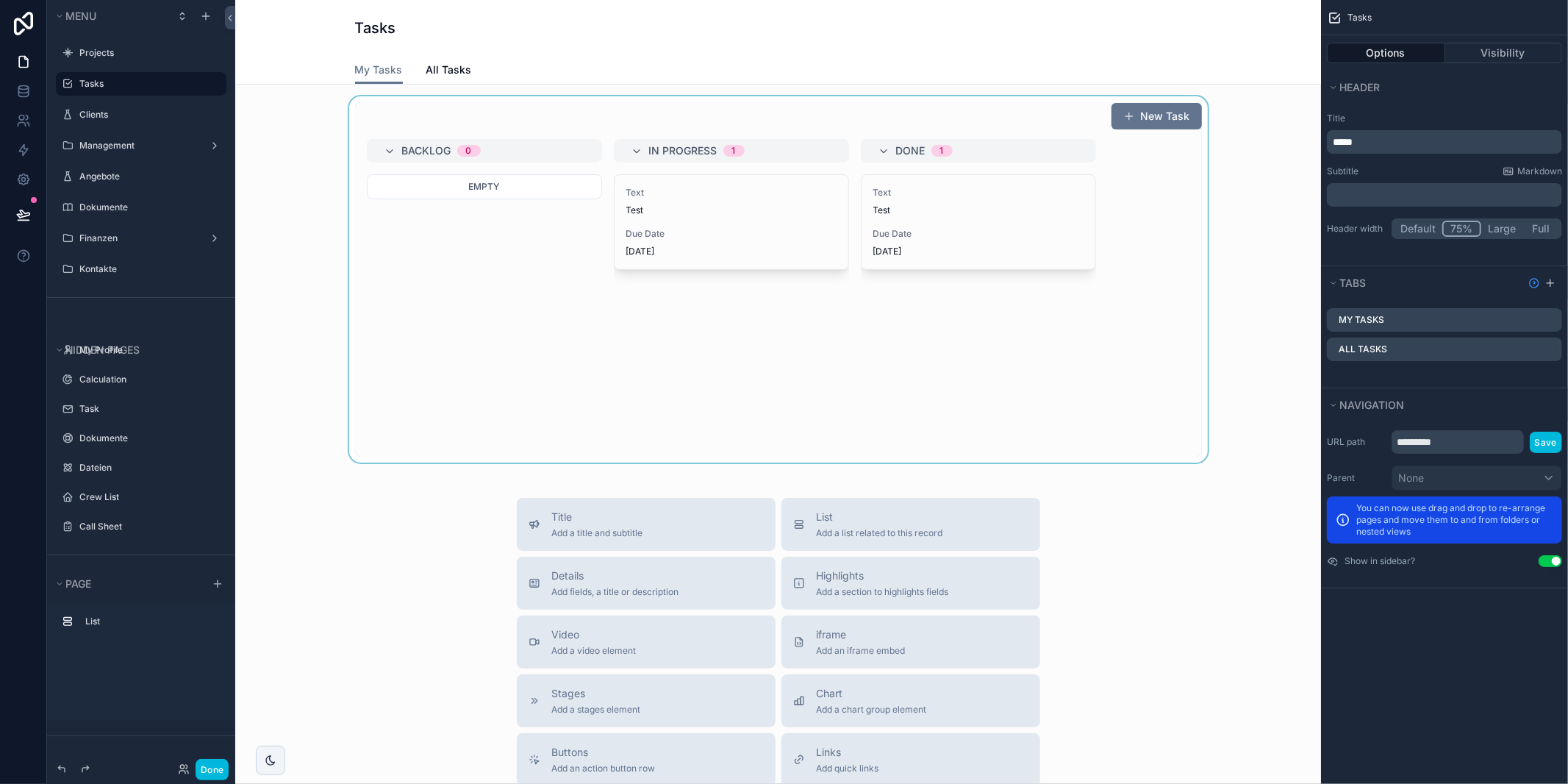
click at [724, 317] on div "scrollable content" at bounding box center [777, 279] width 1062 height 366
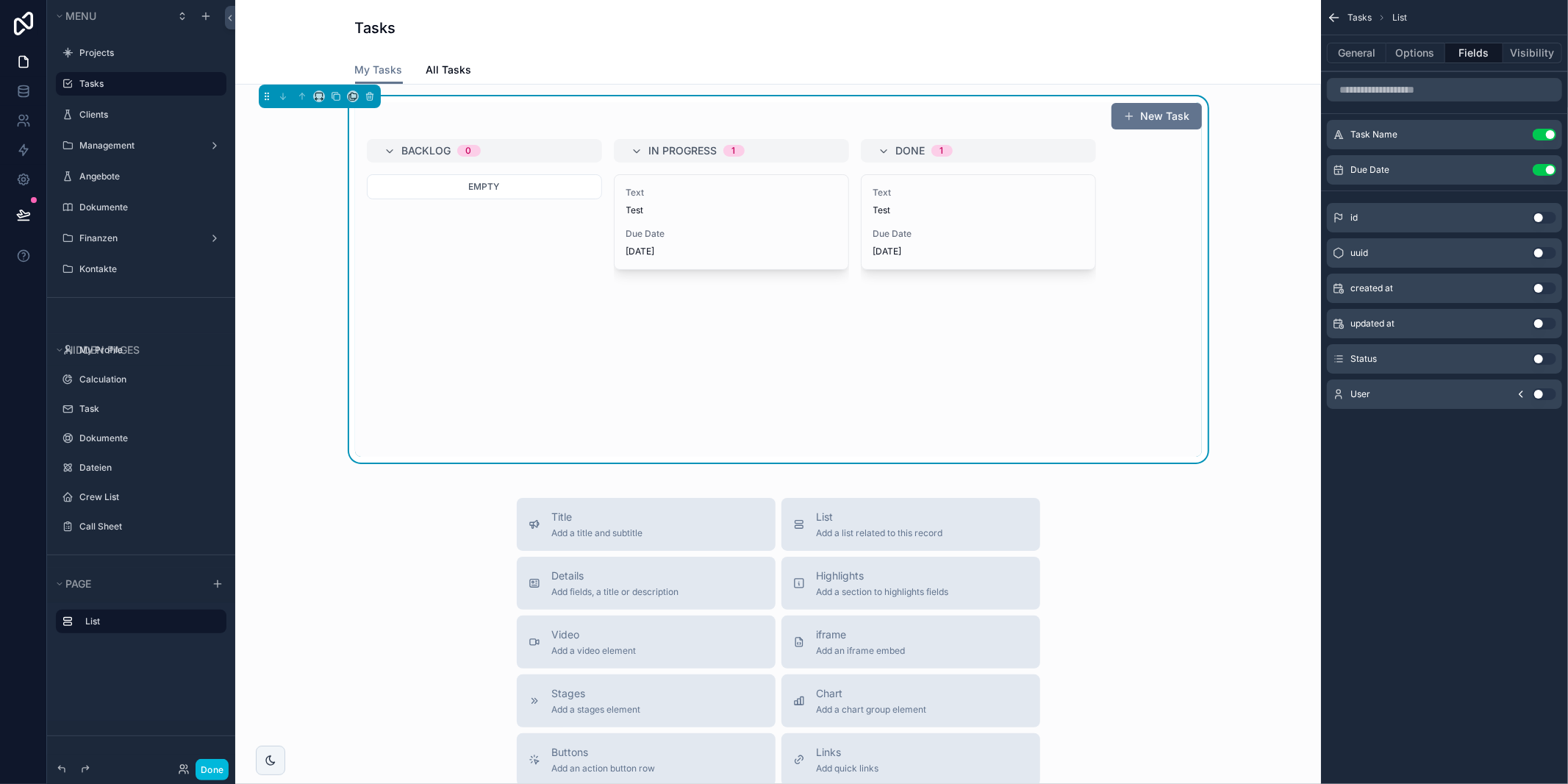
drag, startPoint x: 725, startPoint y: 232, endPoint x: 717, endPoint y: 307, distance: 75.4
click at [725, 232] on span "Due Date" at bounding box center [732, 234] width 211 height 12
click at [759, 219] on div "Text Test Due Date 2.10.2025" at bounding box center [732, 222] width 234 height 94
click at [694, 226] on div "Text Test Due Date 2.10.2025" at bounding box center [732, 222] width 234 height 94
click at [681, 351] on div "Text Test Due Date 2.10.2025" at bounding box center [731, 315] width 235 height 282
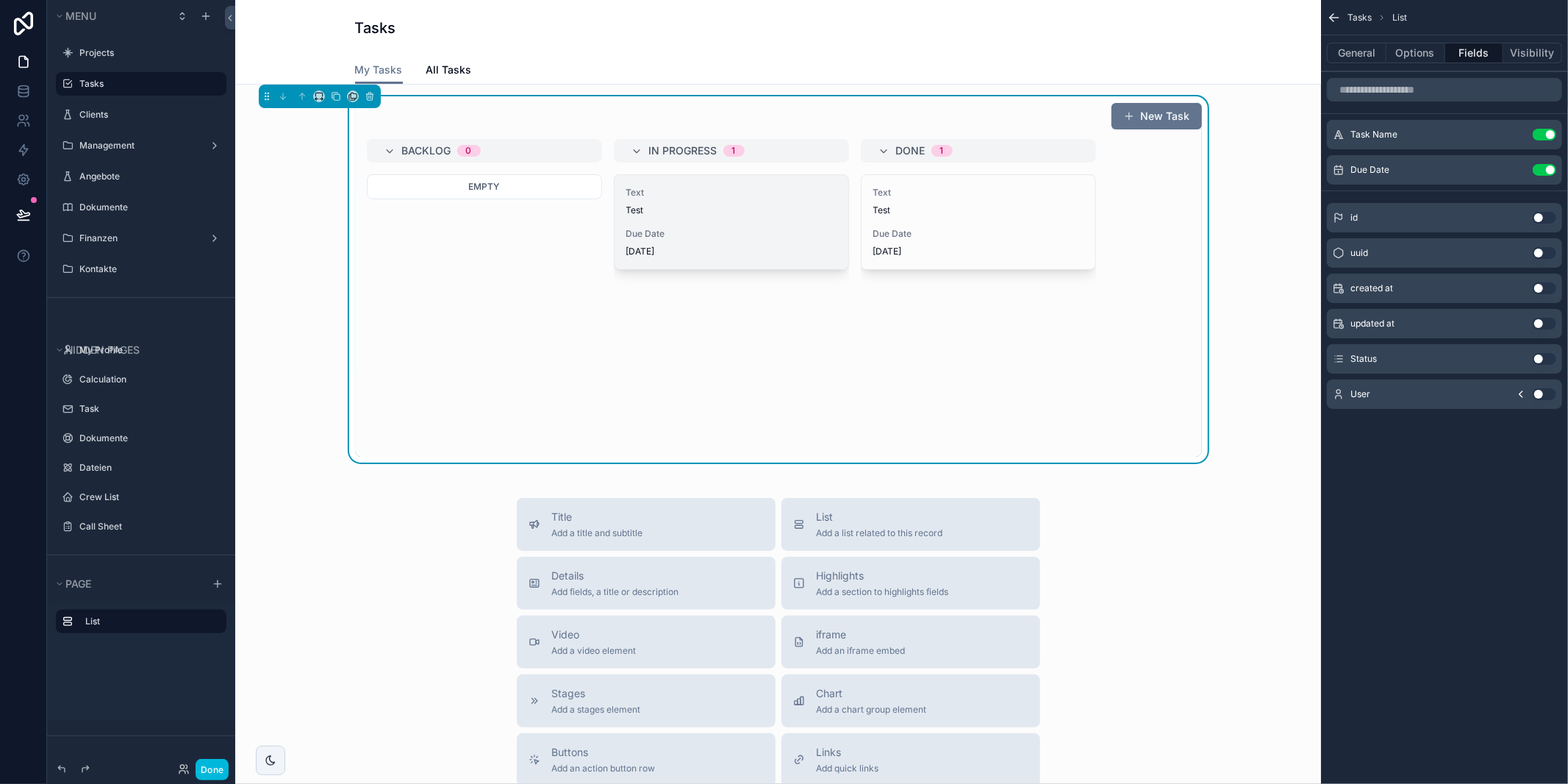
click at [717, 216] on div "Text Test Due Date 2.10.2025" at bounding box center [732, 222] width 234 height 94
click at [710, 220] on div "Text Test Due Date 2.10.2025" at bounding box center [732, 222] width 234 height 94
click at [1215, 482] on div "New Task Backlog 0 Empty In Progress 1 Text Test Due Date 2.10.2025 Done 1 Text…" at bounding box center [777, 611] width 1085 height 1054
click at [220, 761] on button "Done" at bounding box center [211, 769] width 33 height 21
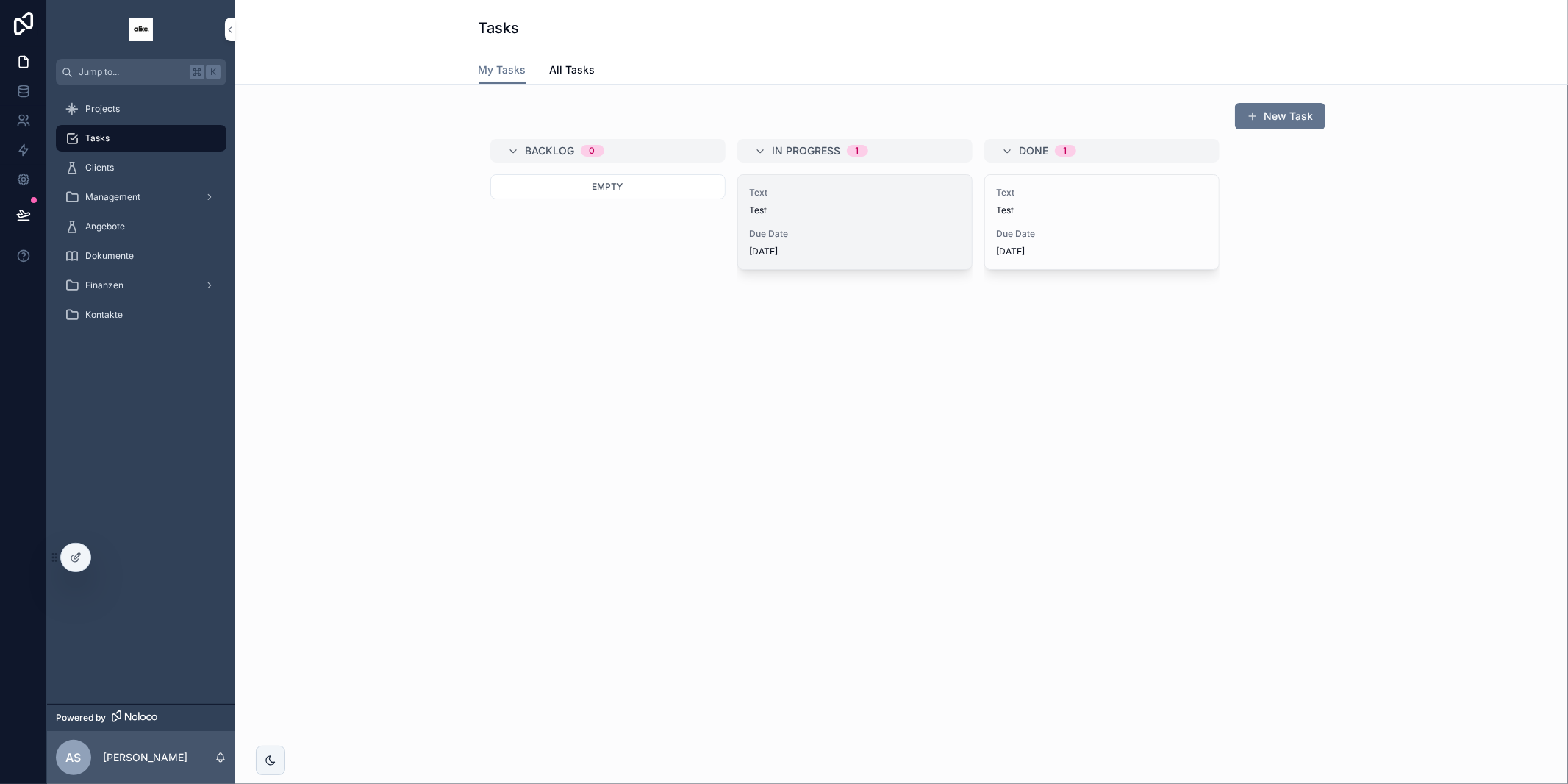
click at [819, 233] on span "Due Date" at bounding box center [855, 234] width 211 height 12
click at [579, 69] on span "All Tasks" at bounding box center [573, 69] width 45 height 14
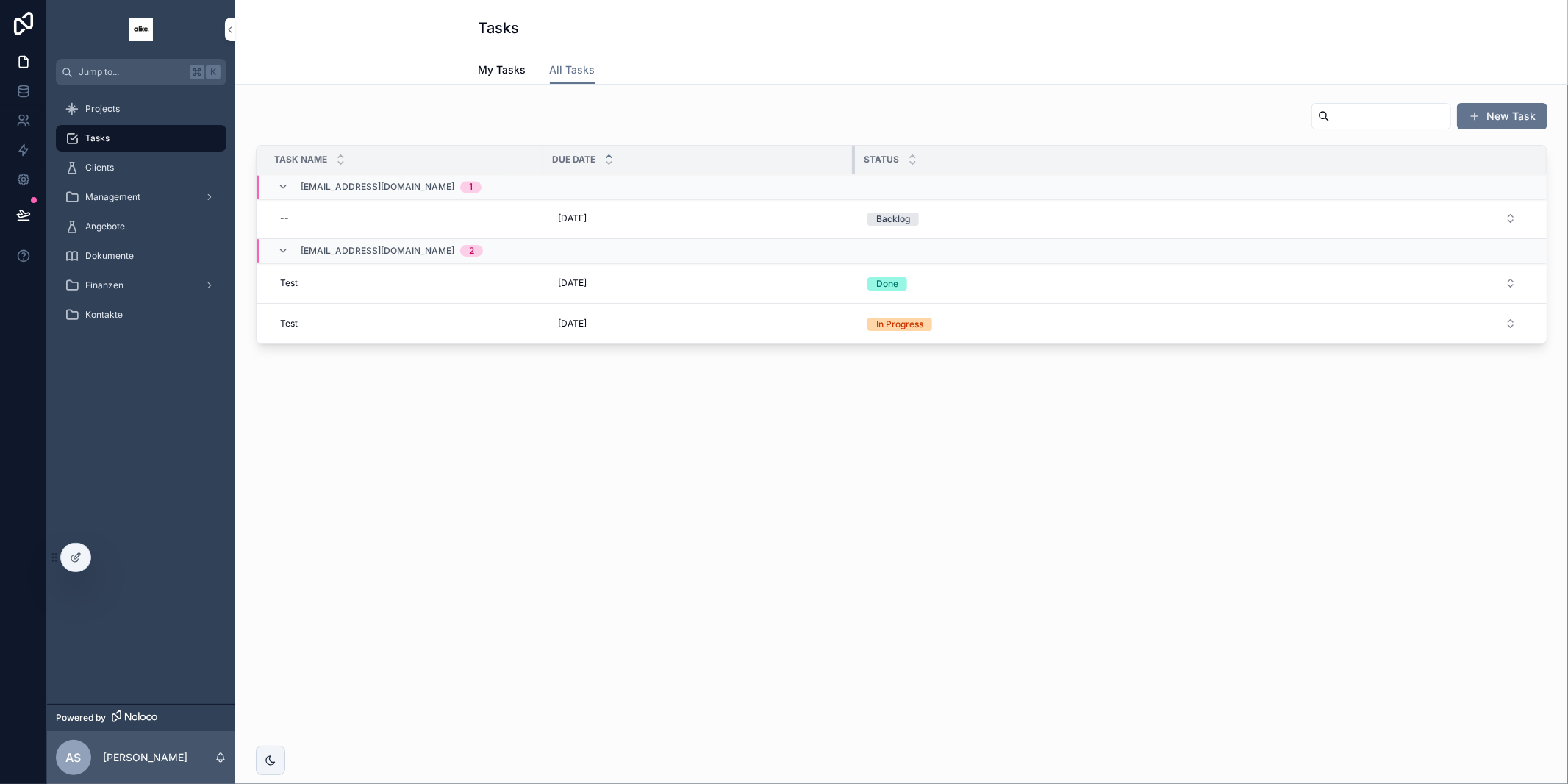
drag, startPoint x: 771, startPoint y: 158, endPoint x: 389, endPoint y: 189, distance: 383.3
click at [853, 158] on div "scrollable content" at bounding box center [855, 159] width 6 height 28
click at [139, 173] on div "Clients" at bounding box center [141, 168] width 153 height 24
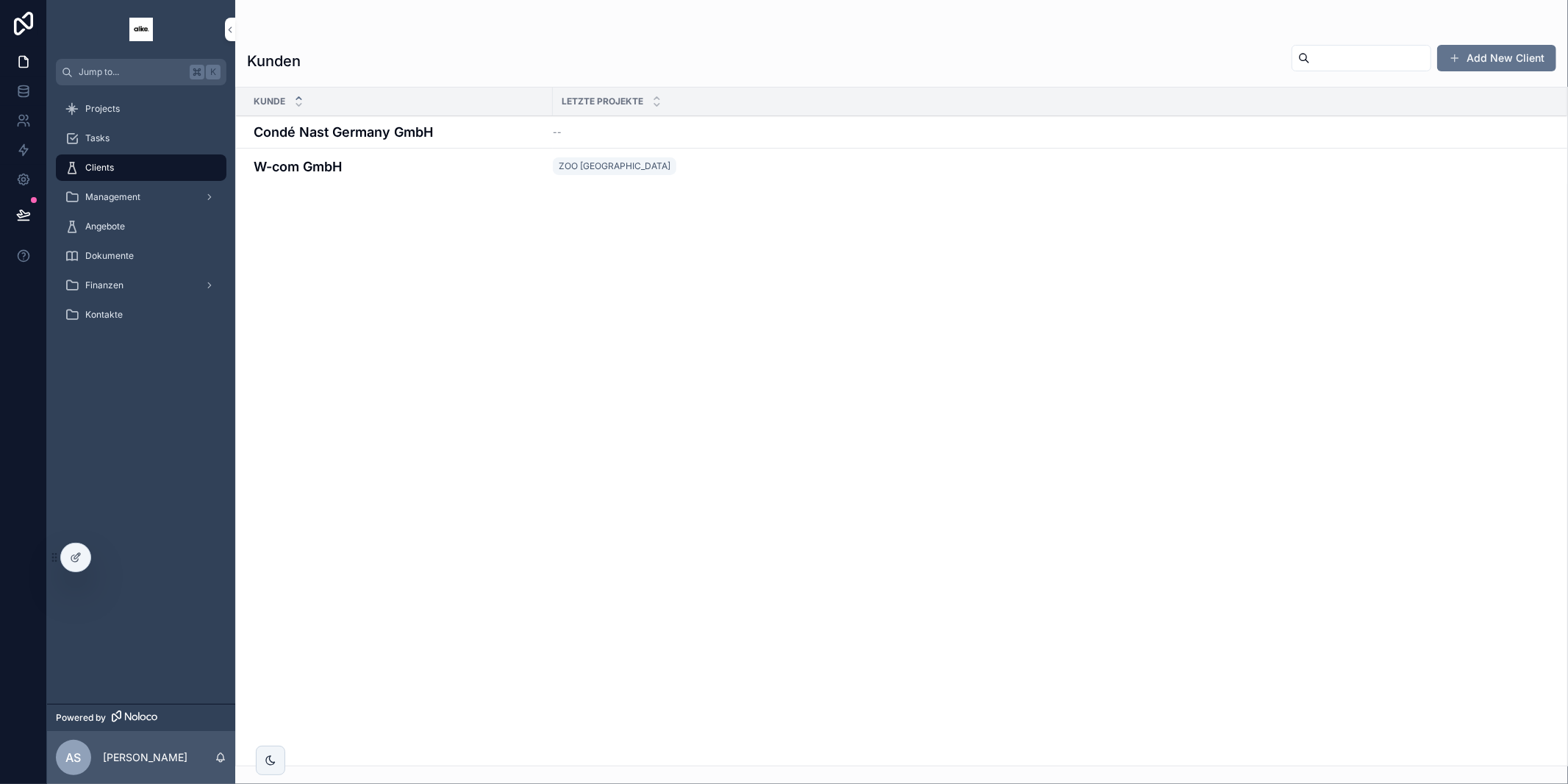
click at [493, 131] on h4 "Condé Nast Germany GmbH" at bounding box center [398, 132] width 291 height 20
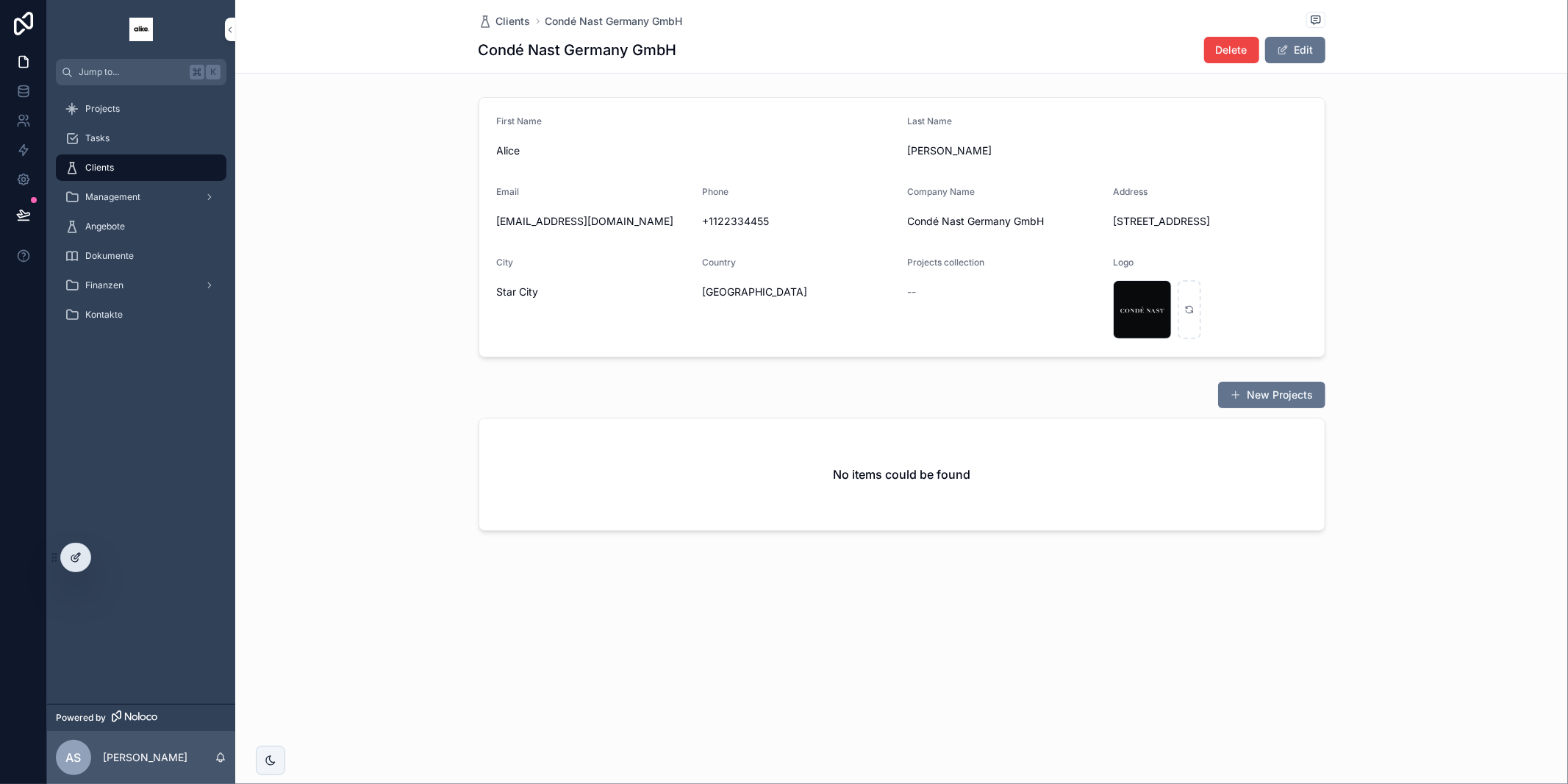
click at [67, 563] on div at bounding box center [75, 557] width 29 height 28
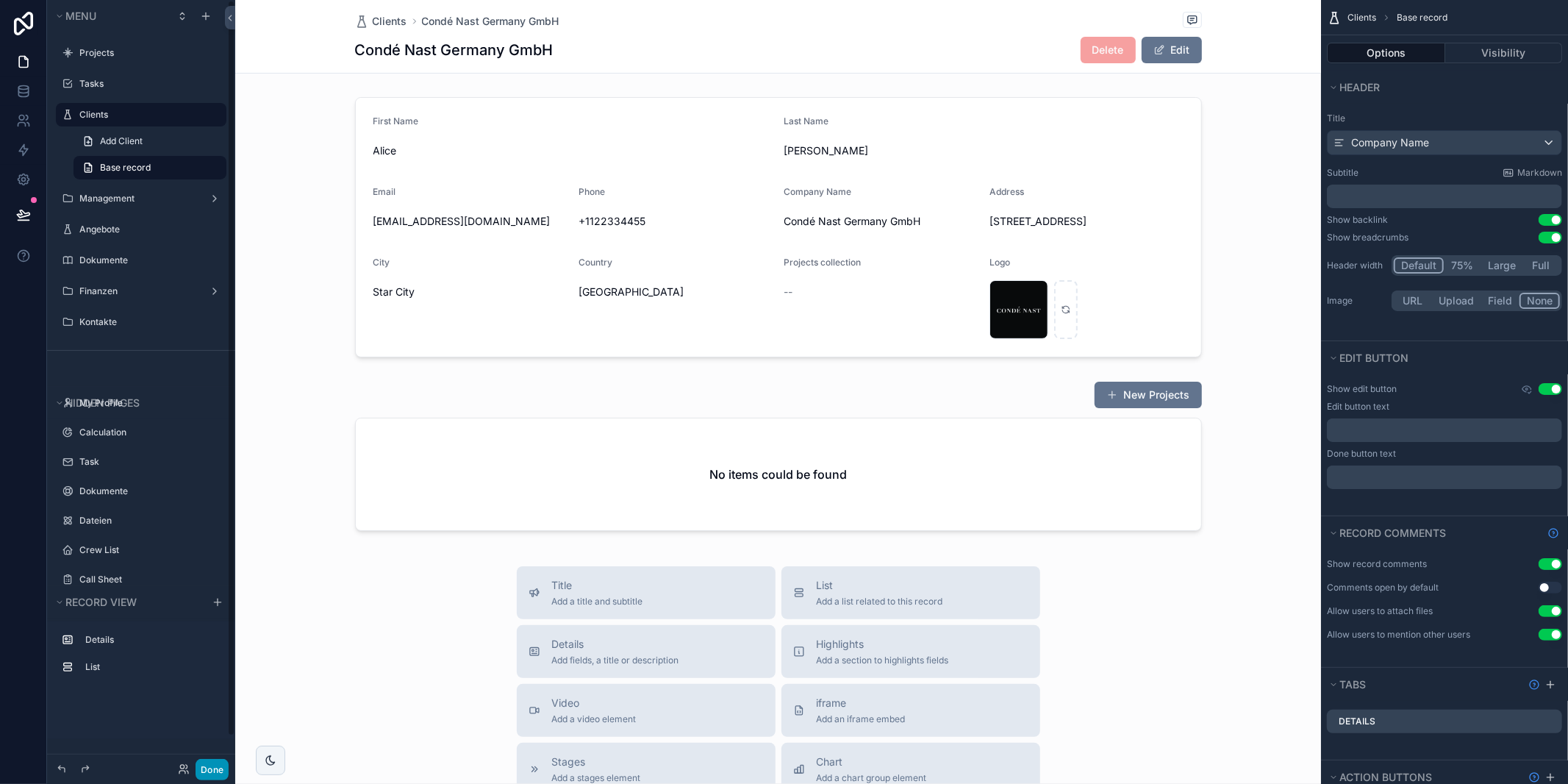
click at [211, 769] on button "Done" at bounding box center [211, 769] width 33 height 21
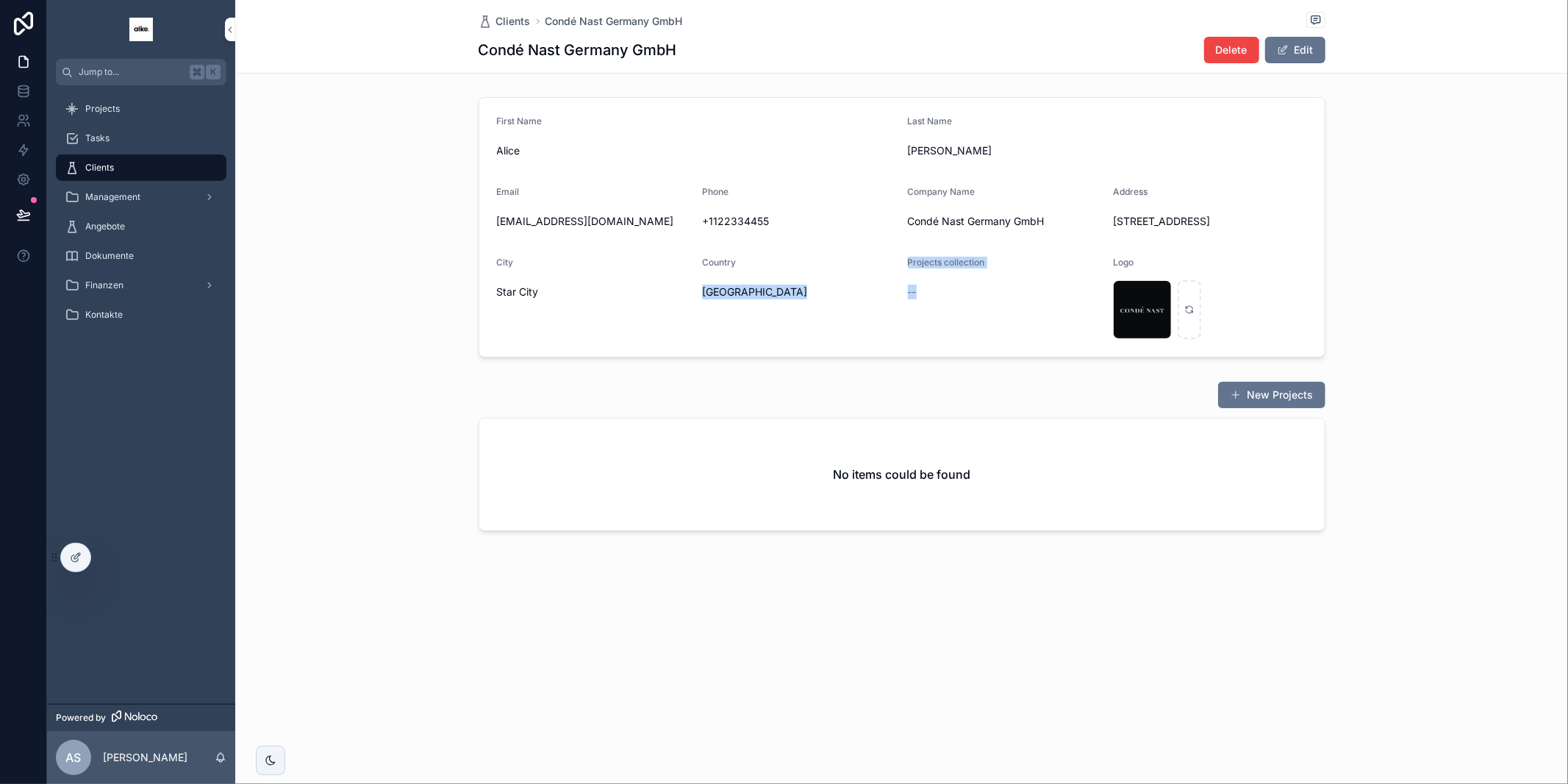
drag, startPoint x: 902, startPoint y: 258, endPoint x: 993, endPoint y: 298, distance: 99.4
click at [993, 299] on form "First Name Alice Last Name Johnson Email alicej@example.com Phone +1122334455 C…" at bounding box center [902, 227] width 845 height 259
click at [993, 298] on div "--" at bounding box center [1005, 292] width 194 height 24
drag, startPoint x: 691, startPoint y: 280, endPoint x: 757, endPoint y: 293, distance: 67.3
click at [757, 293] on form "First Name Alice Last Name Johnson Email alicej@example.com Phone +1122334455 C…" at bounding box center [902, 227] width 845 height 259
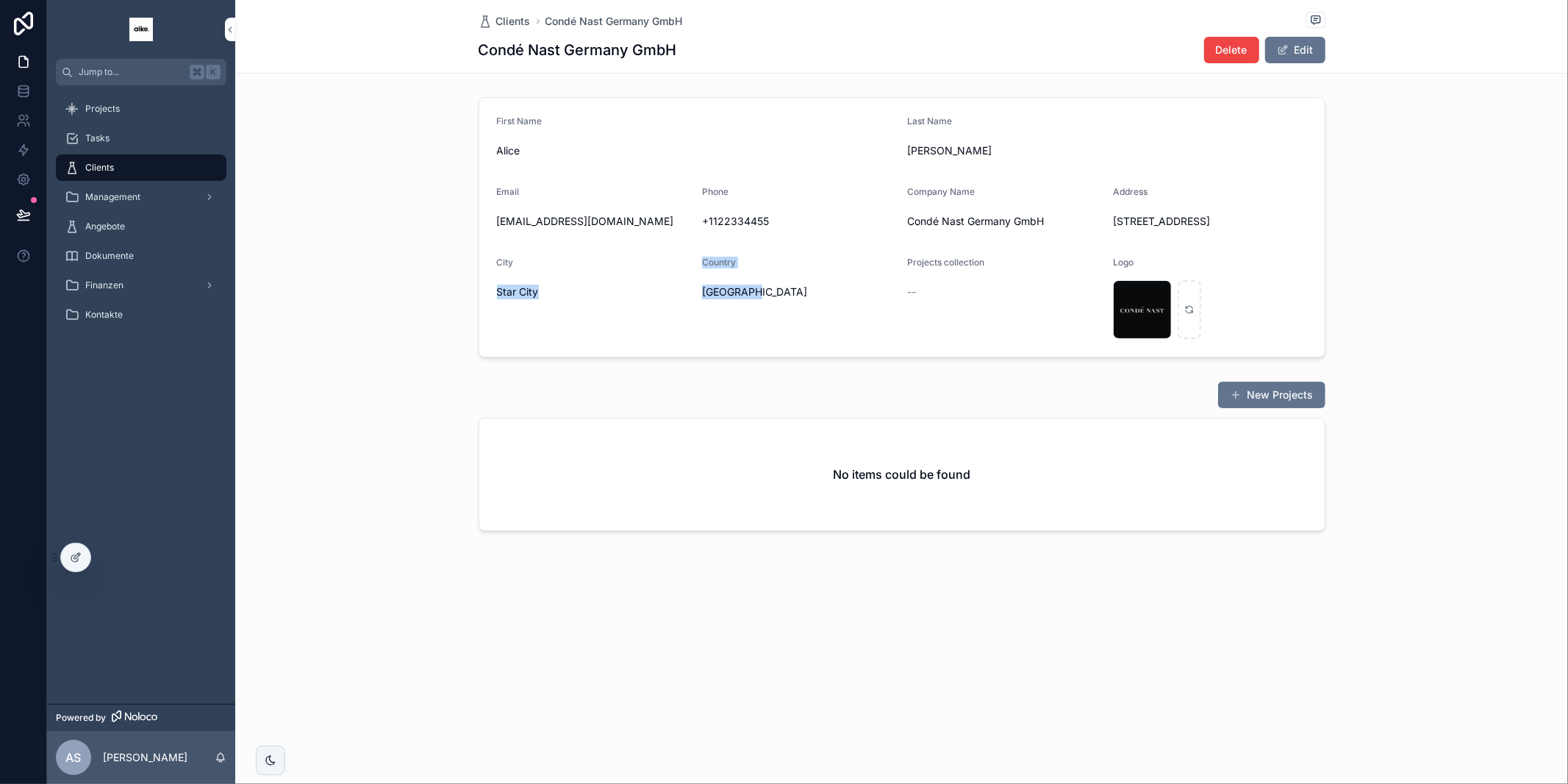
click at [757, 293] on span "Freedonia" at bounding box center [799, 291] width 194 height 14
drag, startPoint x: 770, startPoint y: 295, endPoint x: 685, endPoint y: 296, distance: 85.0
click at [685, 296] on form "First Name Alice Last Name Johnson Email alicej@example.com Phone +1122334455 C…" at bounding box center [902, 227] width 845 height 259
drag, startPoint x: 685, startPoint y: 296, endPoint x: 107, endPoint y: 504, distance: 614.3
click at [683, 296] on span "Star City" at bounding box center [594, 291] width 194 height 14
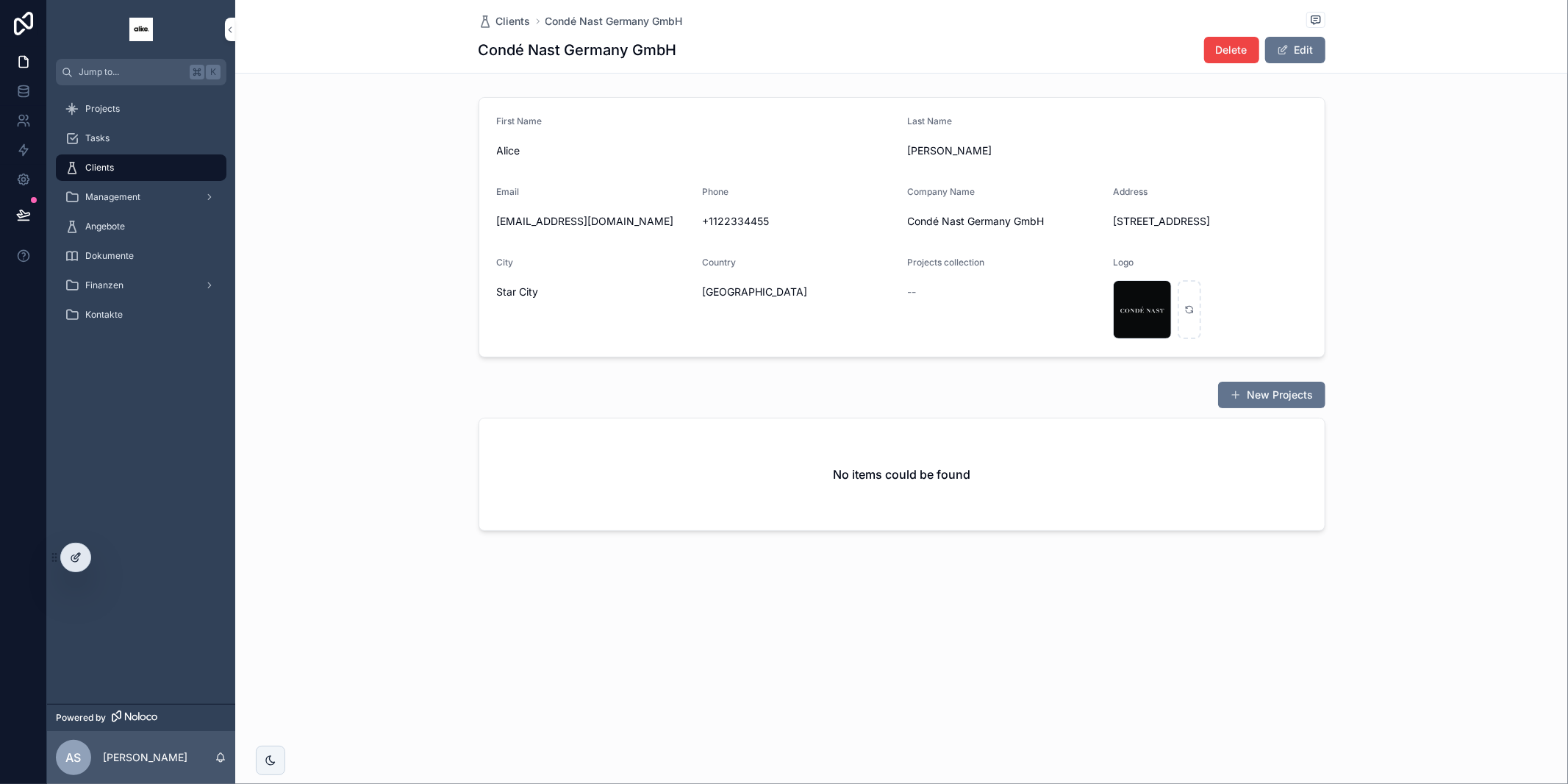
click at [72, 558] on icon at bounding box center [76, 557] width 12 height 12
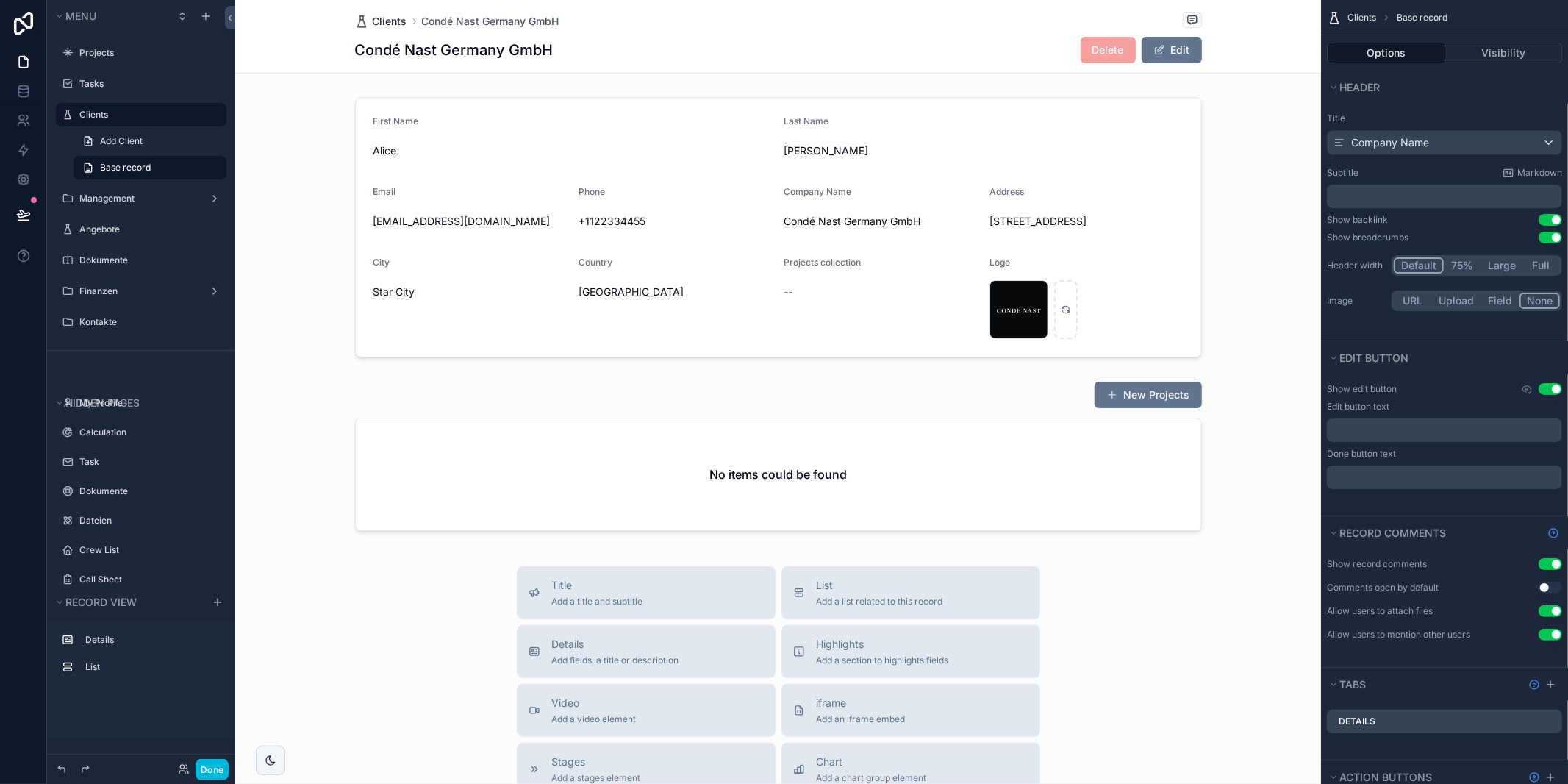
click at [394, 20] on span "Clients" at bounding box center [390, 21] width 35 height 14
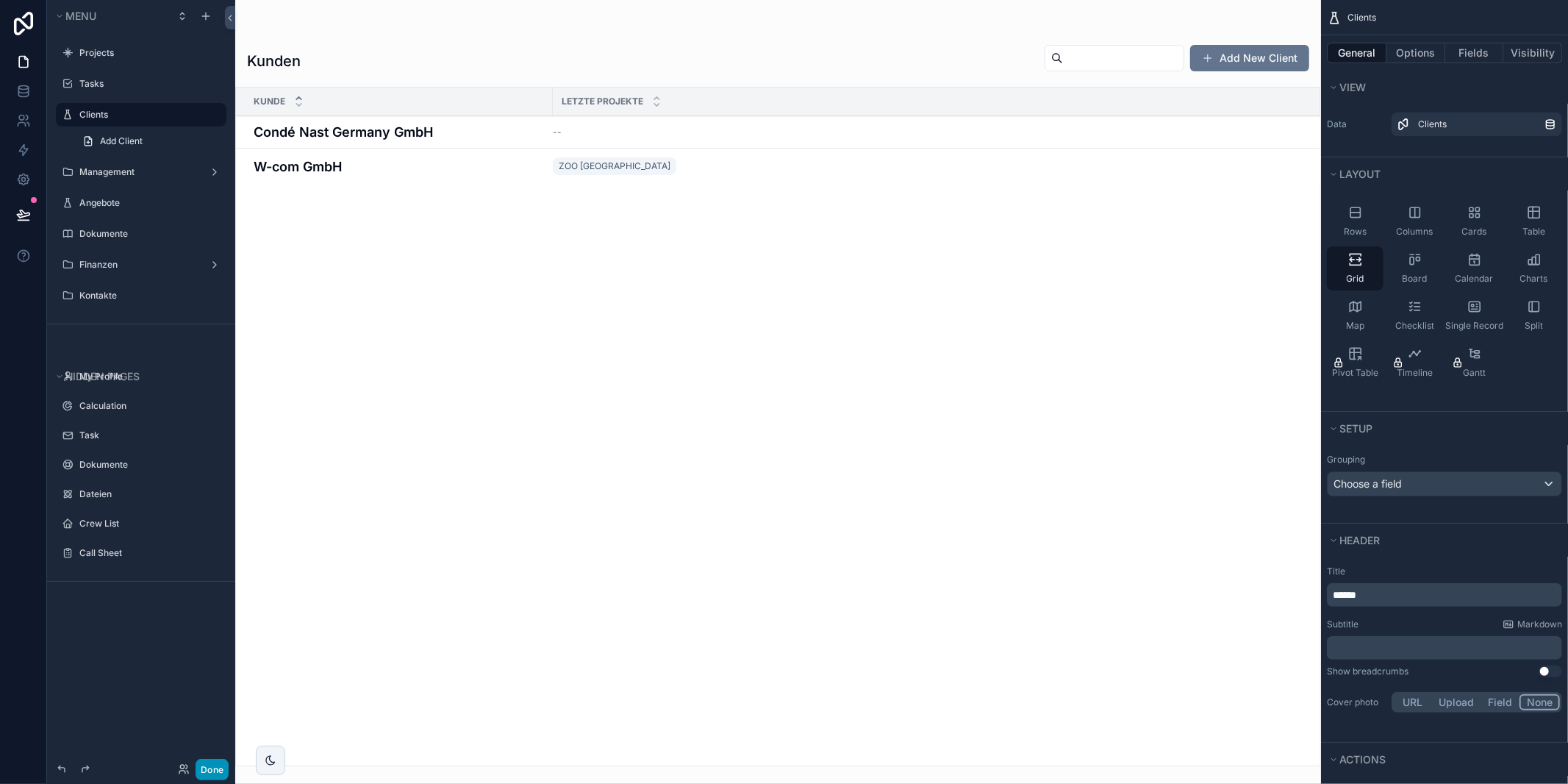
click at [201, 761] on button "Done" at bounding box center [211, 769] width 33 height 21
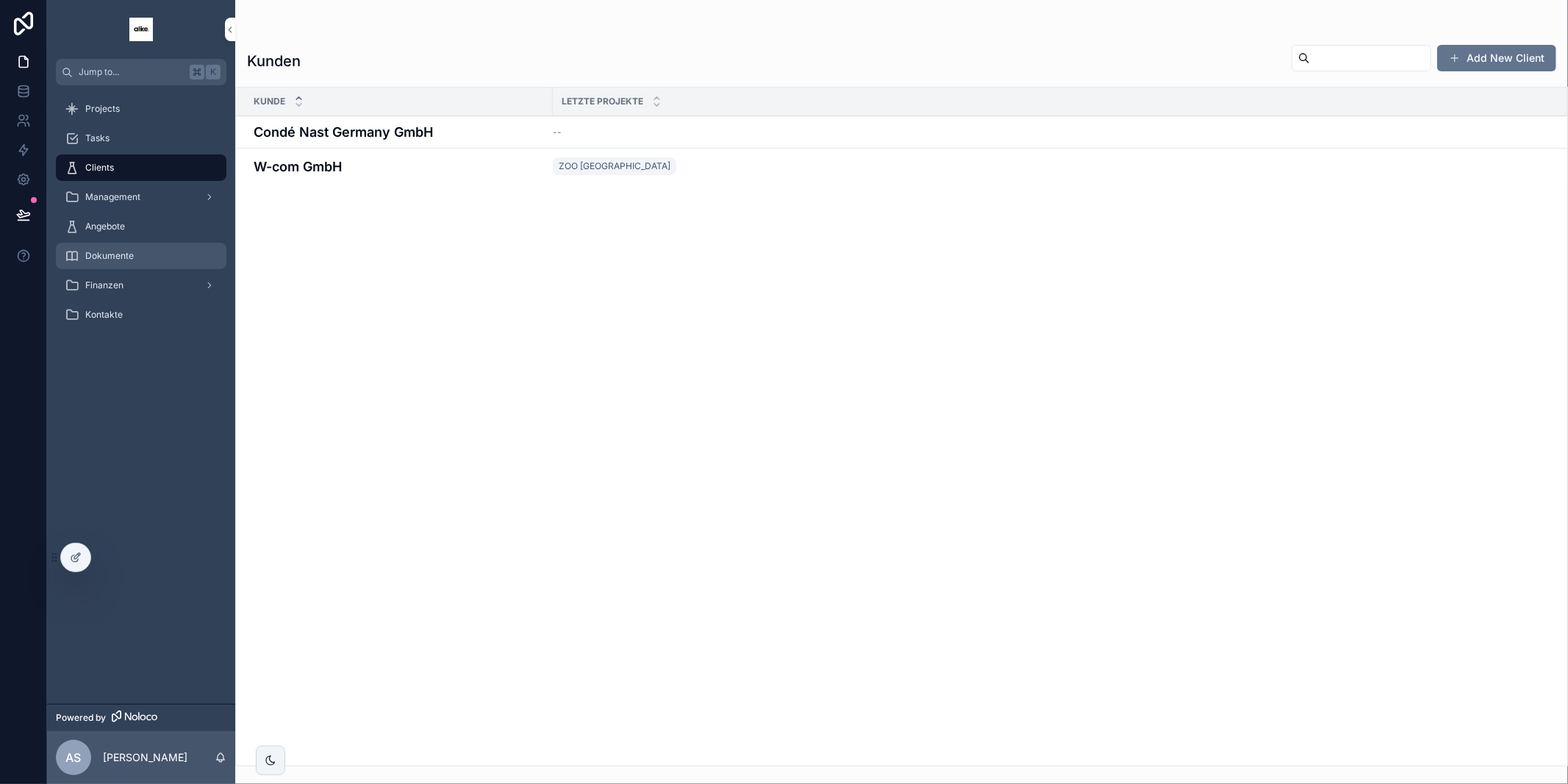
click at [127, 251] on span "Dokumente" at bounding box center [109, 256] width 49 height 12
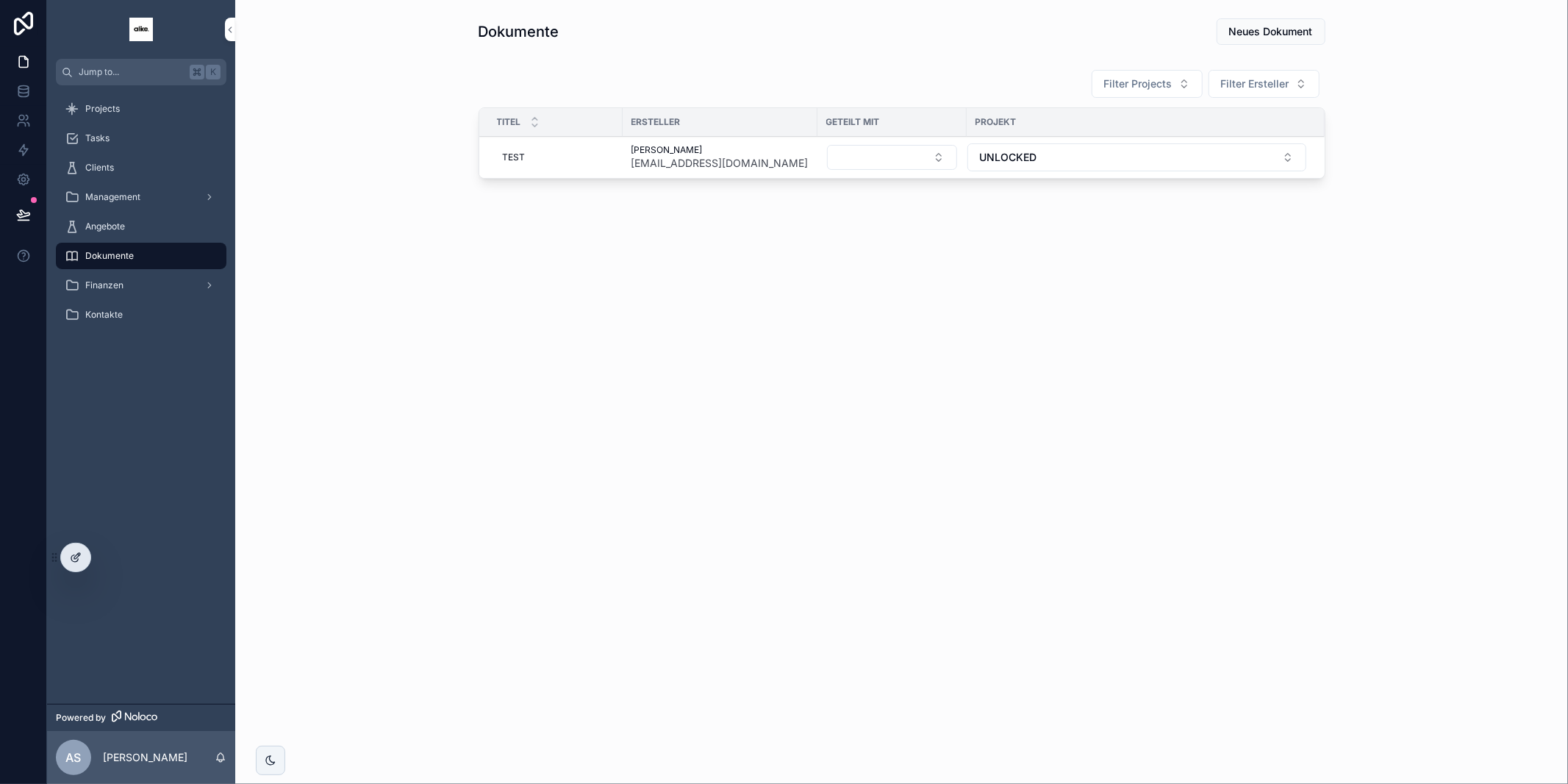
click at [75, 565] on div at bounding box center [75, 557] width 29 height 28
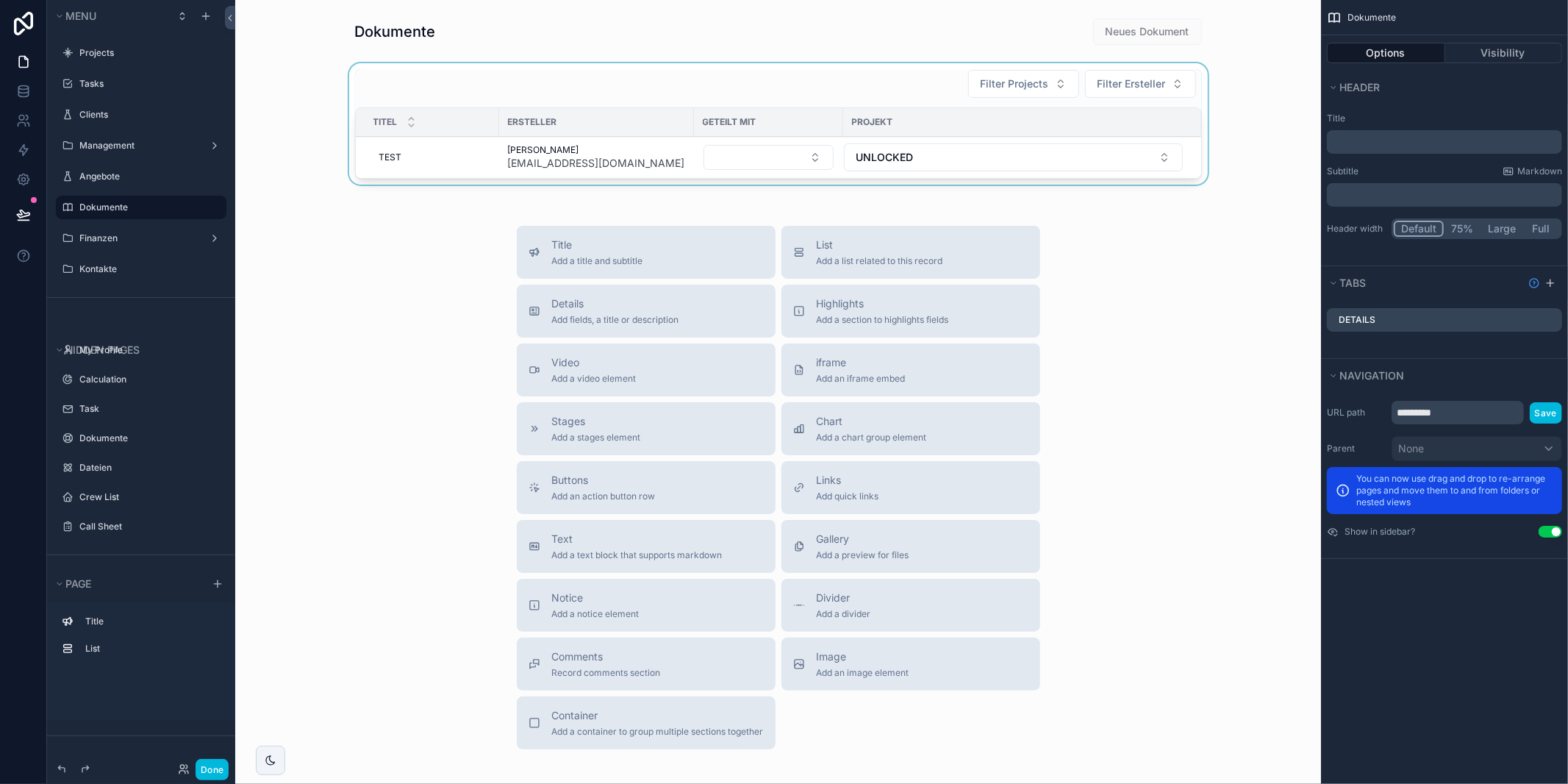
click at [487, 130] on div "Titel" at bounding box center [428, 121] width 143 height 28
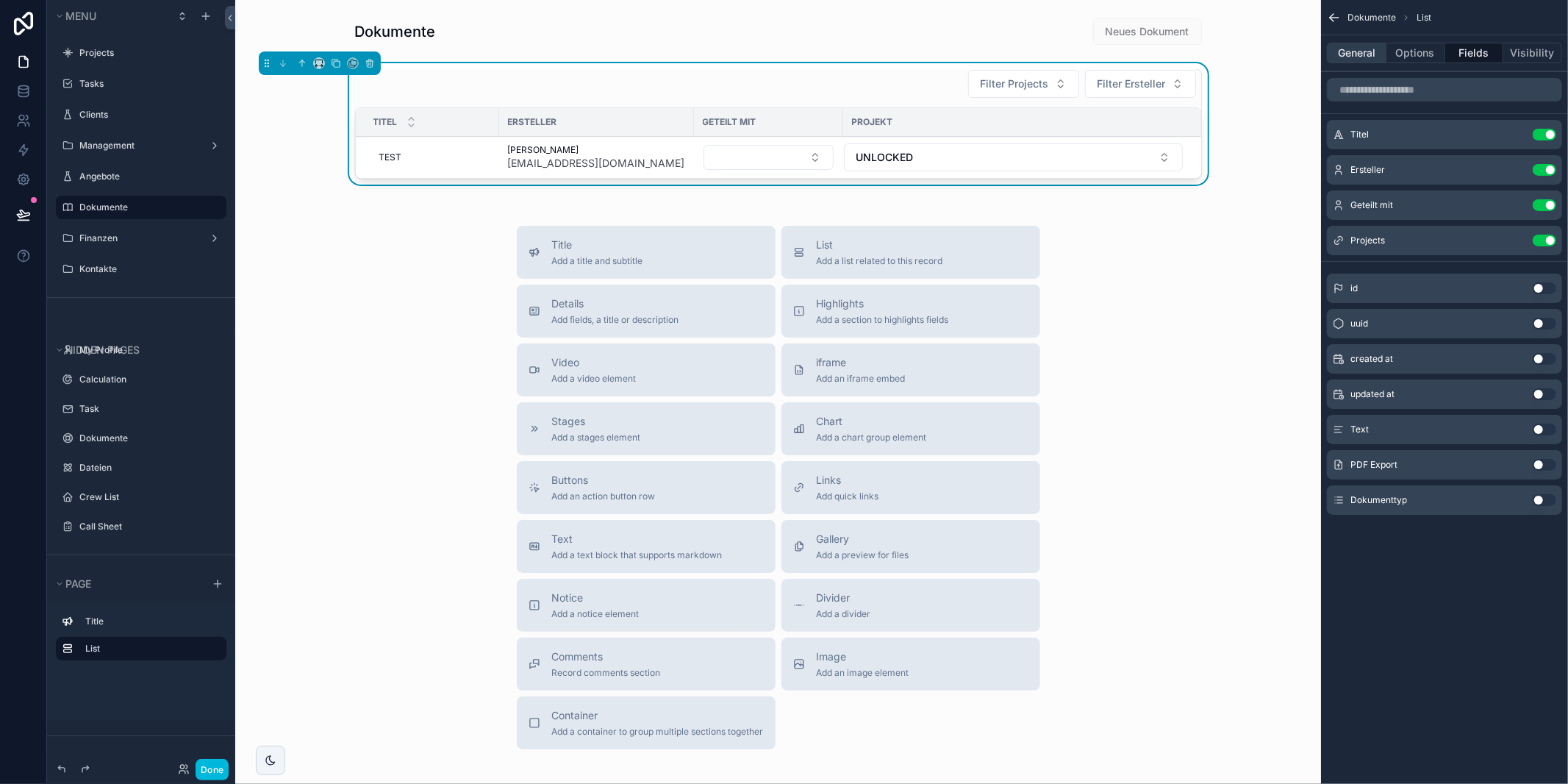
click at [1343, 56] on button "General" at bounding box center [1357, 53] width 60 height 20
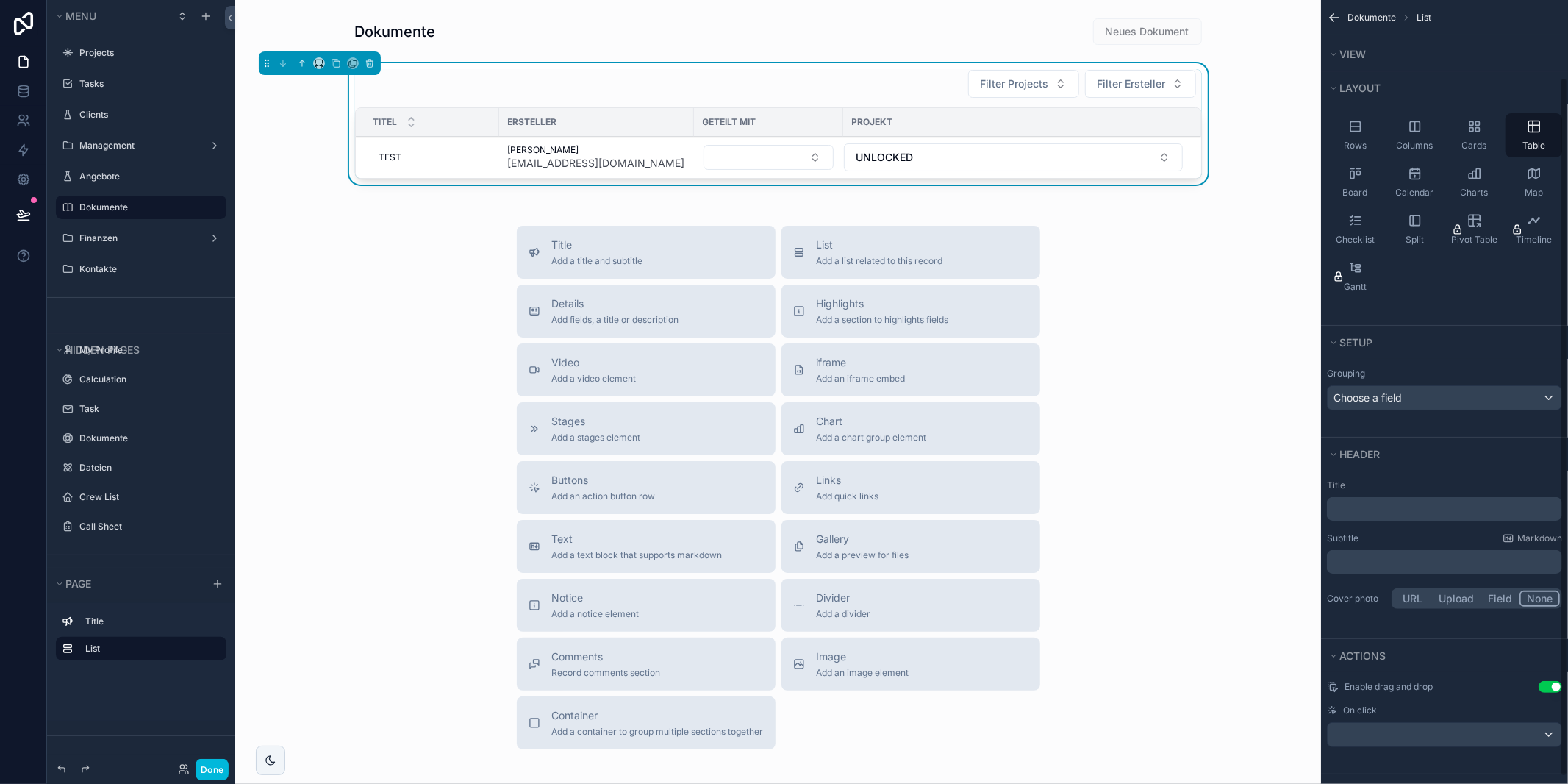
scroll to position [92, 0]
click at [317, 67] on icon "scrollable content" at bounding box center [317, 67] width 3 height 0
click at [361, 257] on span "Full width" at bounding box center [349, 258] width 45 height 18
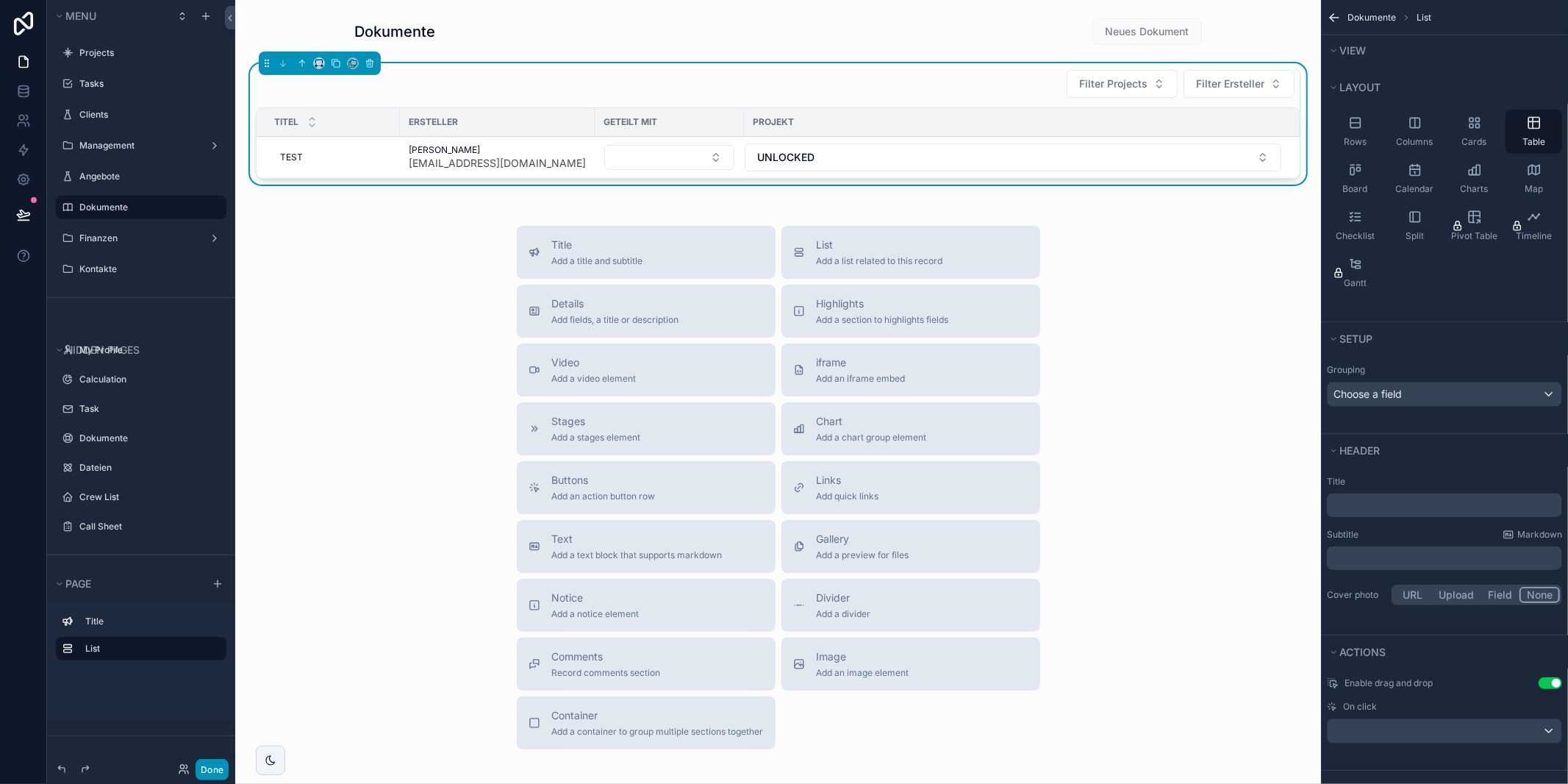
click at [207, 770] on button "Done" at bounding box center [211, 769] width 33 height 21
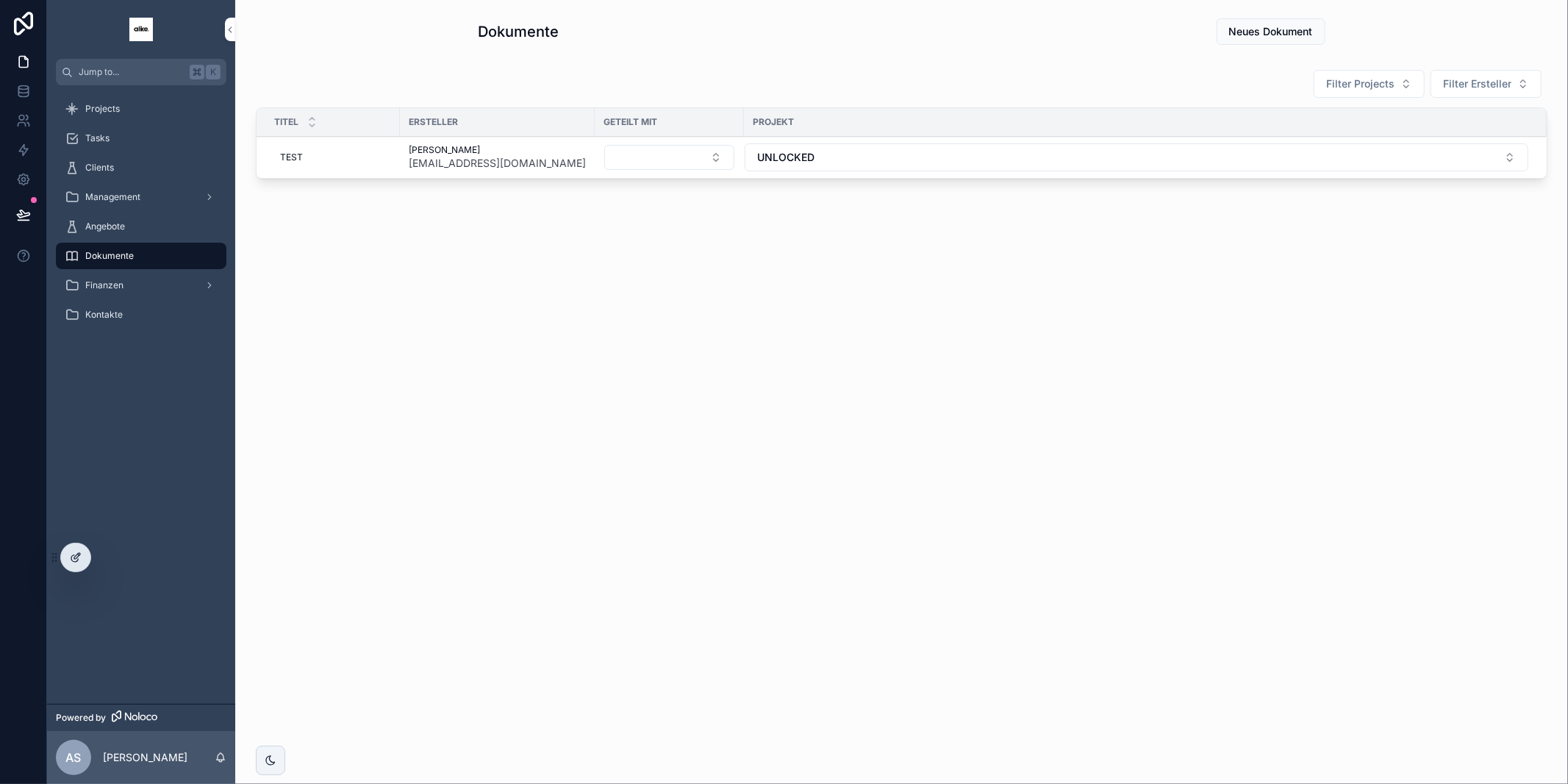
click at [78, 563] on icon at bounding box center [76, 557] width 12 height 12
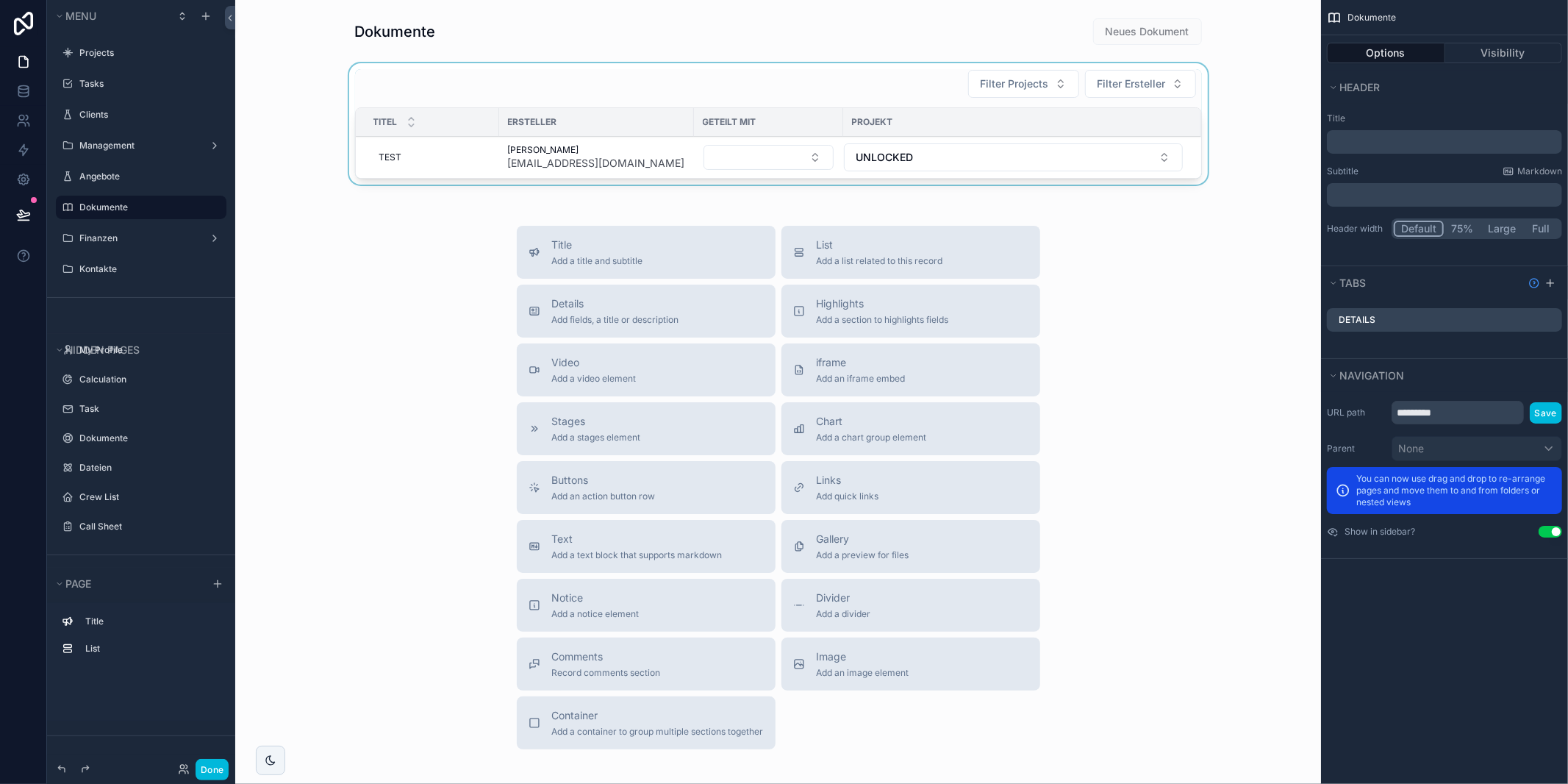
click at [456, 159] on div "scrollable content" at bounding box center [777, 126] width 1062 height 127
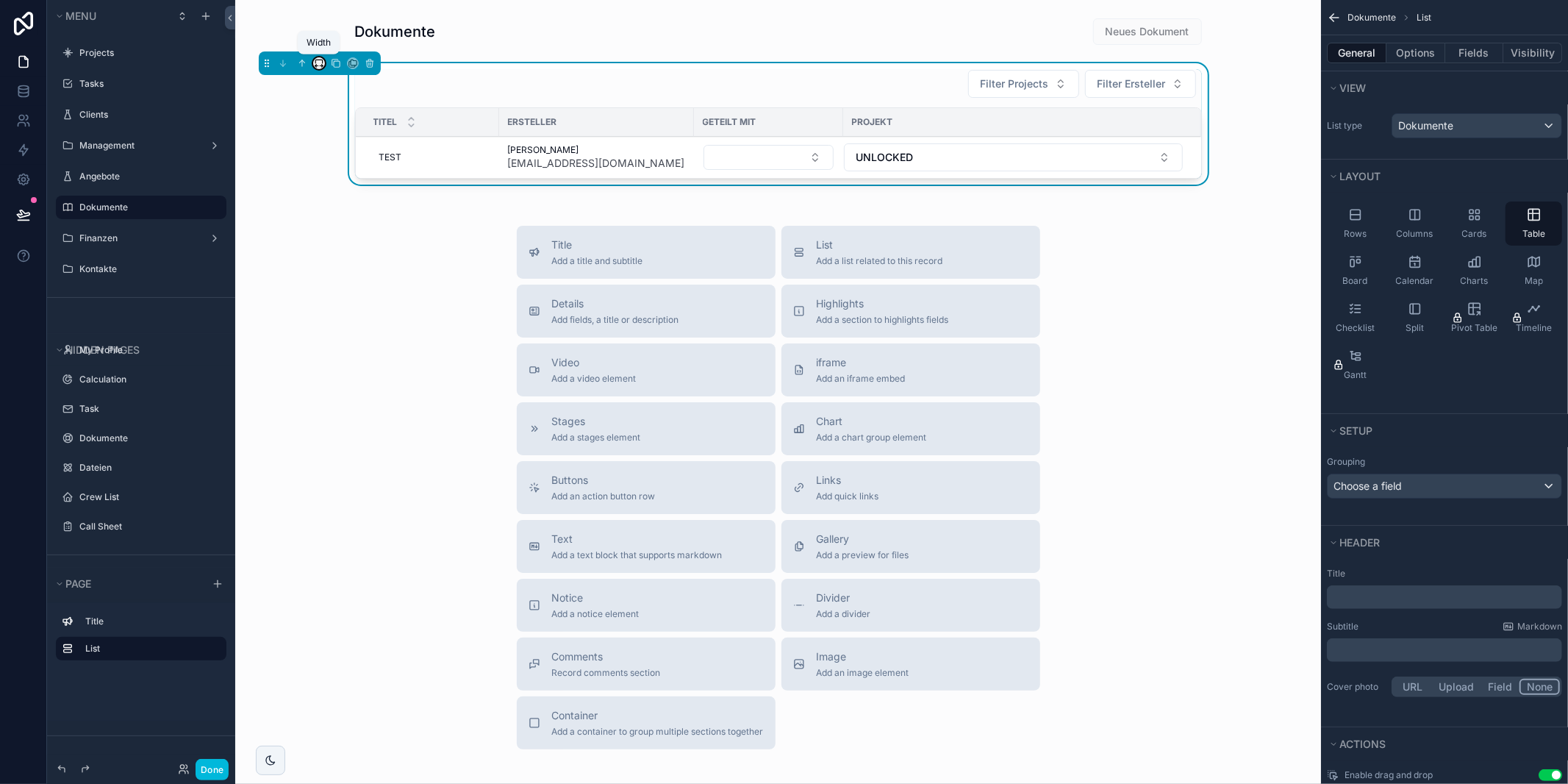
click at [322, 65] on icon "scrollable content" at bounding box center [323, 66] width 2 height 3
click at [350, 94] on span "Default" at bounding box center [344, 90] width 36 height 18
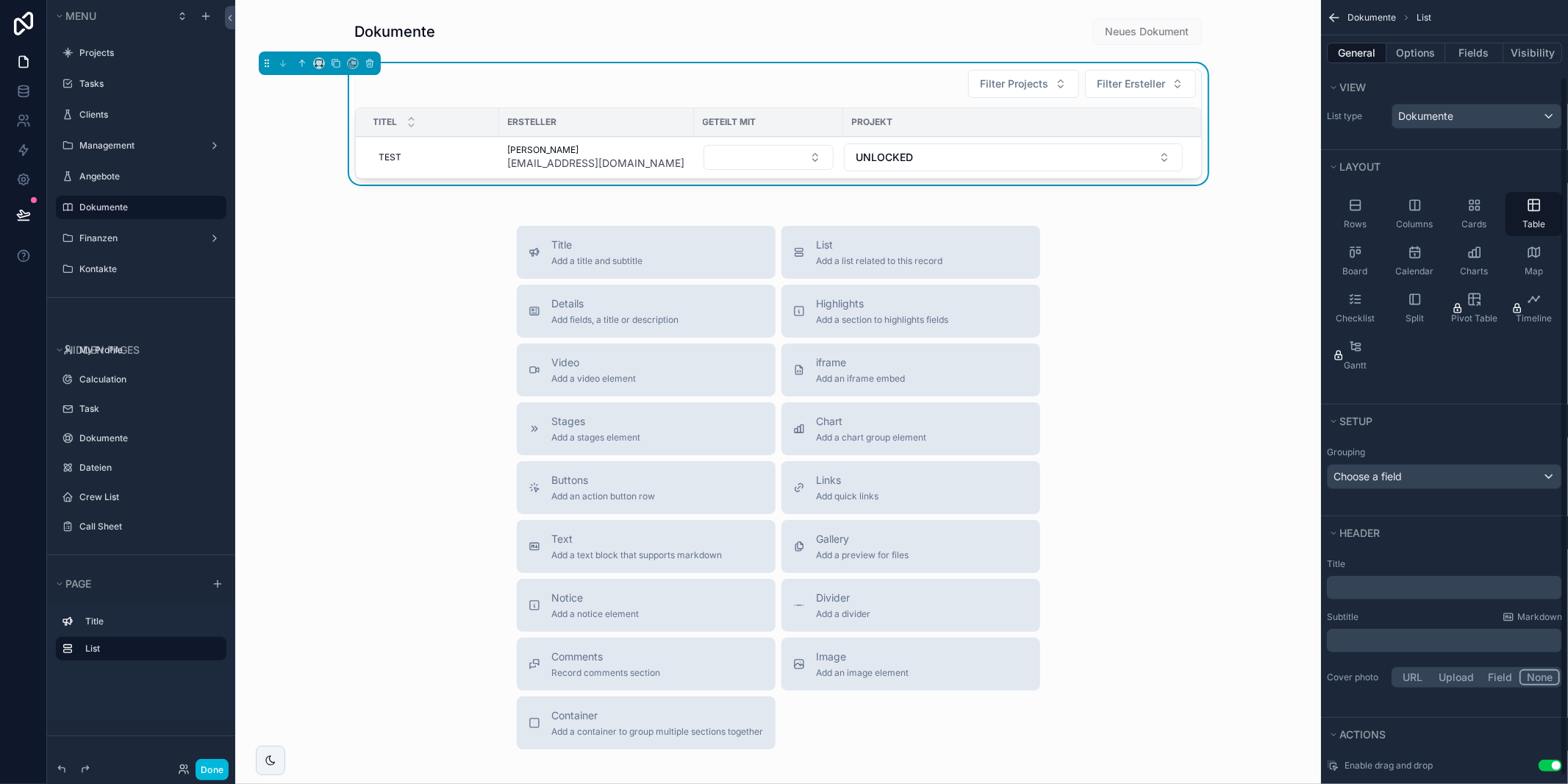
scroll to position [0, 0]
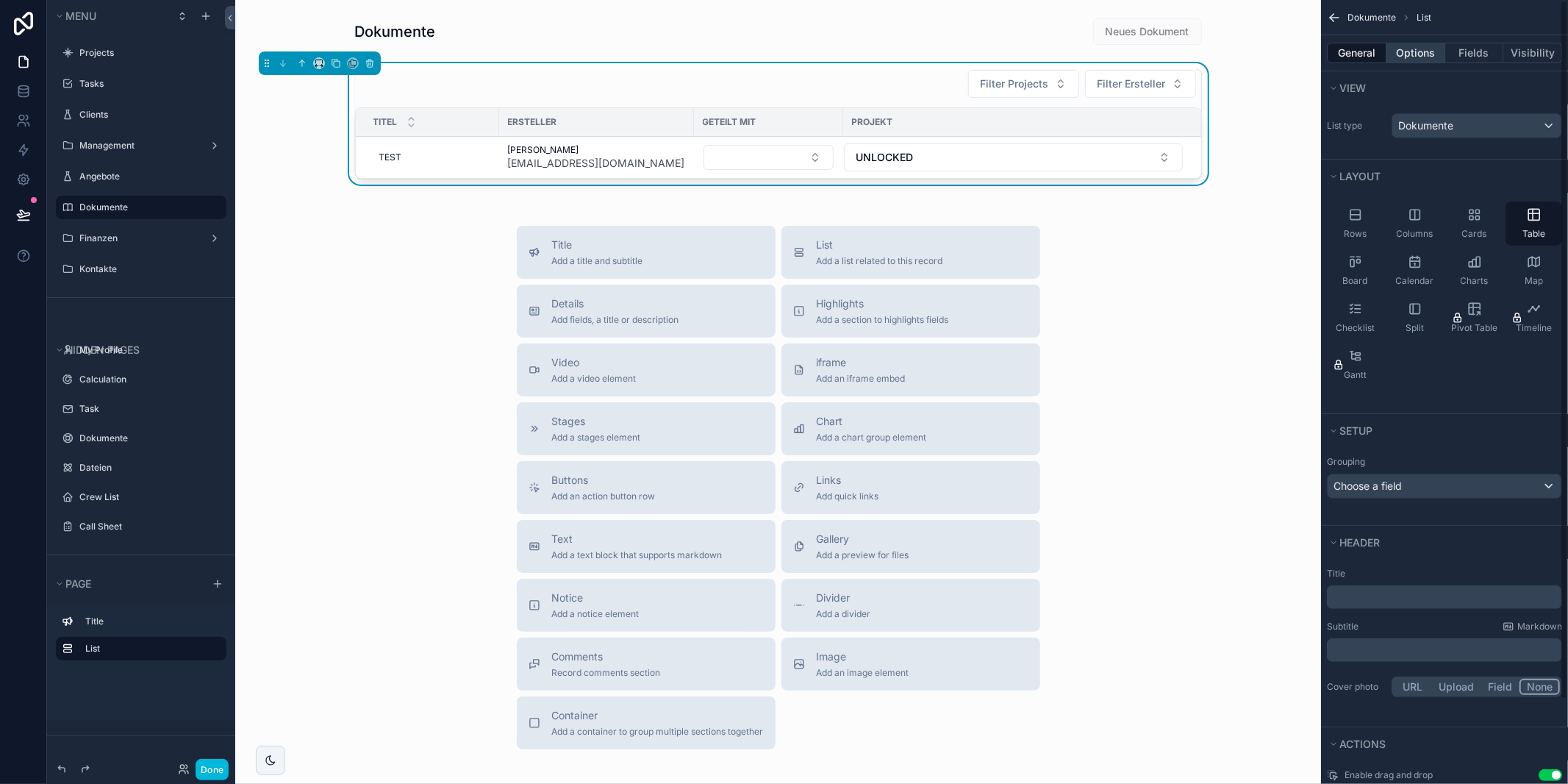
click at [1416, 56] on button "Options" at bounding box center [1416, 53] width 59 height 20
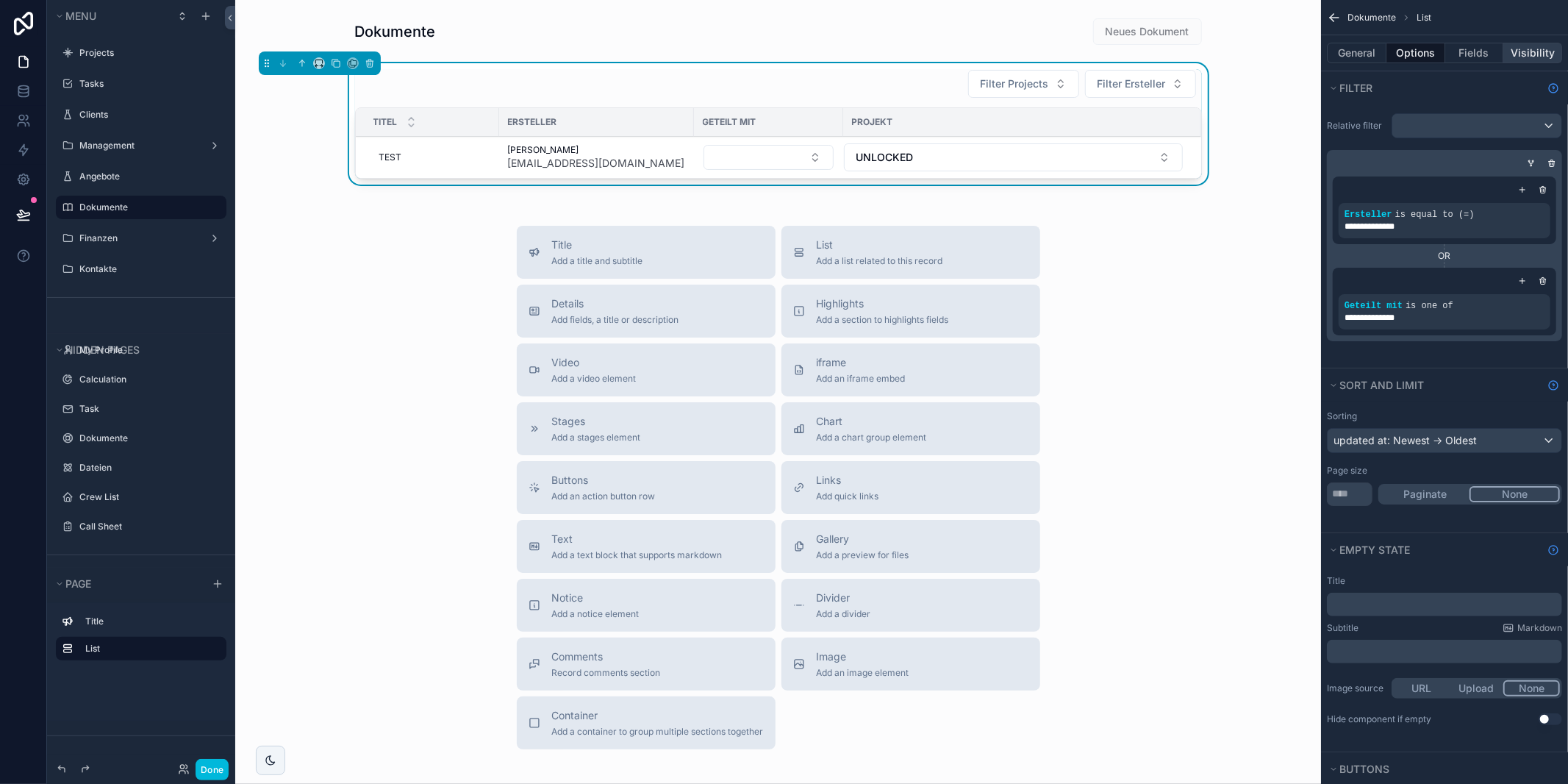
click at [1547, 49] on button "Visibility" at bounding box center [1533, 53] width 59 height 20
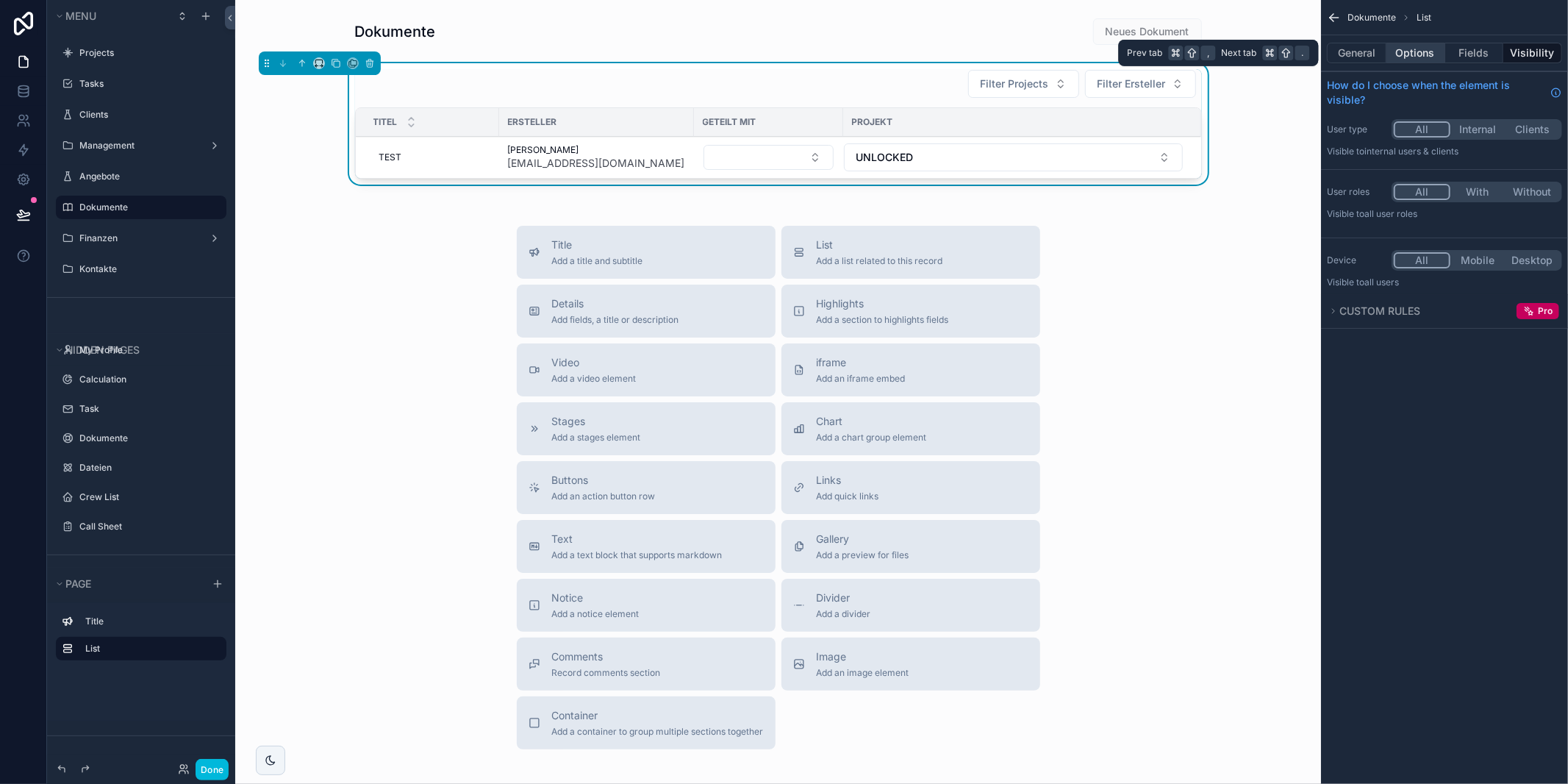
click at [1421, 50] on button "Options" at bounding box center [1416, 53] width 59 height 20
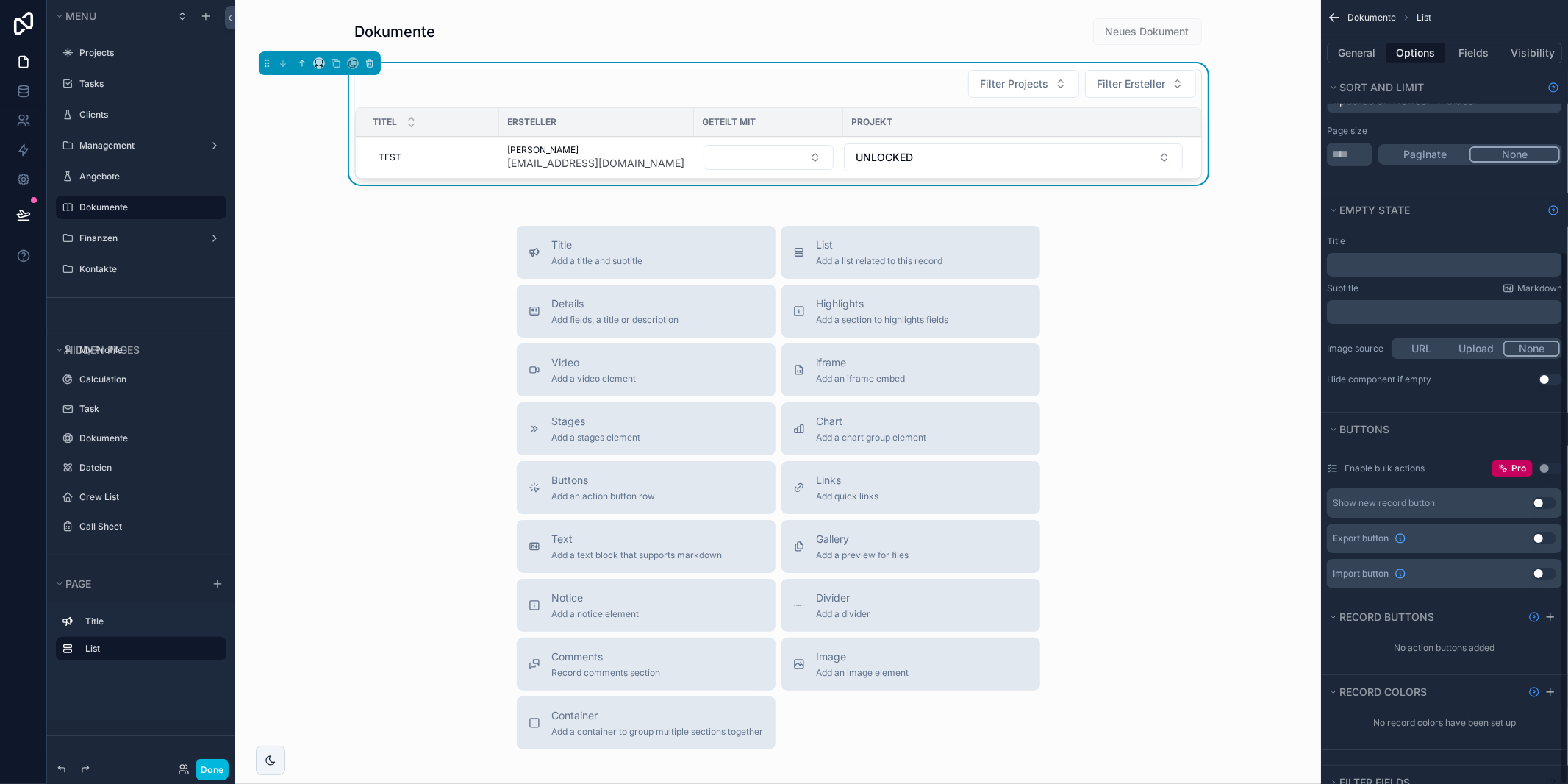
scroll to position [371, 0]
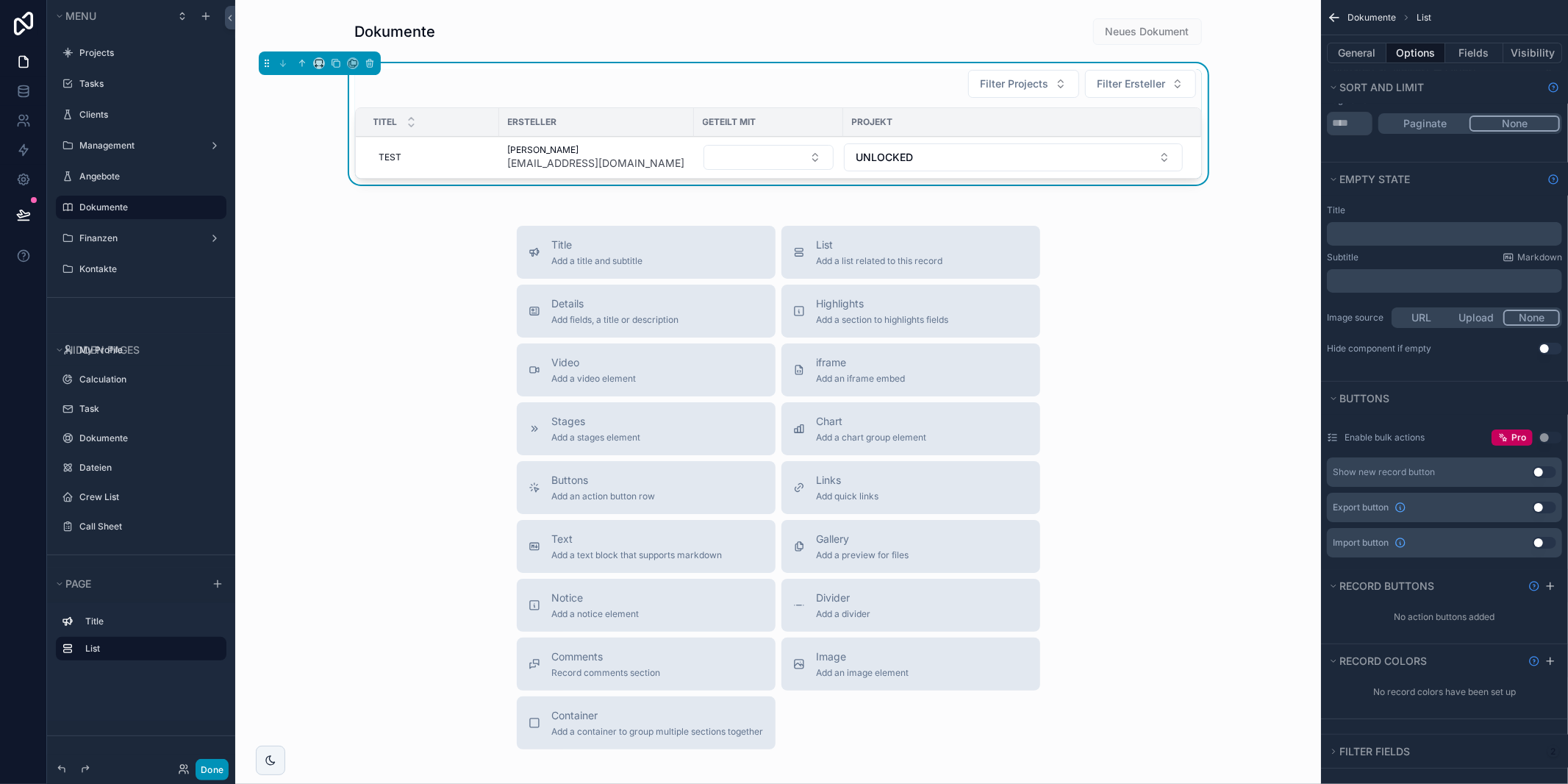
click at [215, 771] on button "Done" at bounding box center [211, 769] width 33 height 21
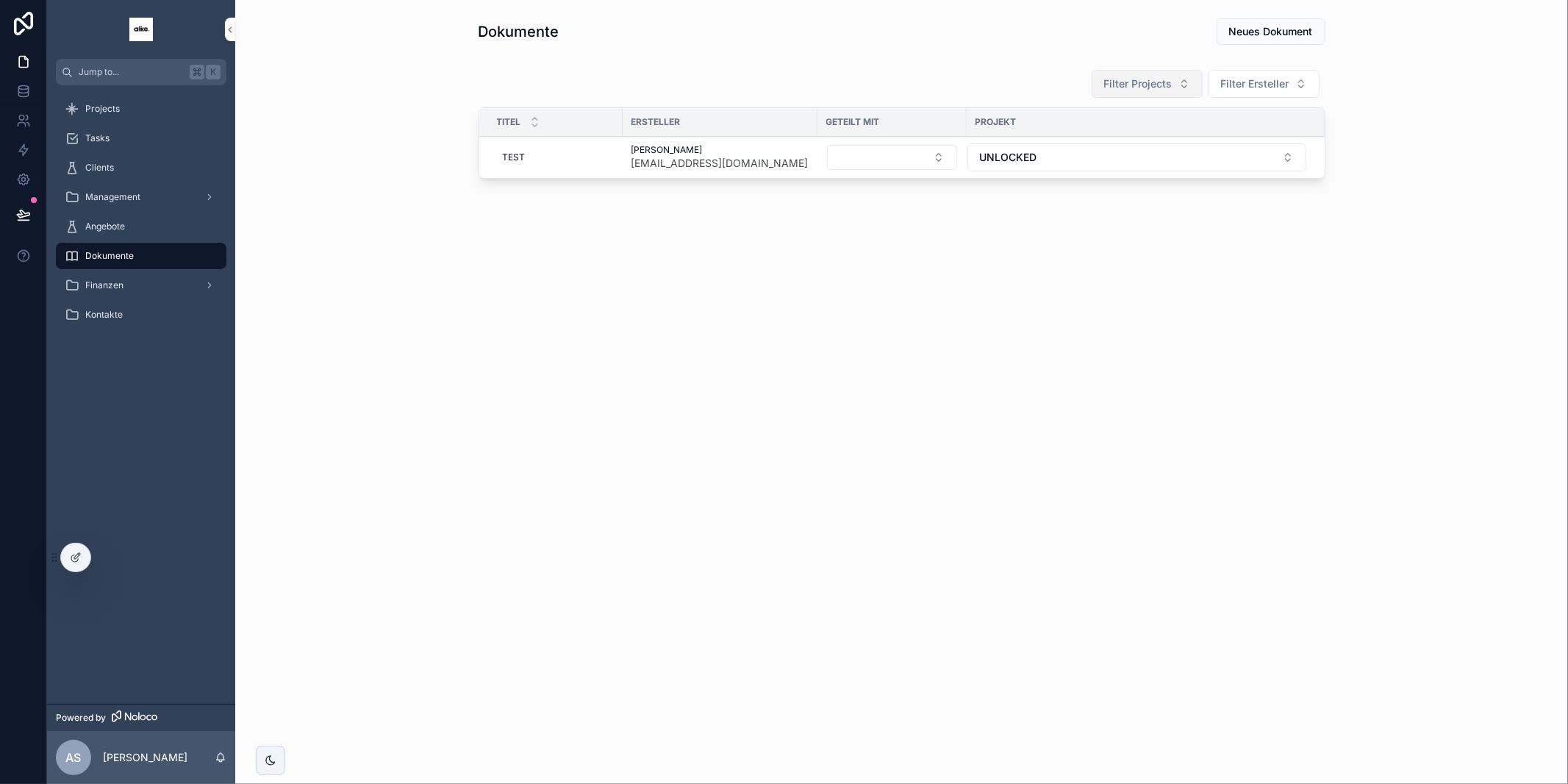
click at [1153, 80] on span "Filter Projects" at bounding box center [1138, 83] width 68 height 14
click at [1121, 146] on span "ZOO [GEOGRAPHIC_DATA]" at bounding box center [1117, 142] width 131 height 14
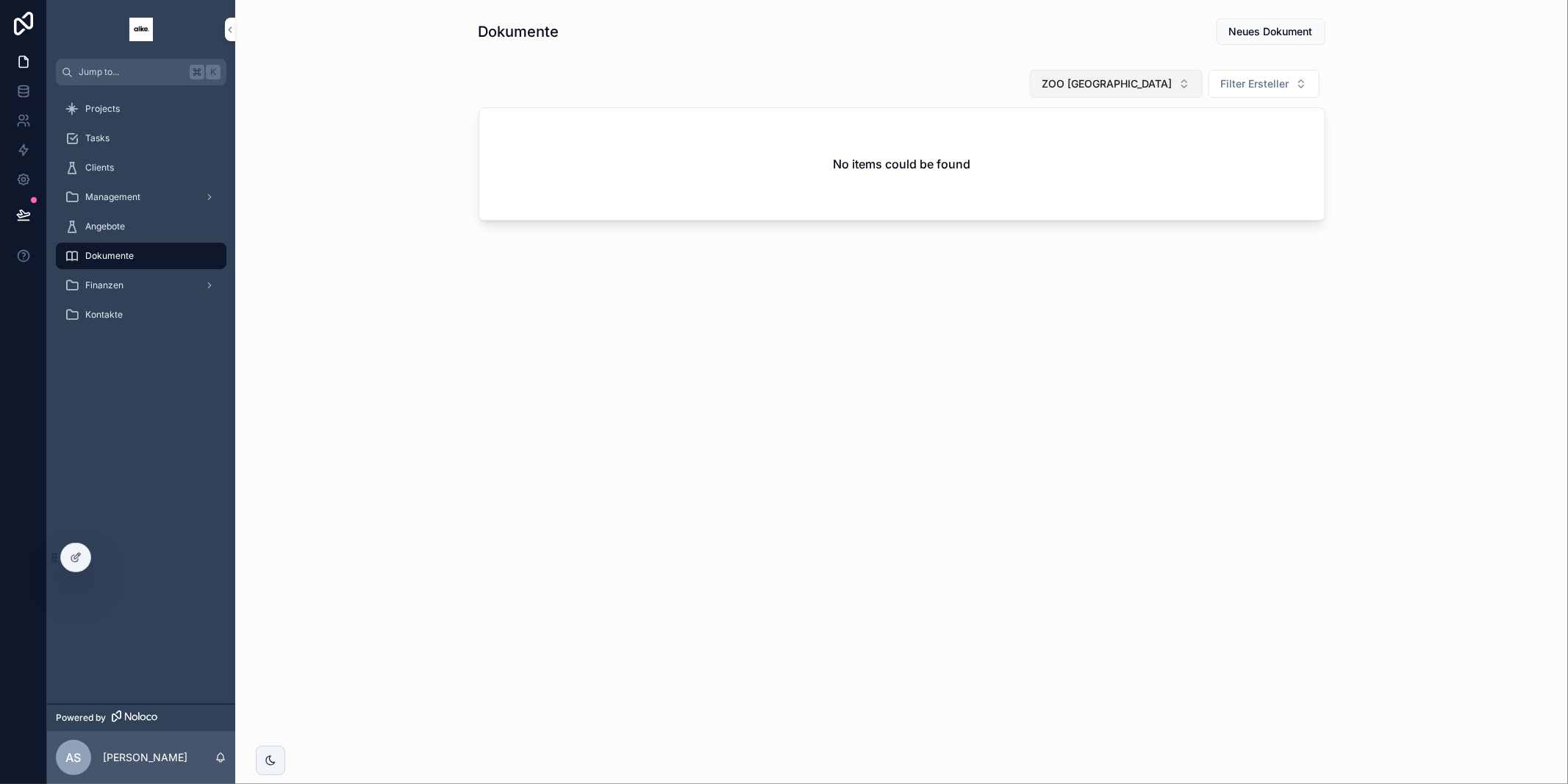
click at [1146, 81] on span "ZOO [GEOGRAPHIC_DATA]" at bounding box center [1107, 83] width 131 height 14
click at [1123, 185] on div "UNLOCKED" at bounding box center [1141, 189] width 205 height 24
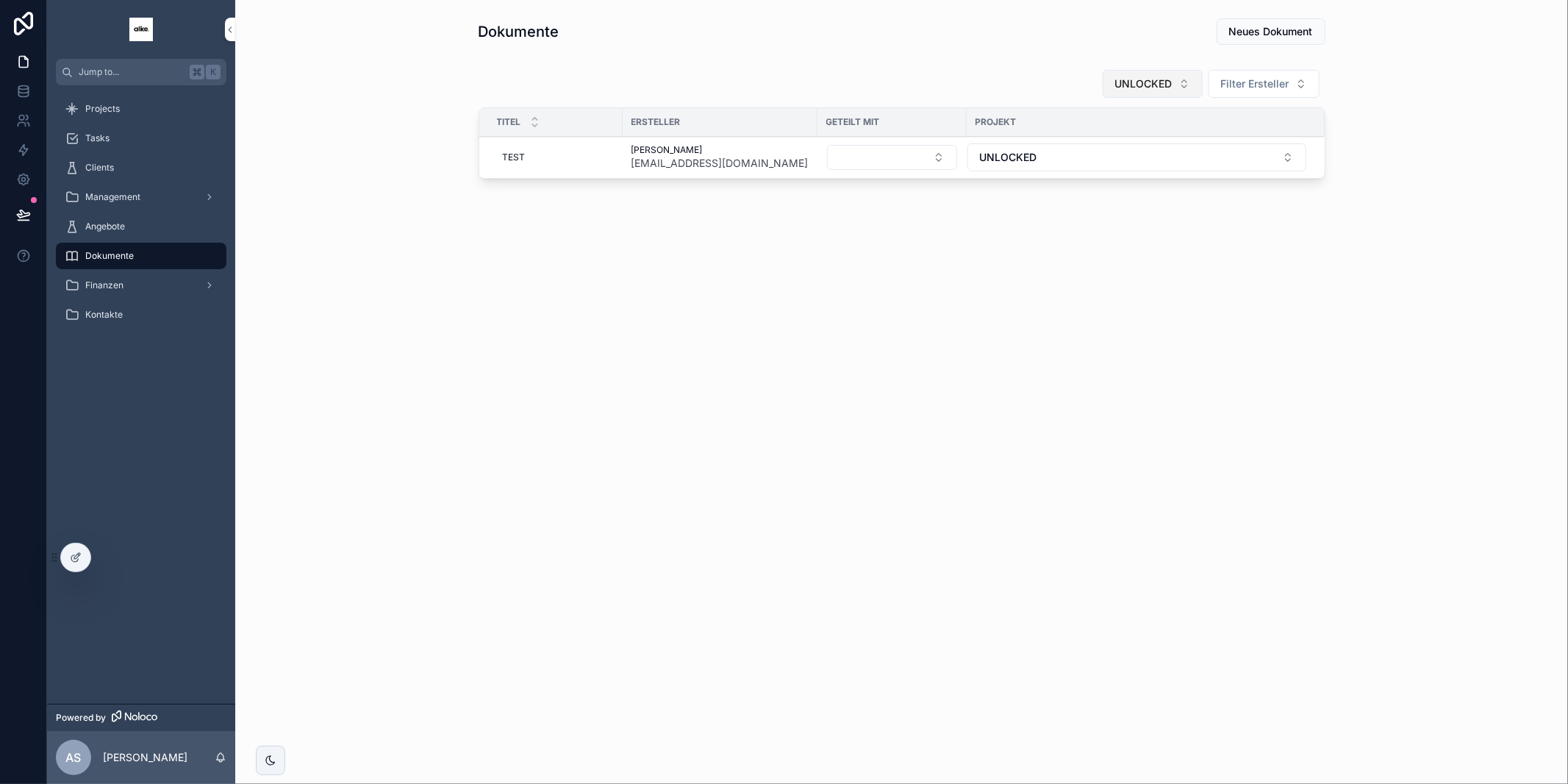
click at [1149, 90] on span "UNLOCKED" at bounding box center [1144, 83] width 57 height 14
click at [1091, 141] on div "None" at bounding box center [1154, 142] width 205 height 24
drag, startPoint x: 1261, startPoint y: 81, endPoint x: 1255, endPoint y: 87, distance: 8.5
click at [1260, 82] on span "Filter Ersteller" at bounding box center [1255, 83] width 68 height 14
click at [1120, 244] on div "Dokumente Neues Dokument Filter Projects Filter Ersteller Titel Ersteller Getei…" at bounding box center [901, 142] width 1333 height 285
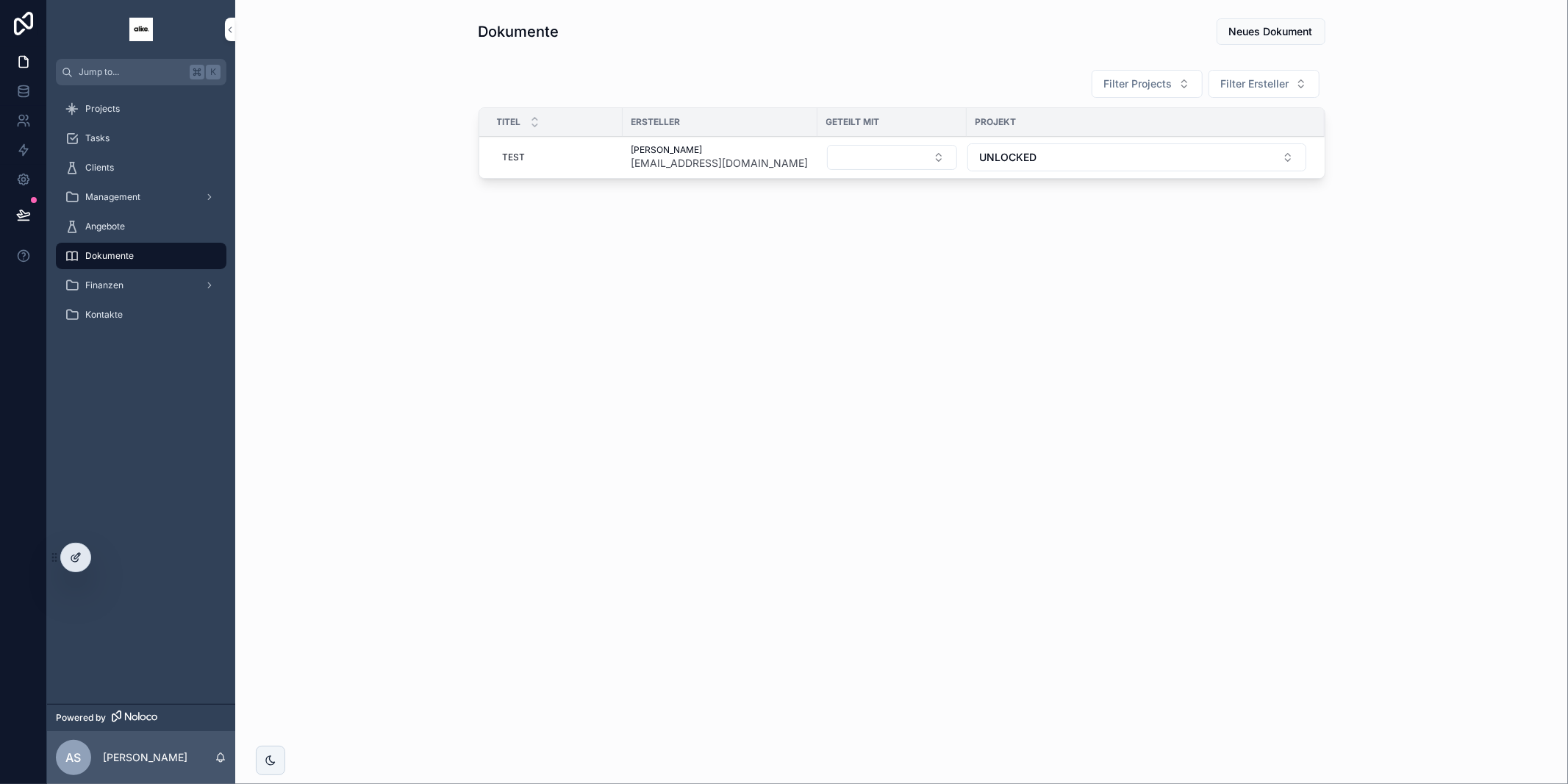
click at [75, 562] on icon at bounding box center [75, 558] width 7 height 7
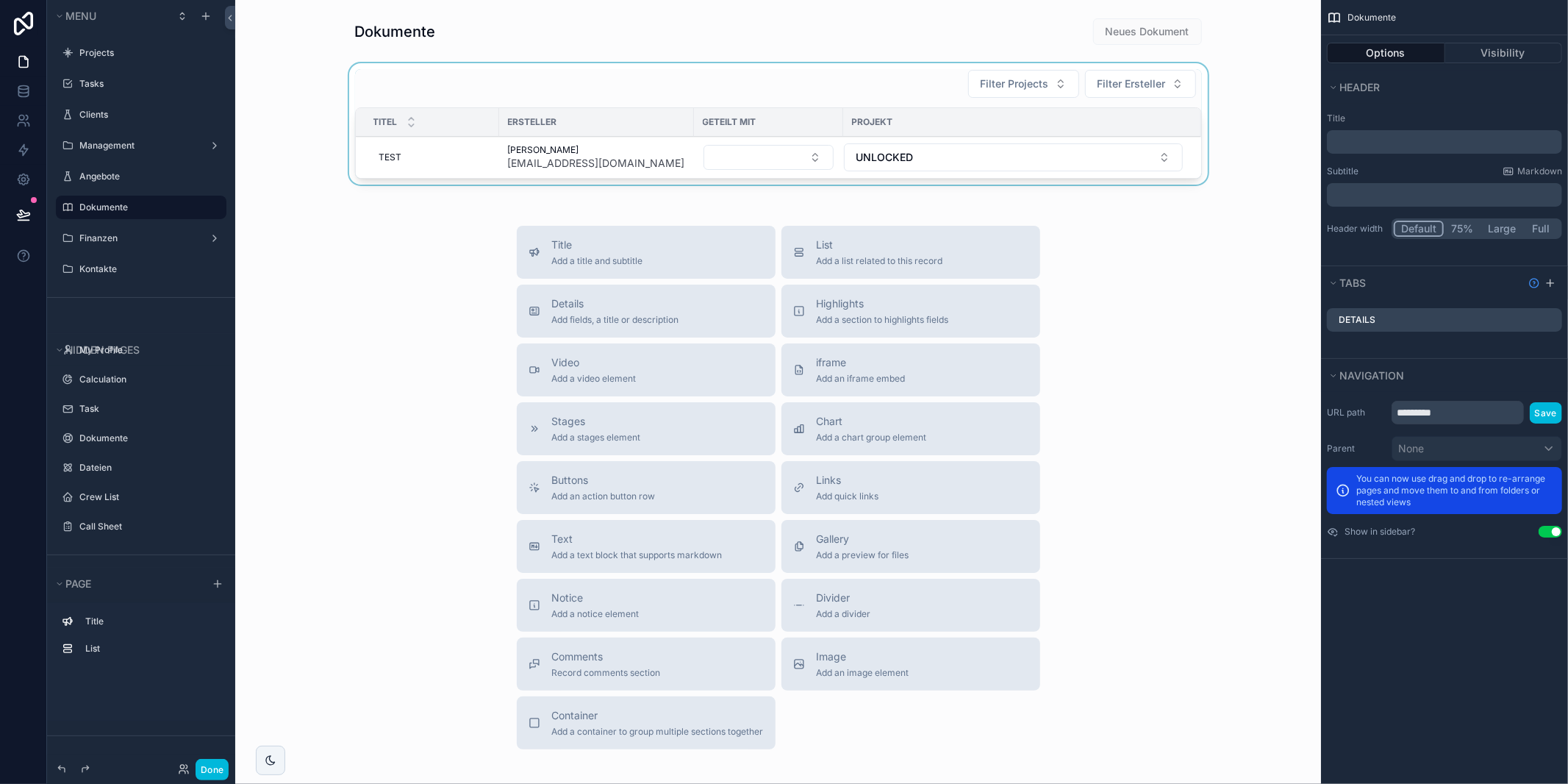
click at [827, 99] on div "scrollable content" at bounding box center [777, 126] width 1062 height 127
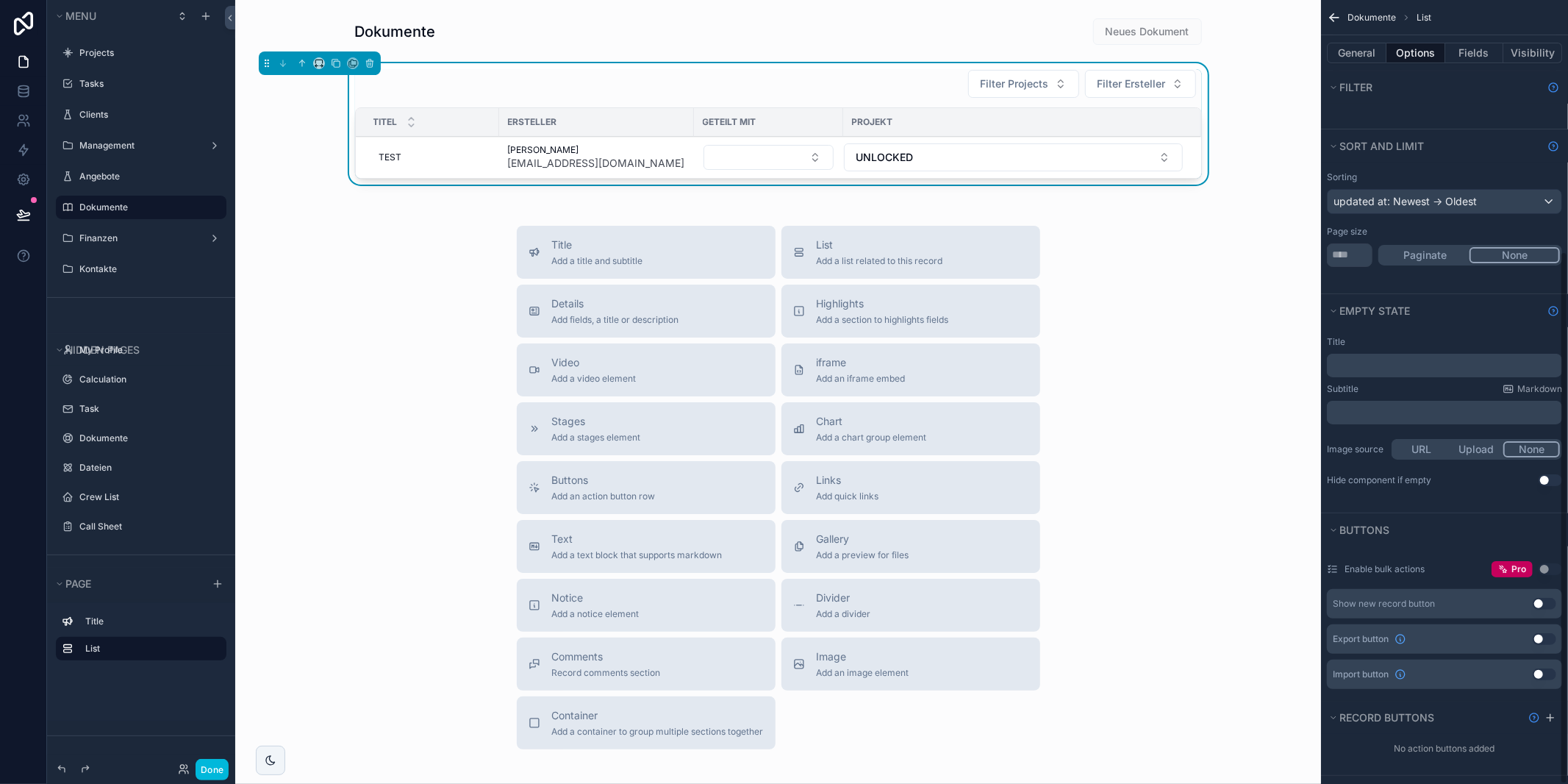
scroll to position [371, 0]
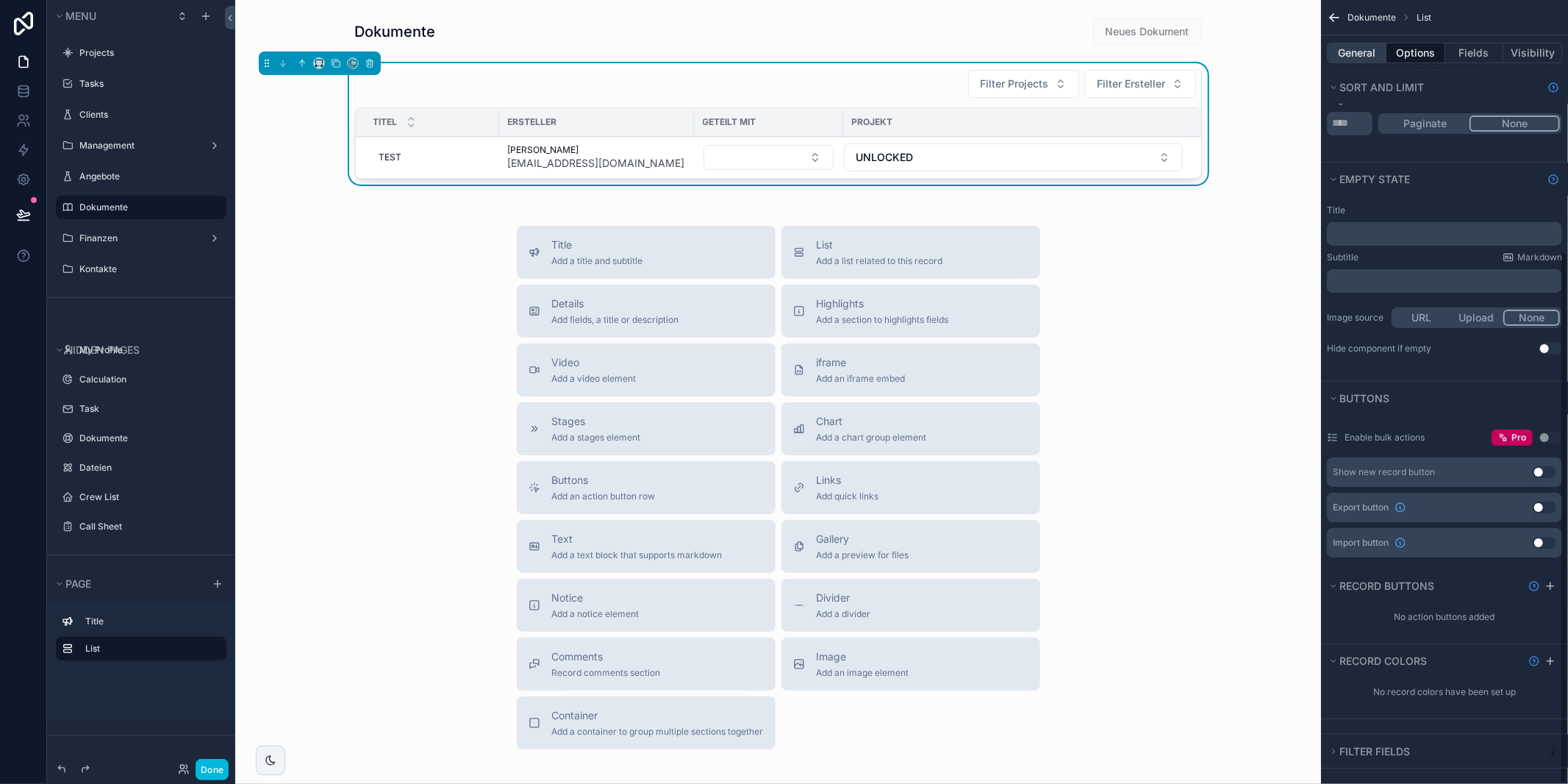
click at [1329, 50] on button "General" at bounding box center [1357, 53] width 60 height 20
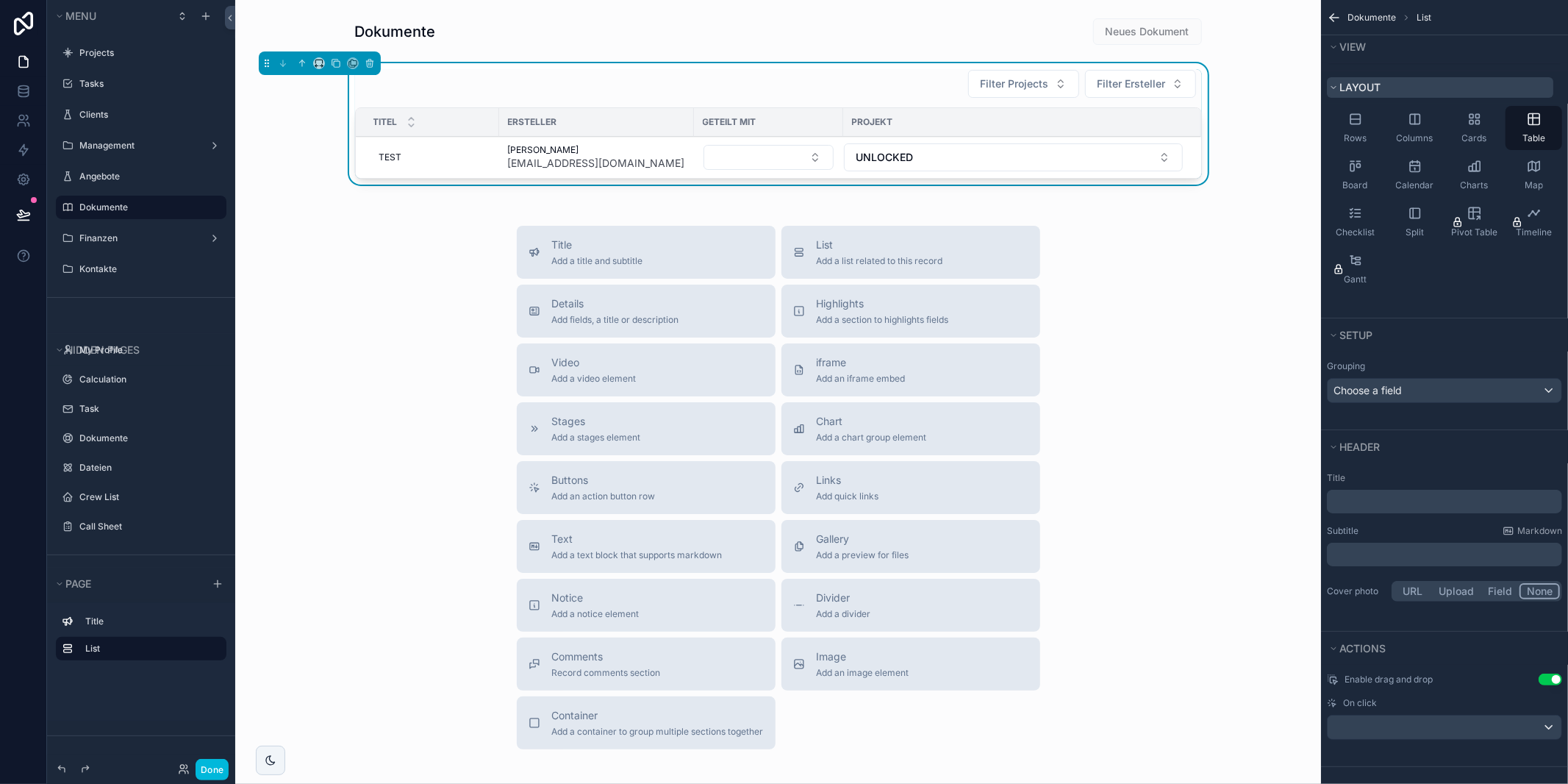
scroll to position [0, 0]
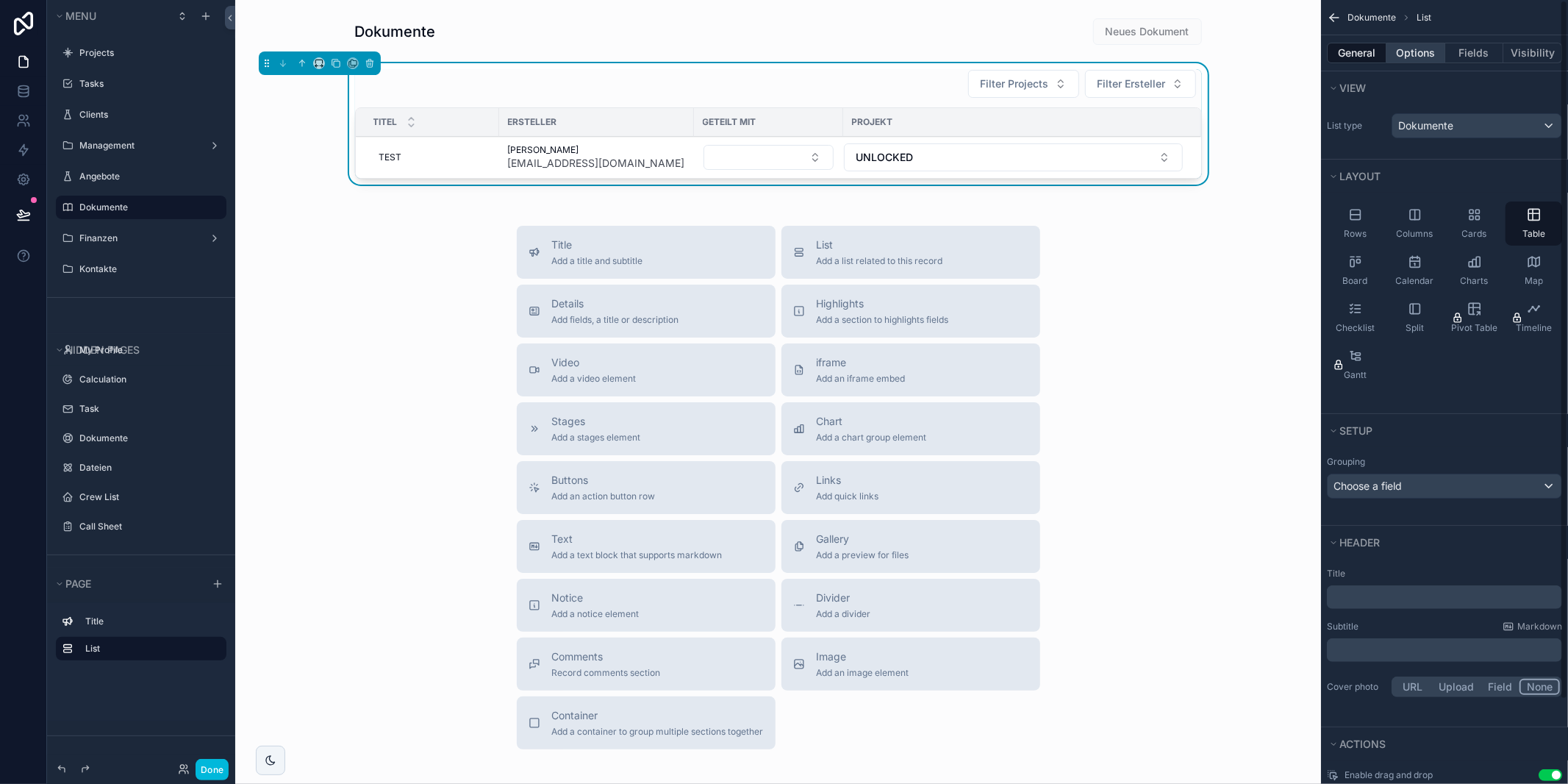
click at [1404, 56] on button "Options" at bounding box center [1416, 53] width 59 height 20
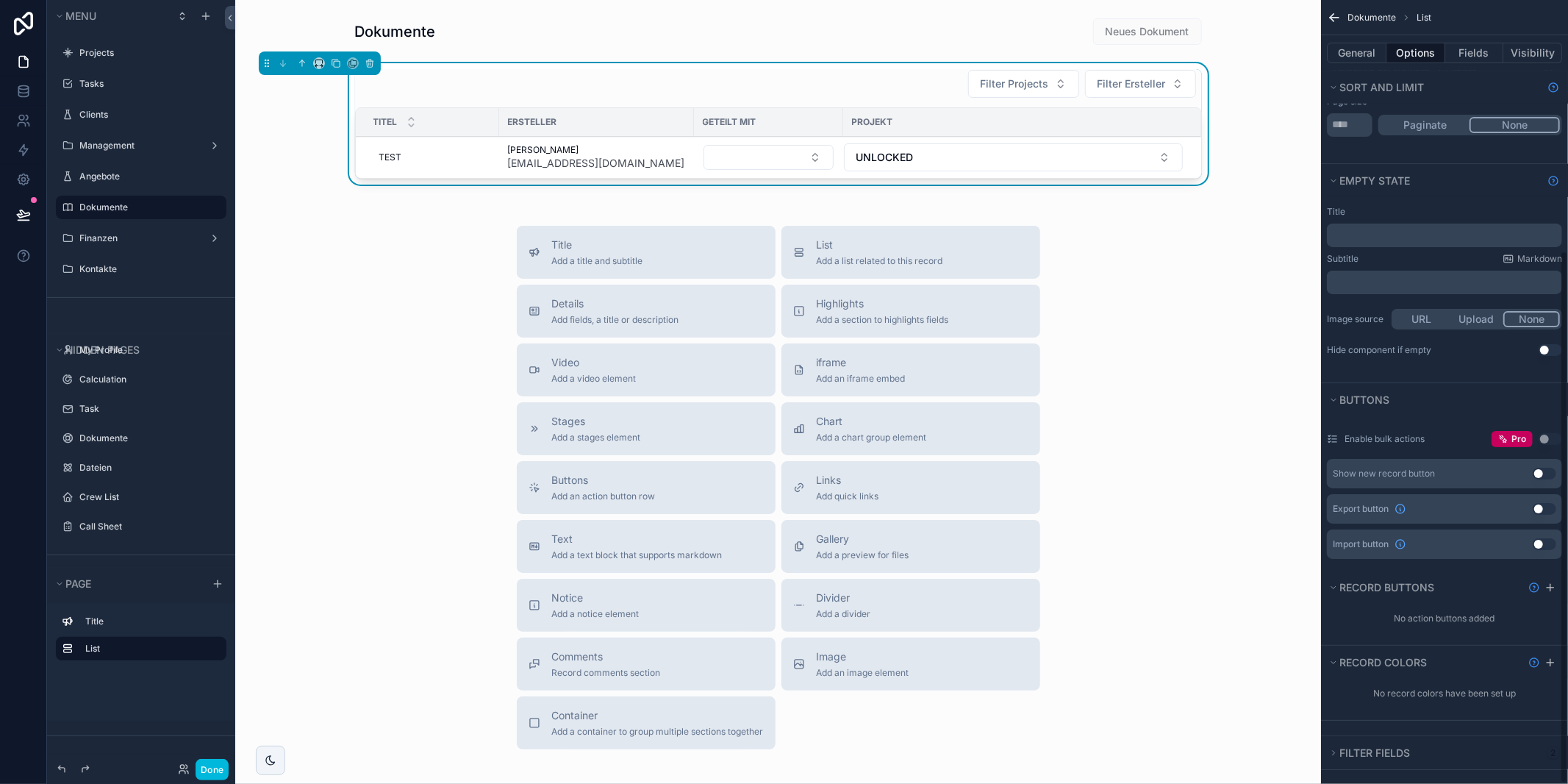
scroll to position [371, 0]
click at [1335, 748] on icon "scrollable content" at bounding box center [1333, 751] width 8 height 8
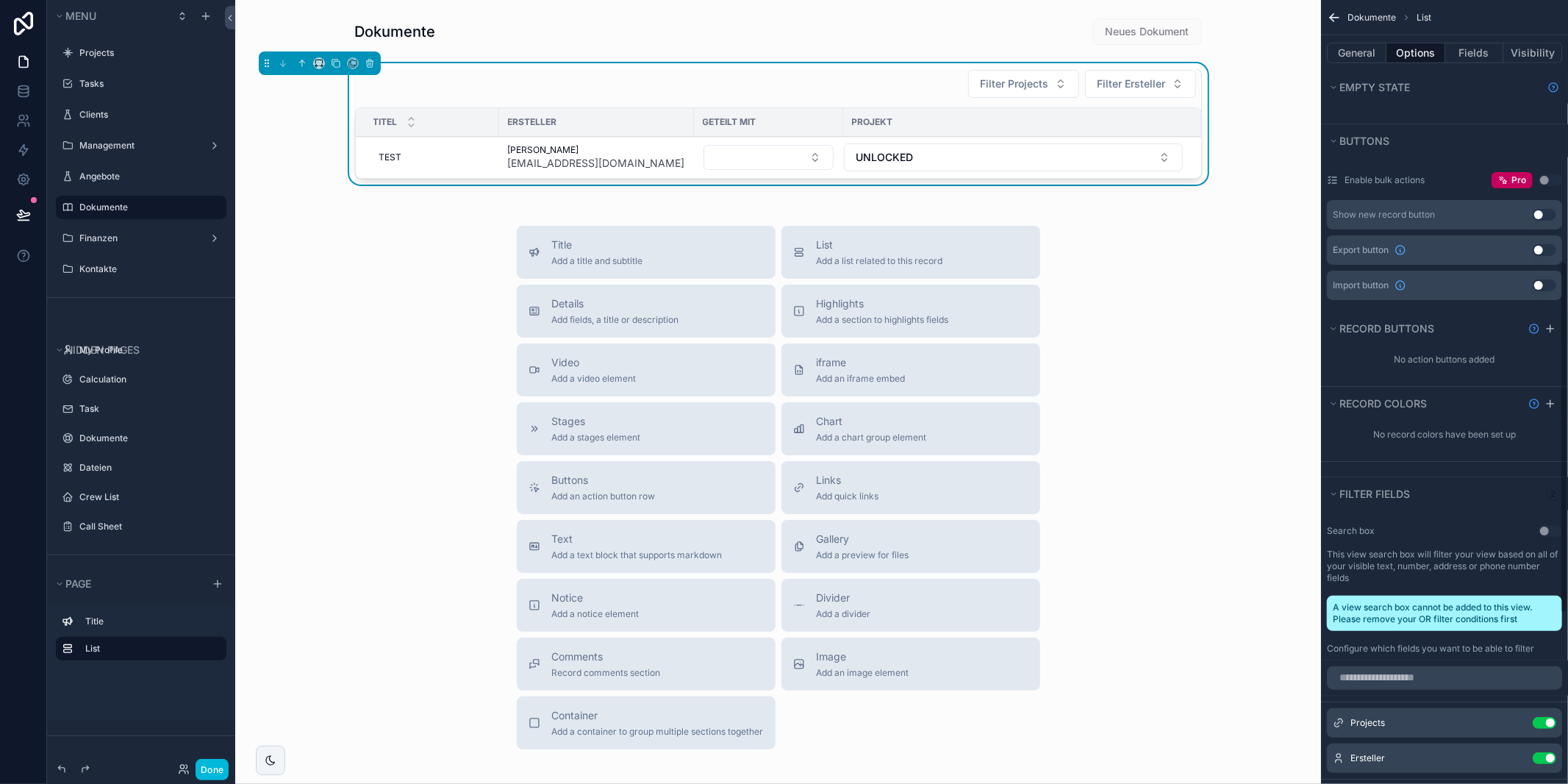
scroll to position [959, 0]
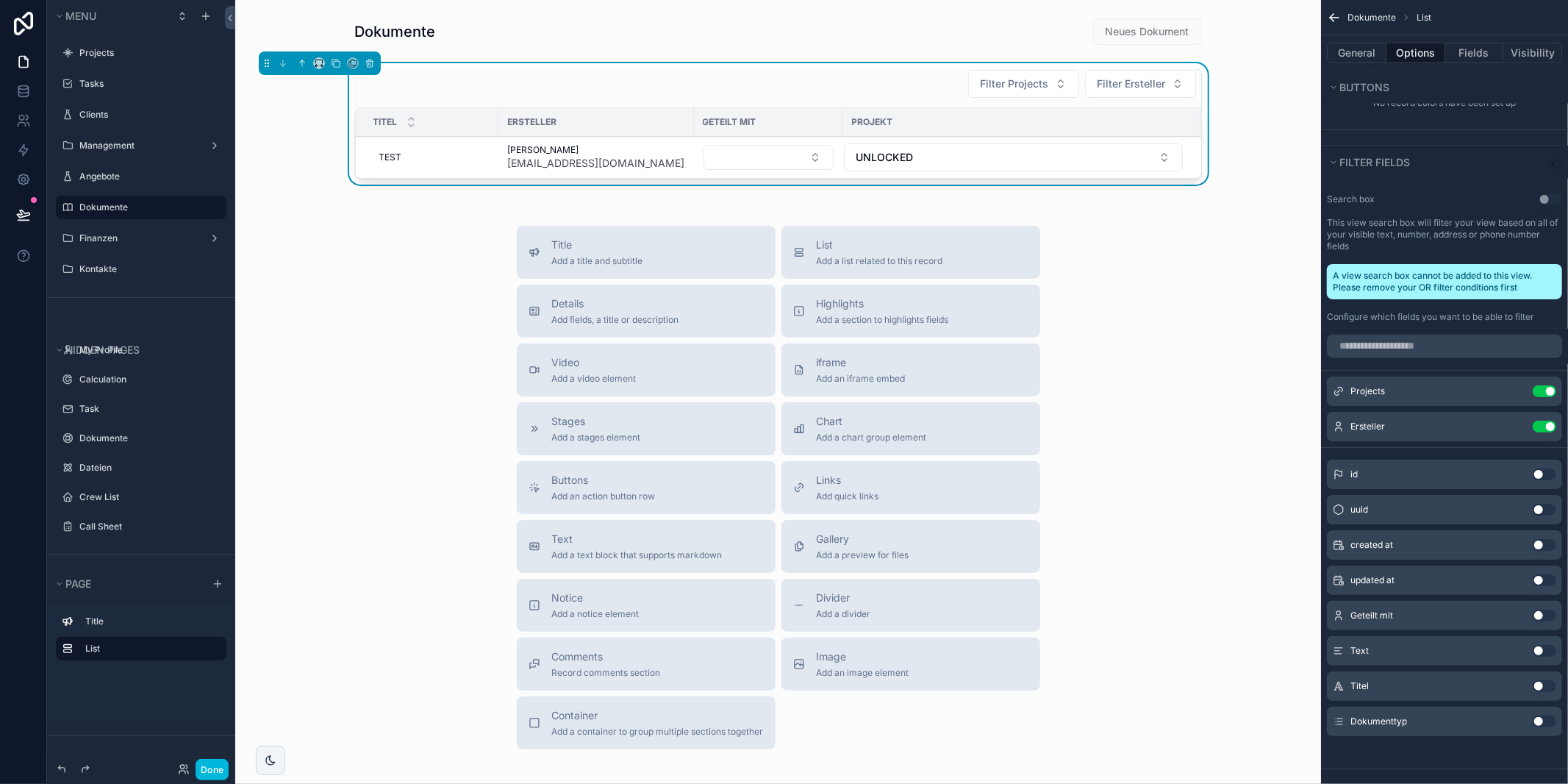
click at [1544, 610] on button "Use setting" at bounding box center [1544, 616] width 24 height 12
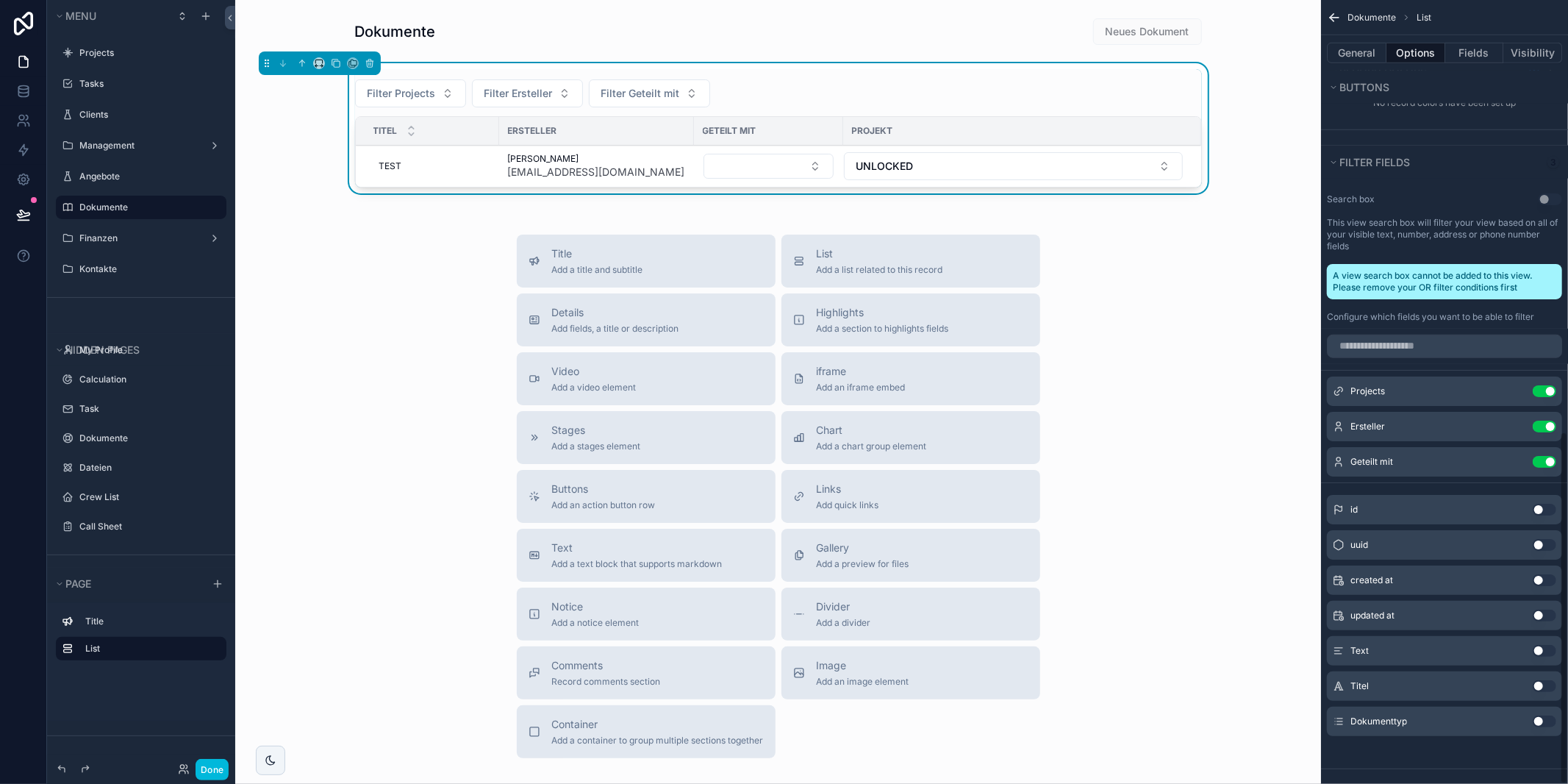
click at [0, 0] on icon "scrollable content" at bounding box center [0, 0] width 0 height 0
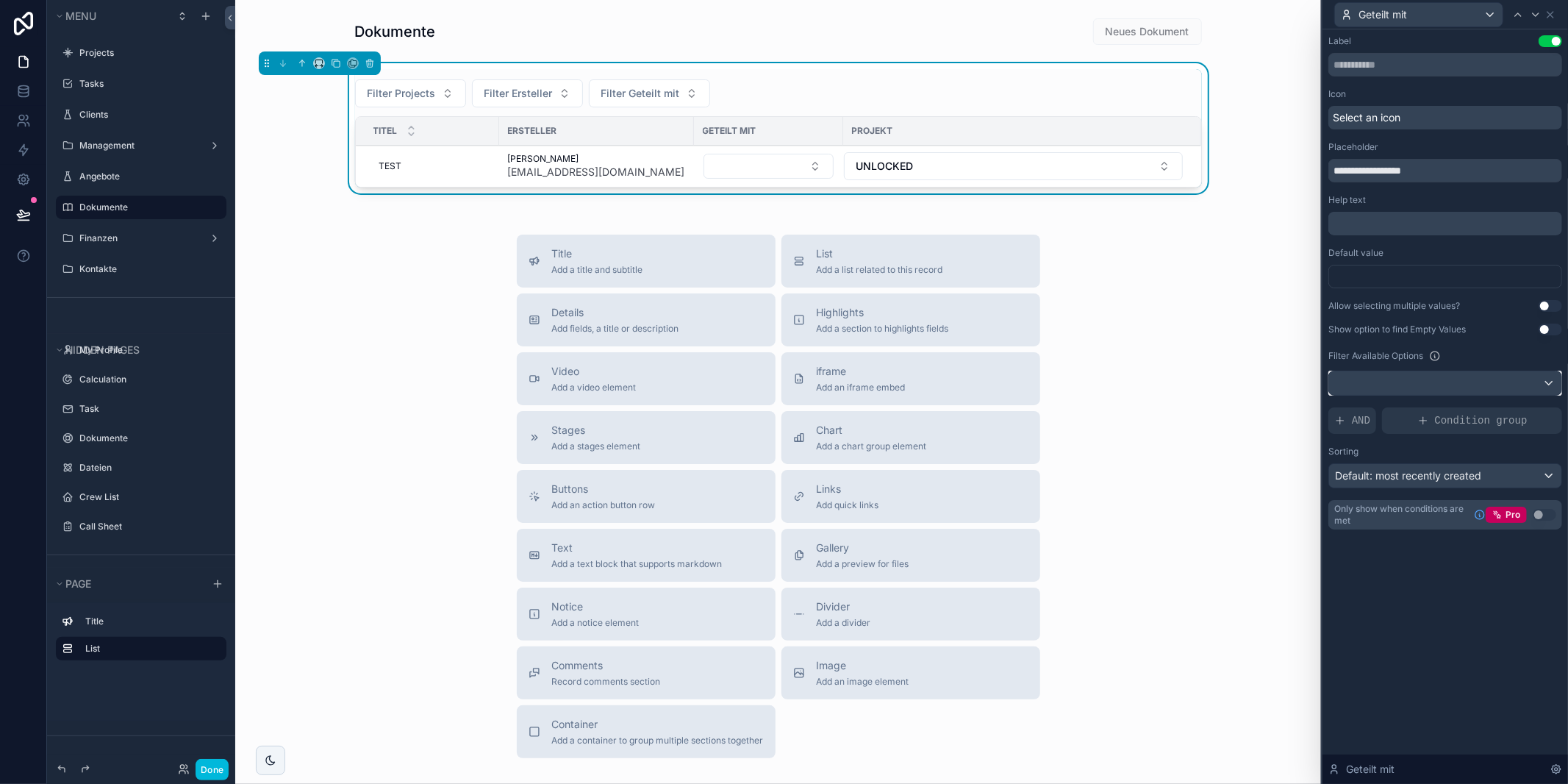
click at [1485, 391] on div at bounding box center [1445, 383] width 232 height 24
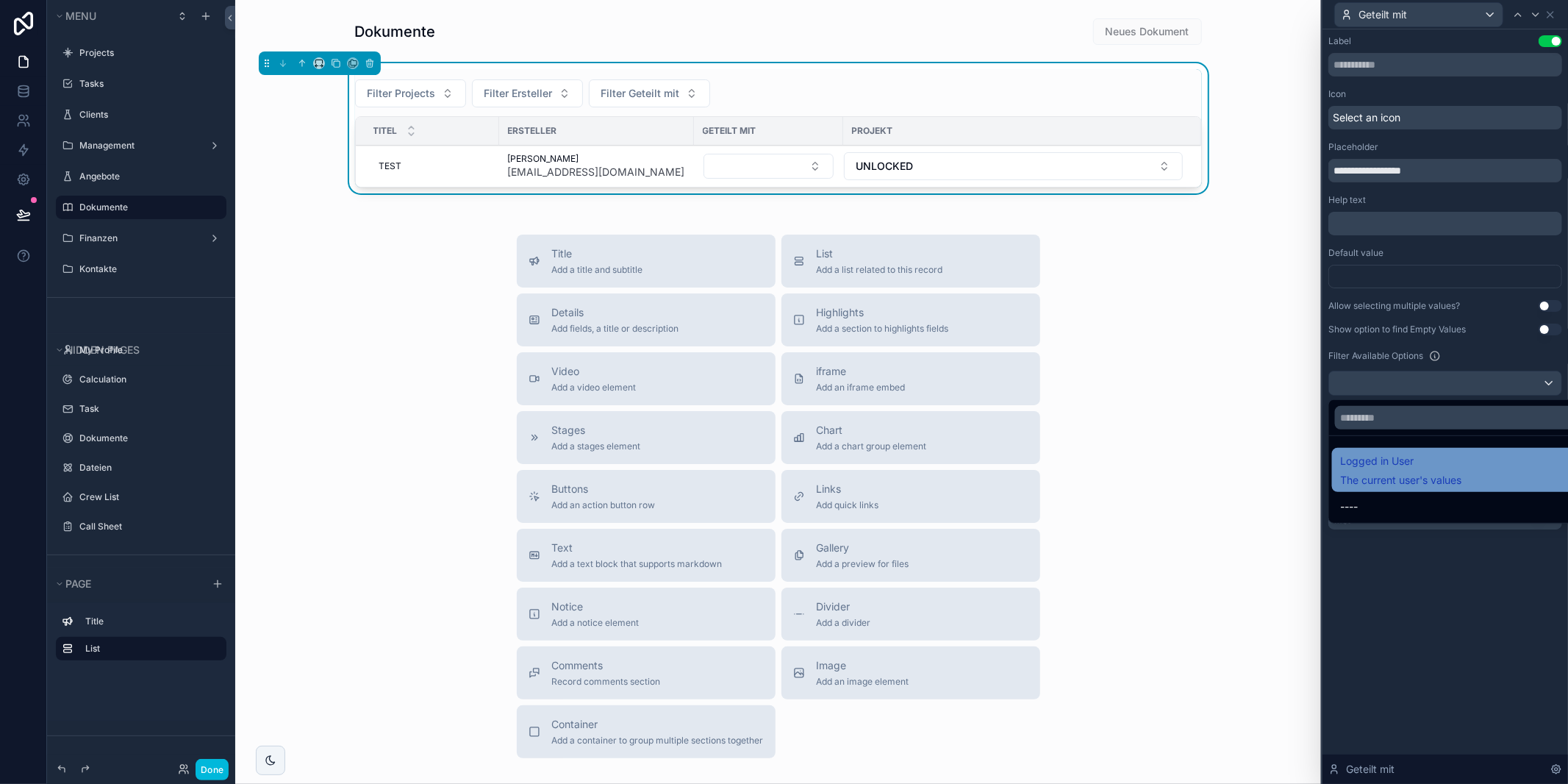
click at [1421, 468] on span "Logged in User" at bounding box center [1401, 461] width 121 height 18
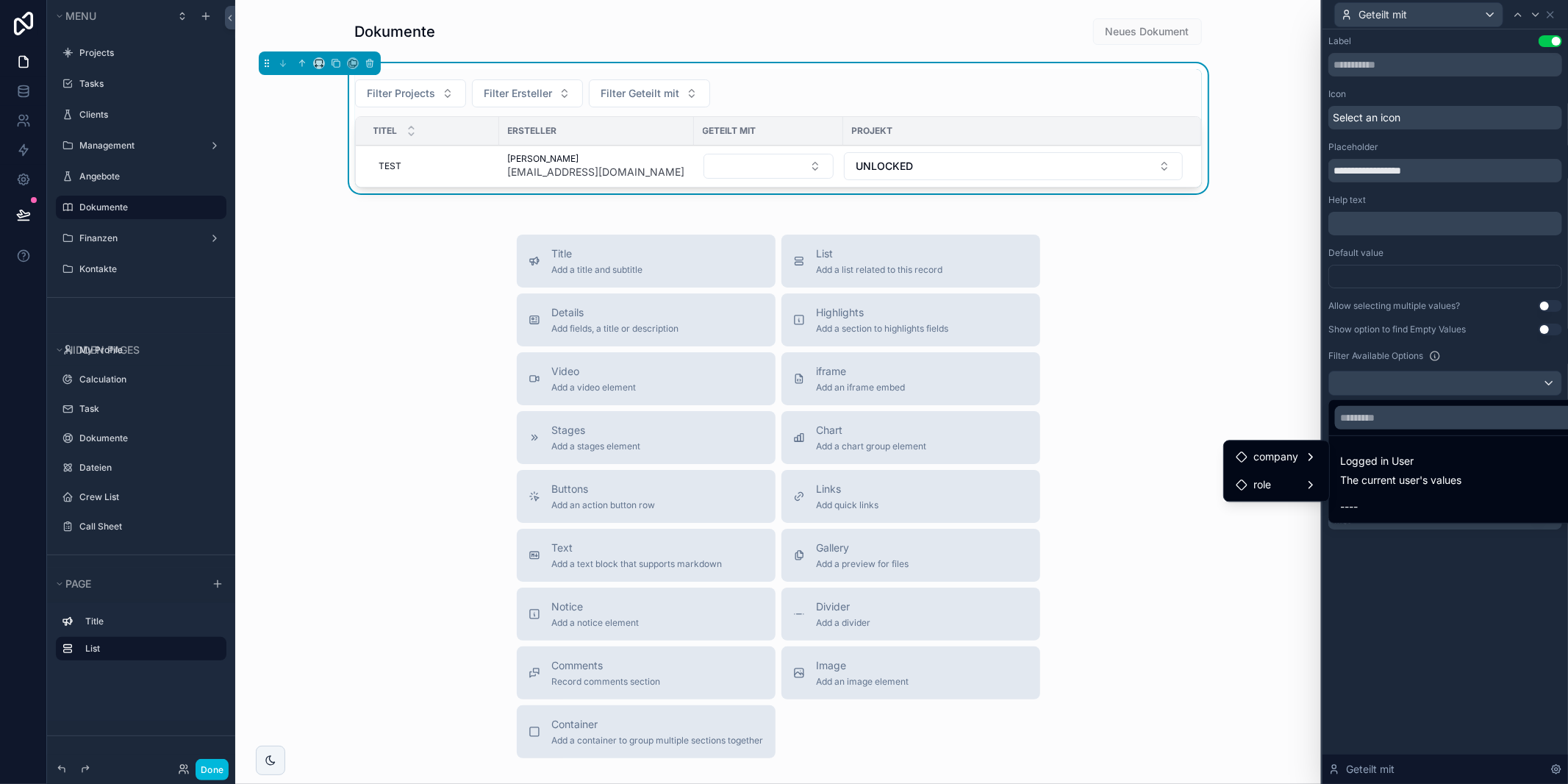
click at [1411, 544] on div at bounding box center [1446, 392] width 246 height 784
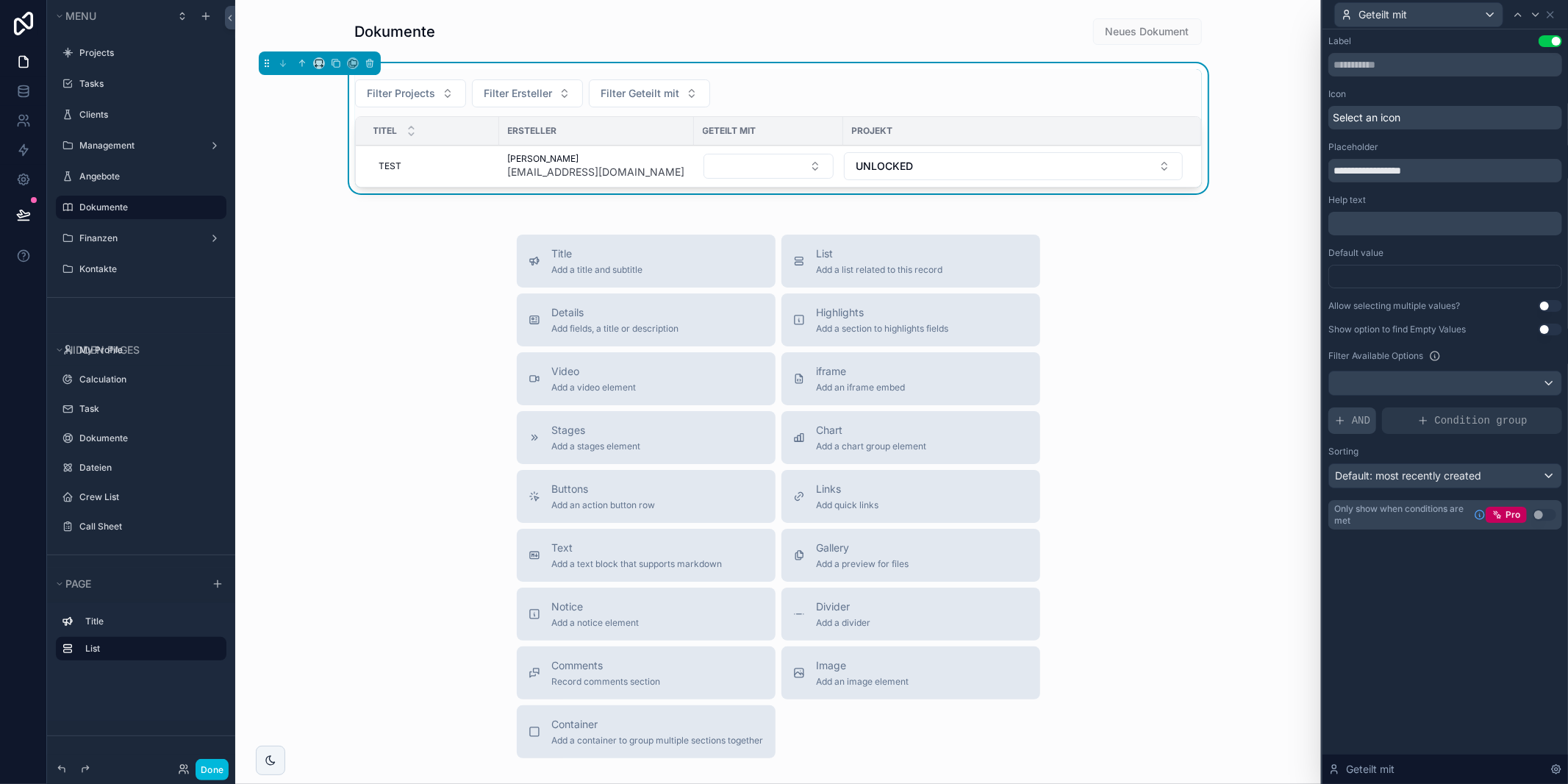
click at [1354, 418] on span "AND" at bounding box center [1361, 420] width 19 height 14
click at [0, 0] on icon at bounding box center [0, 0] width 0 height 0
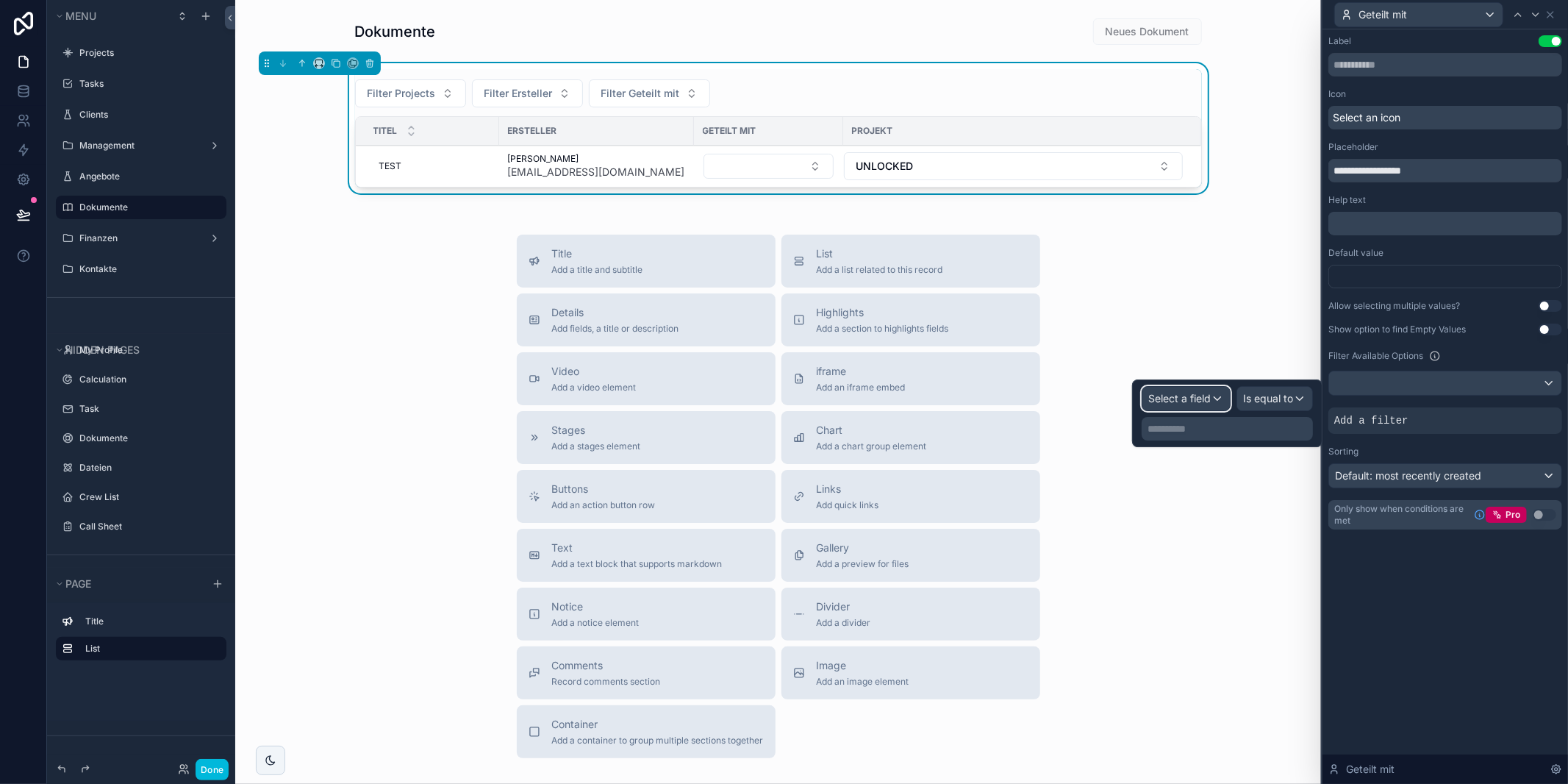
click at [1144, 392] on div "Select a field" at bounding box center [1187, 398] width 88 height 24
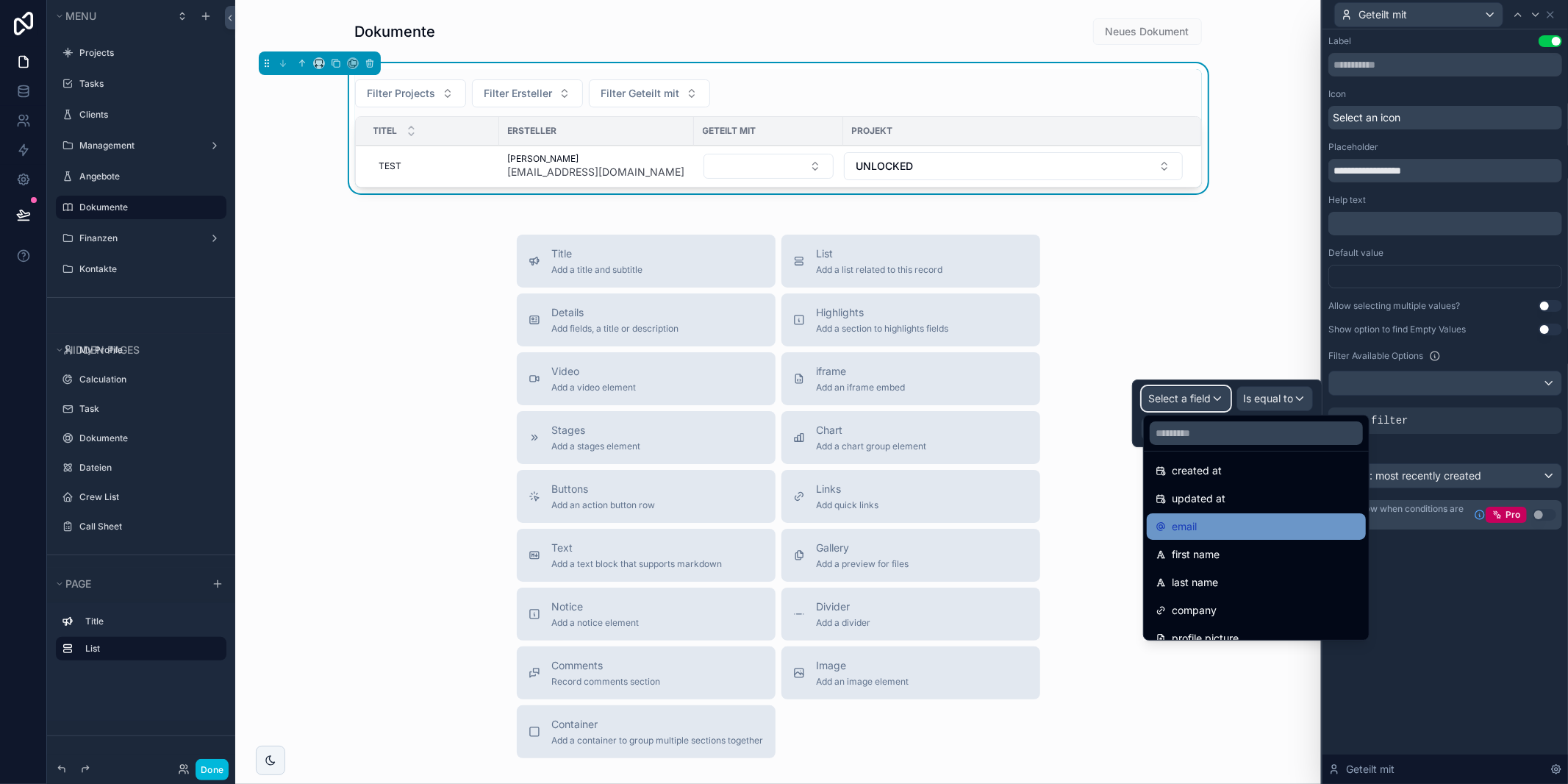
scroll to position [61, 0]
click at [1194, 525] on span "email" at bounding box center [1185, 527] width 25 height 18
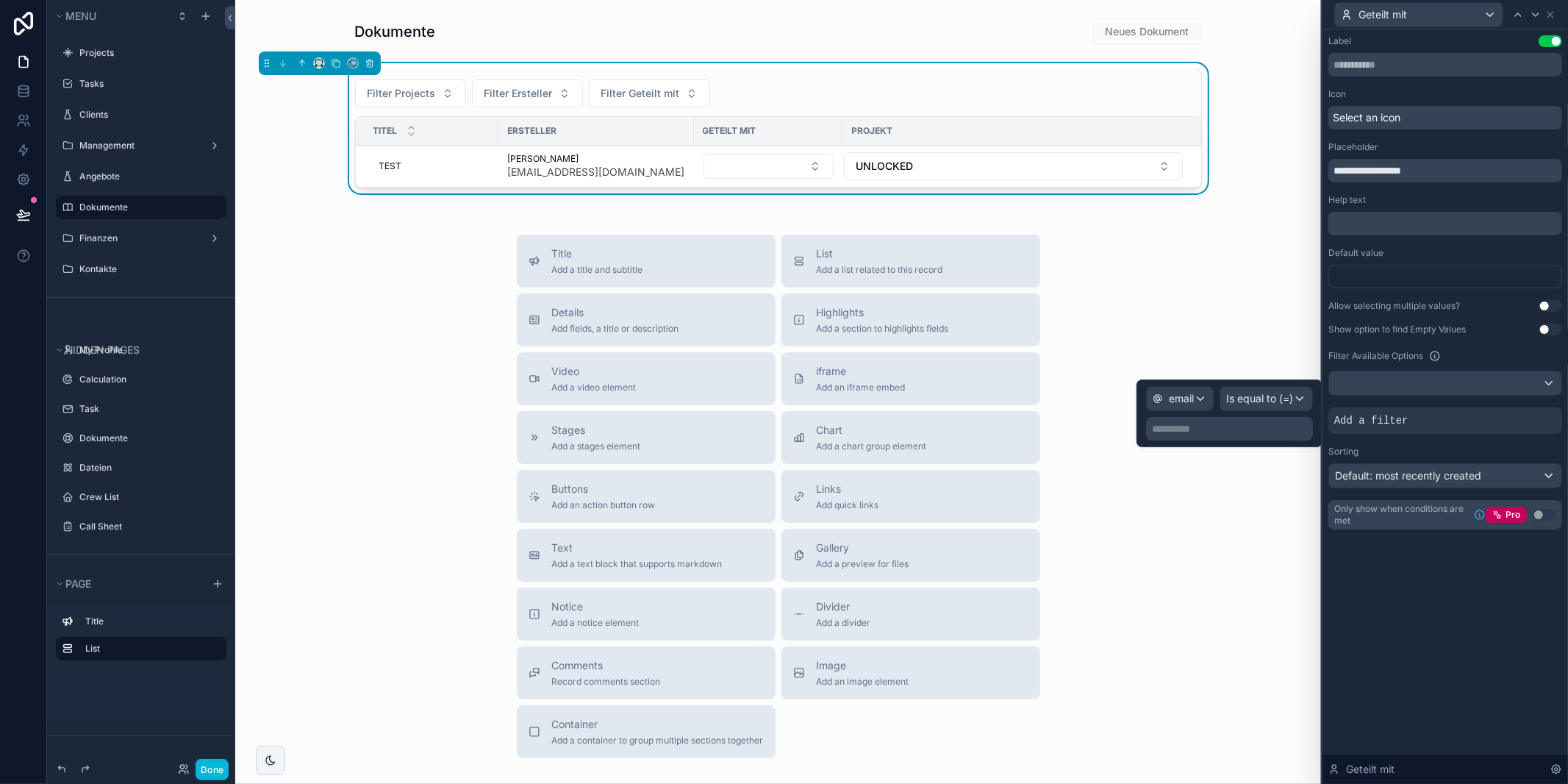
click at [1228, 431] on p "**********" at bounding box center [1231, 428] width 158 height 14
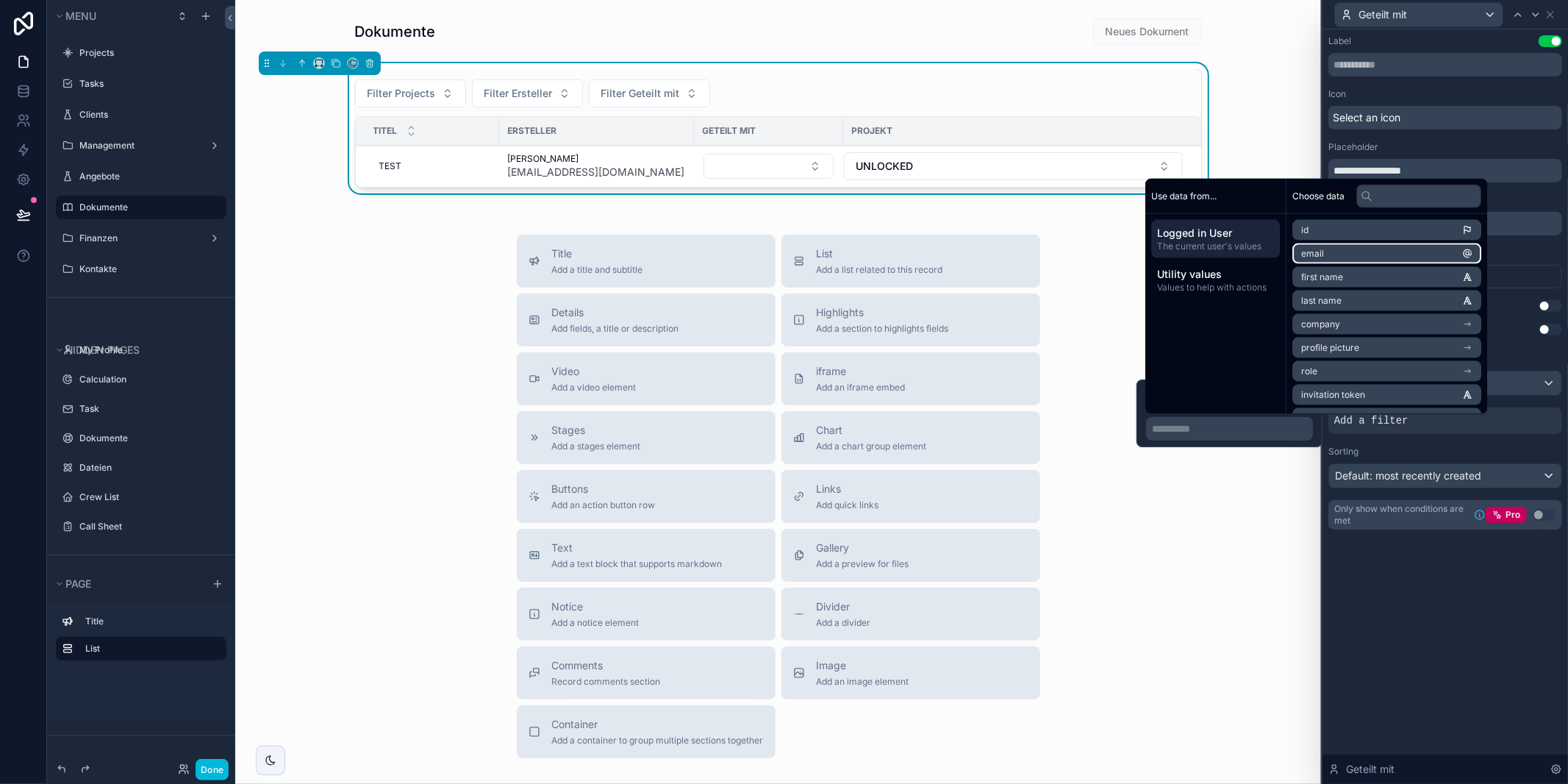
click at [1341, 255] on li "email" at bounding box center [1387, 253] width 189 height 20
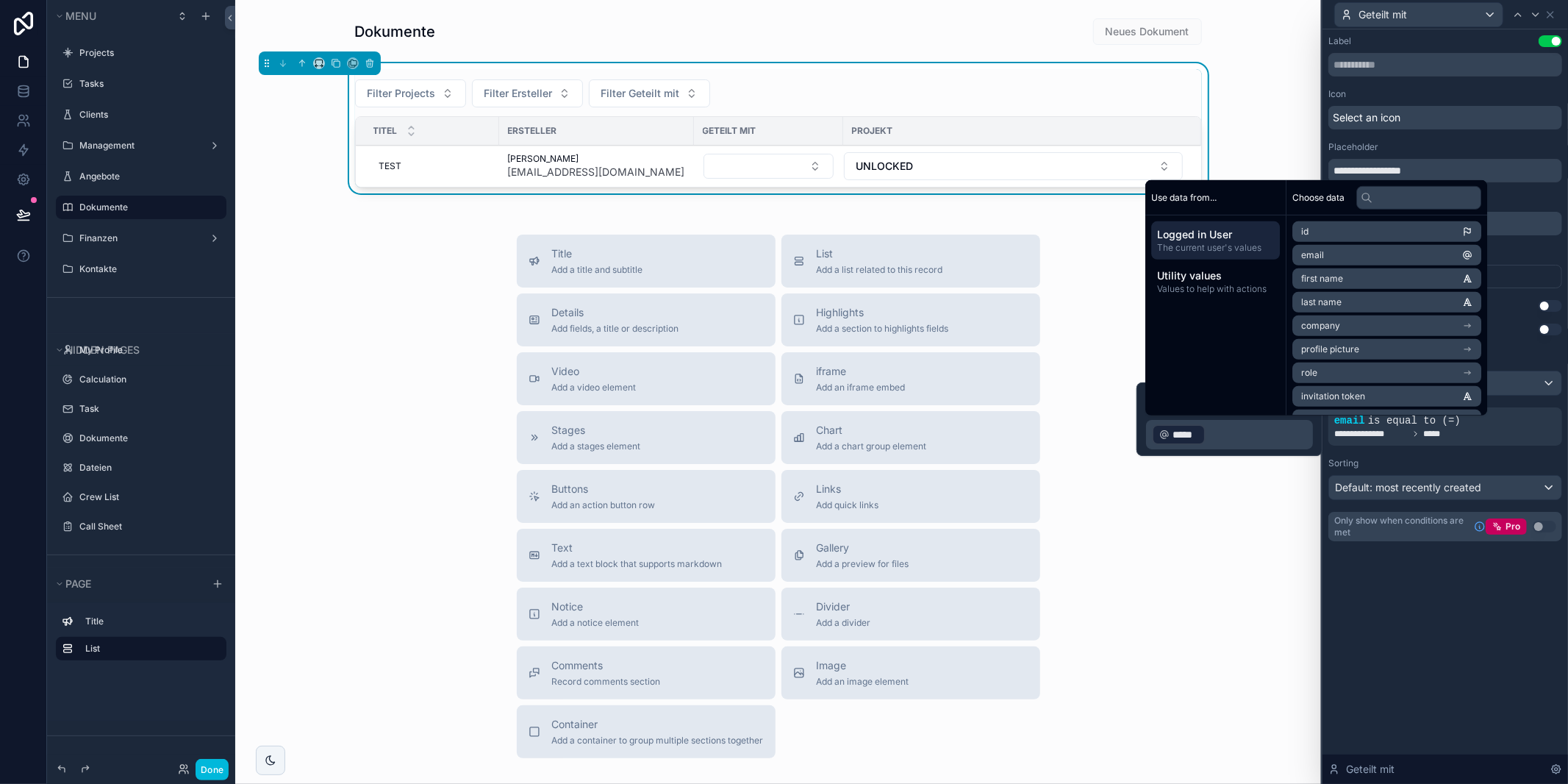
click at [1421, 627] on div "**********" at bounding box center [1446, 407] width 246 height 755
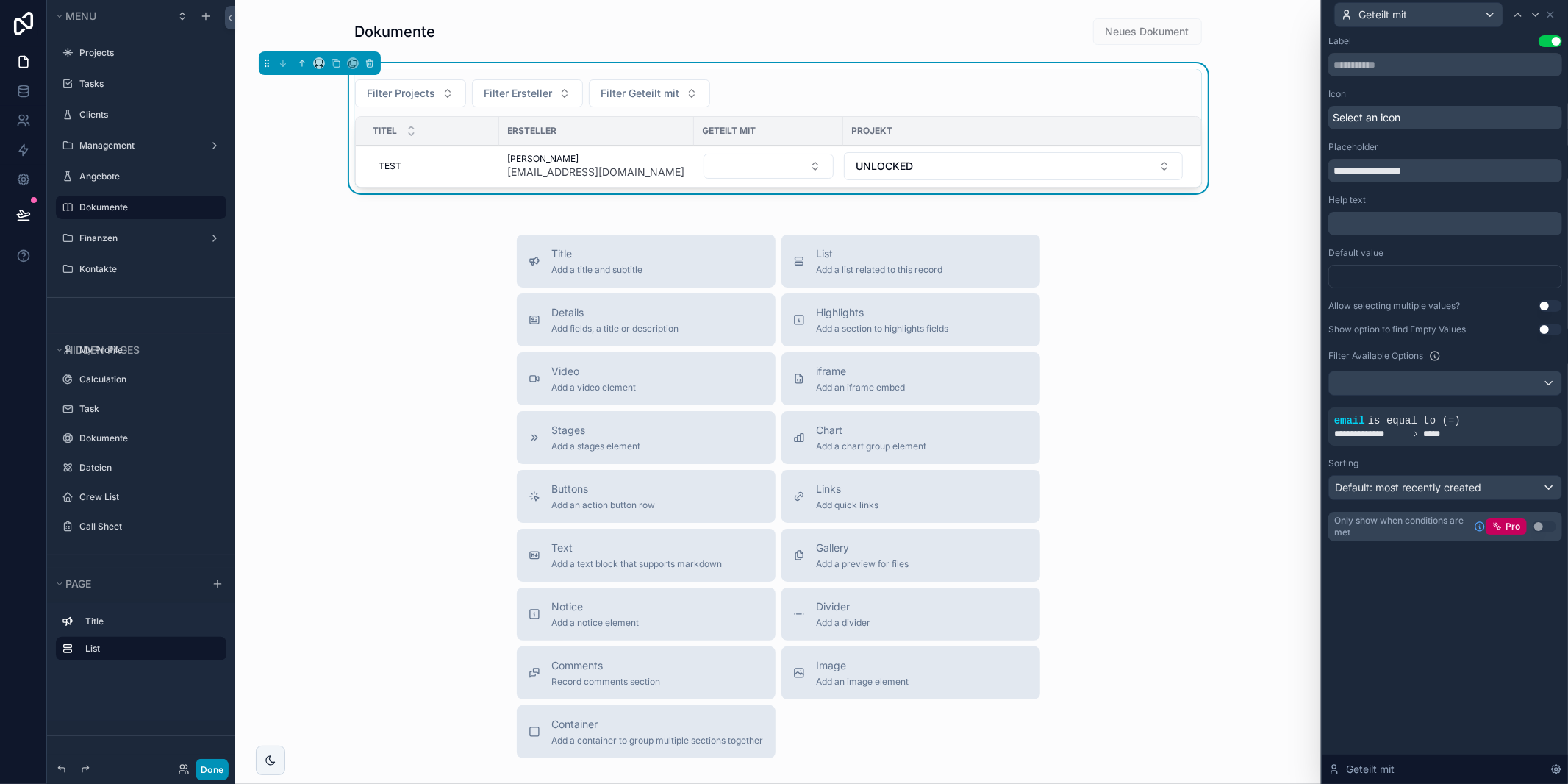
click at [219, 774] on button "Done" at bounding box center [211, 769] width 33 height 21
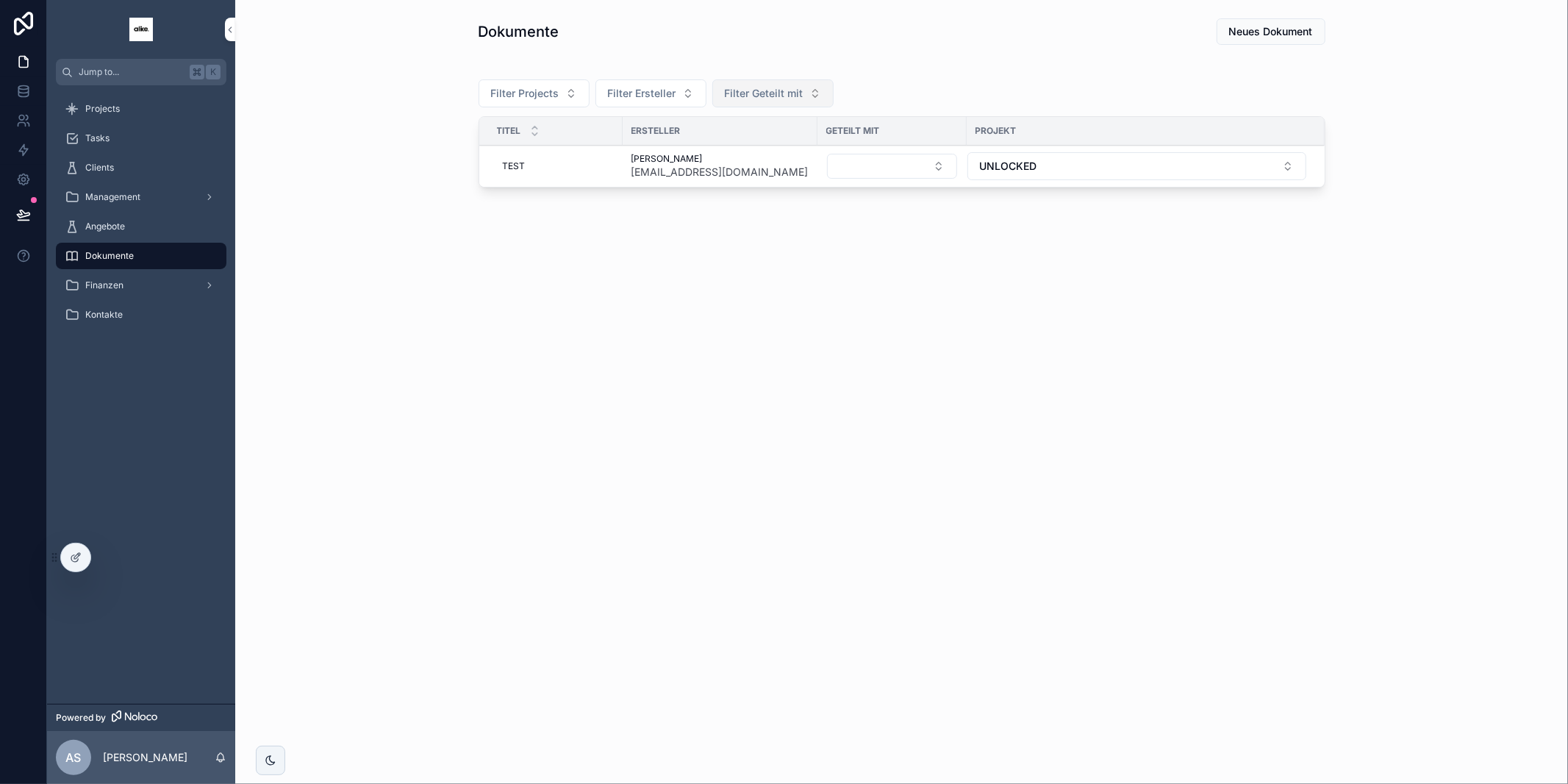
click at [799, 90] on span "Filter Geteilt mit" at bounding box center [764, 93] width 78 height 14
drag, startPoint x: 776, startPoint y: 226, endPoint x: 703, endPoint y: 120, distance: 128.7
click at [776, 226] on div "Dokumente Neues Dokument Filter Projects Filter Ersteller Filter Geteilt mit Ti…" at bounding box center [901, 147] width 1333 height 293
click at [665, 97] on span "Filter Ersteller" at bounding box center [642, 93] width 68 height 14
click at [669, 264] on div "Dokumente Neues Dokument Filter Projects Filter Ersteller Filter Geteilt mit Ti…" at bounding box center [901, 147] width 1333 height 293
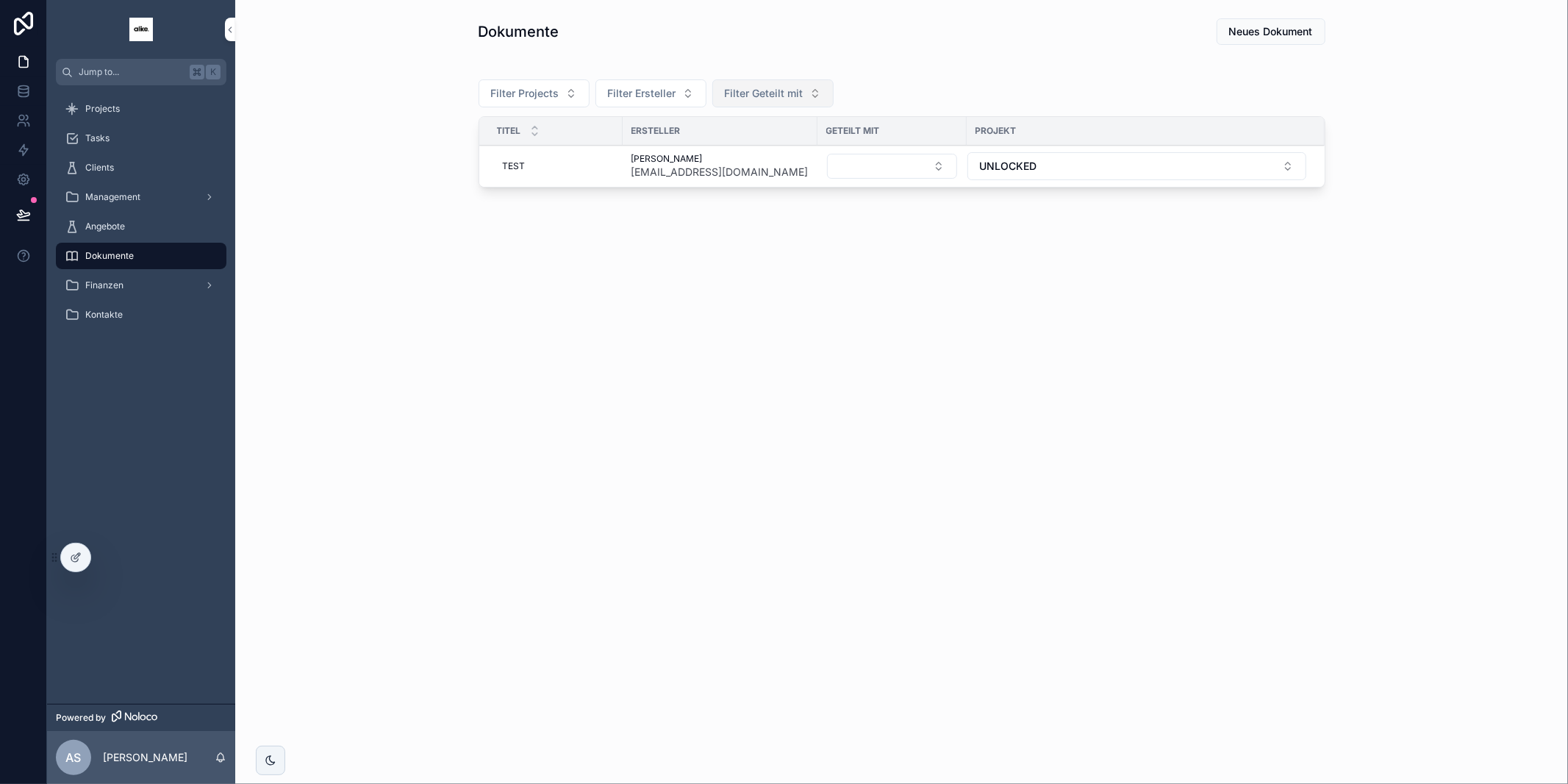
click at [767, 92] on span "Filter Geteilt mit" at bounding box center [764, 93] width 78 height 14
click at [733, 206] on div "Dokumente Neues Dokument Filter Projects Filter Ersteller Filter Geteilt mit Ti…" at bounding box center [901, 147] width 1333 height 293
click at [771, 87] on span "Filter Geteilt mit" at bounding box center [764, 93] width 78 height 14
click at [749, 94] on span "Filter Geteilt mit" at bounding box center [764, 93] width 78 height 14
click at [675, 93] on button "Filter Ersteller" at bounding box center [651, 93] width 111 height 28
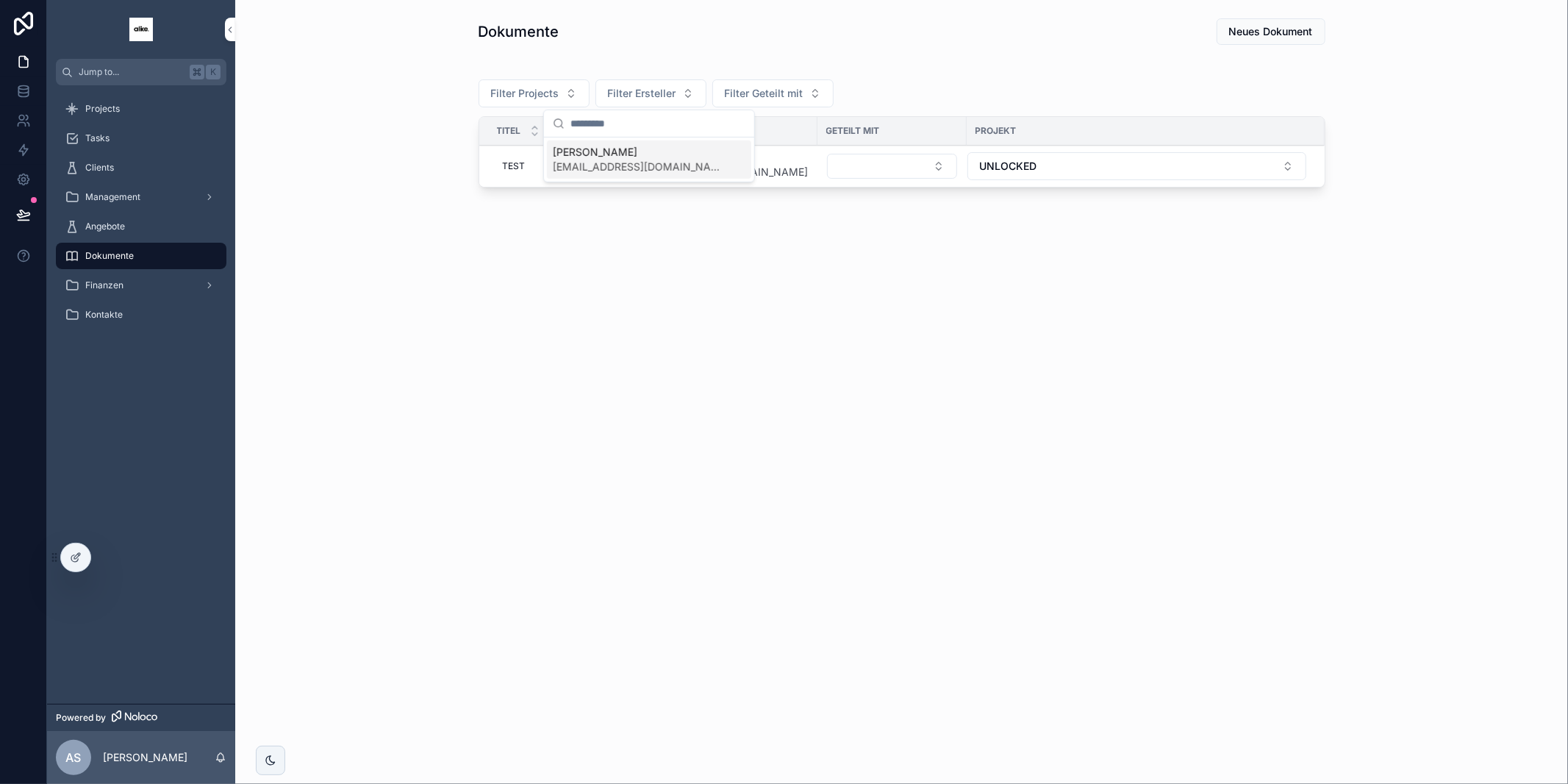
click at [662, 163] on span "[EMAIL_ADDRESS][DOMAIN_NAME]" at bounding box center [640, 166] width 175 height 14
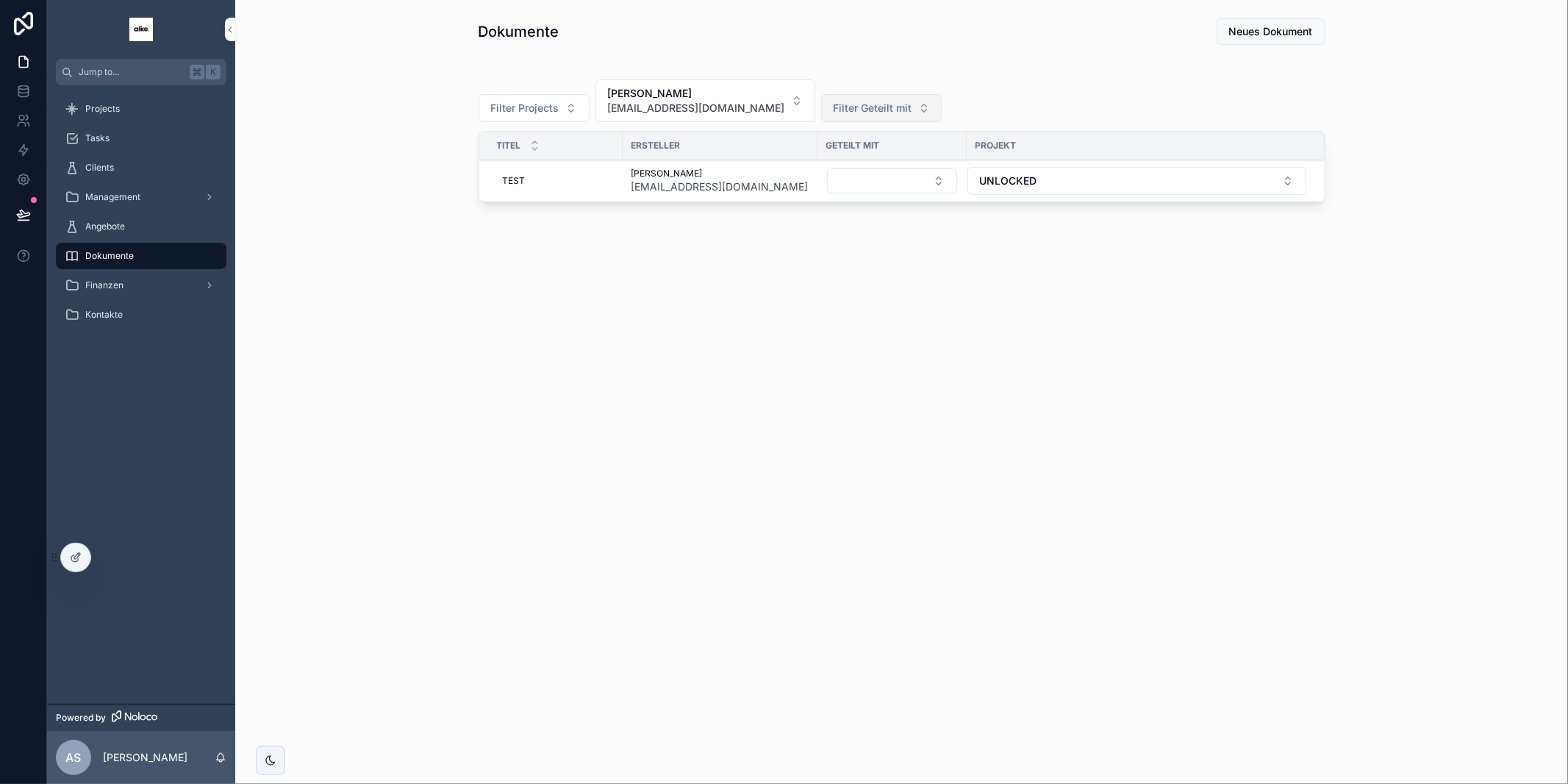
click at [834, 103] on span "Filter Geteilt mit" at bounding box center [872, 108] width 78 height 14
click at [798, 178] on span "[EMAIL_ADDRESS][DOMAIN_NAME]" at bounding box center [808, 181] width 175 height 14
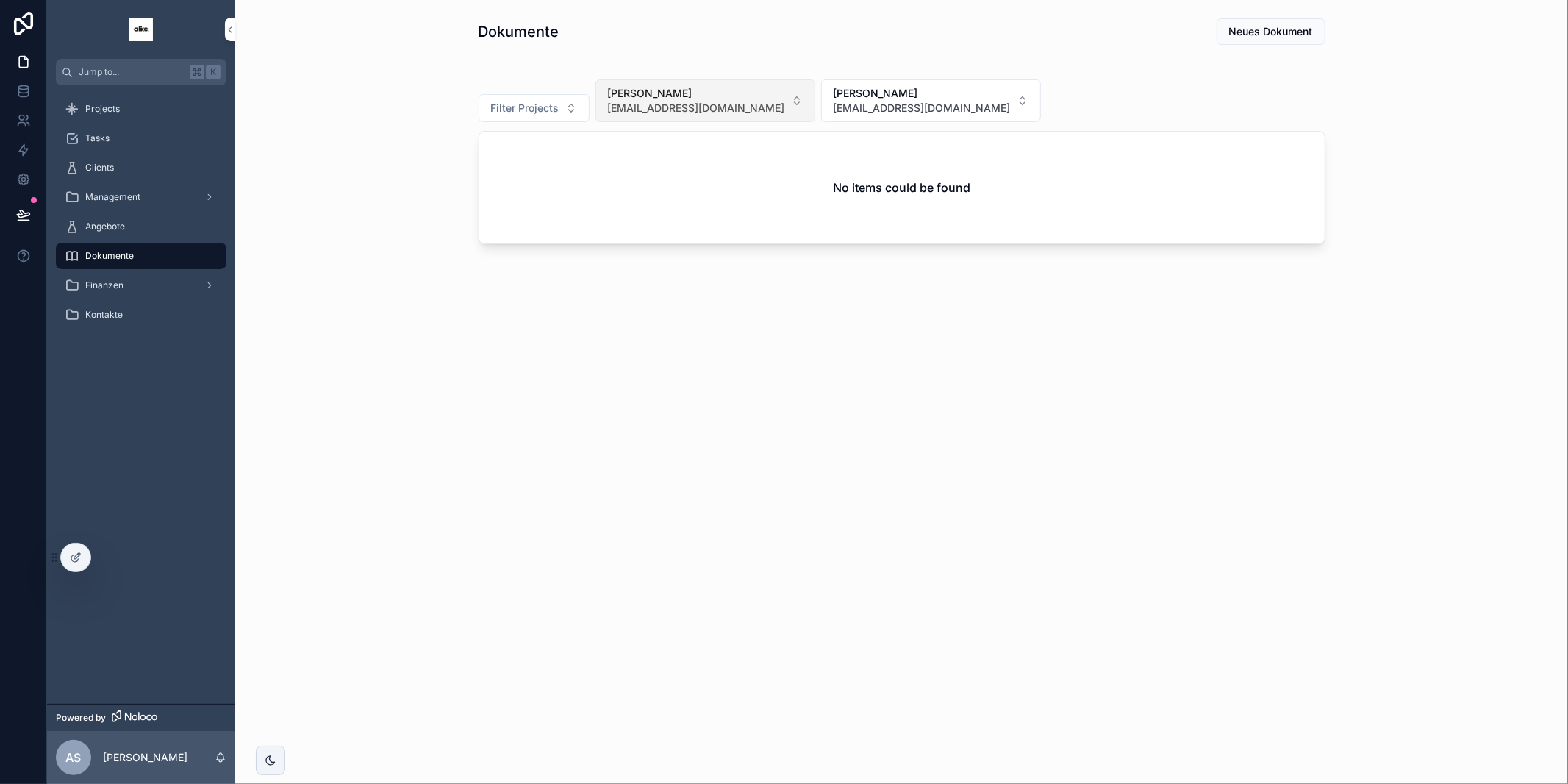
drag, startPoint x: 691, startPoint y: 109, endPoint x: 688, endPoint y: 120, distance: 11.4
click at [691, 109] on span "[EMAIL_ADDRESS][DOMAIN_NAME]" at bounding box center [696, 108] width 177 height 14
click at [686, 164] on div "None" at bounding box center [672, 167] width 205 height 24
drag, startPoint x: 757, startPoint y: 111, endPoint x: 749, endPoint y: 121, distance: 12.8
click at [753, 115] on button "[PERSON_NAME] [EMAIL_ADDRESS][DOMAIN_NAME]" at bounding box center [822, 100] width 220 height 43
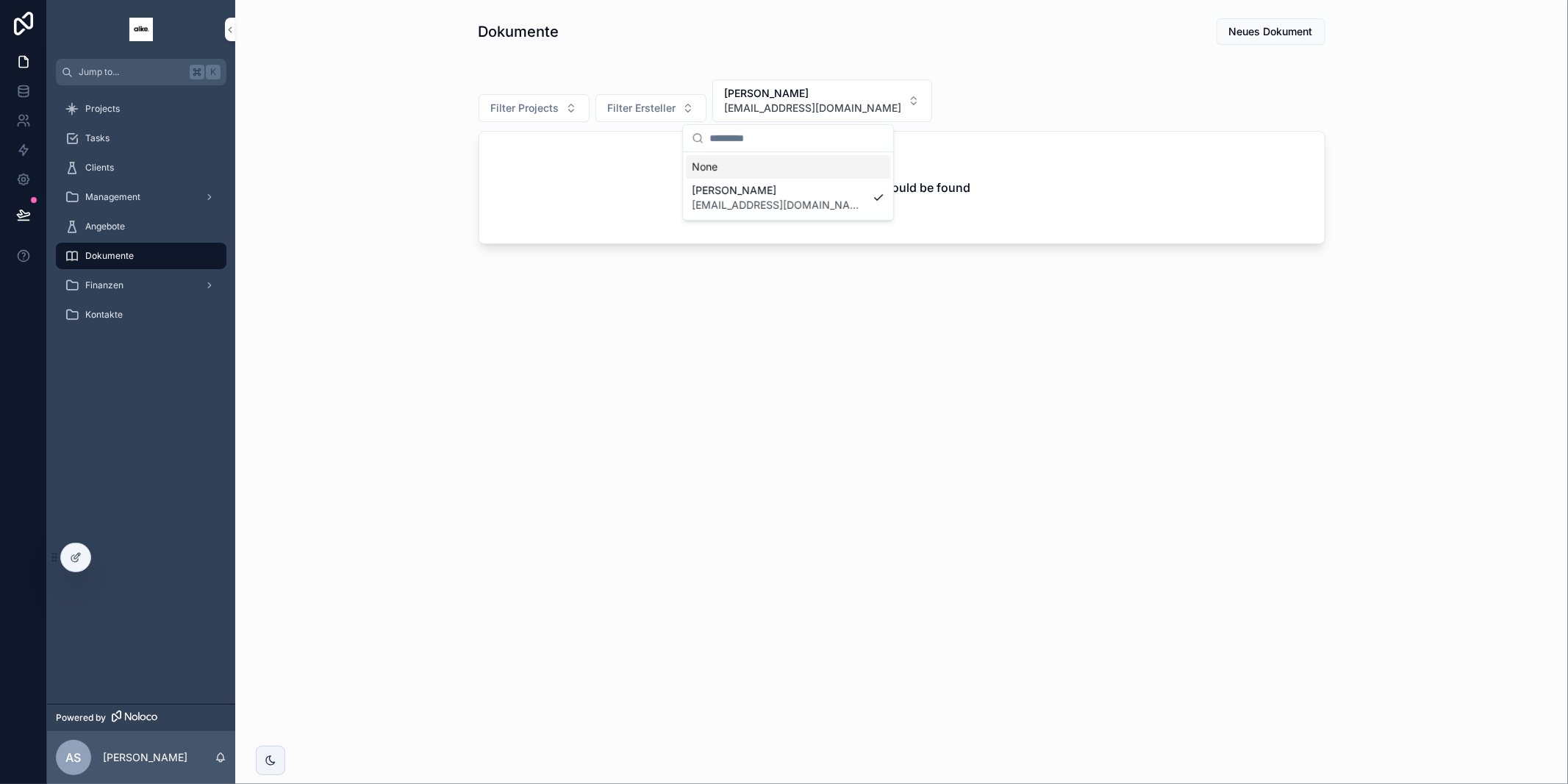
click at [744, 161] on div "None" at bounding box center [788, 167] width 205 height 24
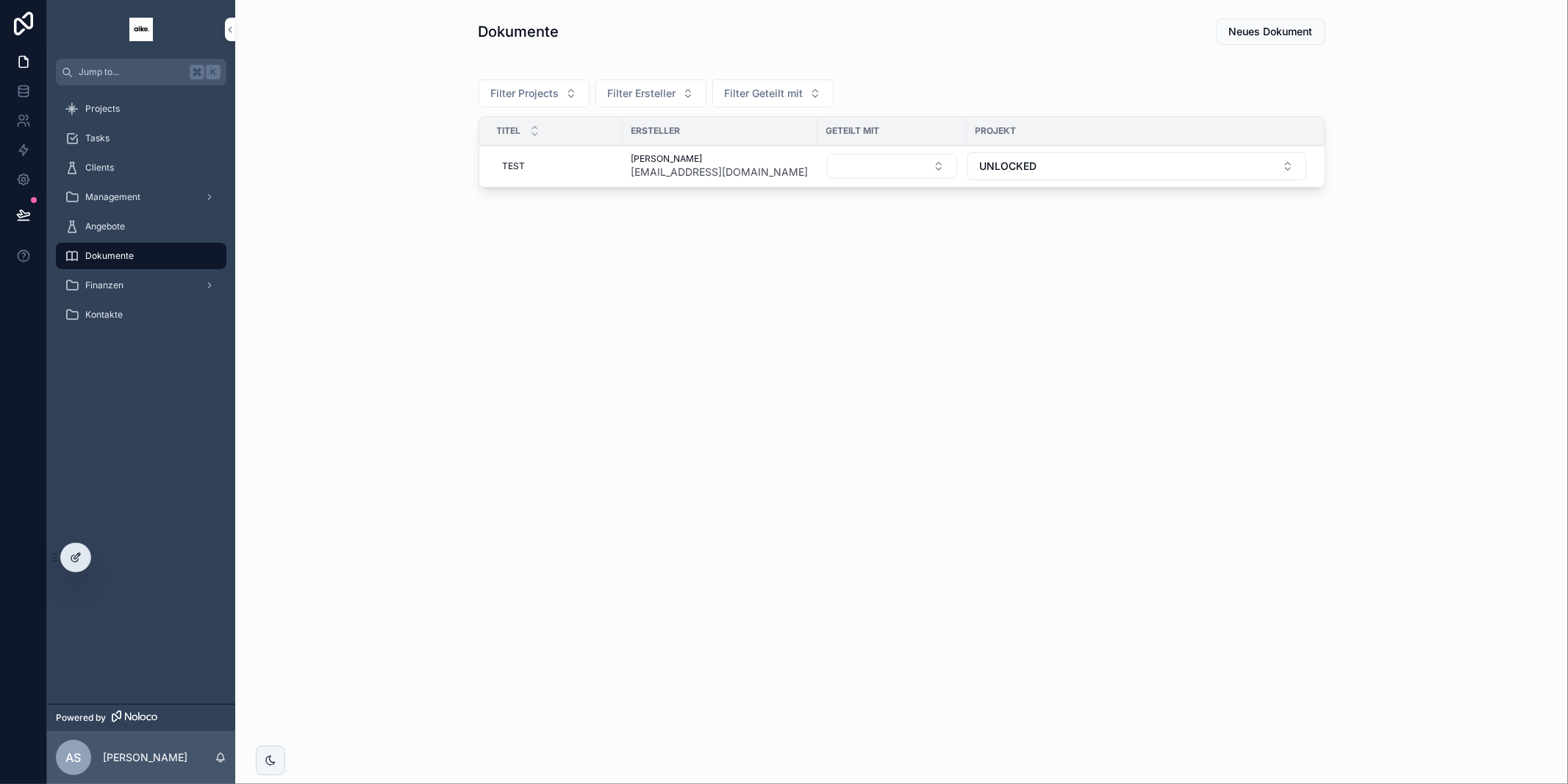
click at [73, 555] on icon at bounding box center [75, 558] width 7 height 7
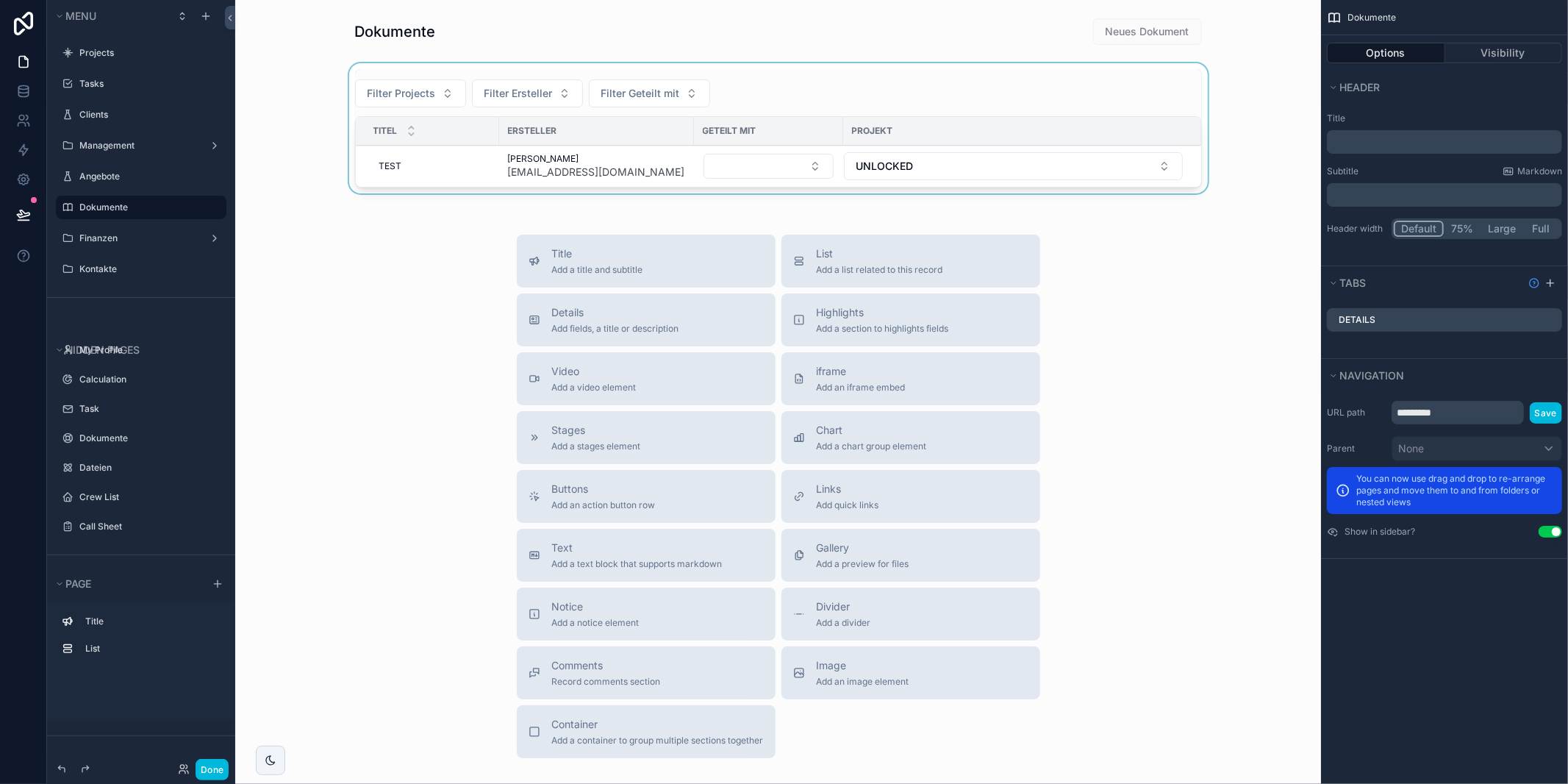
click at [843, 99] on div "scrollable content" at bounding box center [777, 131] width 1062 height 136
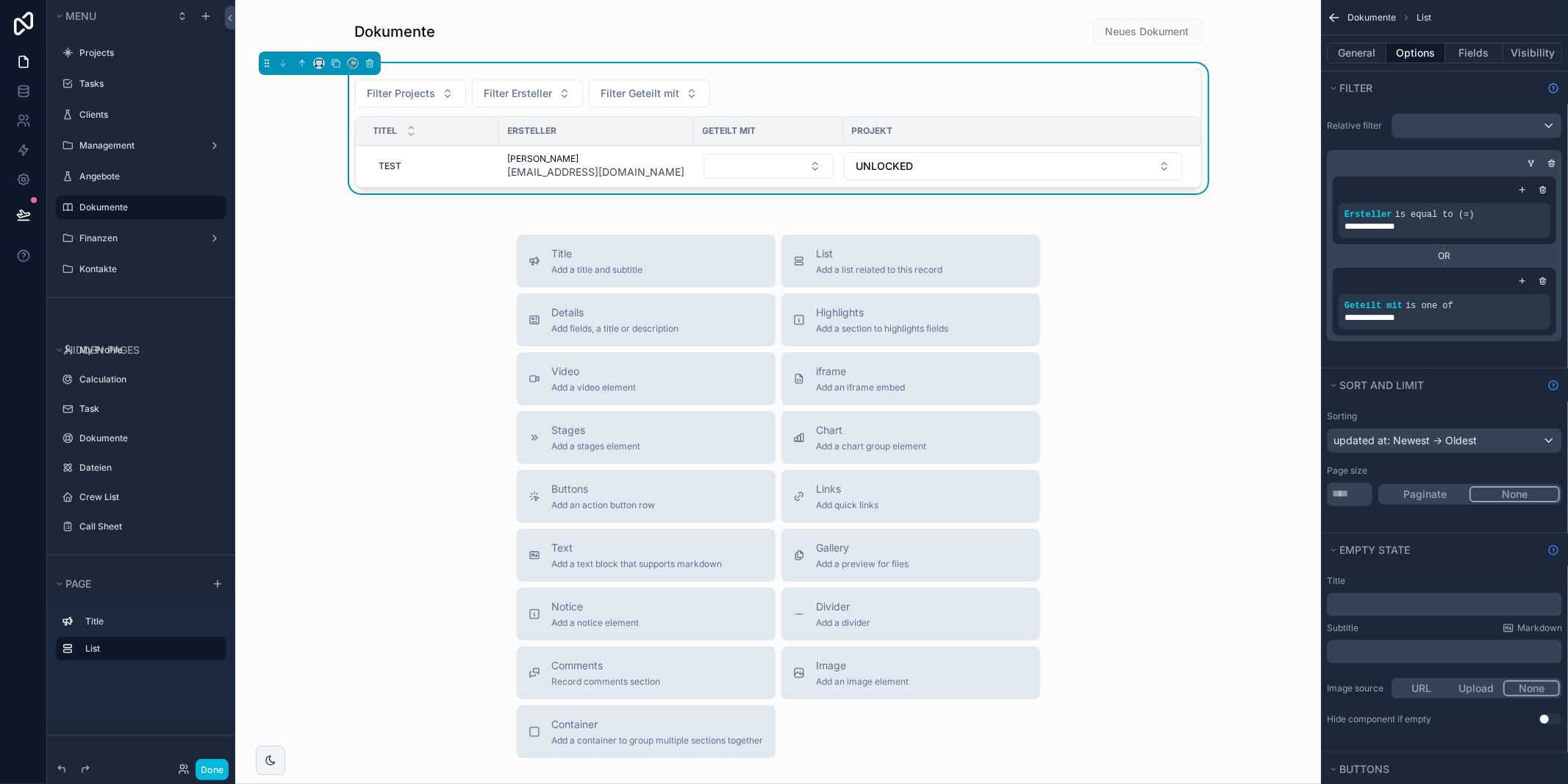
click at [808, 93] on div "Filter Projects Filter Ersteller Filter Geteilt mit" at bounding box center [779, 93] width 847 height 28
click at [1478, 55] on button "Fields" at bounding box center [1475, 53] width 59 height 20
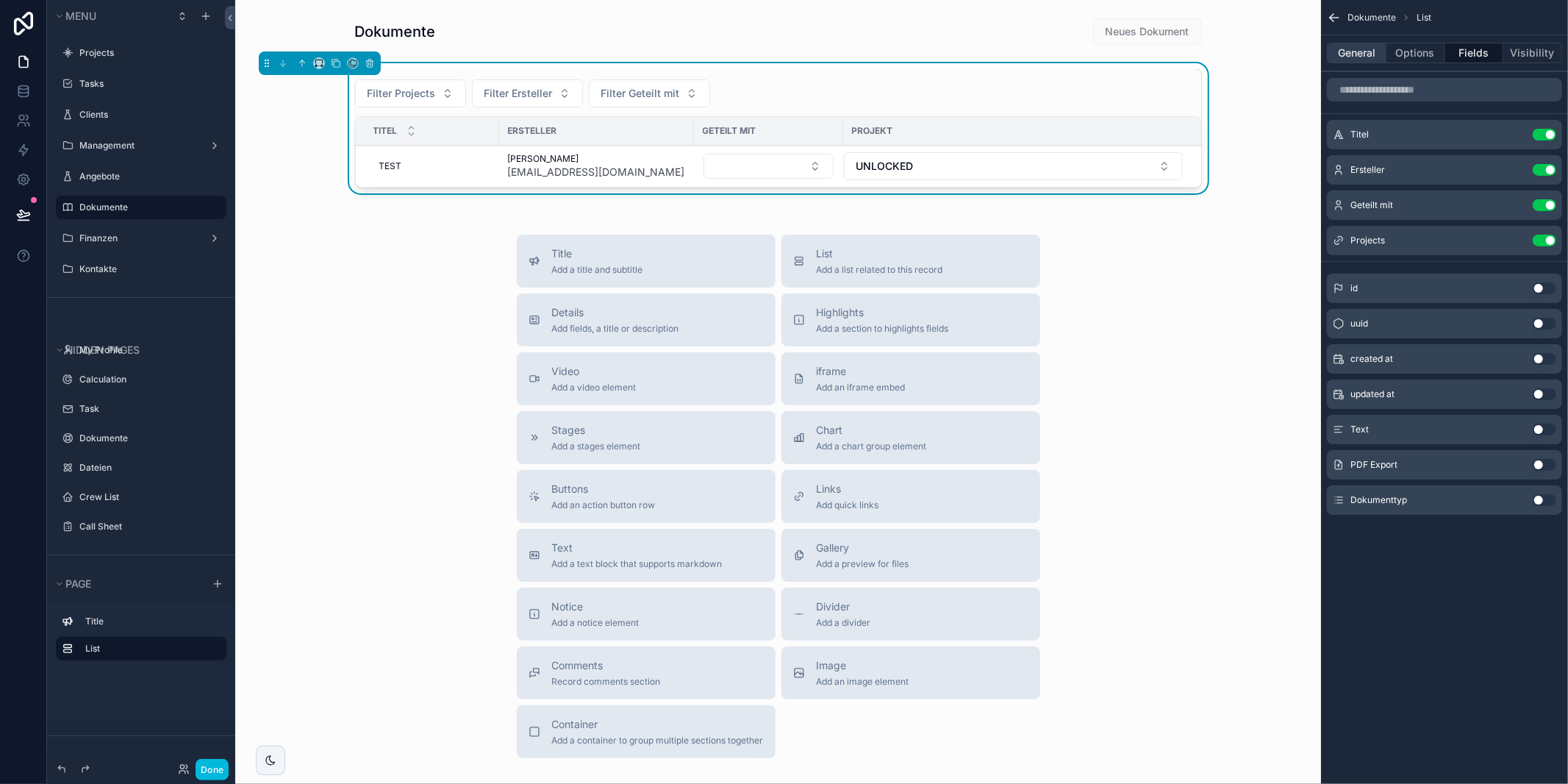
click at [1363, 56] on button "General" at bounding box center [1357, 53] width 60 height 20
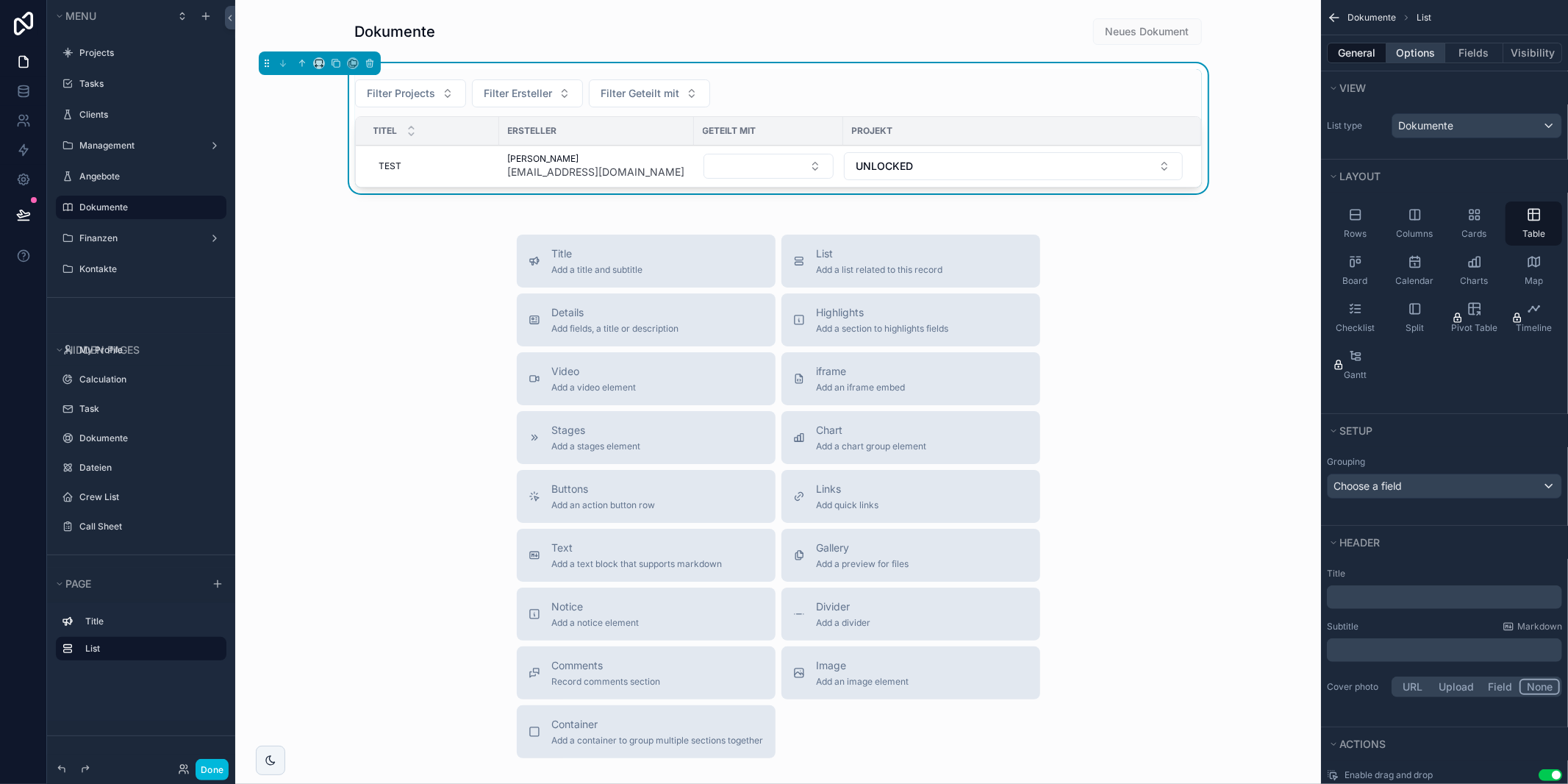
click at [1422, 55] on button "Options" at bounding box center [1416, 53] width 59 height 20
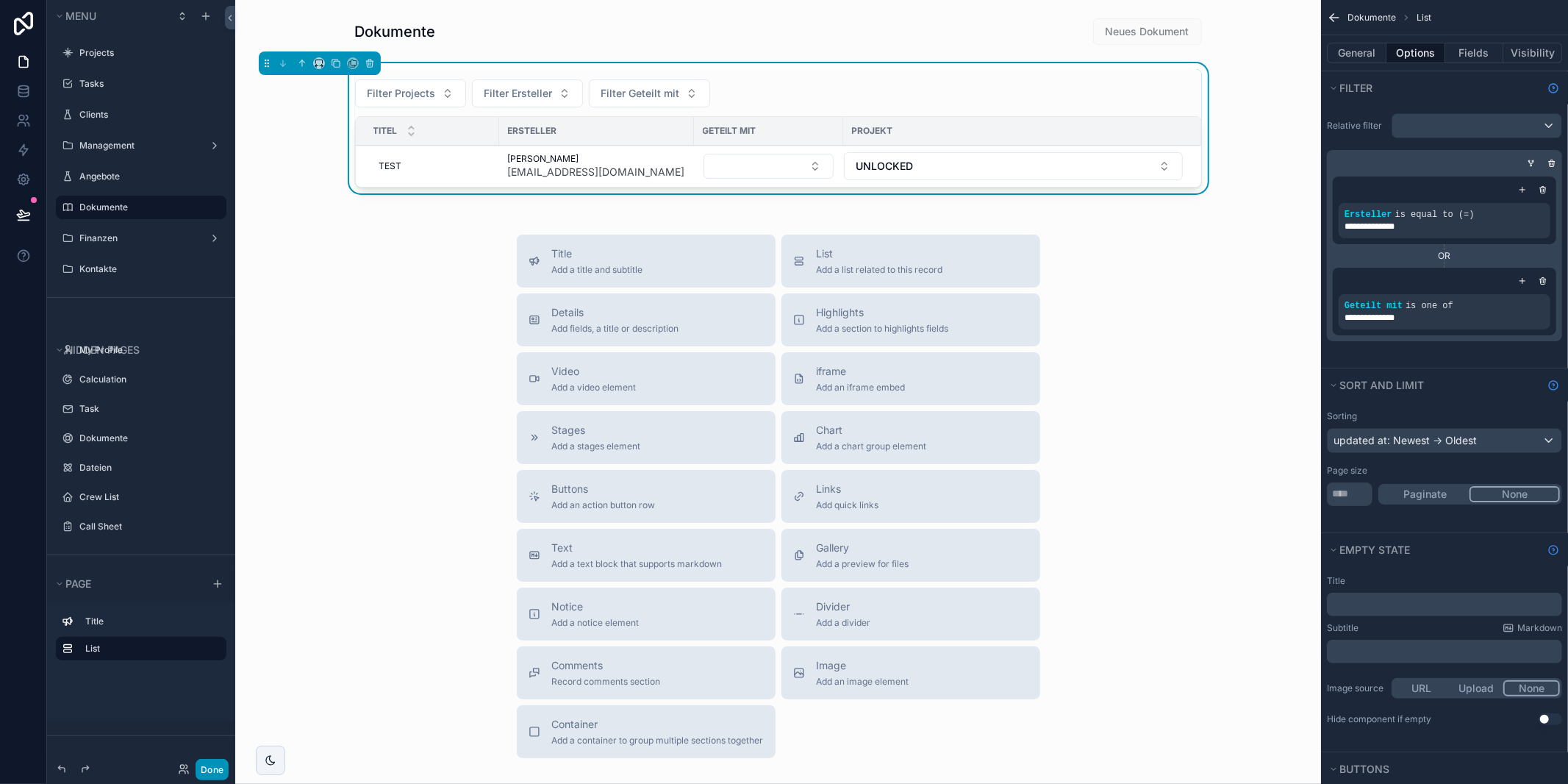
click at [217, 765] on button "Done" at bounding box center [211, 769] width 33 height 21
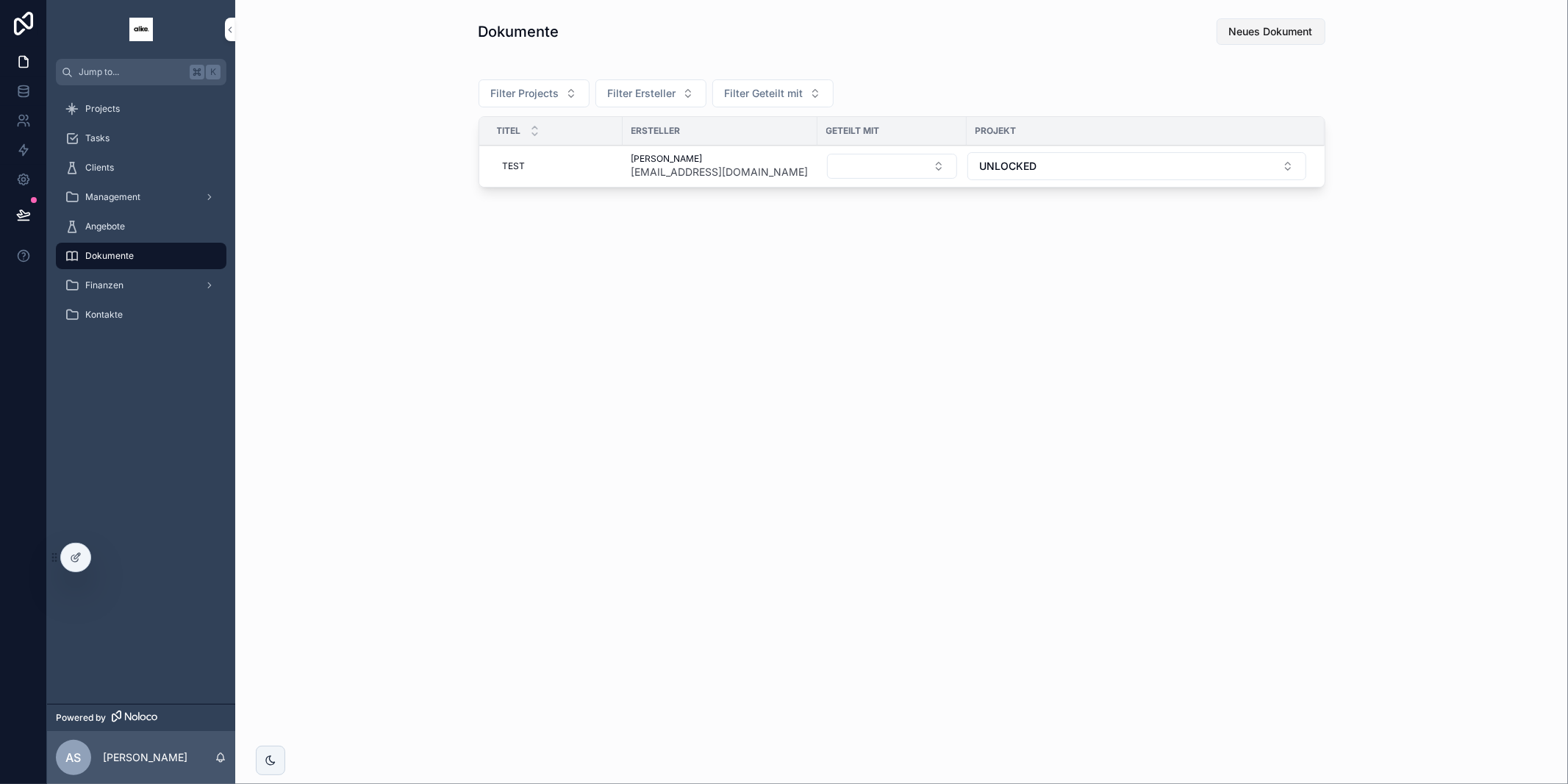
click at [1265, 29] on span "Neues Dokument" at bounding box center [1272, 31] width 84 height 14
click at [512, 205] on div "--" at bounding box center [555, 206] width 117 height 24
type input "**********"
click button "scrollable content" at bounding box center [682, 224] width 18 height 18
click at [883, 202] on button "Select Button" at bounding box center [892, 205] width 131 height 25
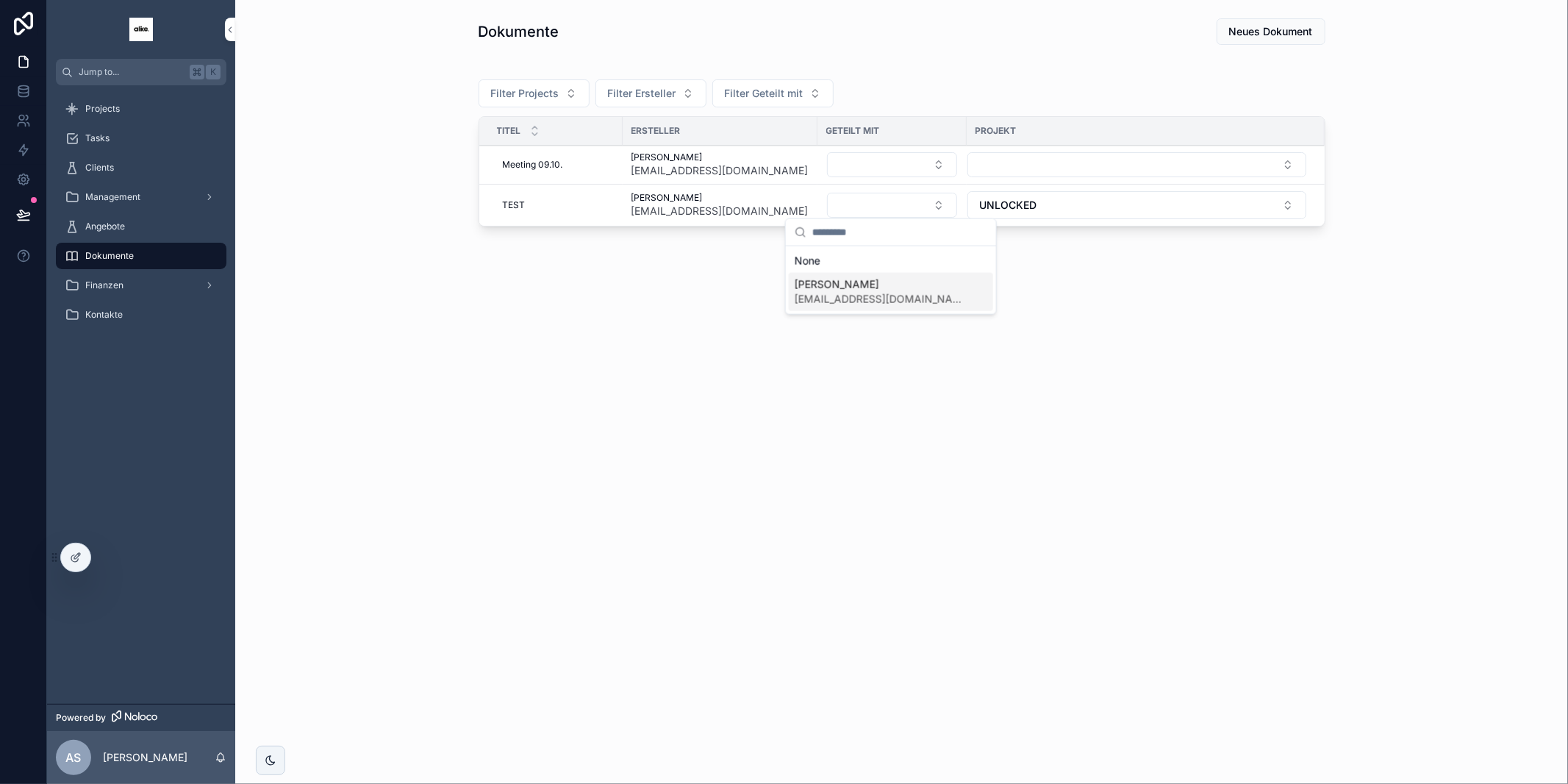
click at [853, 286] on span "[PERSON_NAME]" at bounding box center [883, 284] width 175 height 14
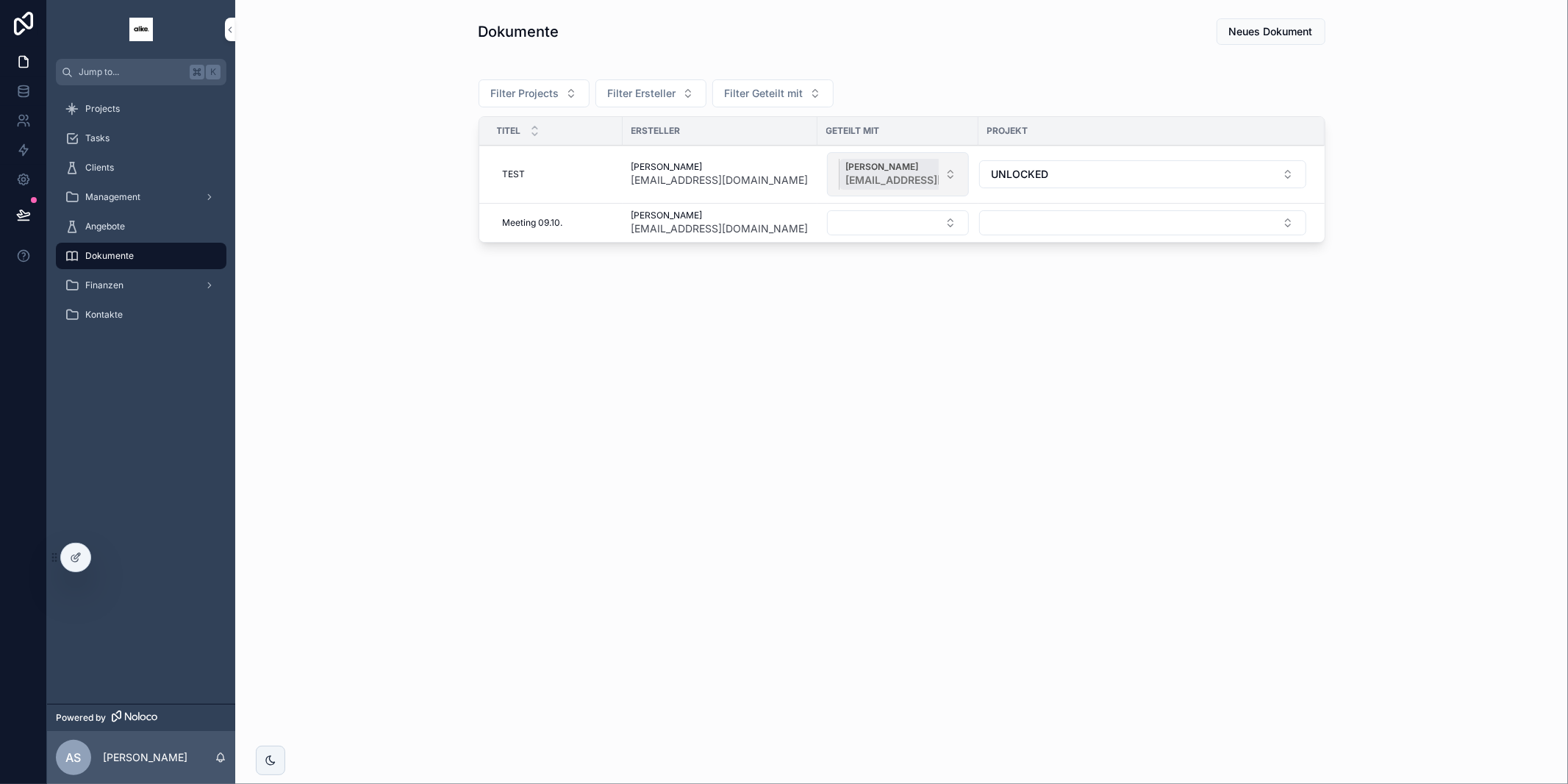
click at [885, 173] on span "[EMAIL_ADDRESS][DOMAIN_NAME]" at bounding box center [936, 179] width 179 height 14
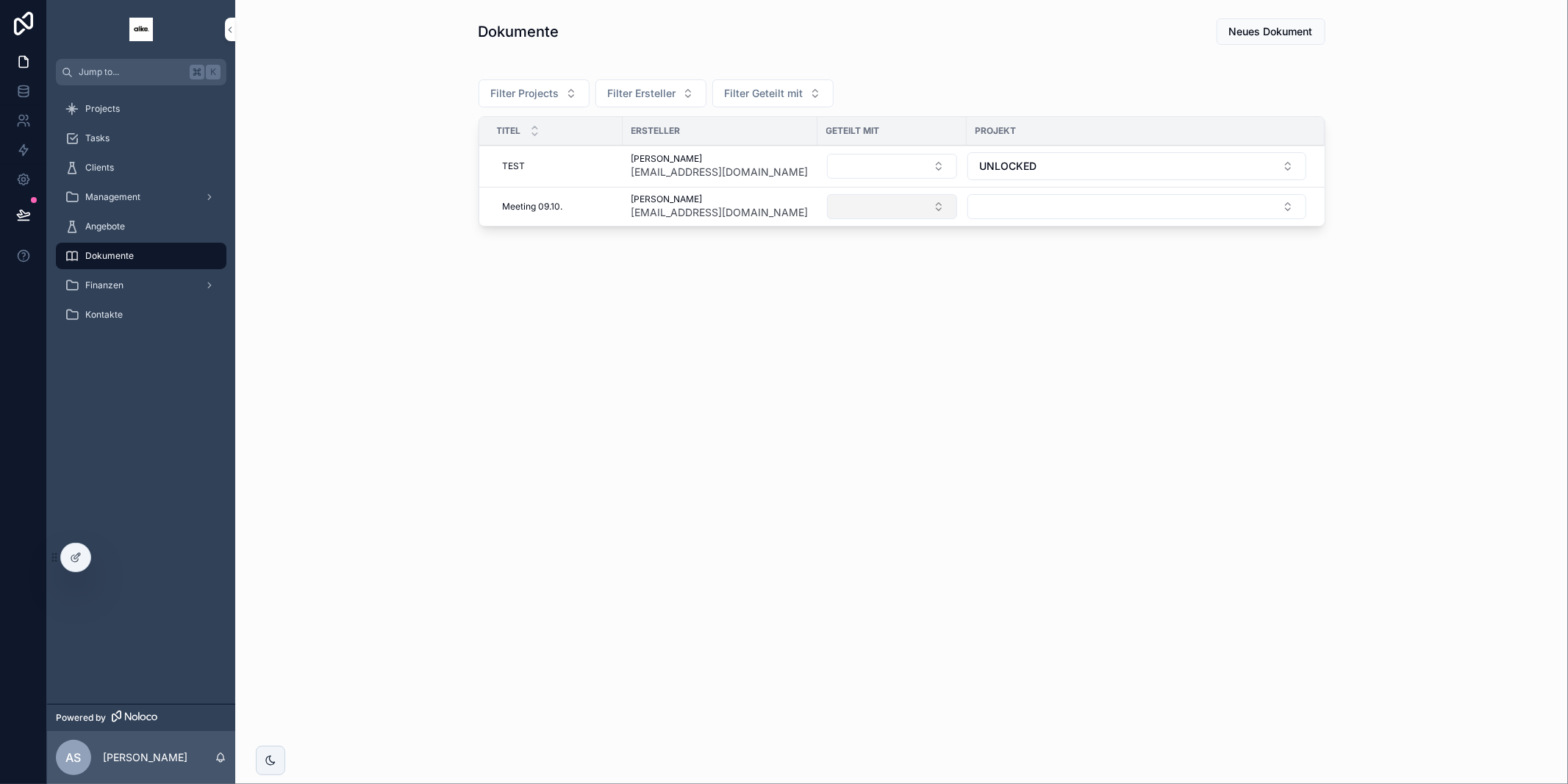
click at [903, 205] on button "Select Button" at bounding box center [892, 206] width 131 height 25
click at [857, 290] on span "[PERSON_NAME]" at bounding box center [883, 285] width 175 height 14
click at [1006, 304] on div "Dokumente Neues Dokument Filter Projects Filter Ersteller Filter Geteilt mit Ti…" at bounding box center [901, 175] width 1333 height 351
click at [1048, 232] on td "scrollable content" at bounding box center [1151, 216] width 346 height 58
click at [1043, 222] on button "Select Button" at bounding box center [1143, 216] width 327 height 25
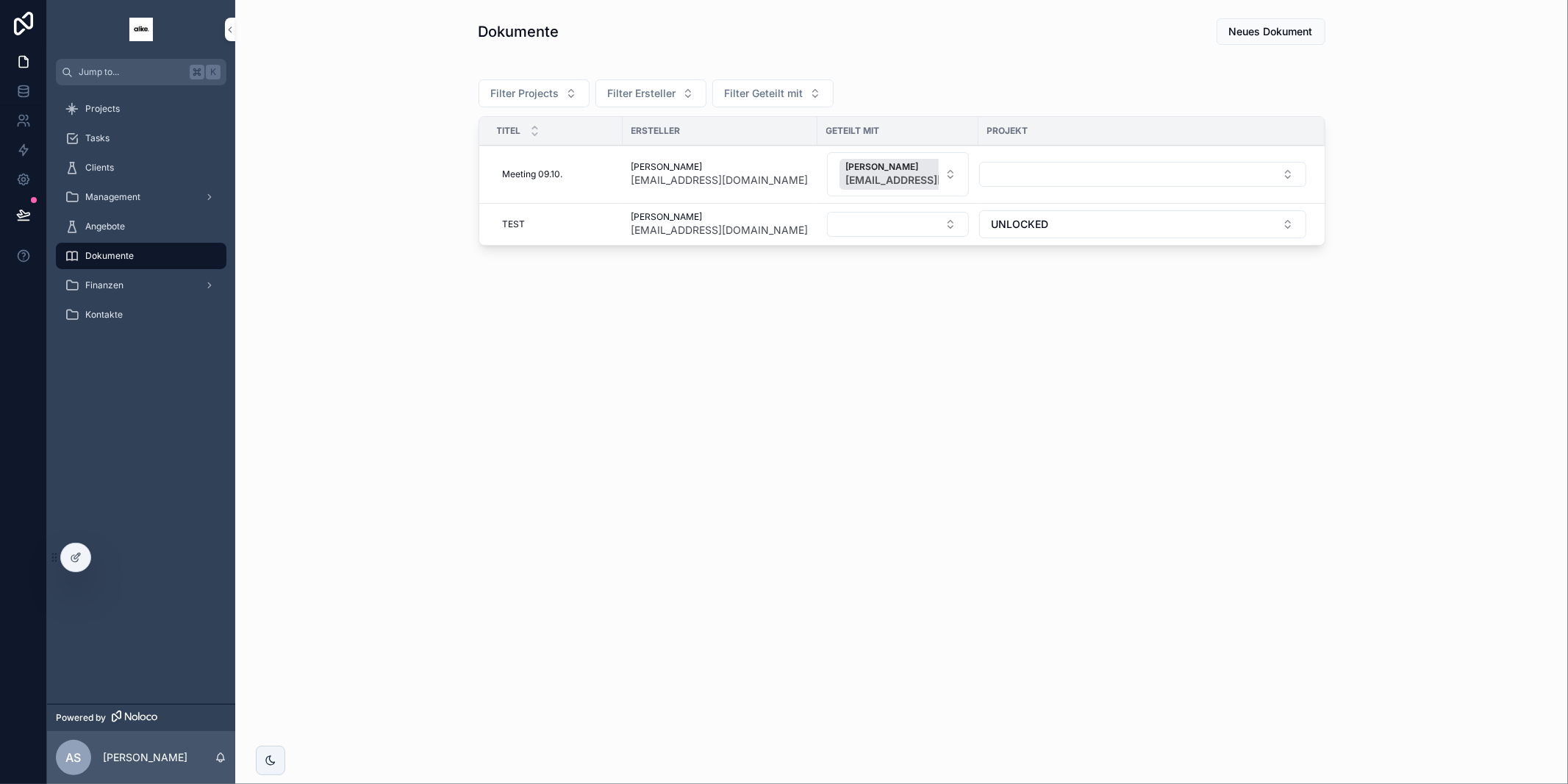
click at [1085, 272] on div "Dokumente Neues Dokument Filter Projects Filter Ersteller Filter Geteilt mit Ti…" at bounding box center [901, 175] width 1333 height 351
click at [1033, 173] on button "Select Button" at bounding box center [1143, 174] width 327 height 25
click at [1062, 227] on span "ZOO [GEOGRAPHIC_DATA]" at bounding box center [1110, 230] width 131 height 14
click at [979, 133] on div "Projekt" at bounding box center [1151, 131] width 346 height 24
drag, startPoint x: 975, startPoint y: 133, endPoint x: 971, endPoint y: 175, distance: 42.2
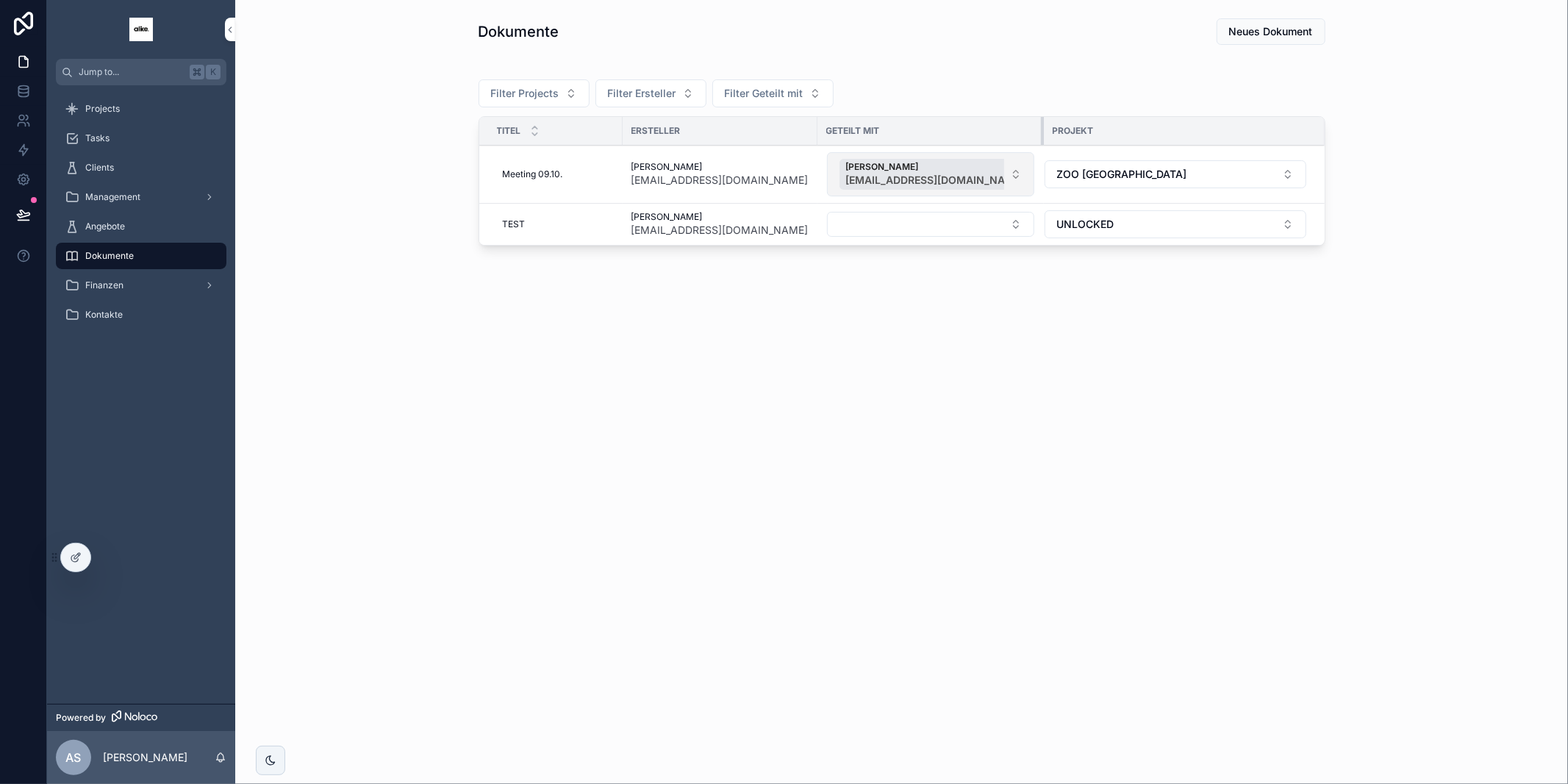
click at [1040, 130] on tr "Titel Ersteller Geteilt mit Projekt" at bounding box center [902, 131] width 845 height 29
click at [77, 558] on icon at bounding box center [76, 557] width 12 height 12
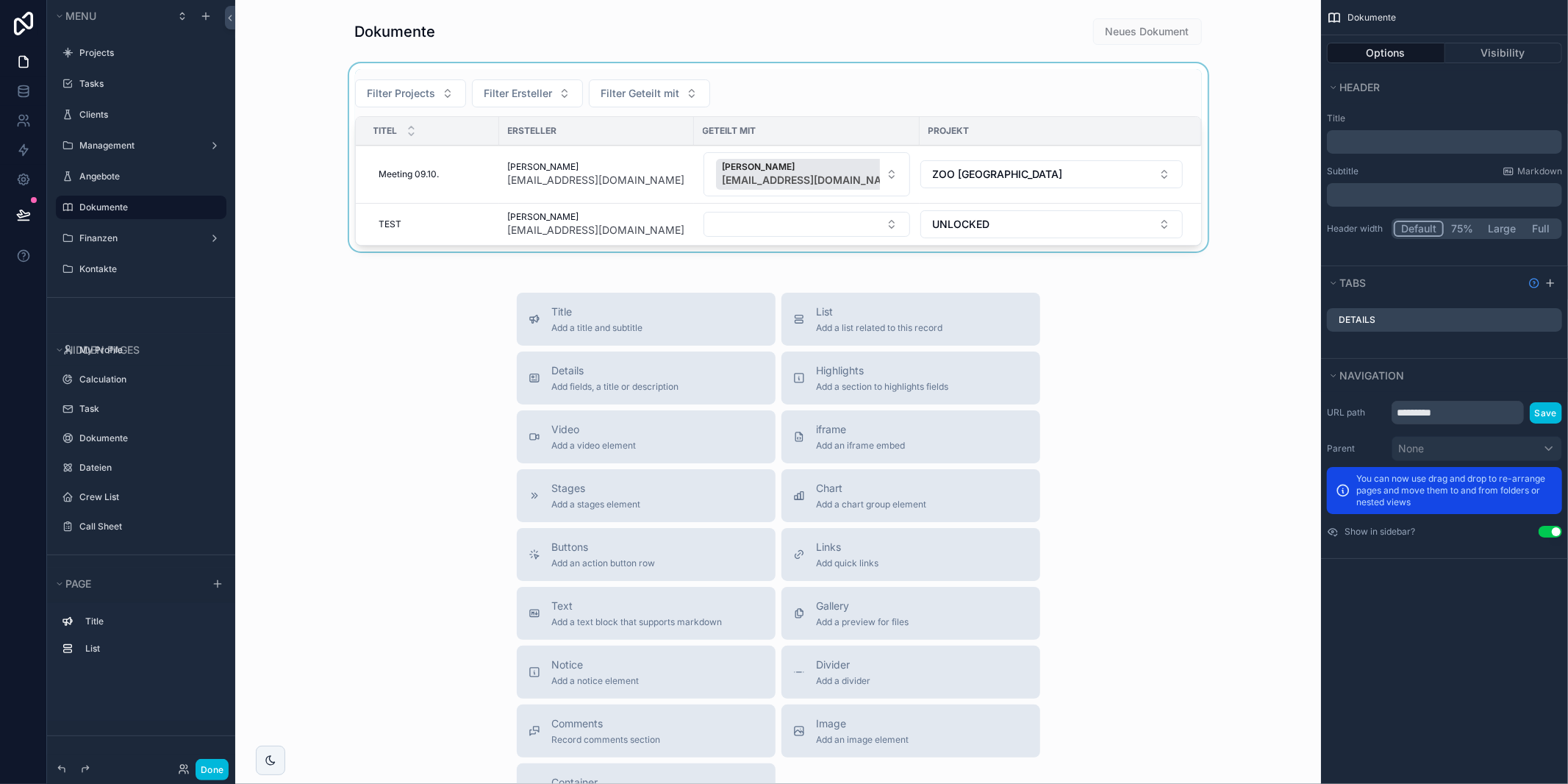
click at [798, 141] on th "Geteilt mit" at bounding box center [807, 131] width 226 height 29
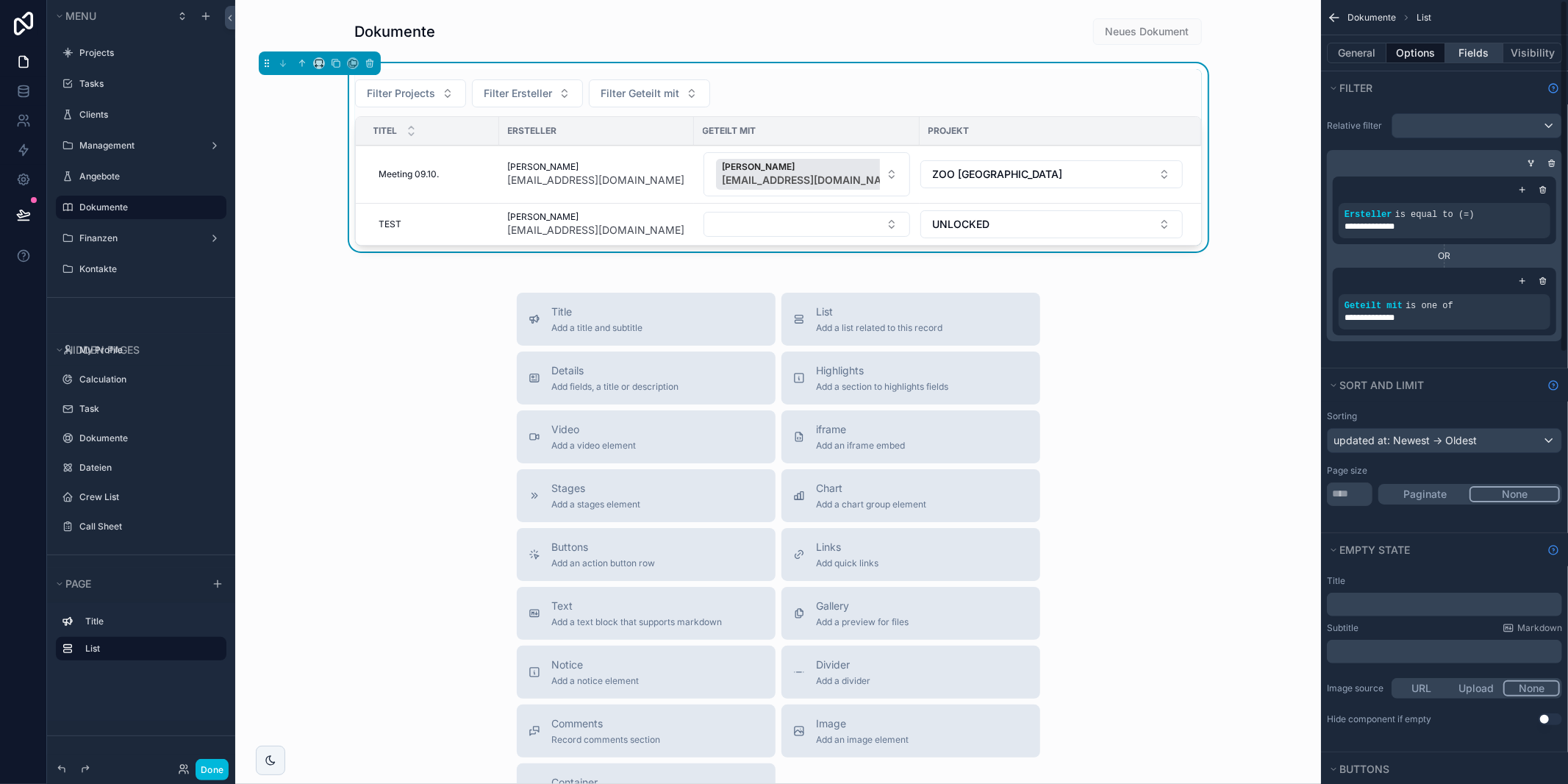
click at [1469, 52] on button "Fields" at bounding box center [1475, 53] width 59 height 20
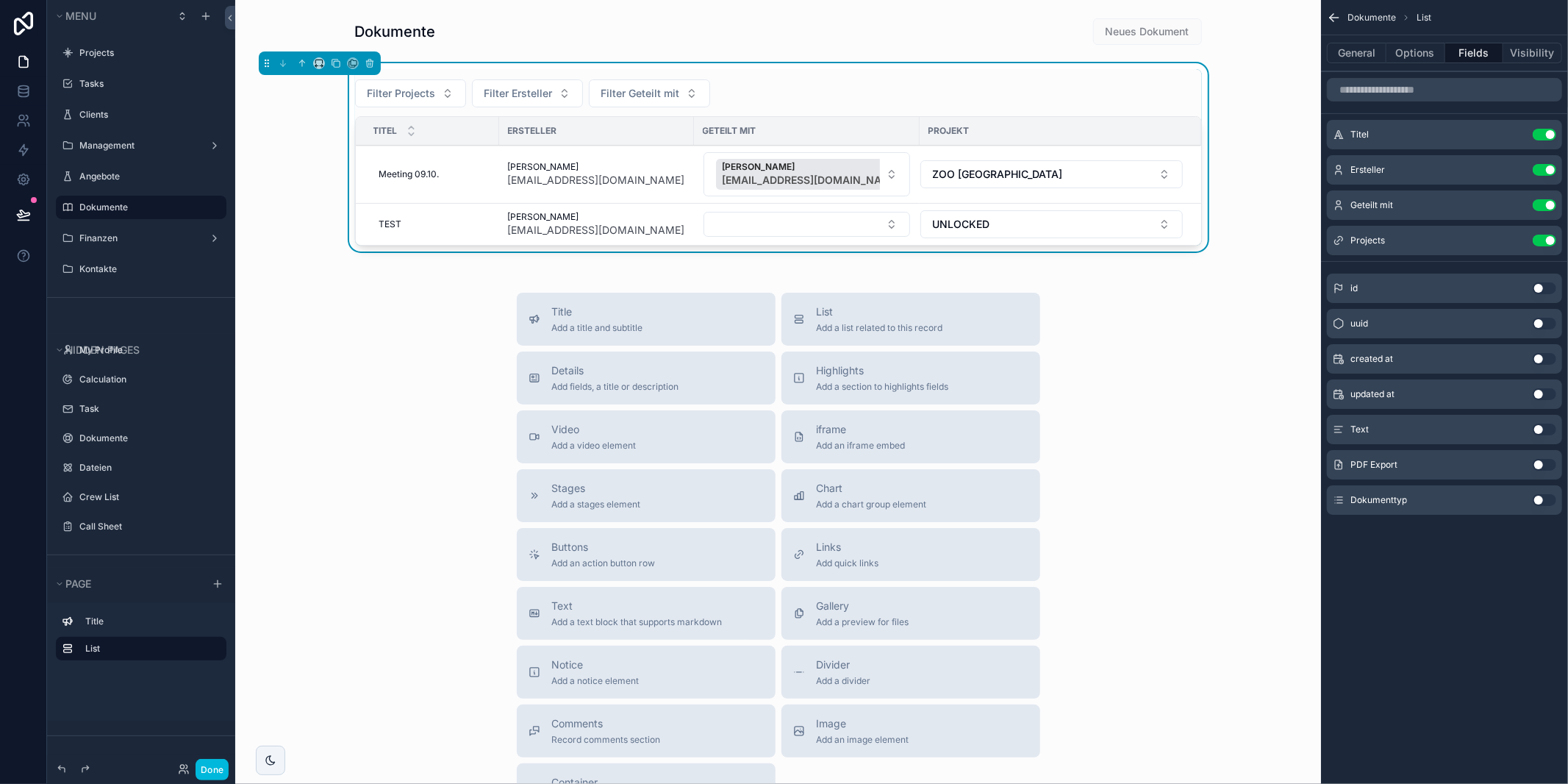
click at [0, 0] on icon "scrollable content" at bounding box center [0, 0] width 0 height 0
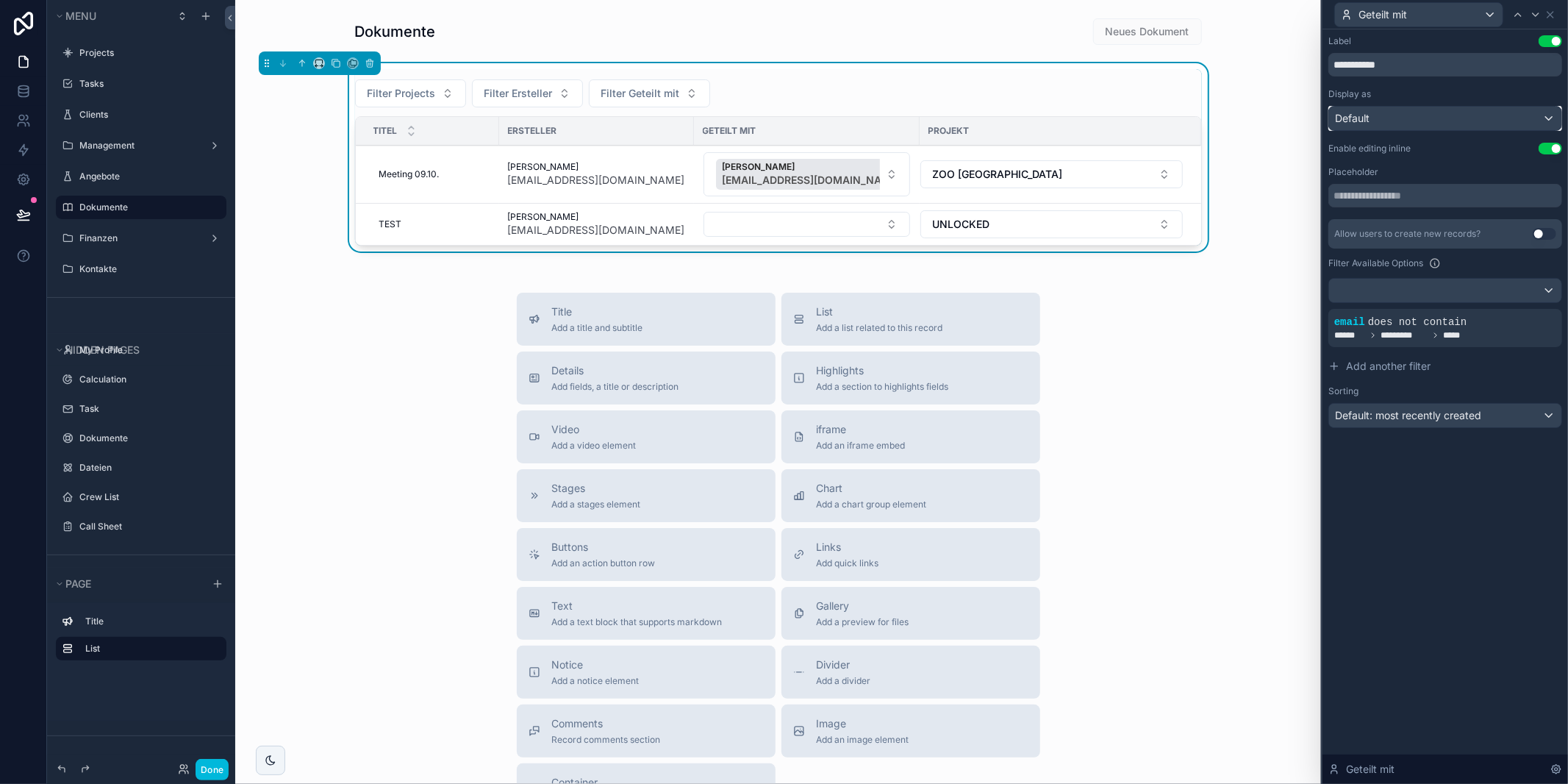
click at [1432, 123] on div "Default" at bounding box center [1445, 119] width 232 height 24
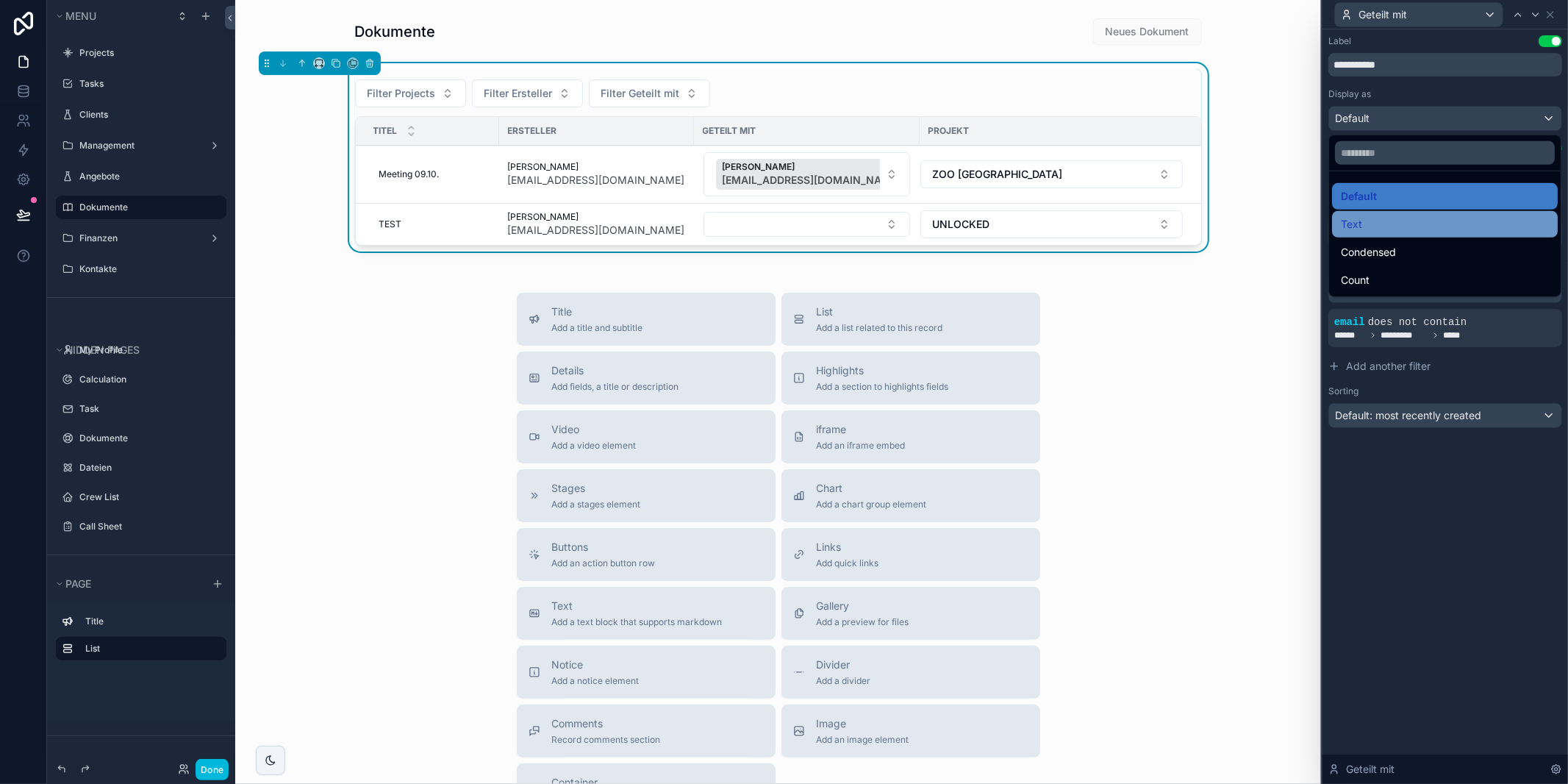
click at [1406, 218] on div "Text" at bounding box center [1444, 224] width 208 height 18
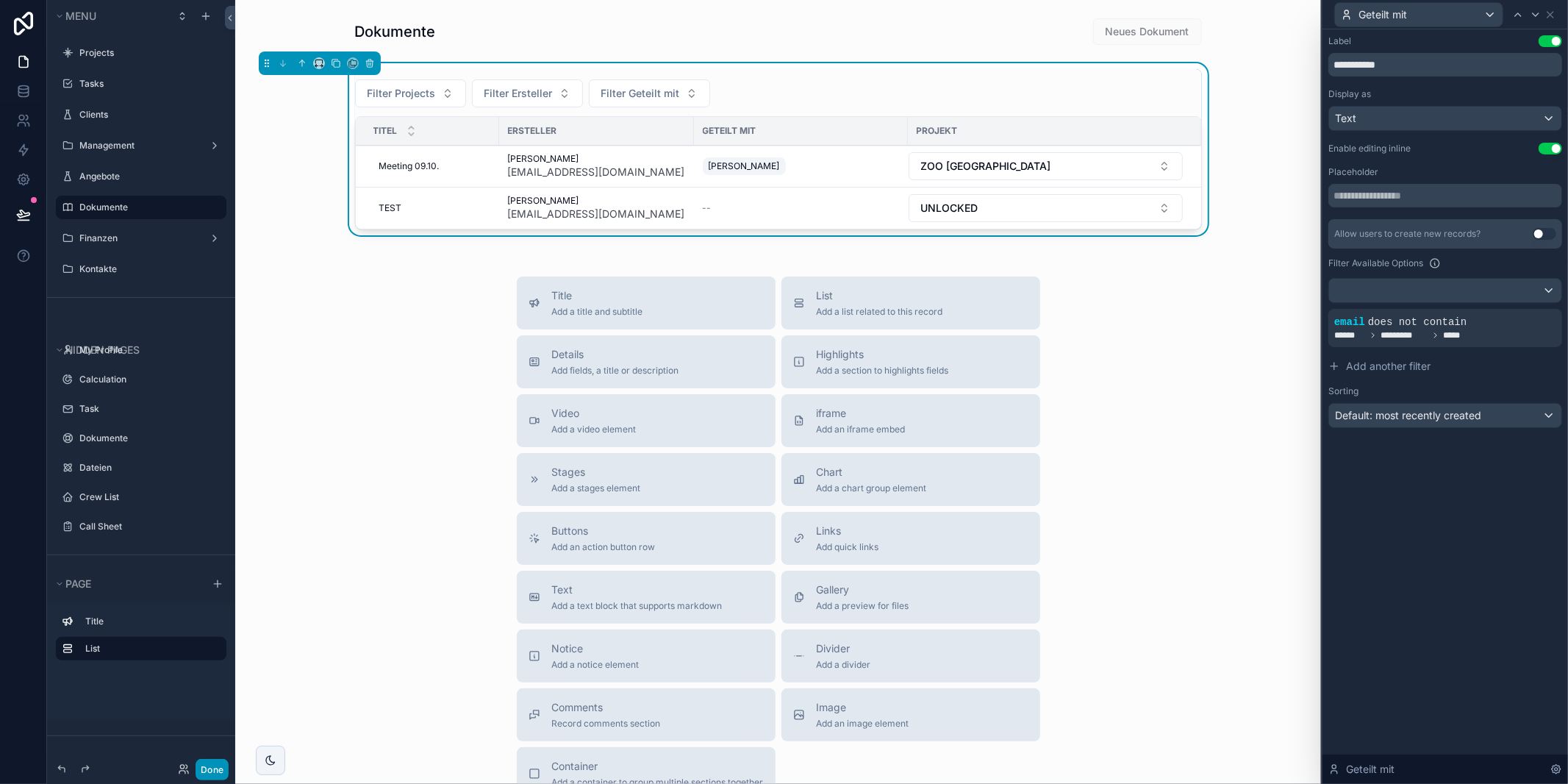
click at [215, 769] on button "Done" at bounding box center [211, 769] width 33 height 21
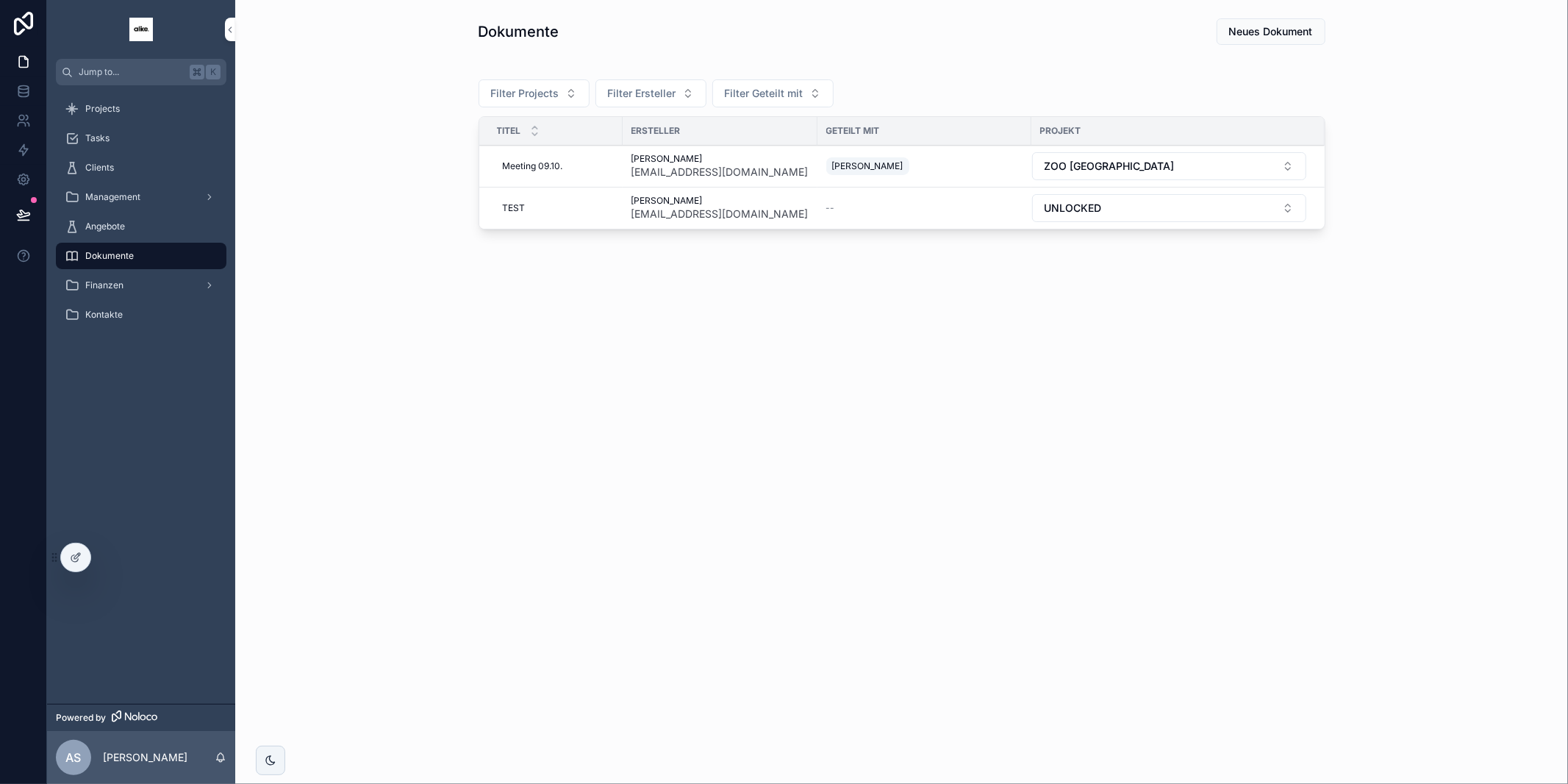
click at [897, 164] on span "[PERSON_NAME]" at bounding box center [867, 166] width 72 height 12
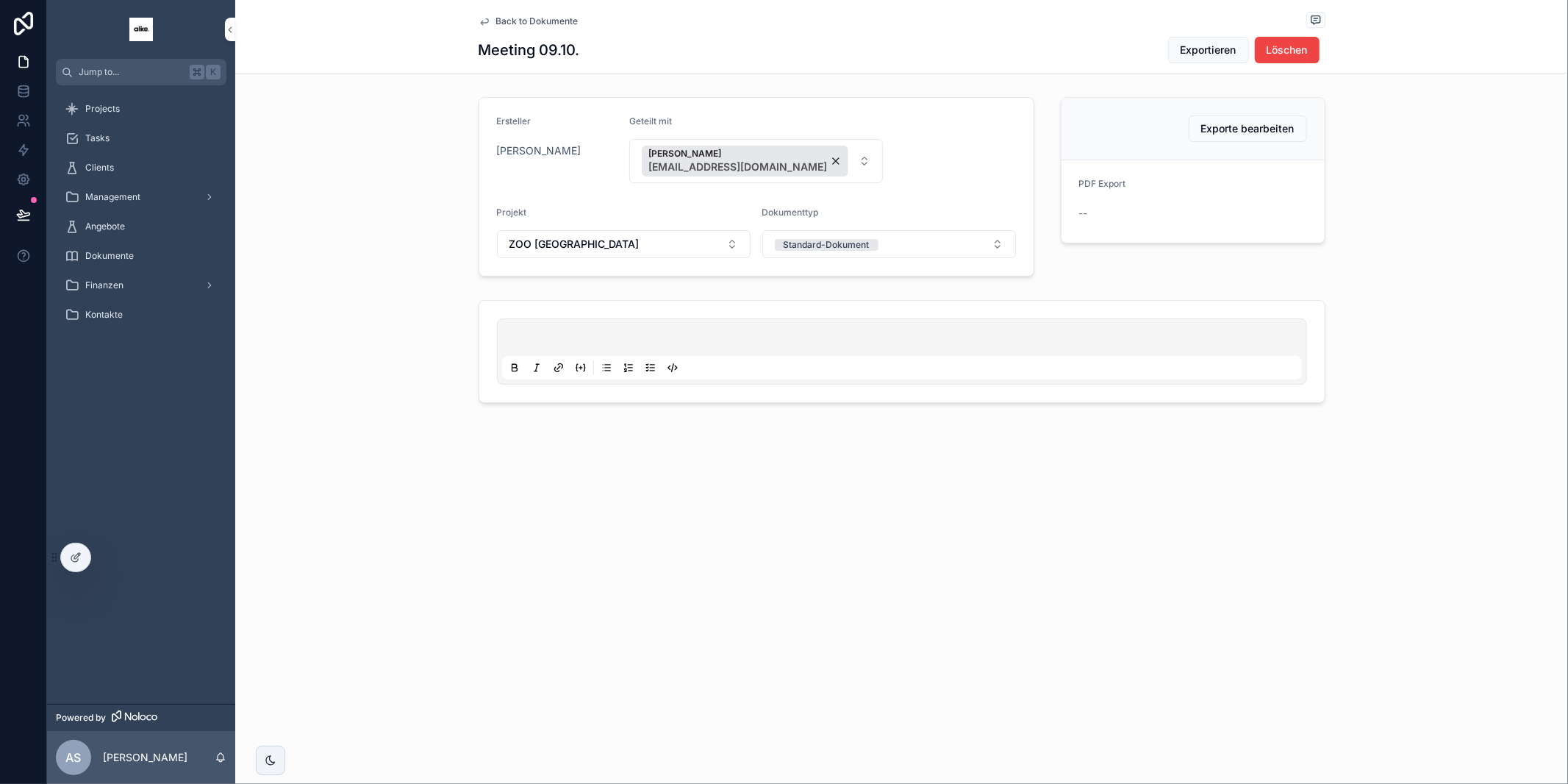
drag, startPoint x: 524, startPoint y: 16, endPoint x: 370, endPoint y: 412, distance: 424.9
click at [524, 17] on span "Back to Dokumente" at bounding box center [537, 21] width 83 height 12
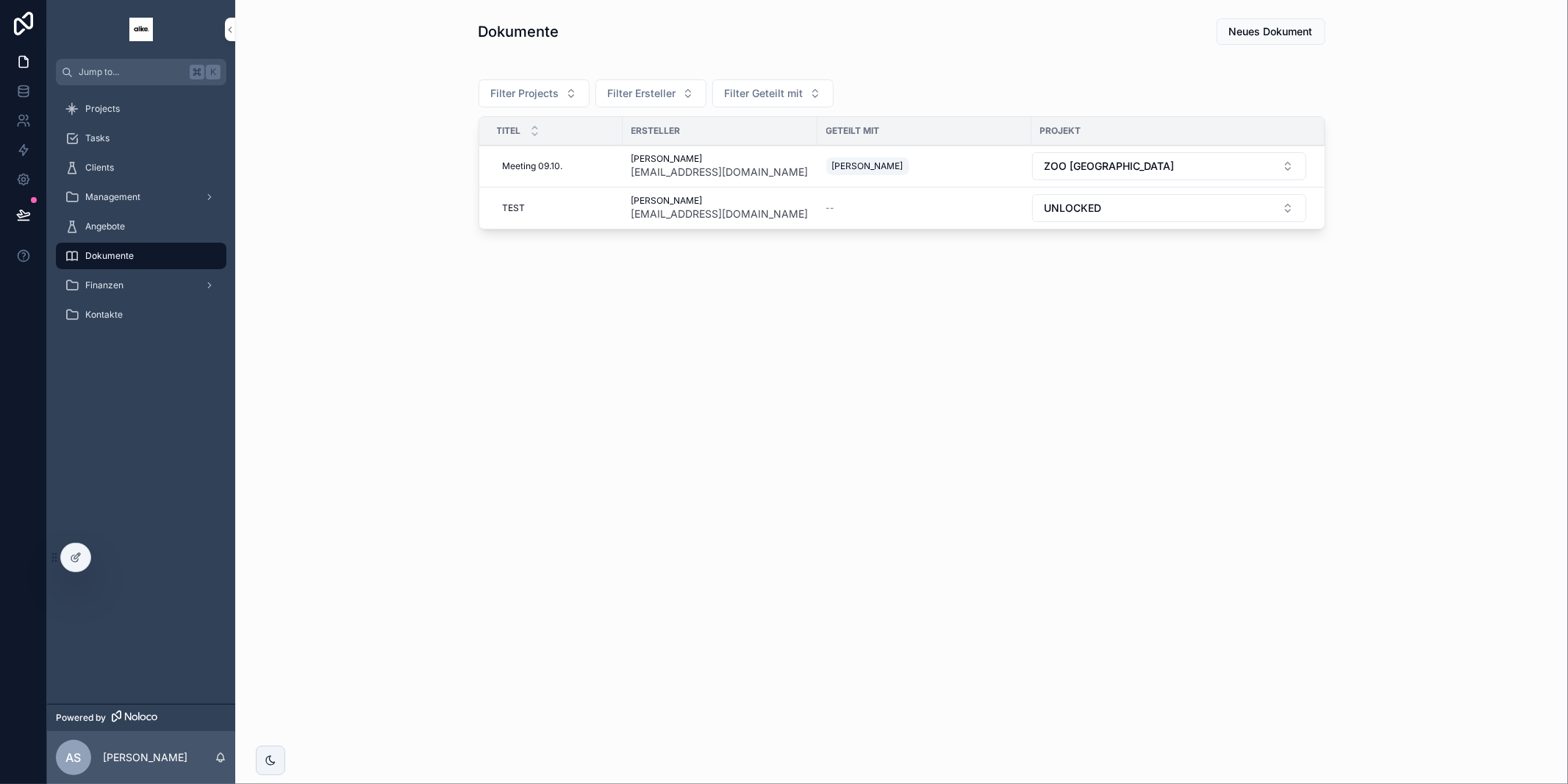
drag, startPoint x: 69, startPoint y: 561, endPoint x: 443, endPoint y: 437, distance: 394.0
click at [70, 561] on icon at bounding box center [76, 557] width 12 height 12
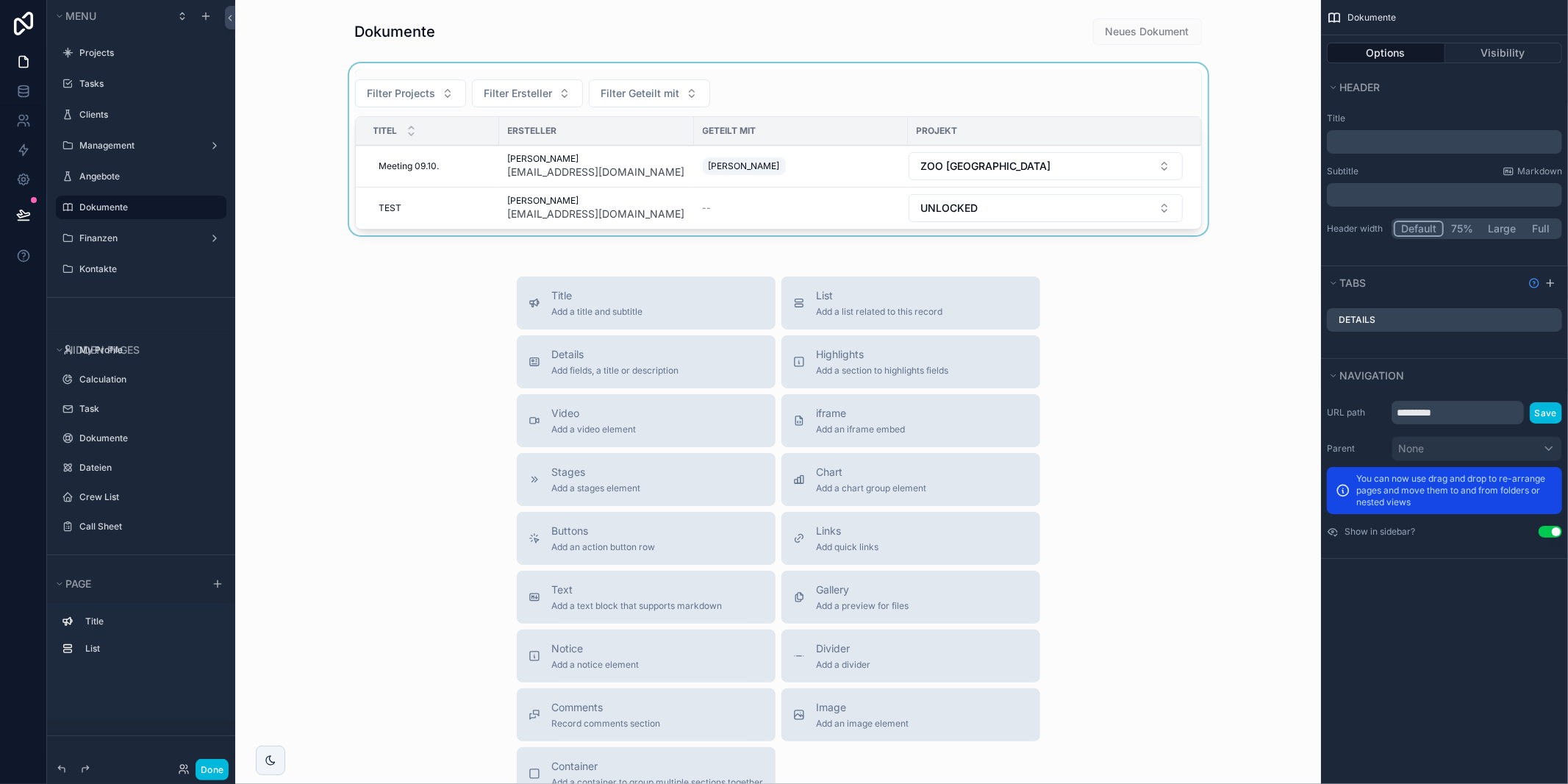
click at [831, 157] on div "scrollable content" at bounding box center [777, 152] width 1062 height 178
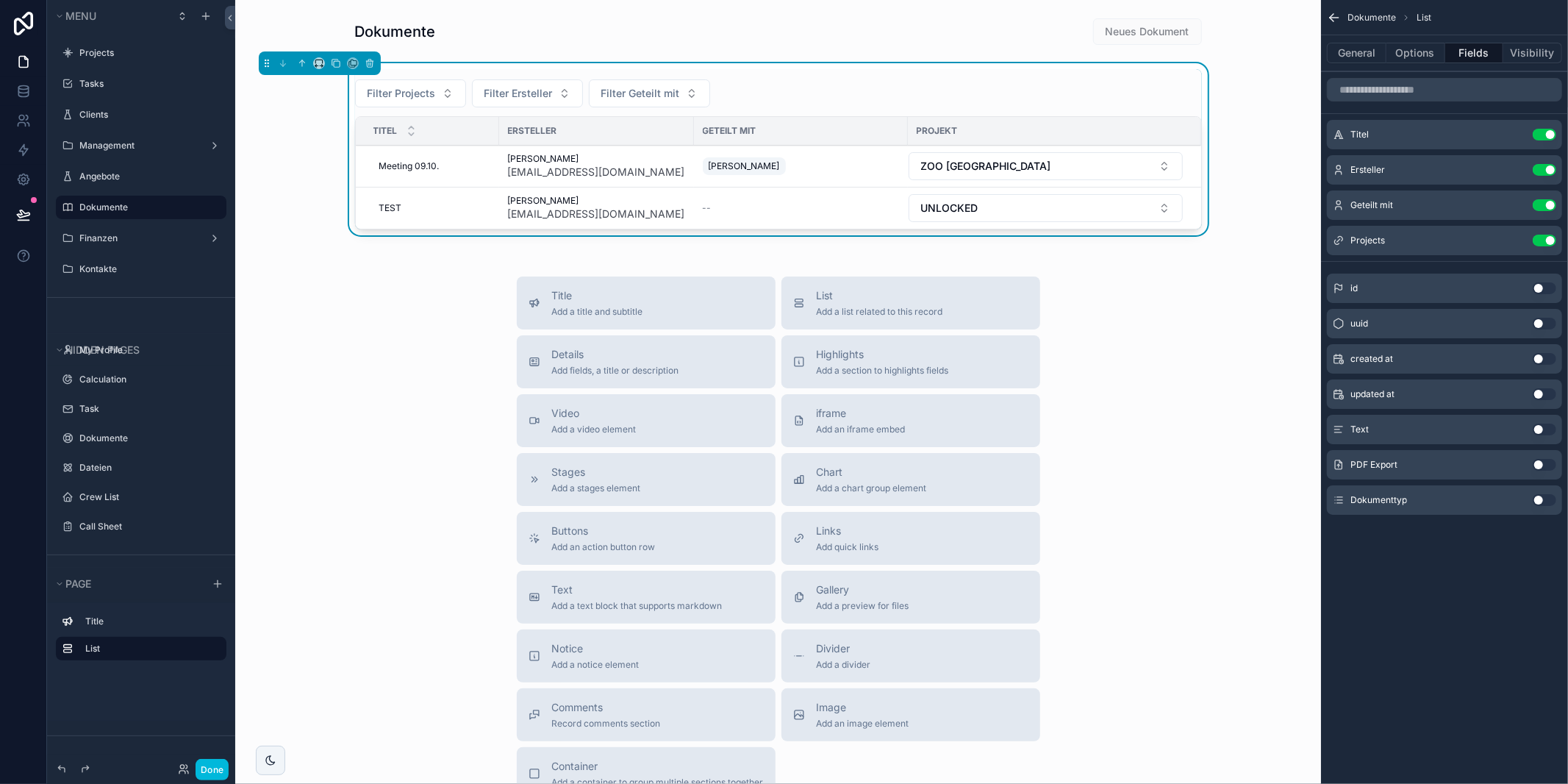
click at [0, 0] on icon "scrollable content" at bounding box center [0, 0] width 0 height 0
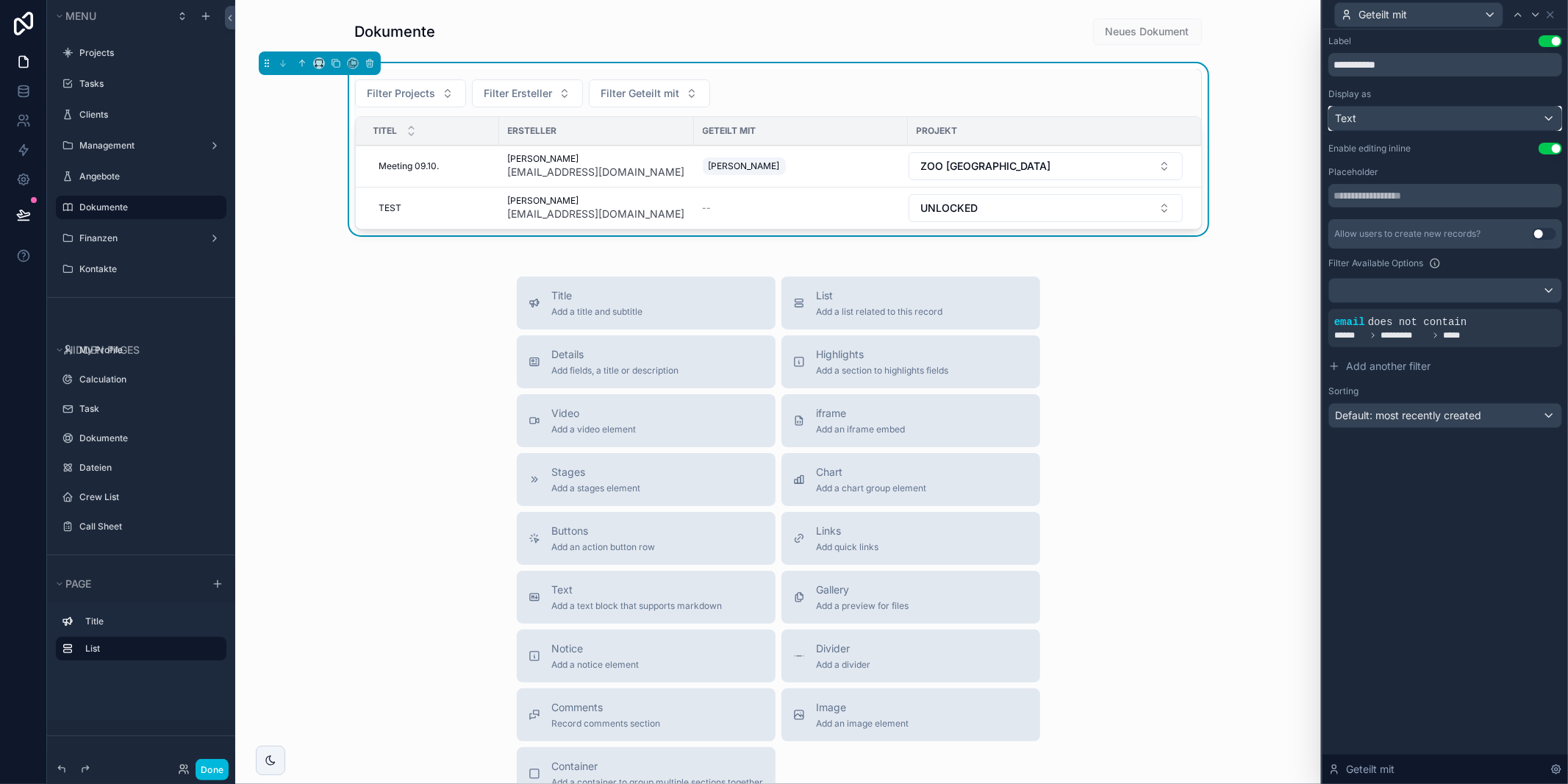
click at [1467, 117] on div "Text" at bounding box center [1445, 119] width 232 height 24
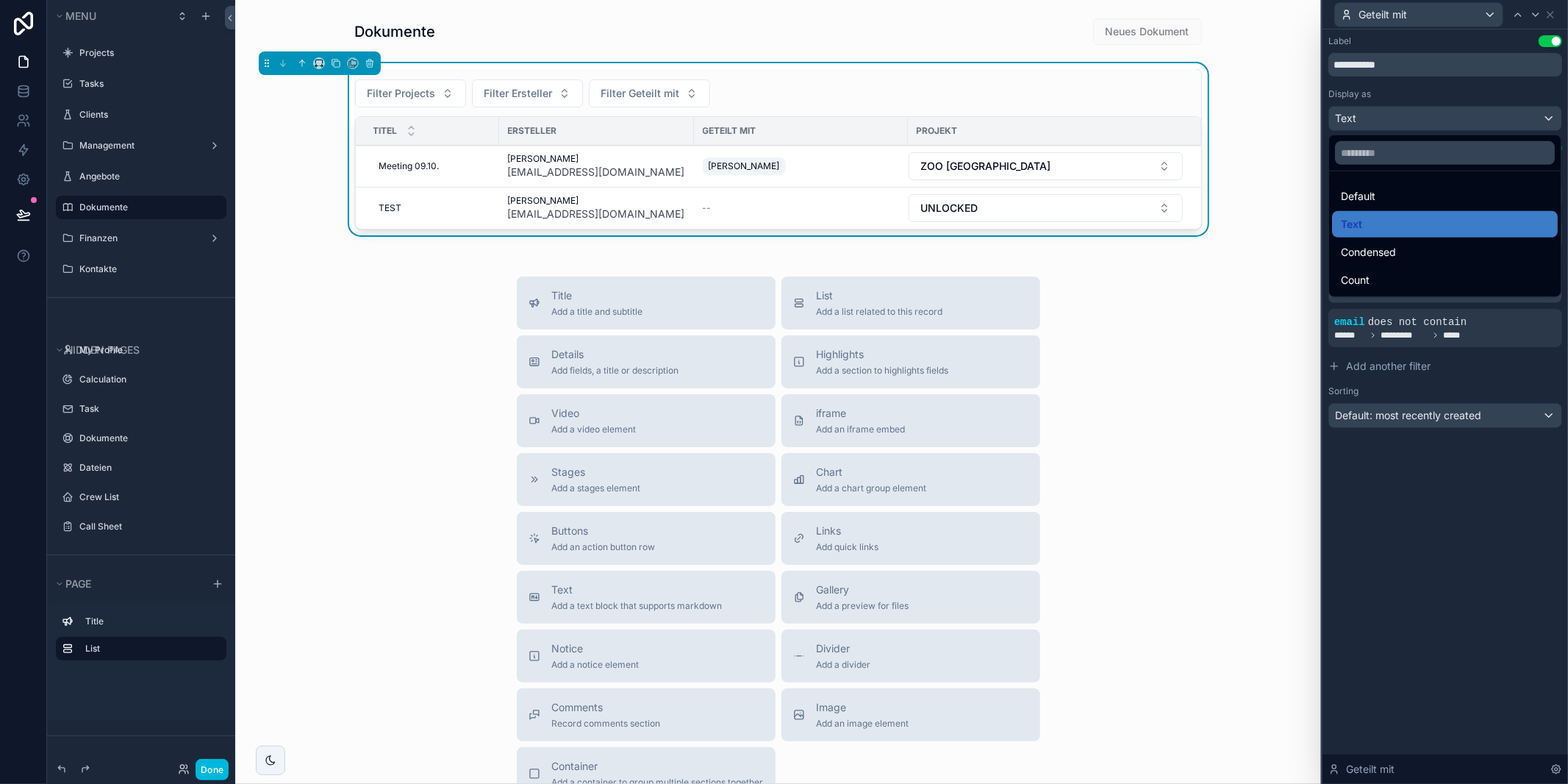
click at [1400, 194] on div "Default" at bounding box center [1444, 196] width 208 height 18
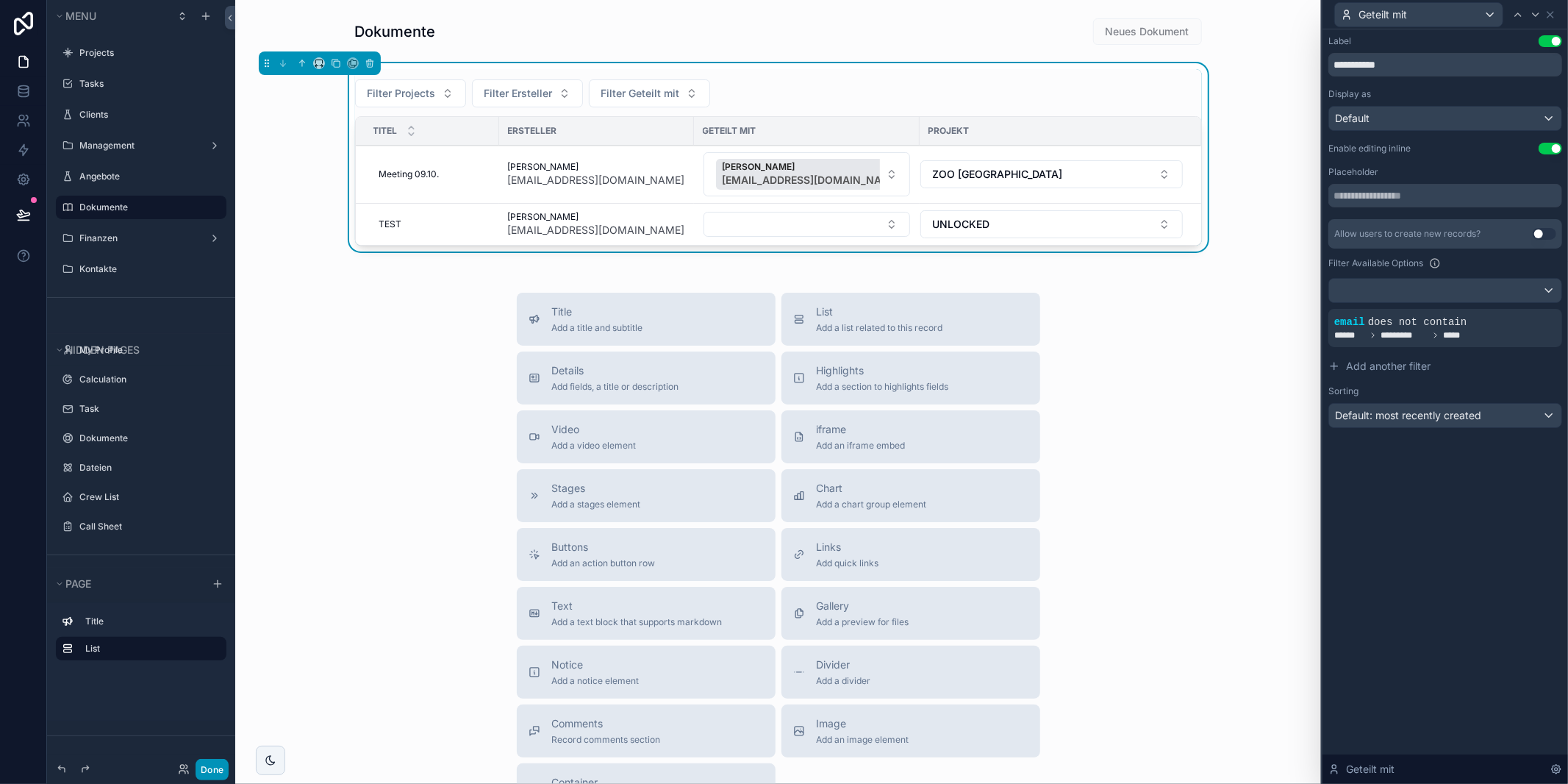
click at [207, 767] on button "Done" at bounding box center [211, 769] width 33 height 21
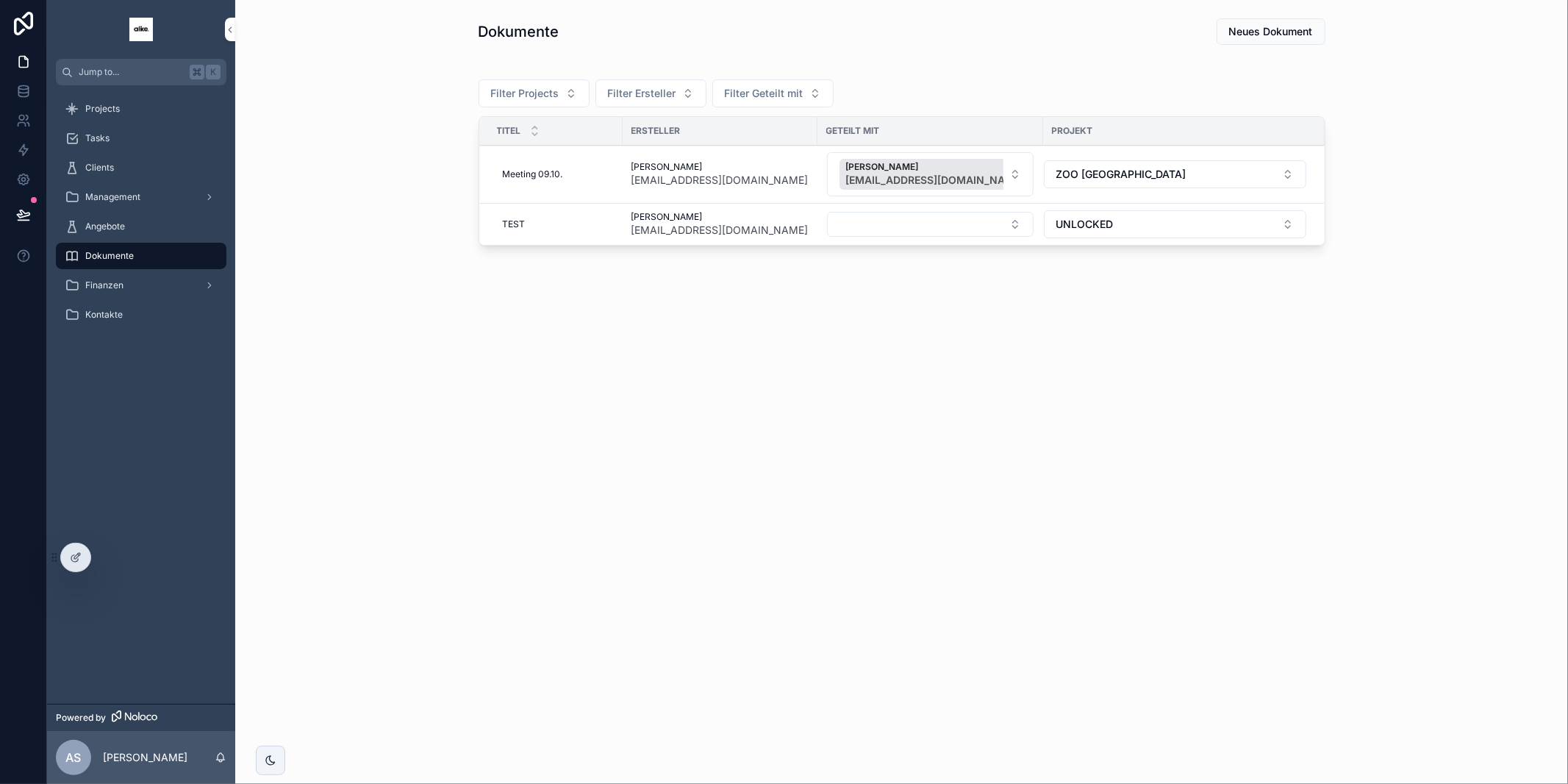
click at [0, 0] on icon at bounding box center [0, 0] width 0 height 0
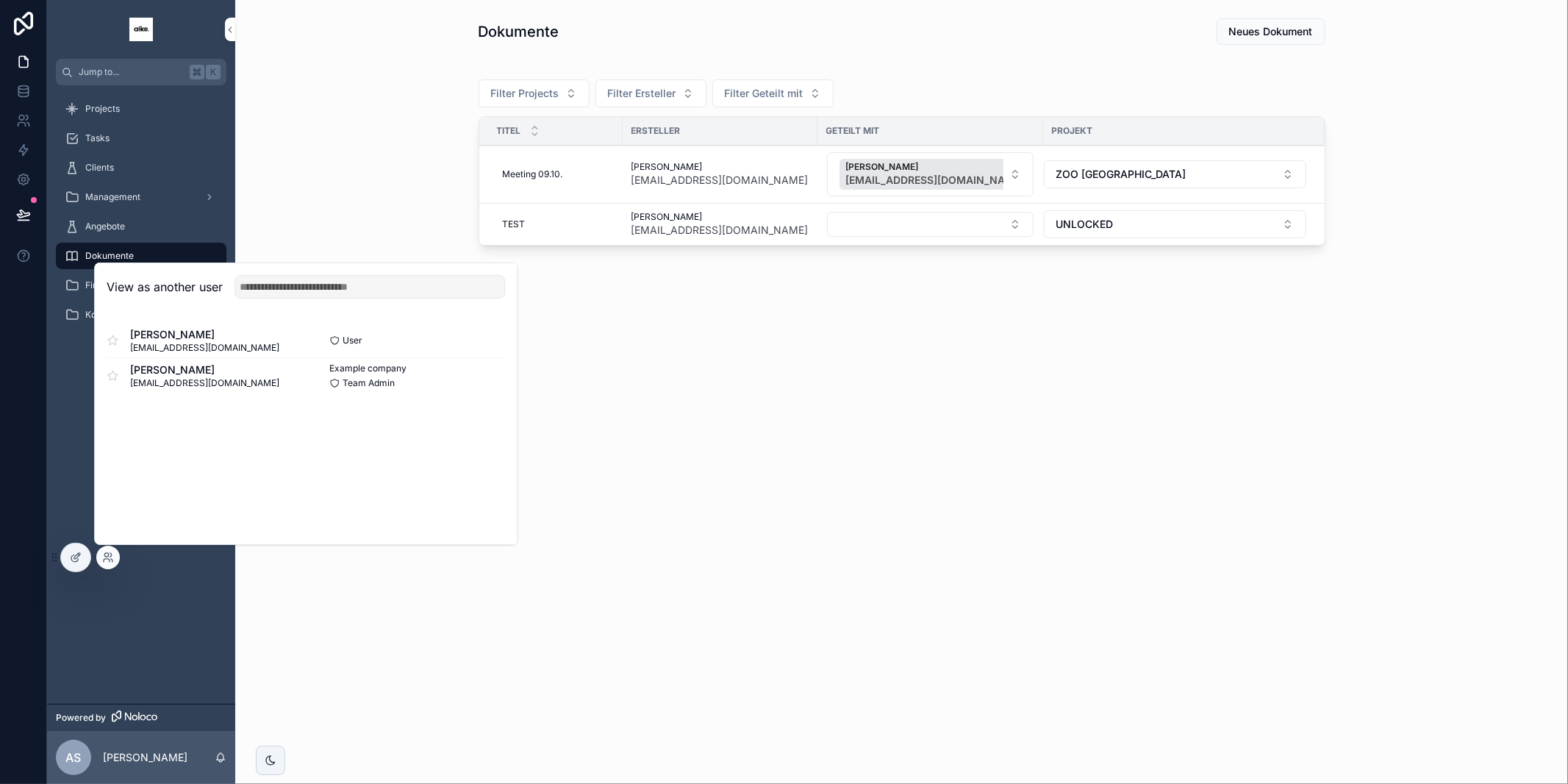
click at [0, 0] on button "Select" at bounding box center [0, 0] width 0 height 0
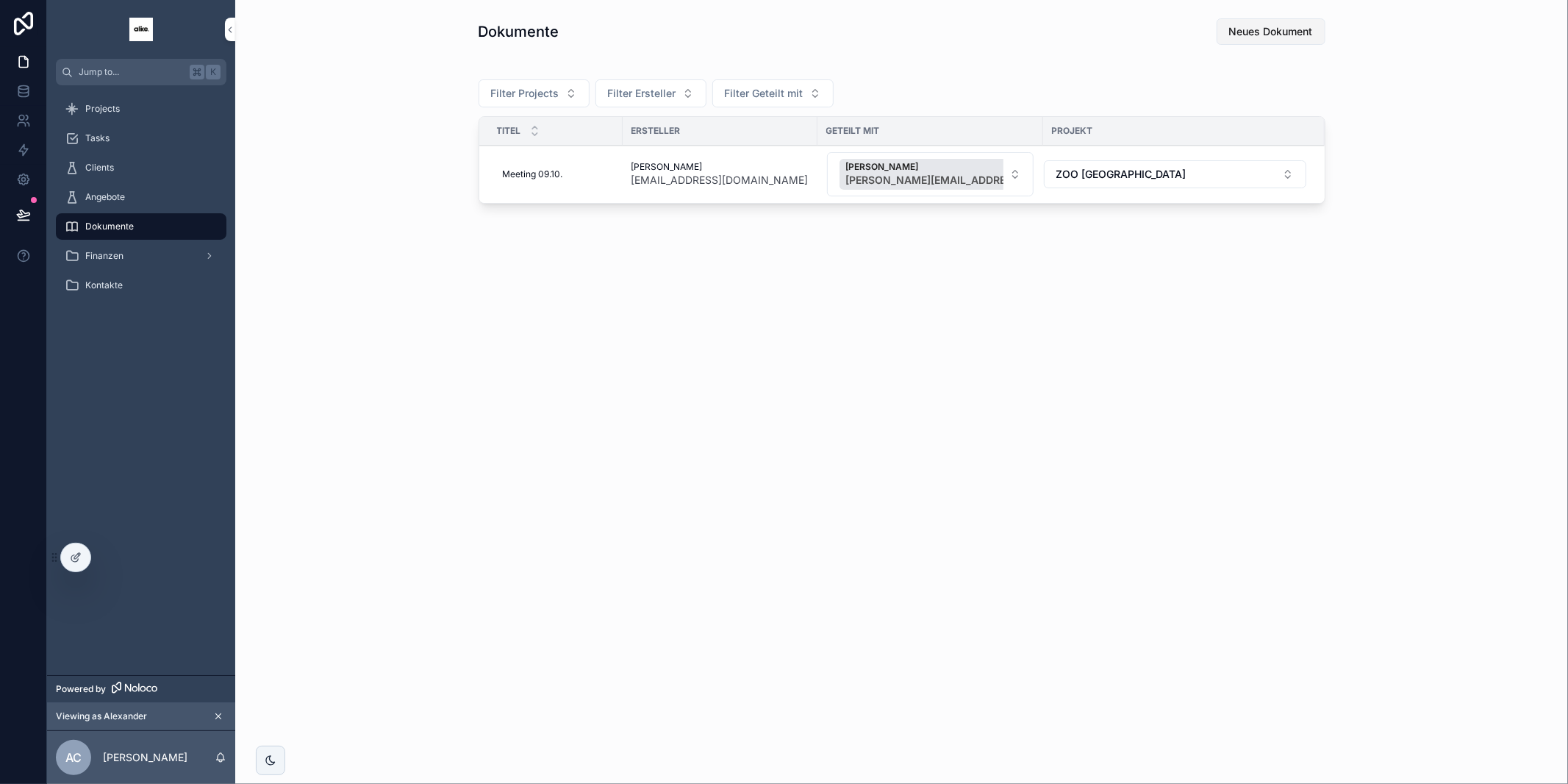
click at [1245, 32] on span "Neues Dokument" at bounding box center [1272, 31] width 84 height 14
click at [848, 219] on button "Select Button" at bounding box center [941, 223] width 206 height 25
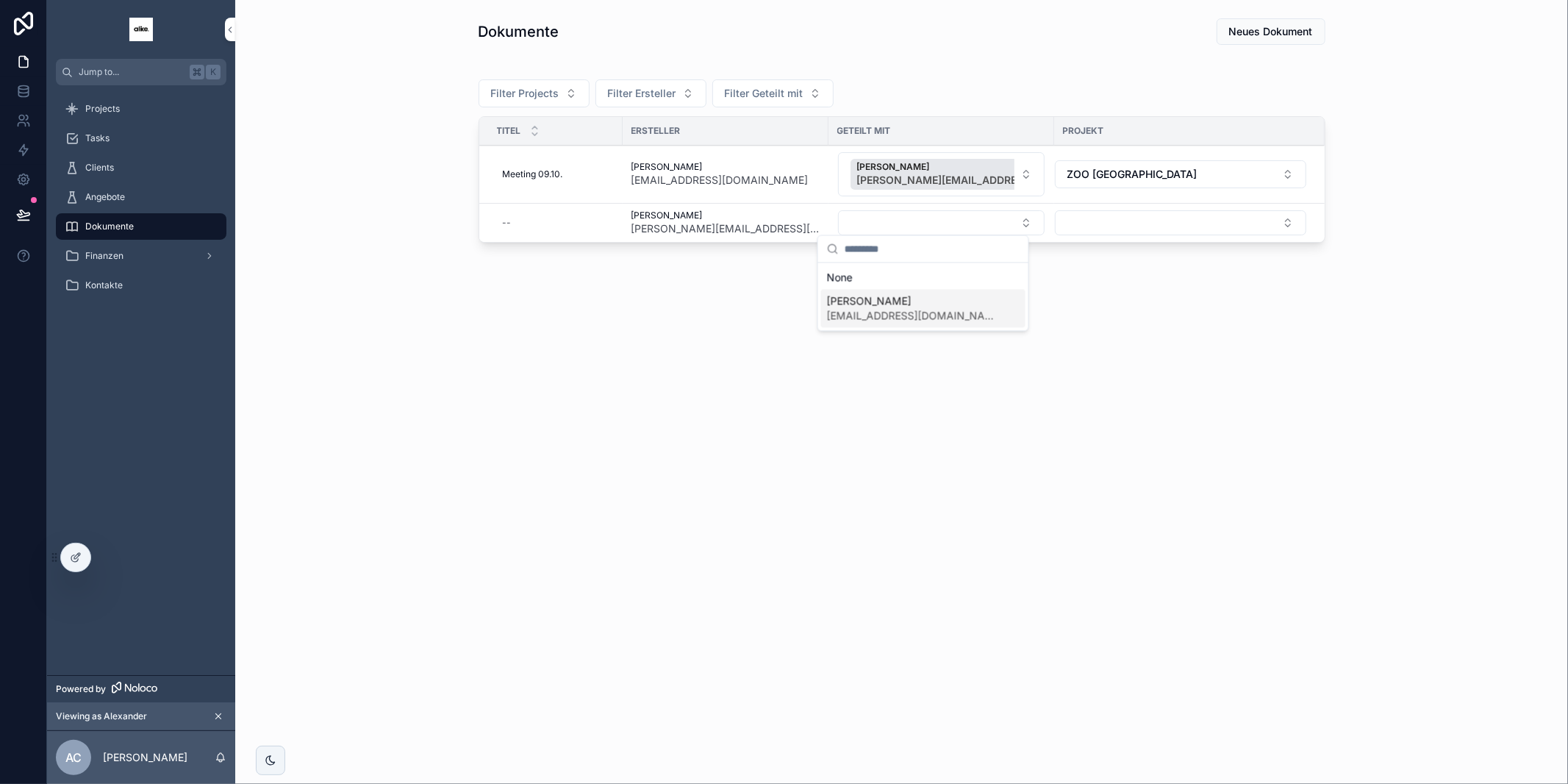
click at [883, 308] on span "[EMAIL_ADDRESS][DOMAIN_NAME]" at bounding box center [915, 315] width 175 height 14
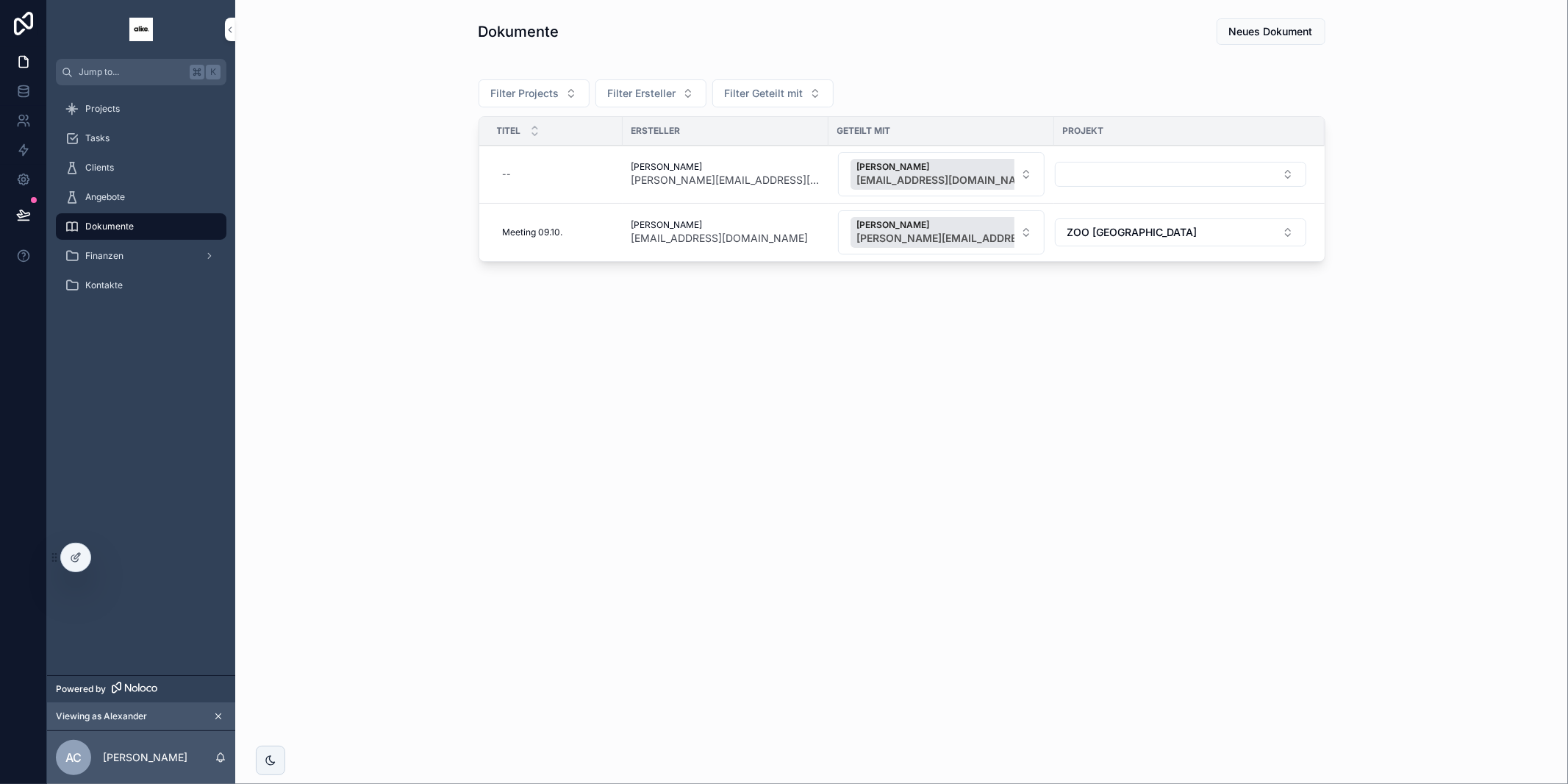
drag, startPoint x: 104, startPoint y: 562, endPoint x: 208, endPoint y: 565, distance: 104.0
click at [0, 0] on icon at bounding box center [0, 0] width 0 height 0
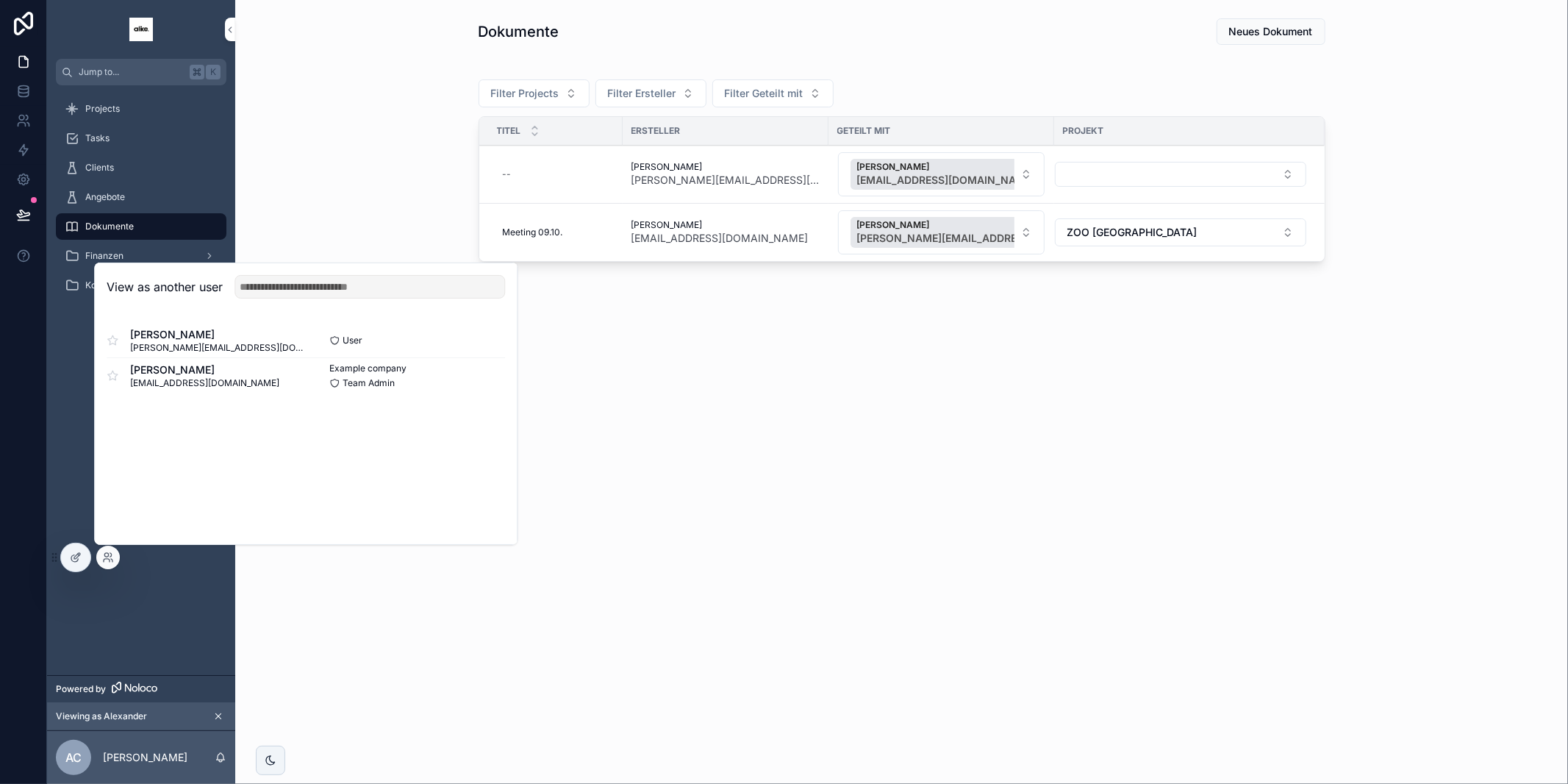
click at [0, 0] on button "Select" at bounding box center [0, 0] width 0 height 0
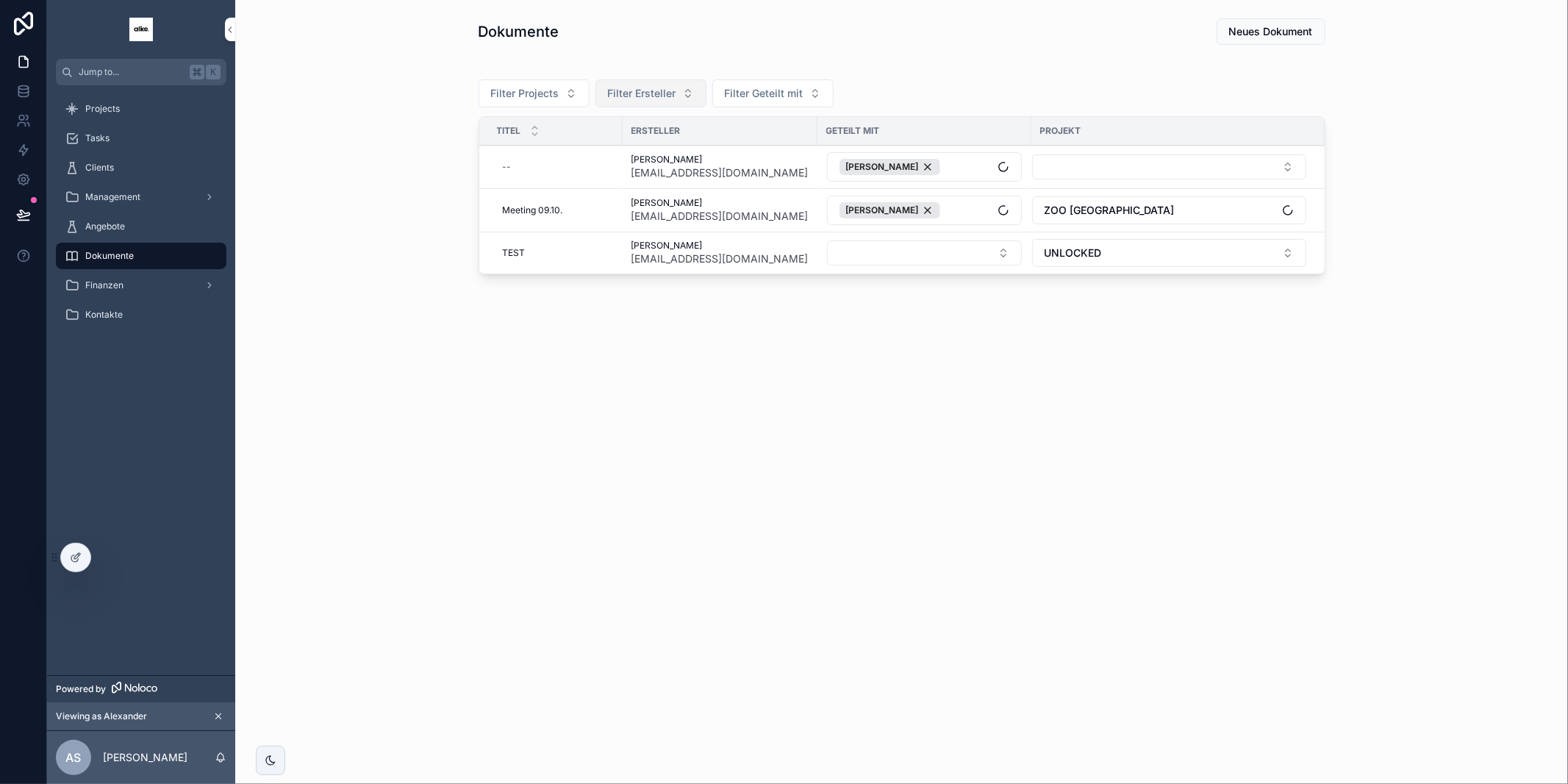
click at [657, 99] on span "Filter Ersteller" at bounding box center [642, 93] width 68 height 14
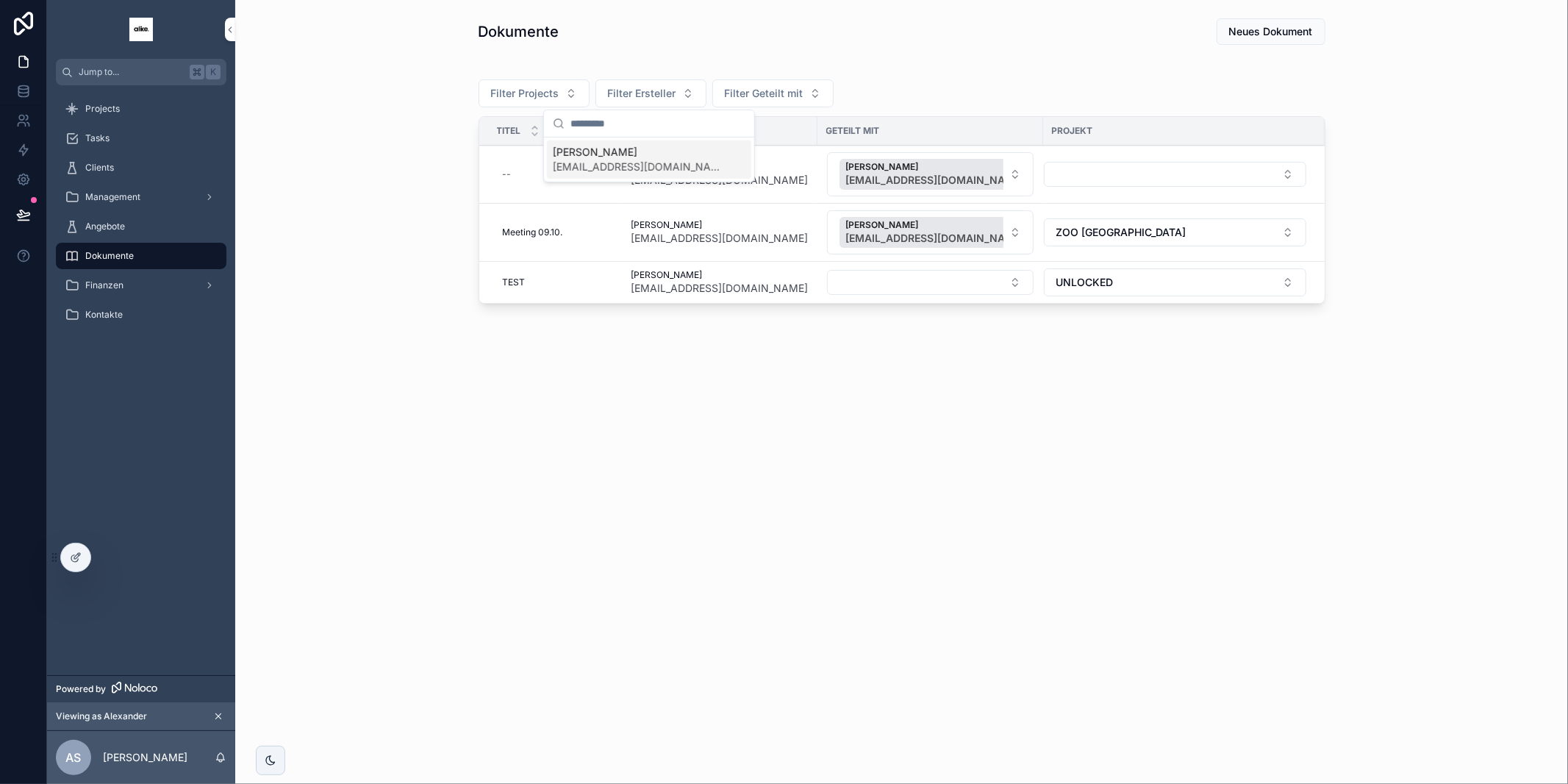
click at [660, 161] on span "[EMAIL_ADDRESS][DOMAIN_NAME]" at bounding box center [640, 166] width 175 height 14
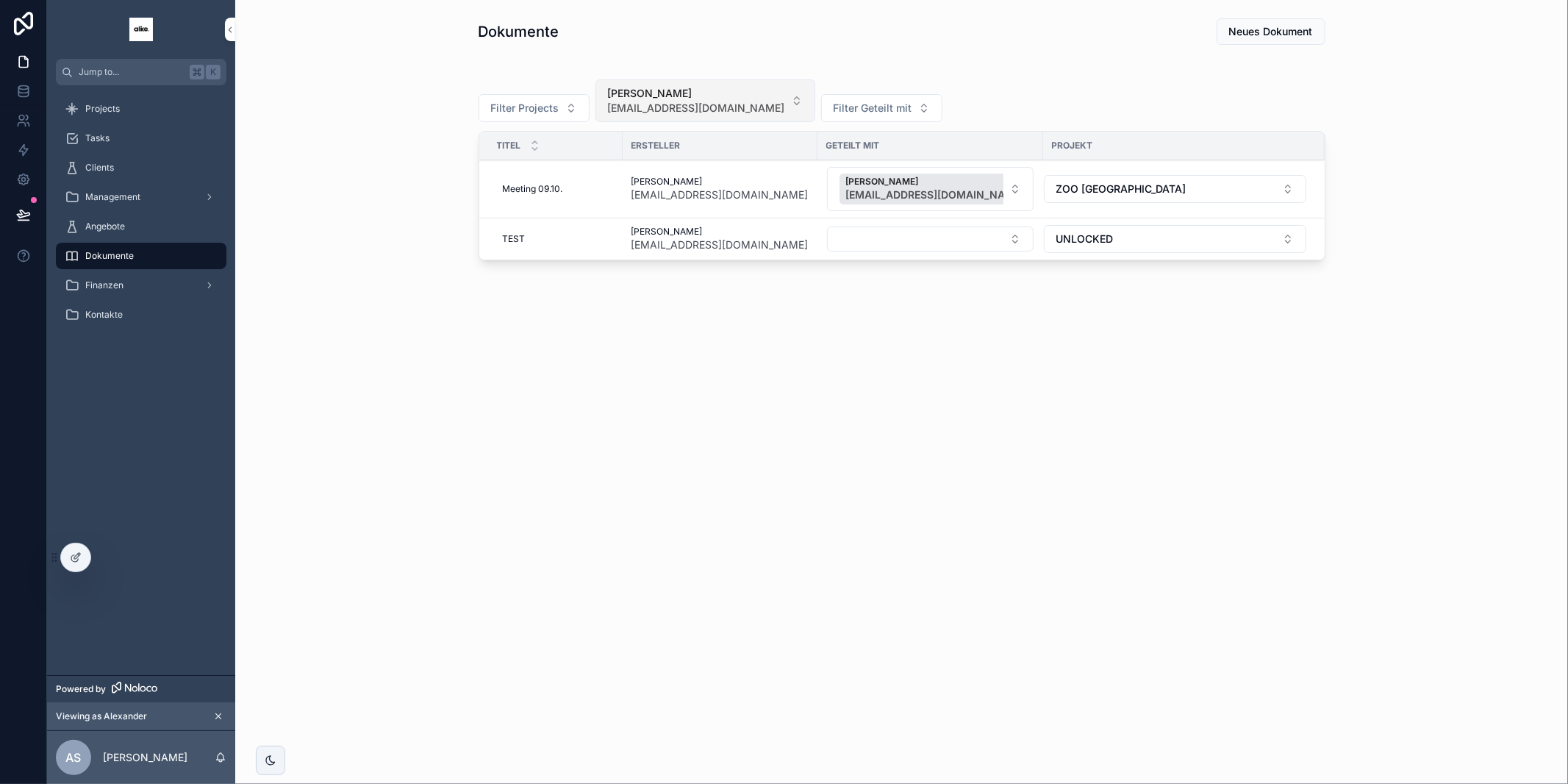
drag, startPoint x: 723, startPoint y: 105, endPoint x: 720, endPoint y: 115, distance: 10.4
click at [723, 106] on button "[PERSON_NAME] [EMAIL_ADDRESS][DOMAIN_NAME]" at bounding box center [705, 100] width 220 height 43
click at [680, 161] on div "None" at bounding box center [672, 167] width 205 height 24
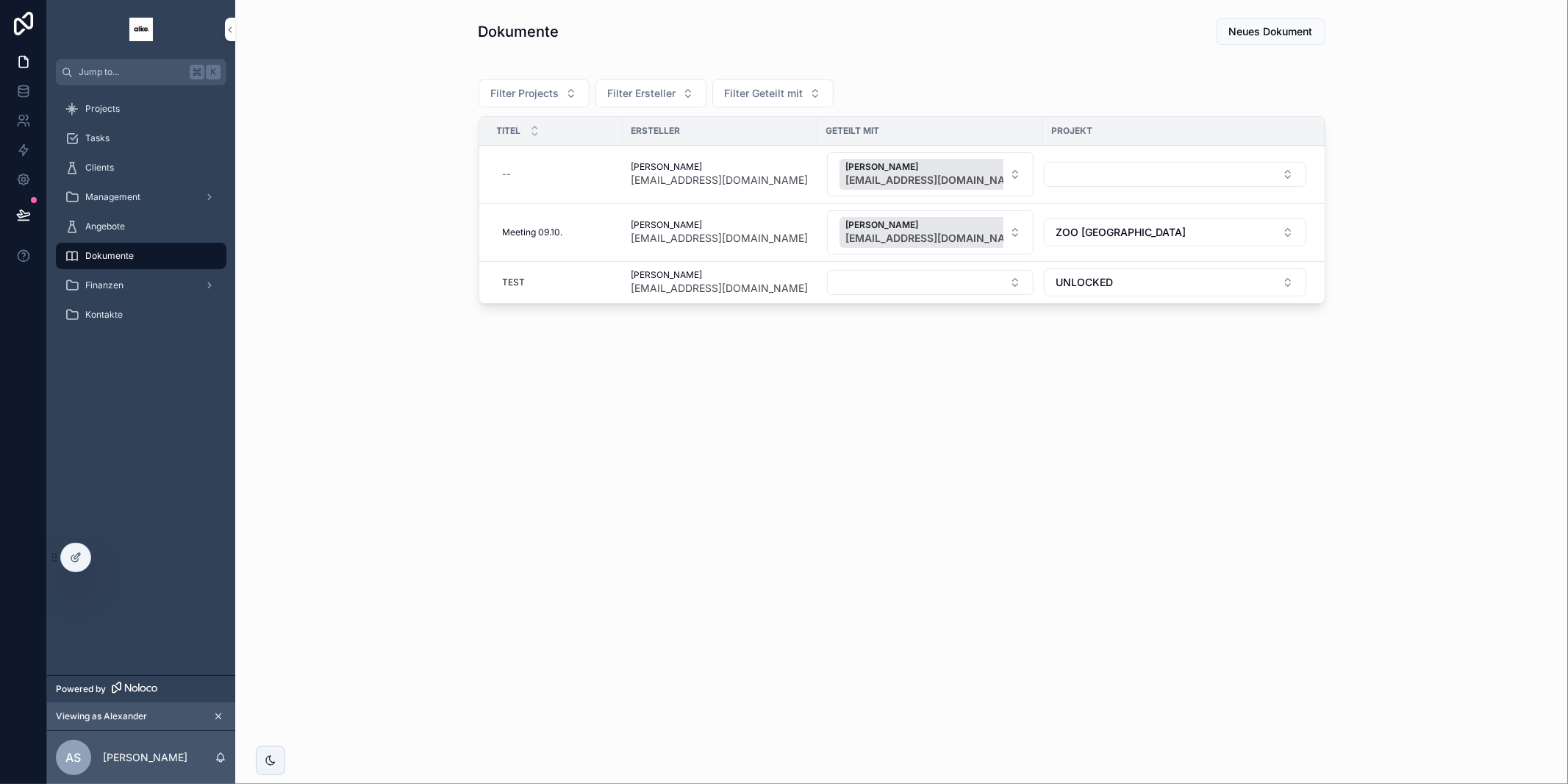
click at [796, 168] on div "Alexander Charlet [EMAIL_ADDRESS][DOMAIN_NAME]" at bounding box center [720, 173] width 177 height 26
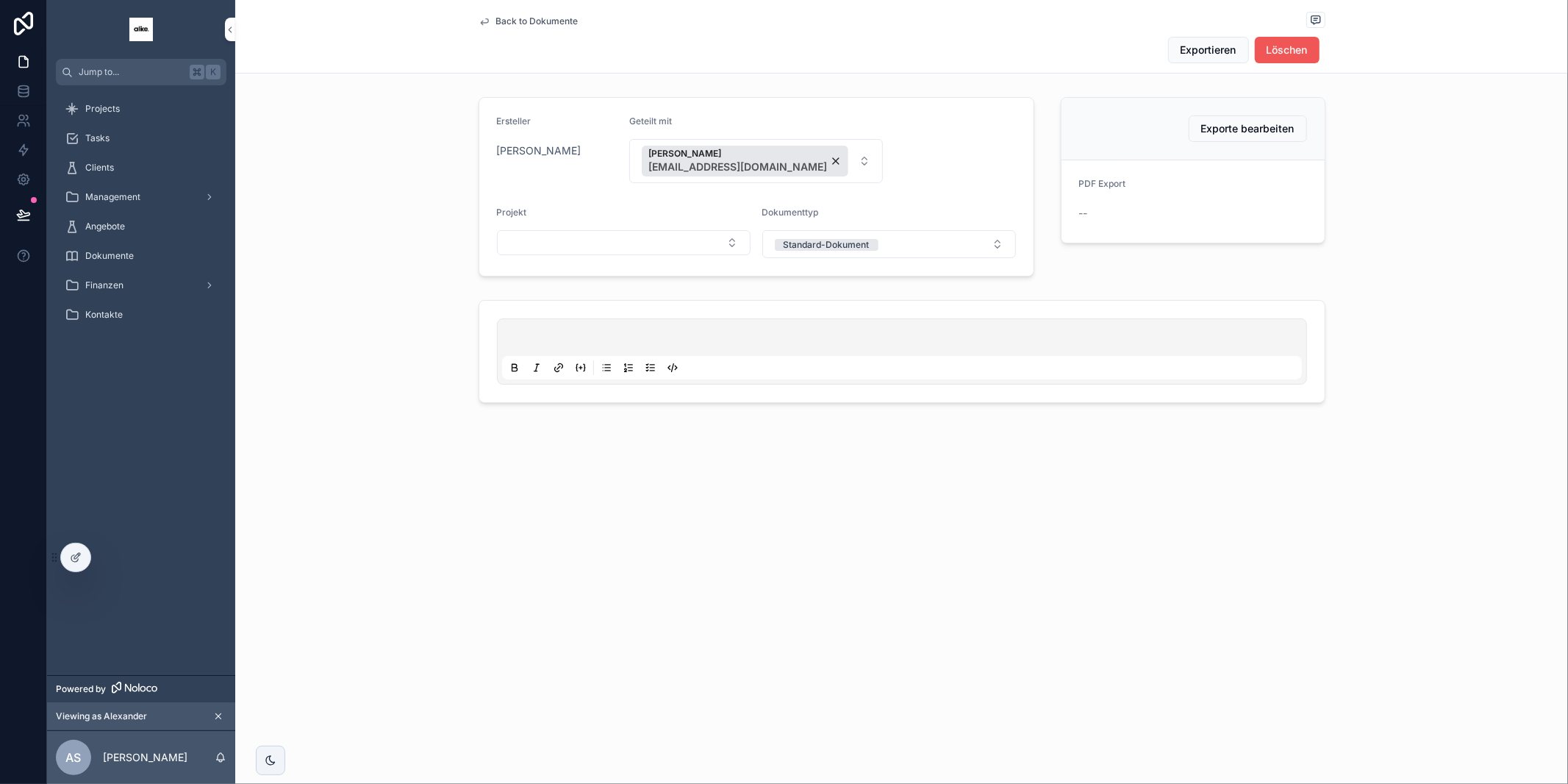
click at [1308, 44] on button "Löschen" at bounding box center [1287, 50] width 65 height 26
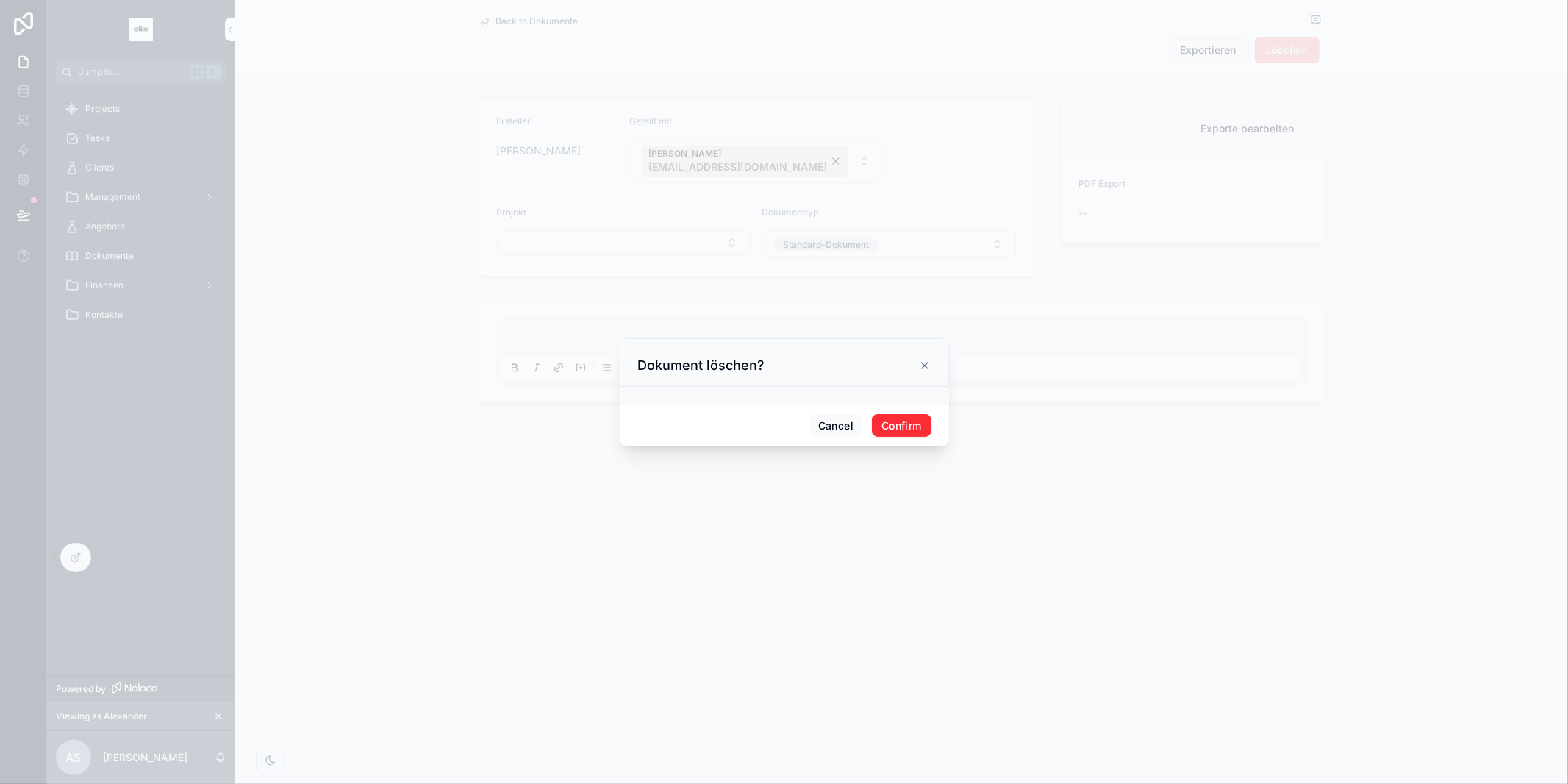
click at [902, 415] on button "Confirm" at bounding box center [901, 425] width 59 height 24
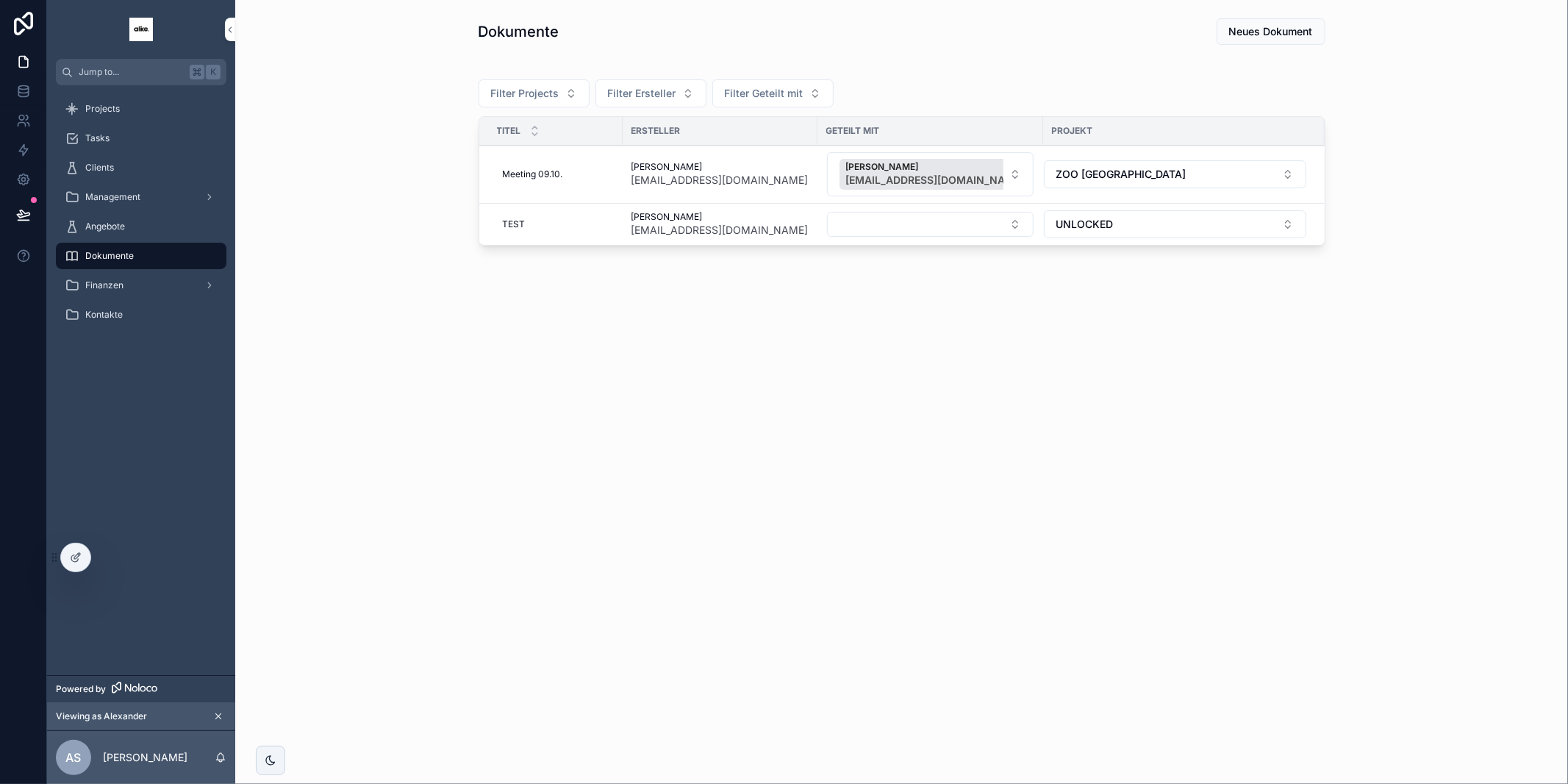
click at [781, 173] on div "[PERSON_NAME] [EMAIL_ADDRESS][DOMAIN_NAME]" at bounding box center [720, 173] width 177 height 26
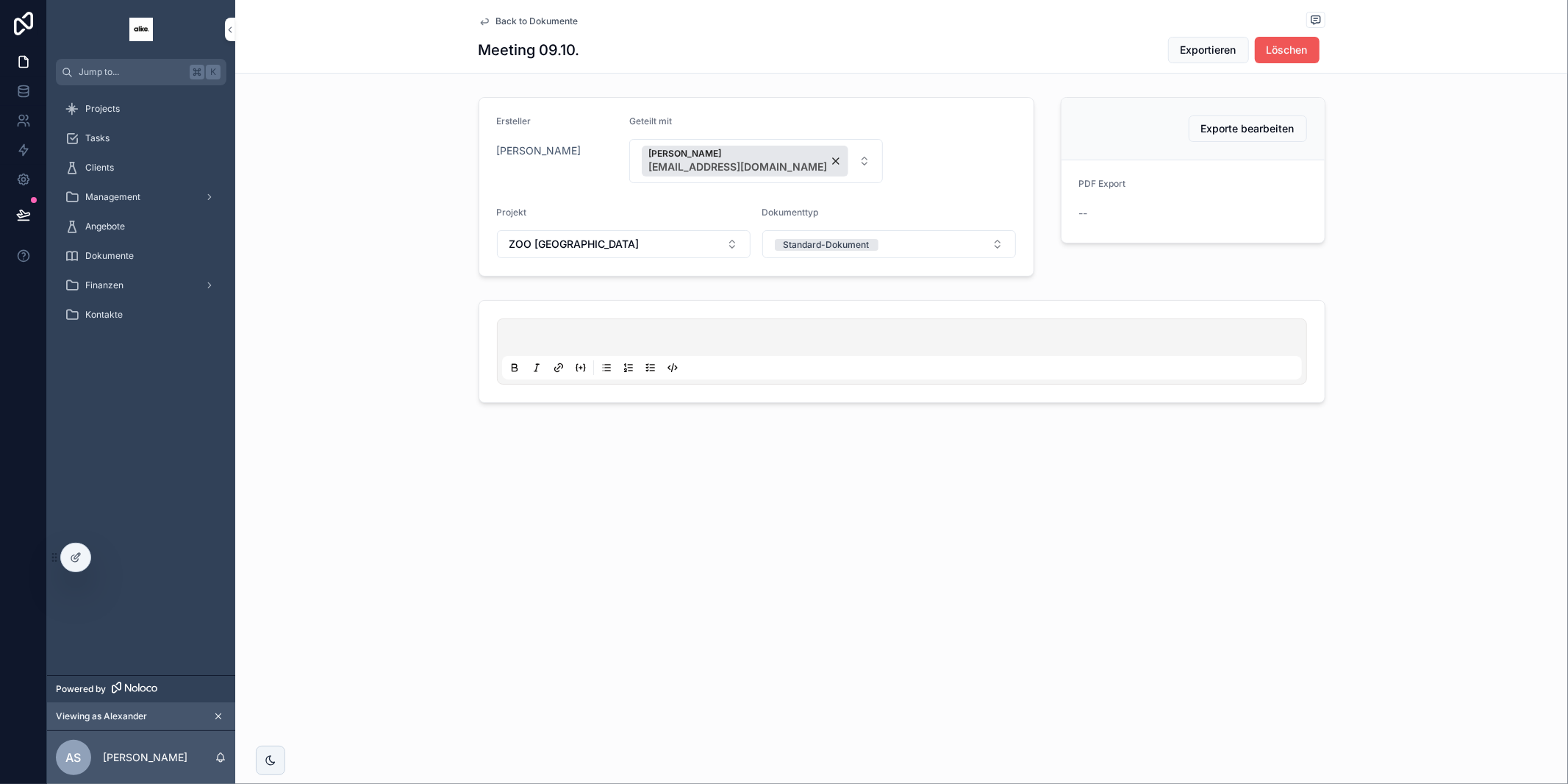
click at [1284, 55] on span "Löschen" at bounding box center [1287, 50] width 41 height 14
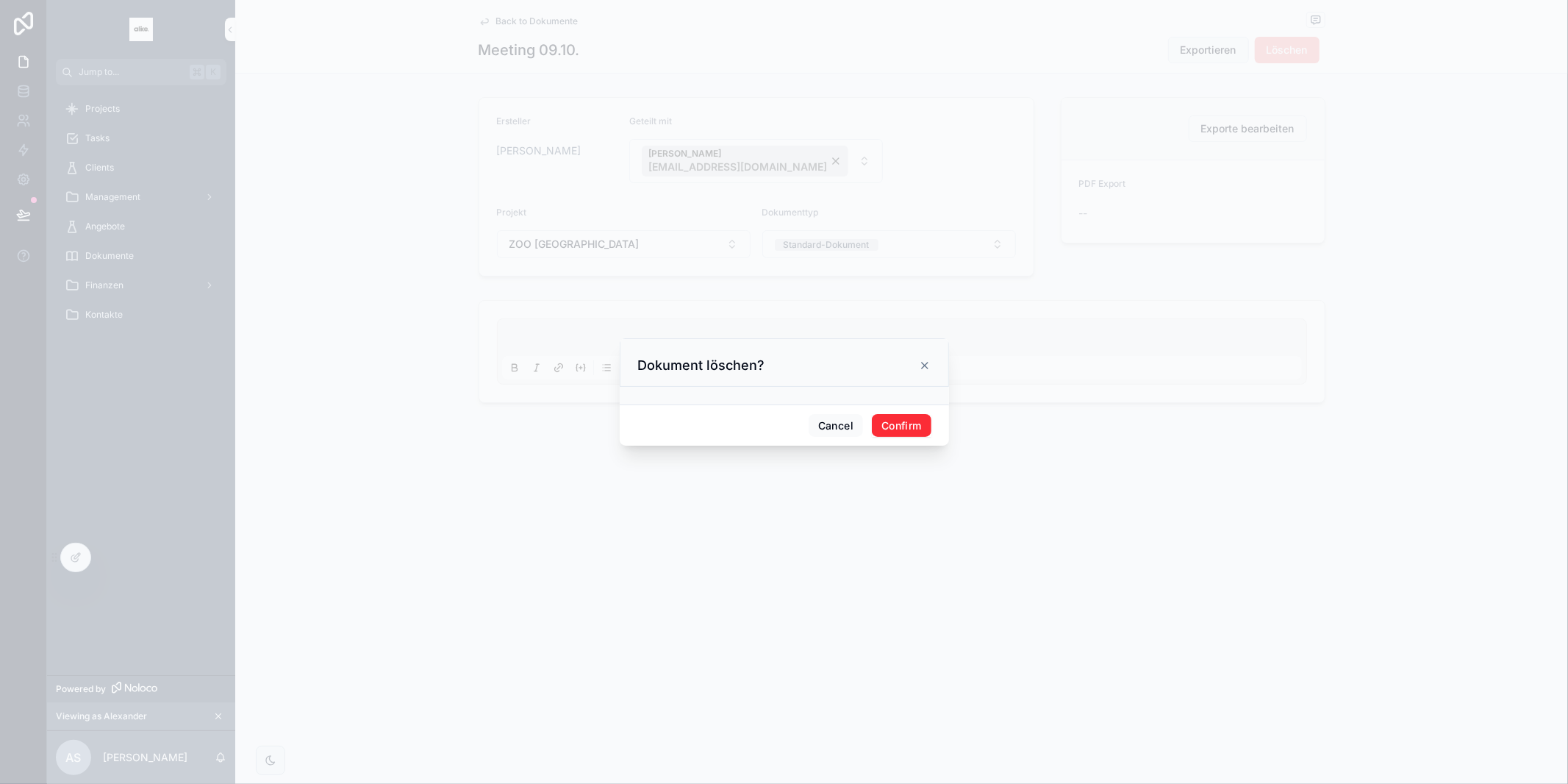
click at [888, 419] on button "Confirm" at bounding box center [901, 425] width 59 height 24
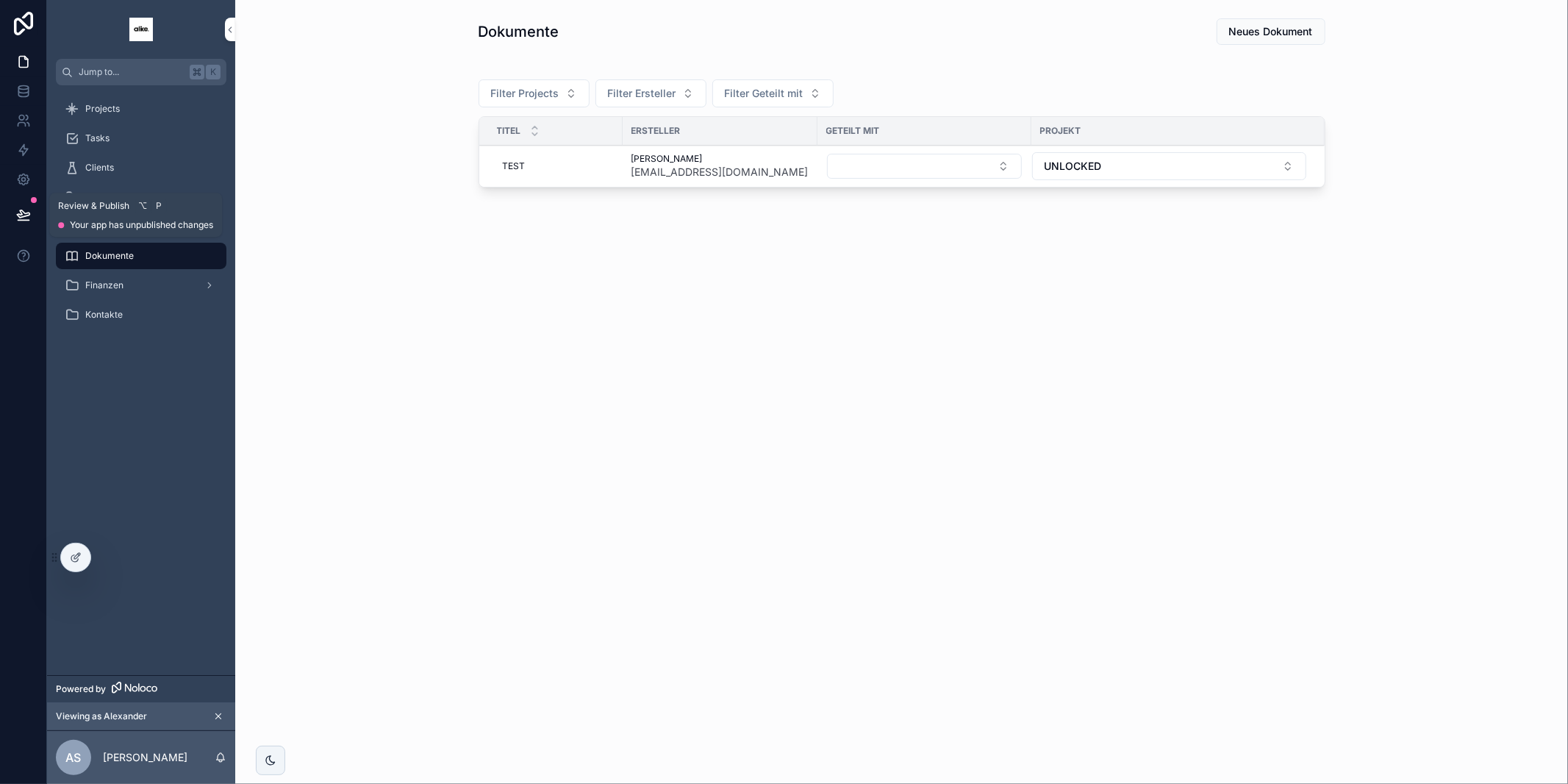
click at [30, 212] on icon at bounding box center [23, 214] width 14 height 14
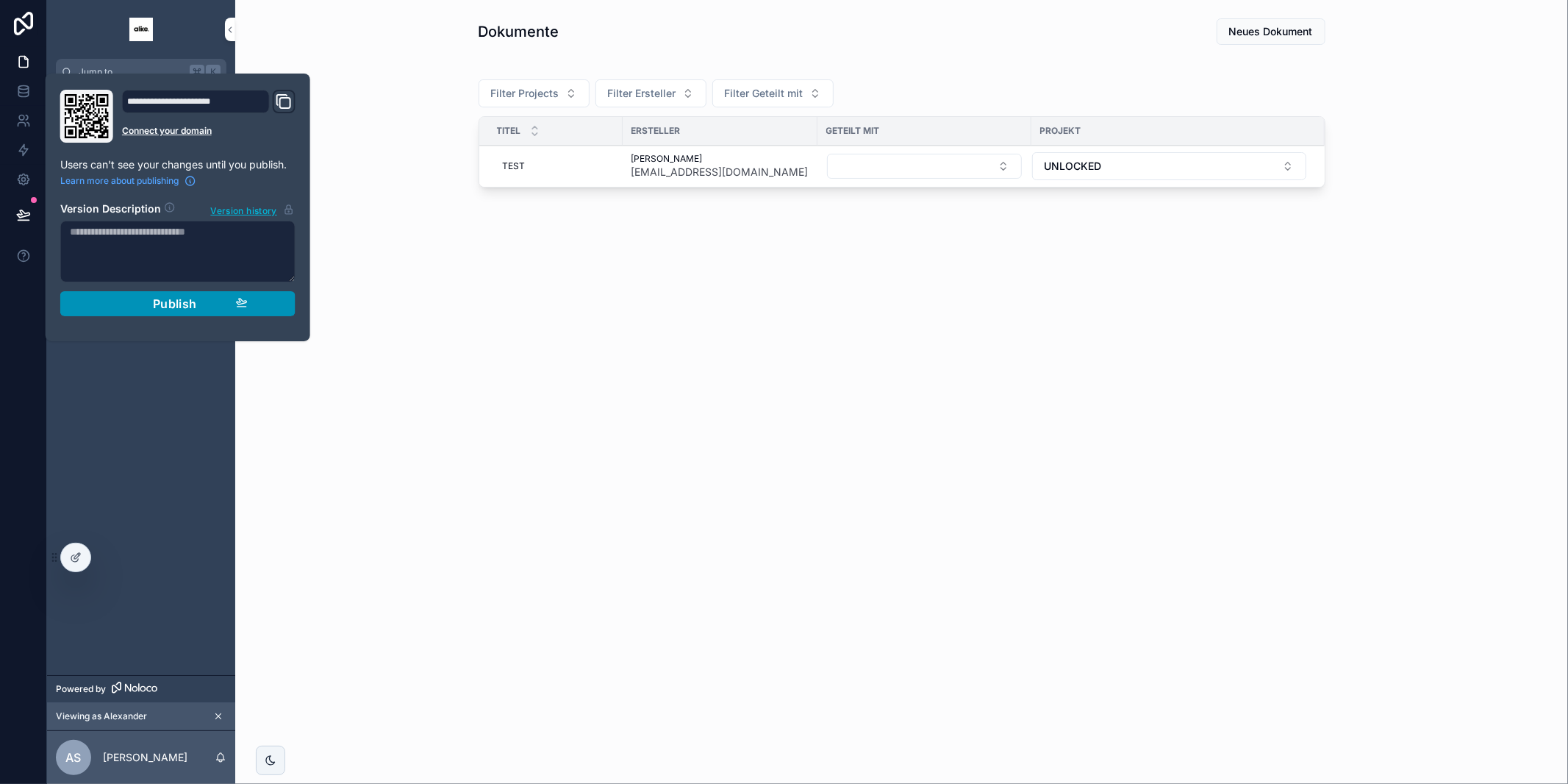
click at [281, 307] on button "Publish" at bounding box center [178, 304] width 235 height 25
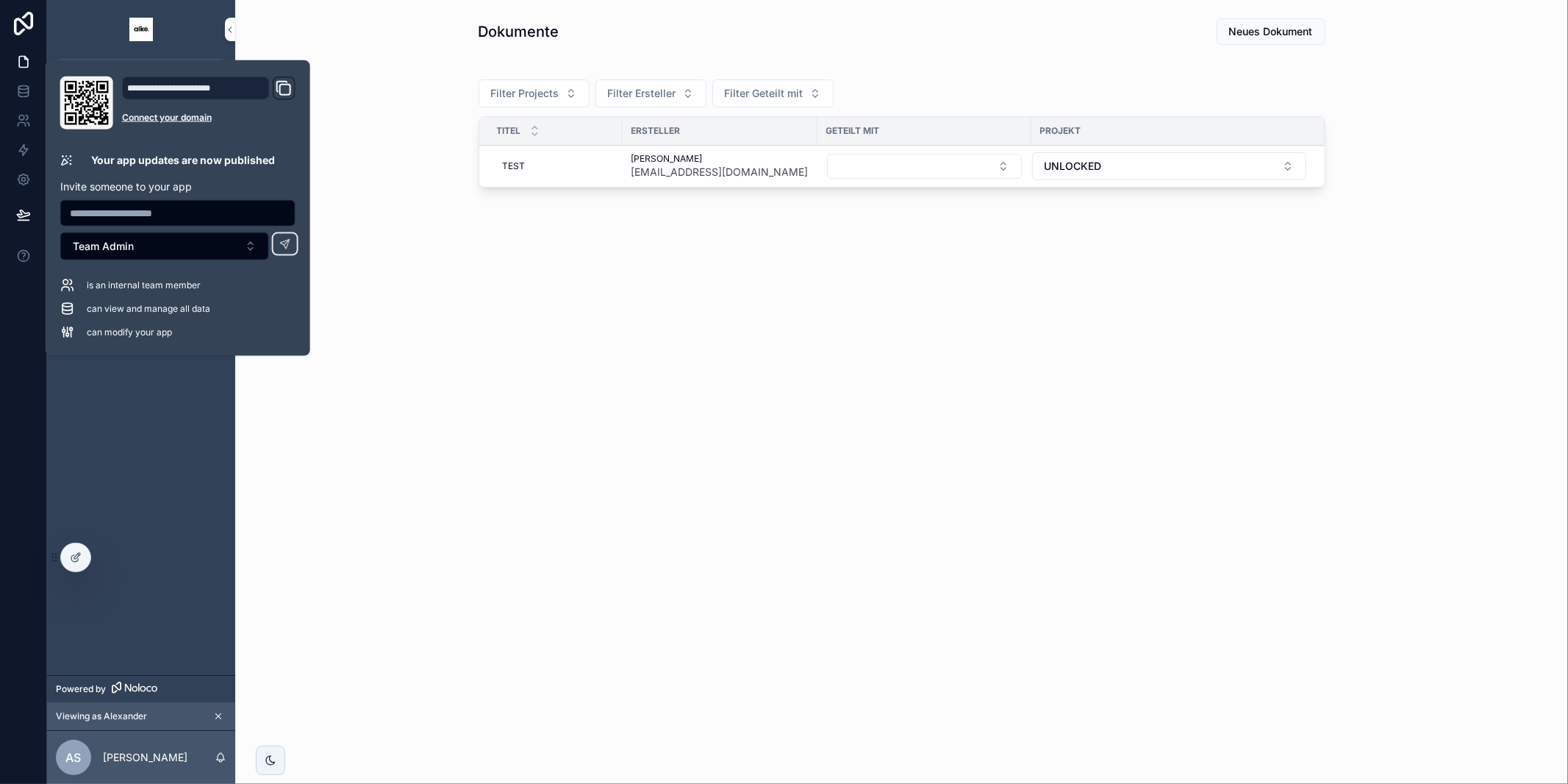
click at [419, 196] on div "Dokumente Neues Dokument Filter Projects Filter Ersteller Filter Geteilt mit Ti…" at bounding box center [901, 147] width 1333 height 293
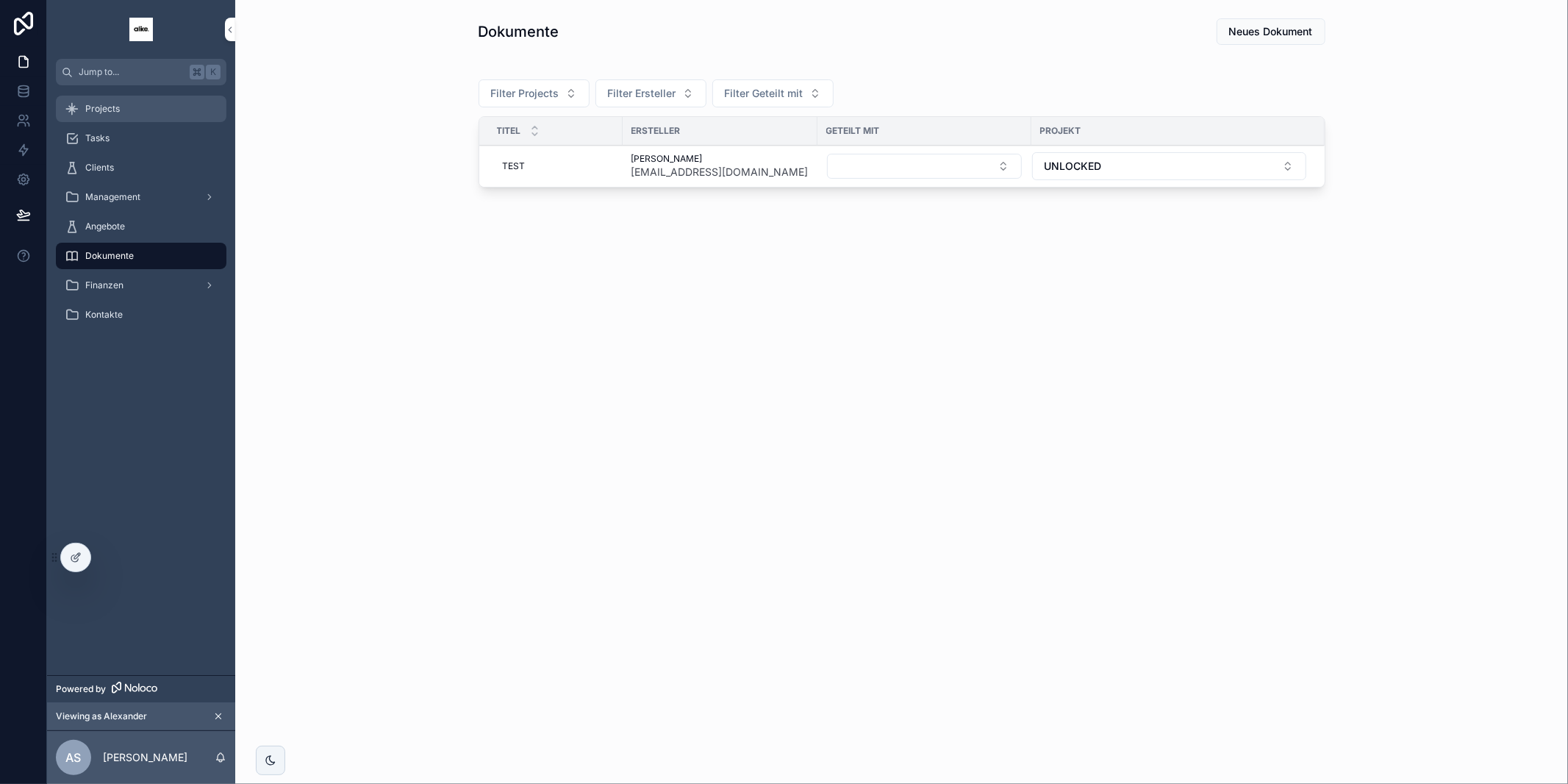
click at [141, 118] on div "Projects" at bounding box center [141, 109] width 153 height 24
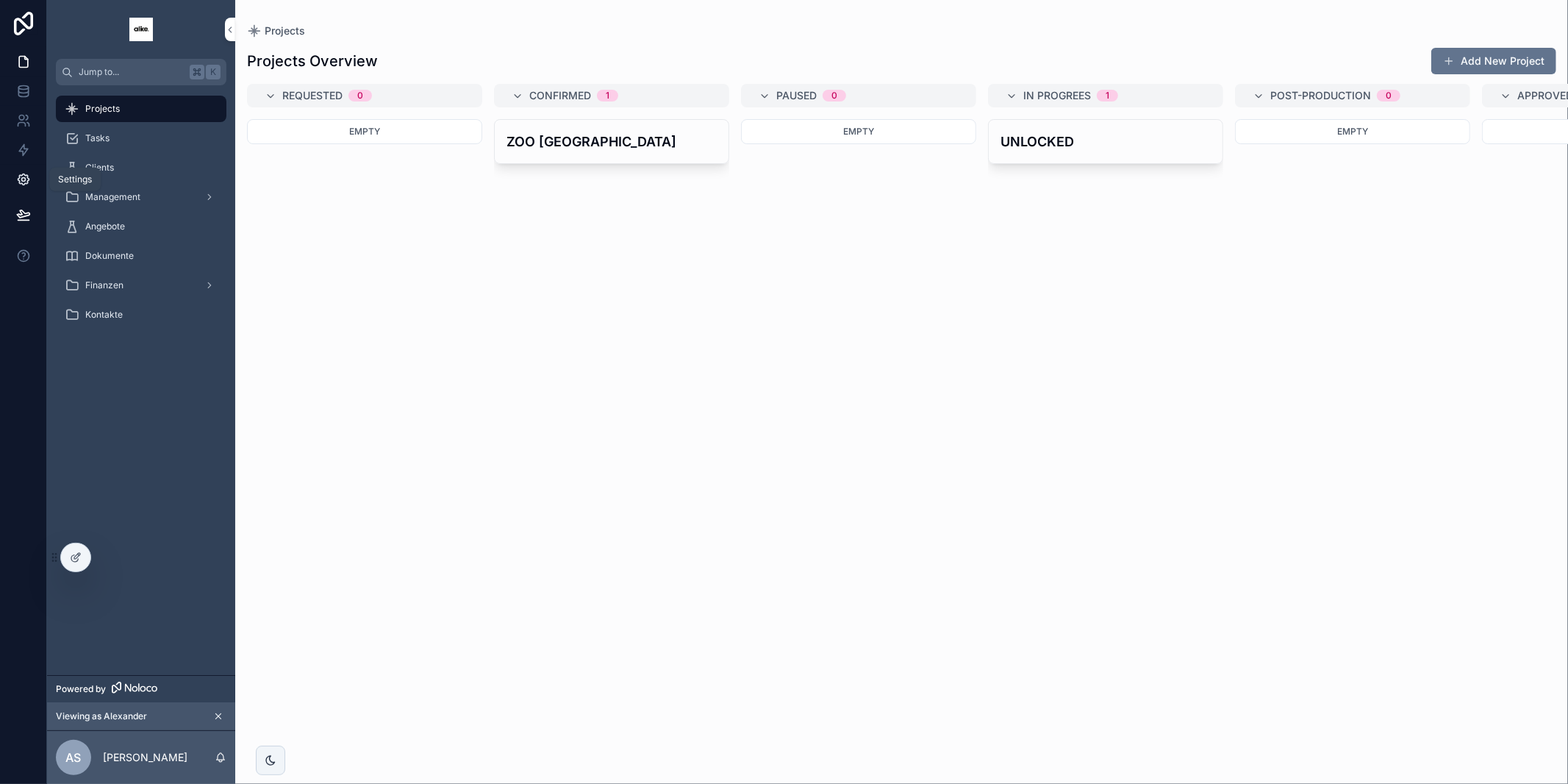
click at [24, 178] on icon at bounding box center [23, 179] width 3 height 3
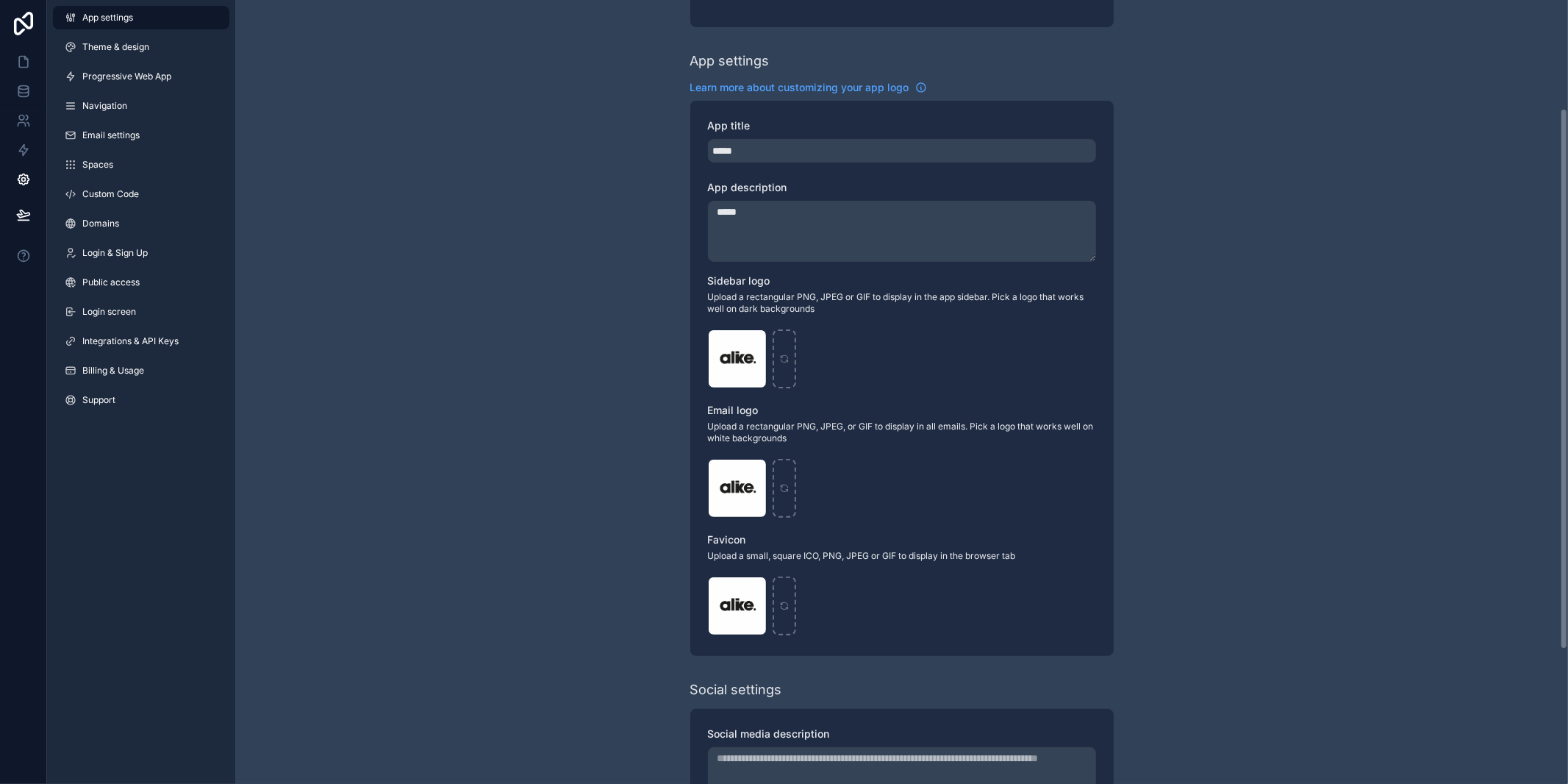
scroll to position [157, 0]
click at [780, 362] on icon "scrollable content" at bounding box center [784, 360] width 10 height 10
type input "**********"
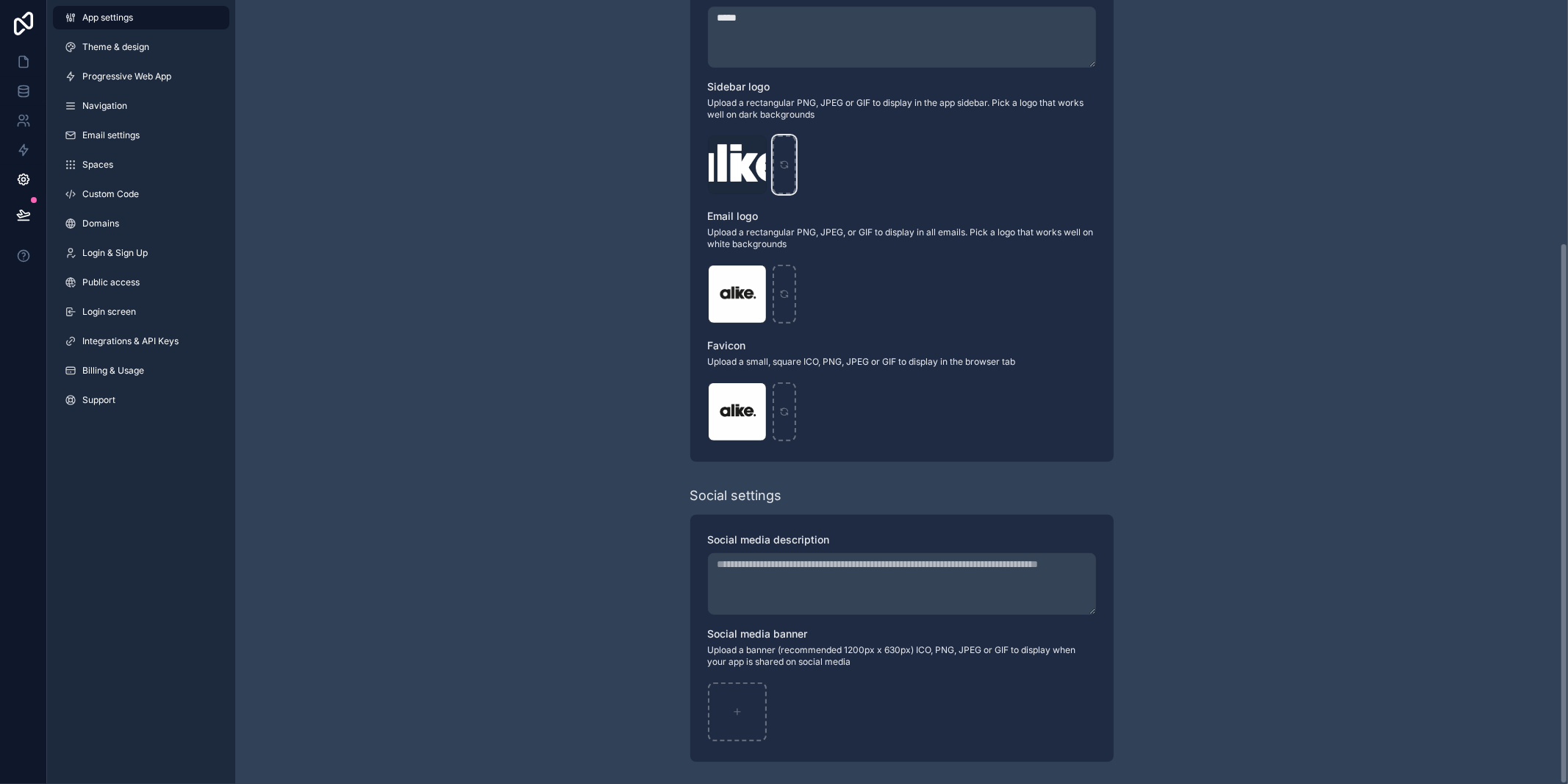
scroll to position [0, 0]
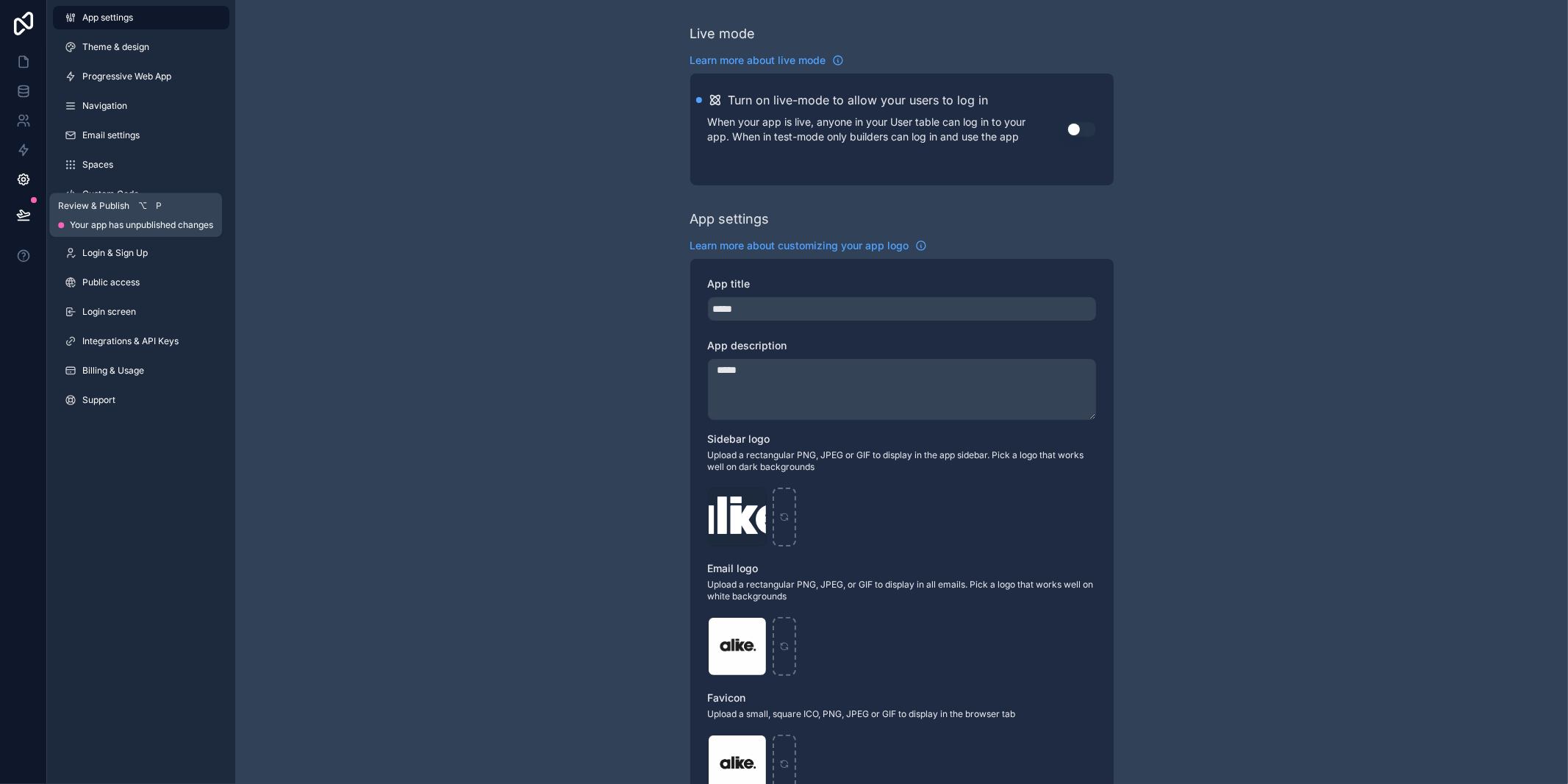
click at [29, 211] on icon at bounding box center [23, 214] width 14 height 14
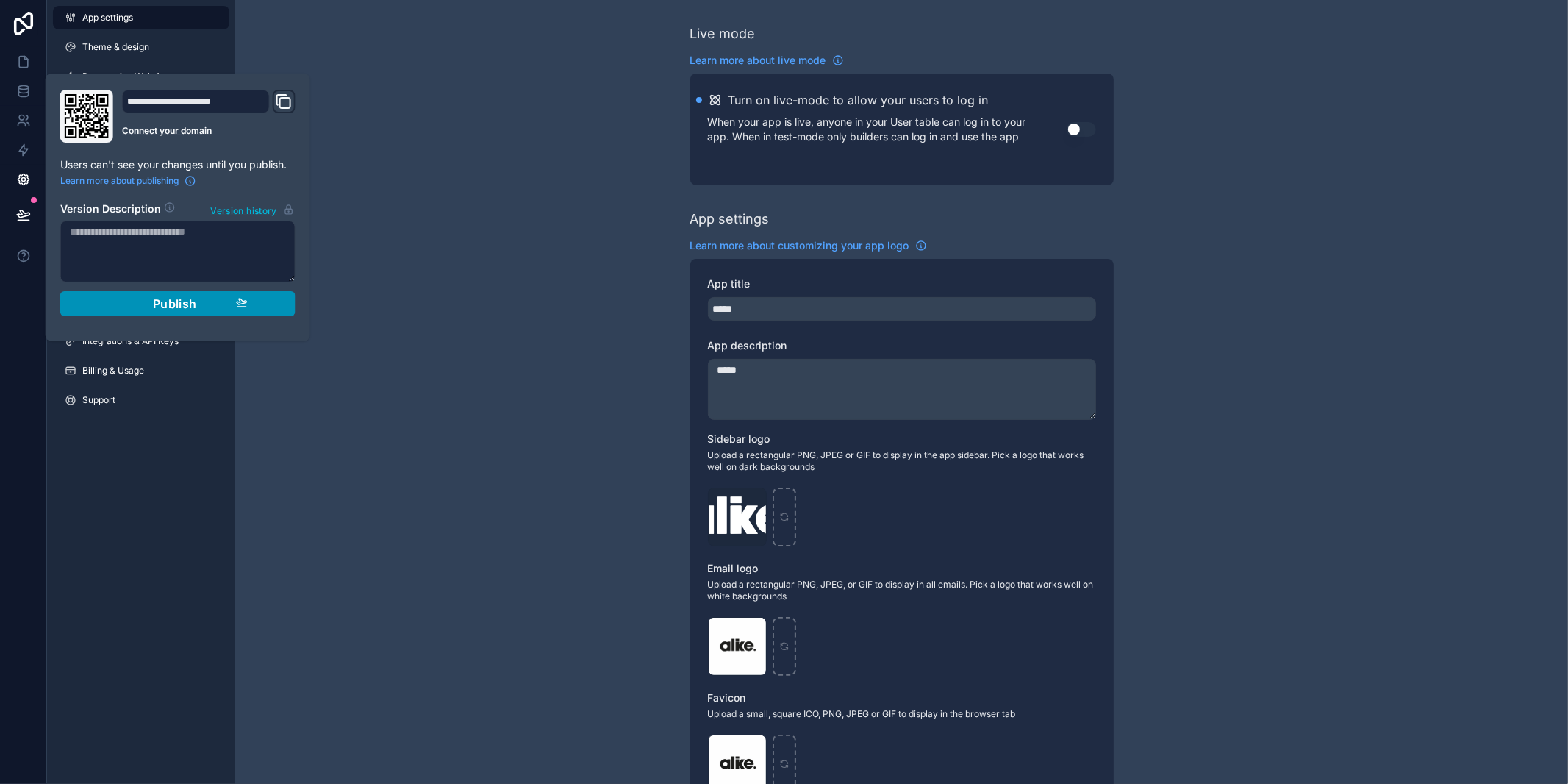
click at [136, 312] on button "Publish" at bounding box center [178, 304] width 235 height 25
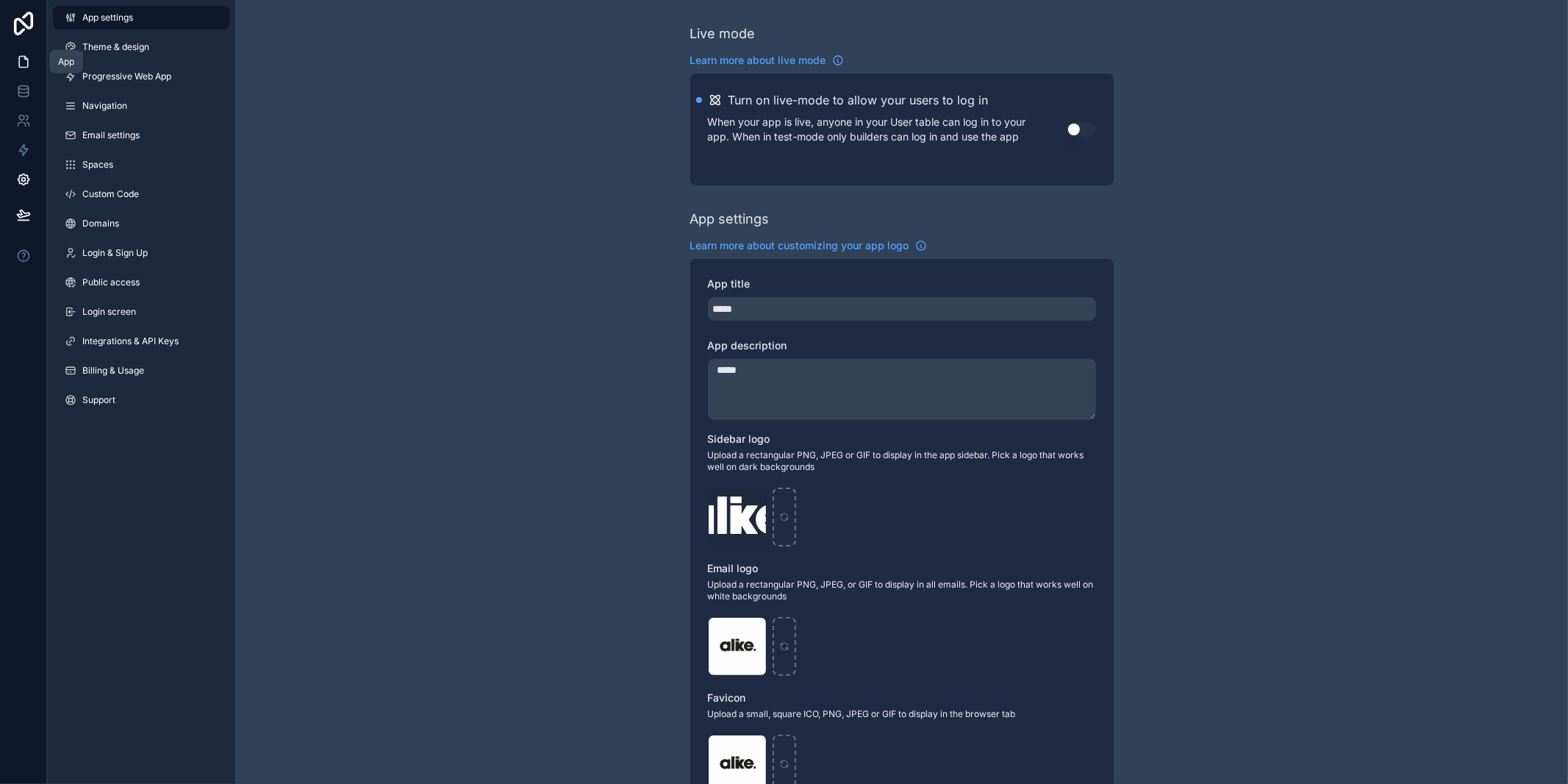
click at [22, 56] on icon at bounding box center [24, 61] width 8 height 11
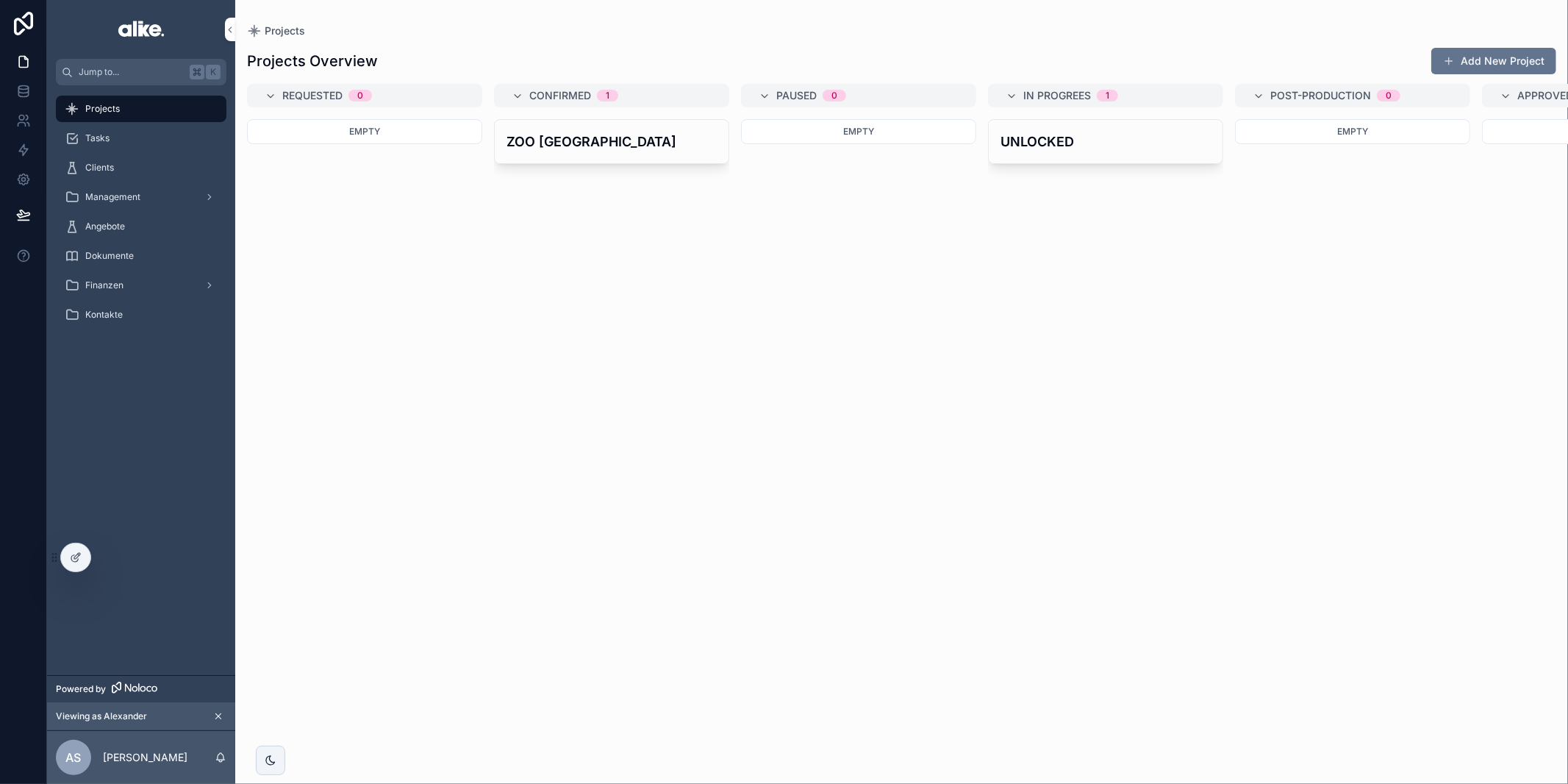
click at [139, 299] on div "Finanzen" at bounding box center [141, 285] width 188 height 29
click at [136, 113] on div "Projects" at bounding box center [141, 109] width 153 height 24
click at [548, 161] on div "ZOO [GEOGRAPHIC_DATA]" at bounding box center [612, 141] width 234 height 44
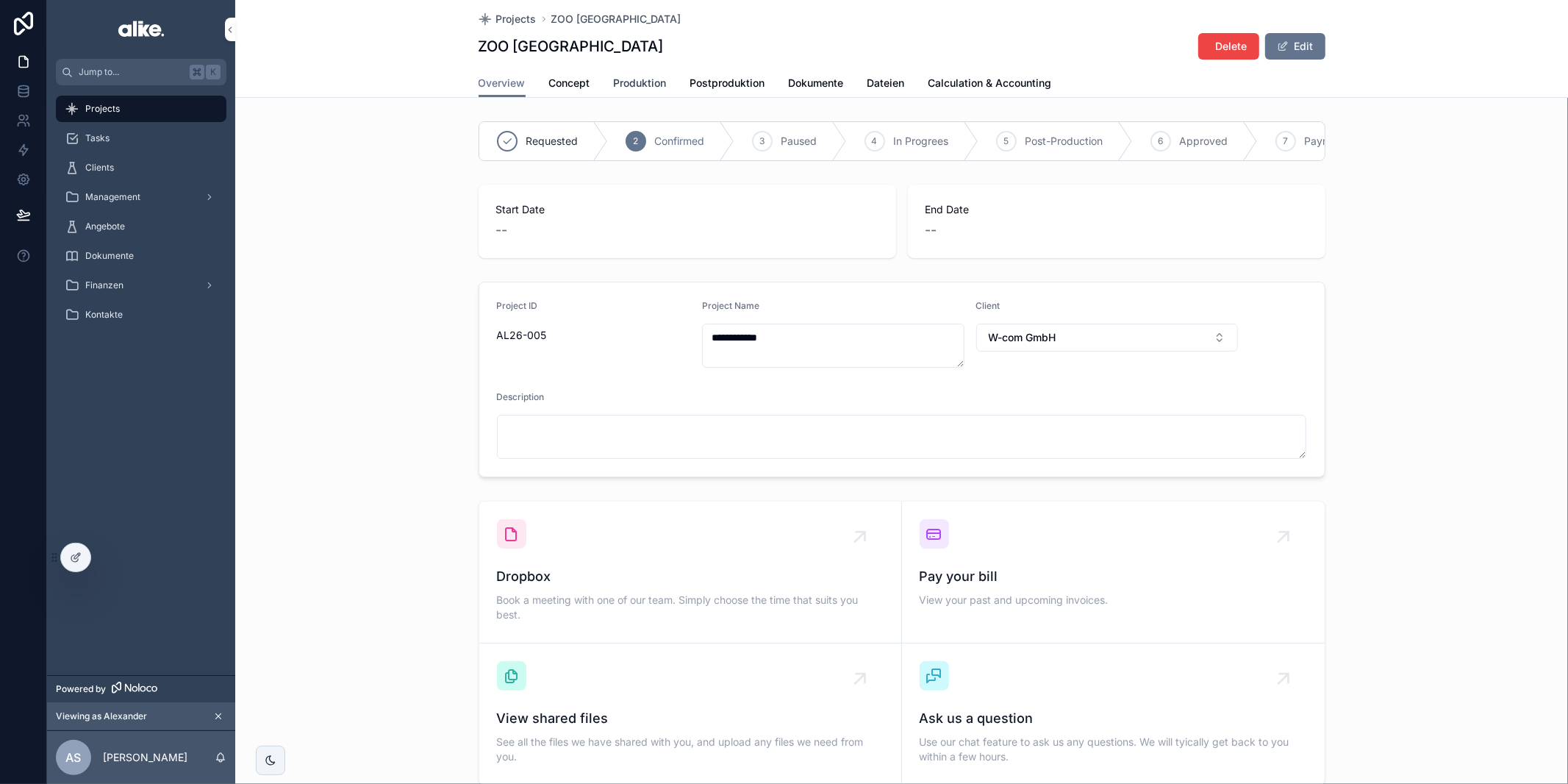
drag, startPoint x: 559, startPoint y: 89, endPoint x: 628, endPoint y: 86, distance: 69.1
click at [641, 85] on span "Produktion" at bounding box center [640, 83] width 53 height 14
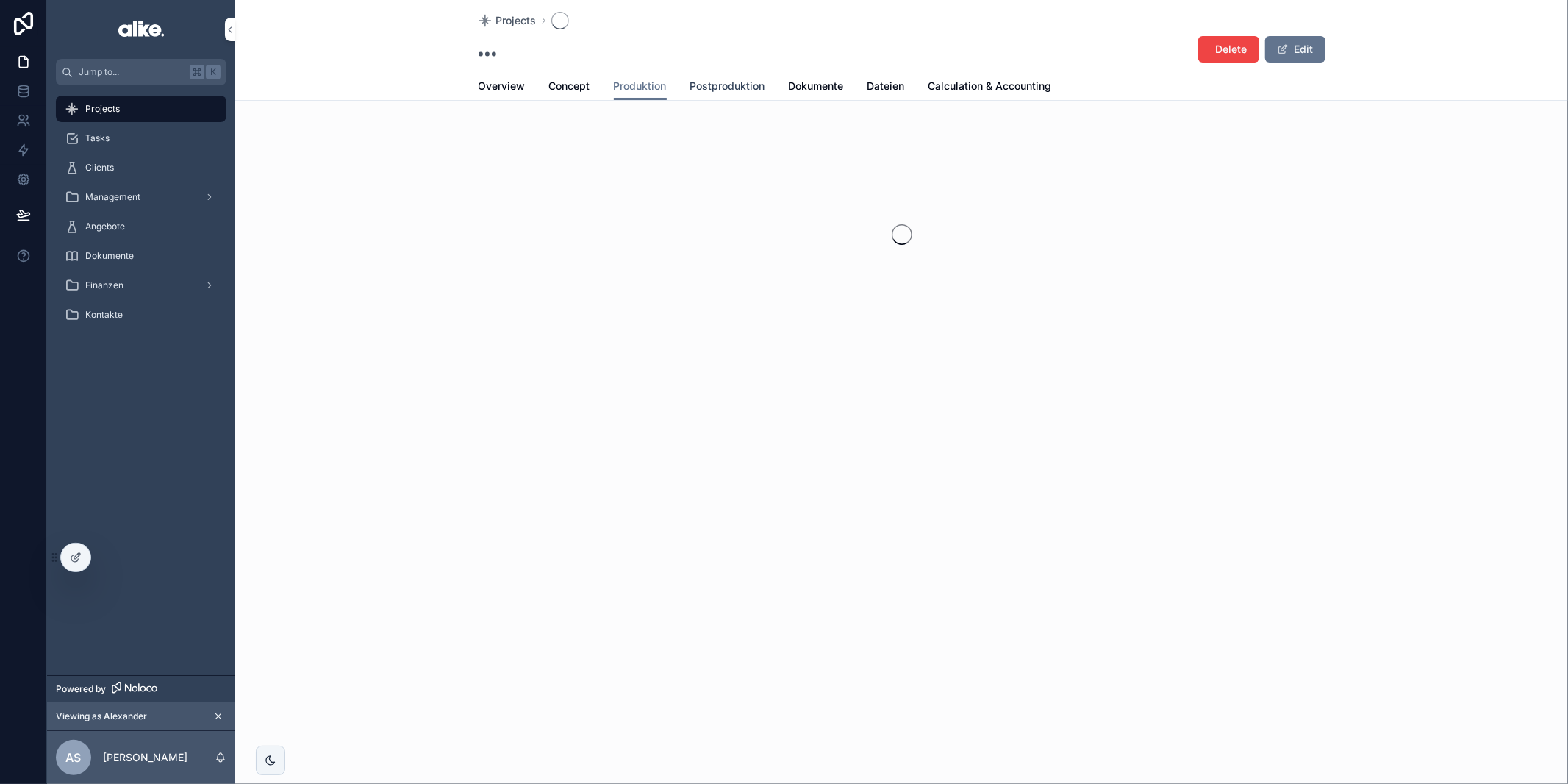
click at [738, 87] on span "Postproduktion" at bounding box center [728, 85] width 75 height 14
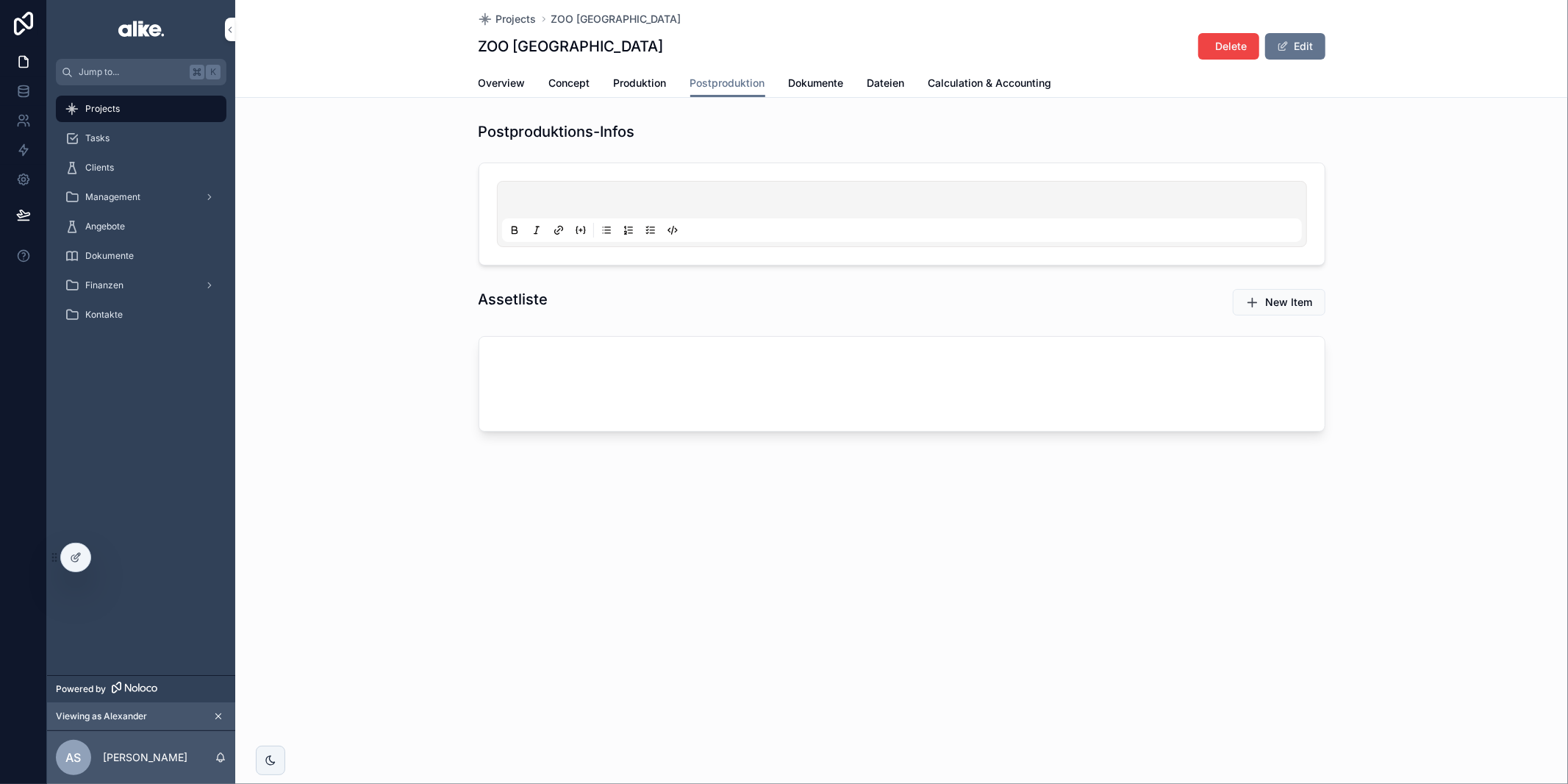
click at [845, 84] on div "Overview Concept Produktion Postproduktion Dokumente Dateien Calculation & Acco…" at bounding box center [902, 83] width 847 height 28
click at [830, 84] on span "Dokumente" at bounding box center [816, 83] width 55 height 14
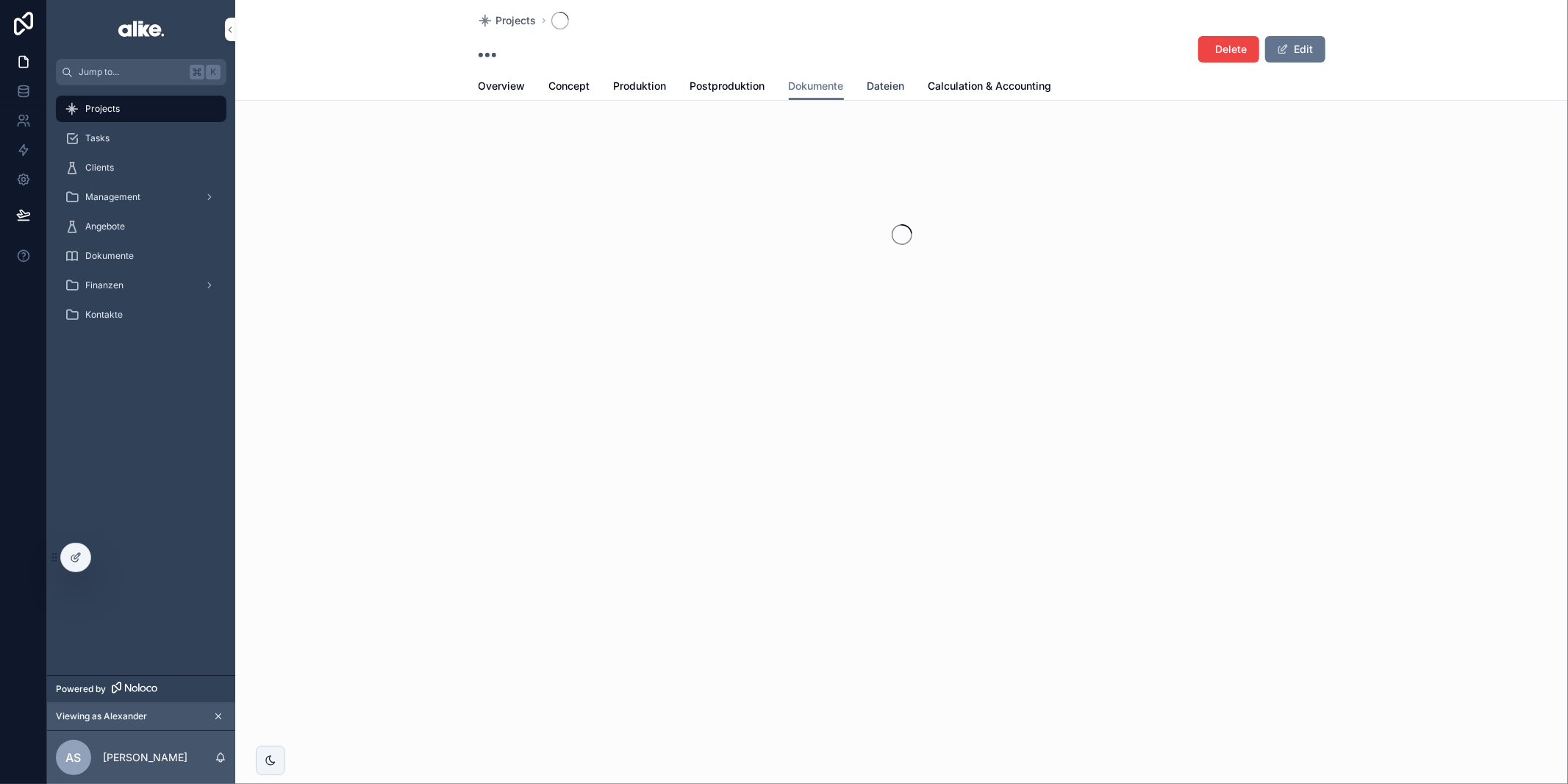
click at [888, 89] on span "Dateien" at bounding box center [886, 85] width 38 height 14
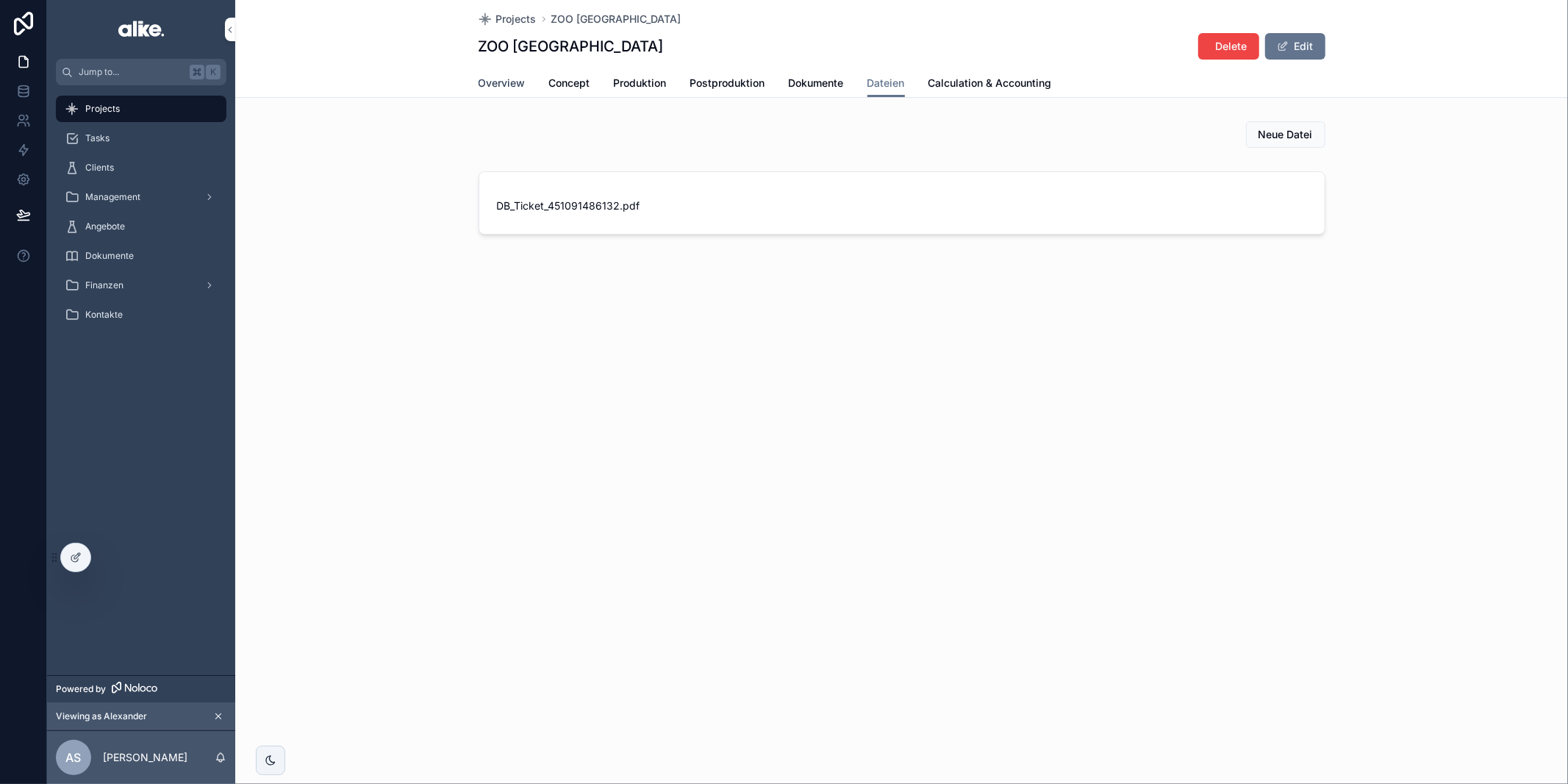
click at [512, 83] on span "Overview" at bounding box center [502, 83] width 47 height 14
